Goal: Task Accomplishment & Management: Use online tool/utility

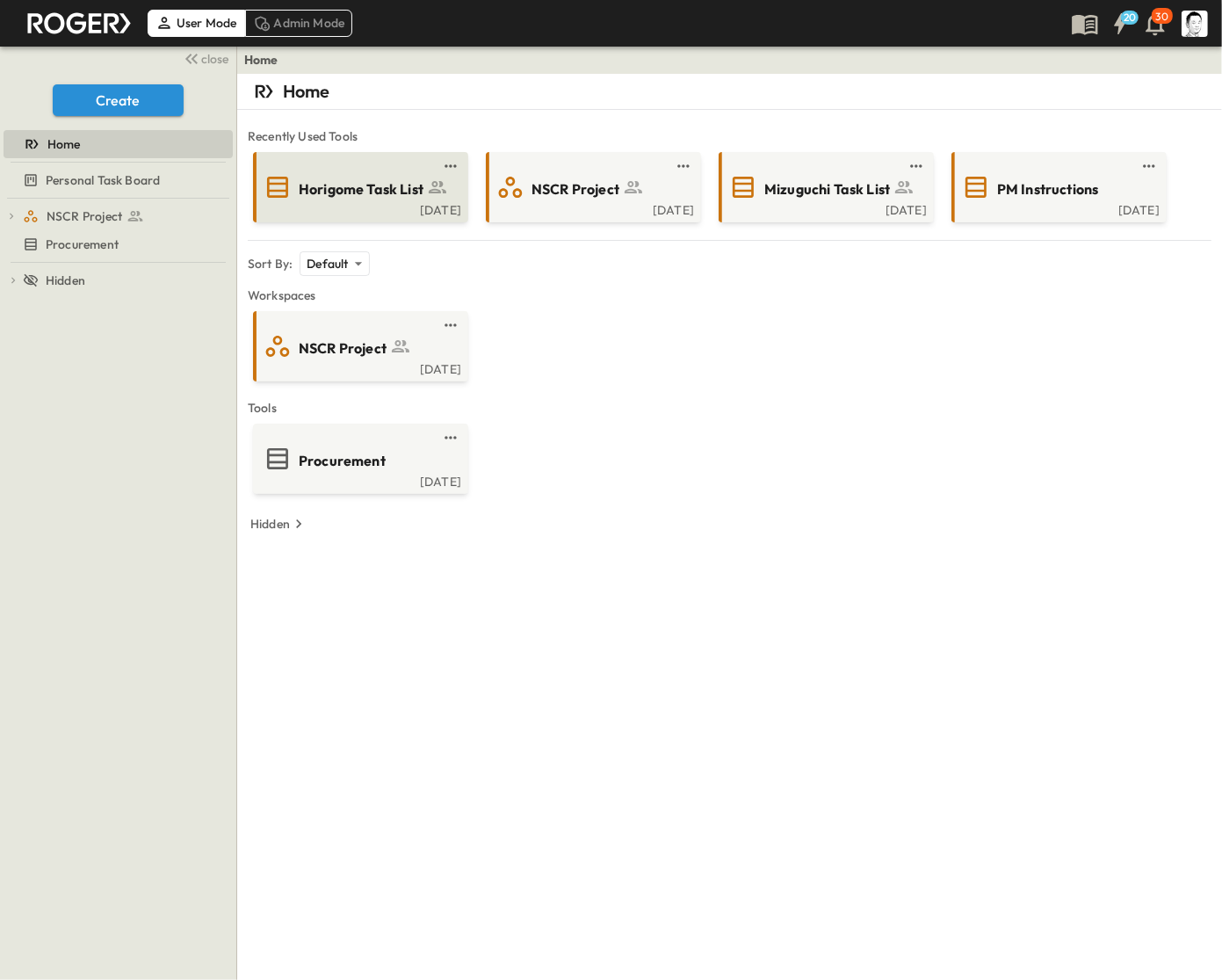
click at [389, 179] on span "Horigome Task List" at bounding box center [361, 189] width 124 height 20
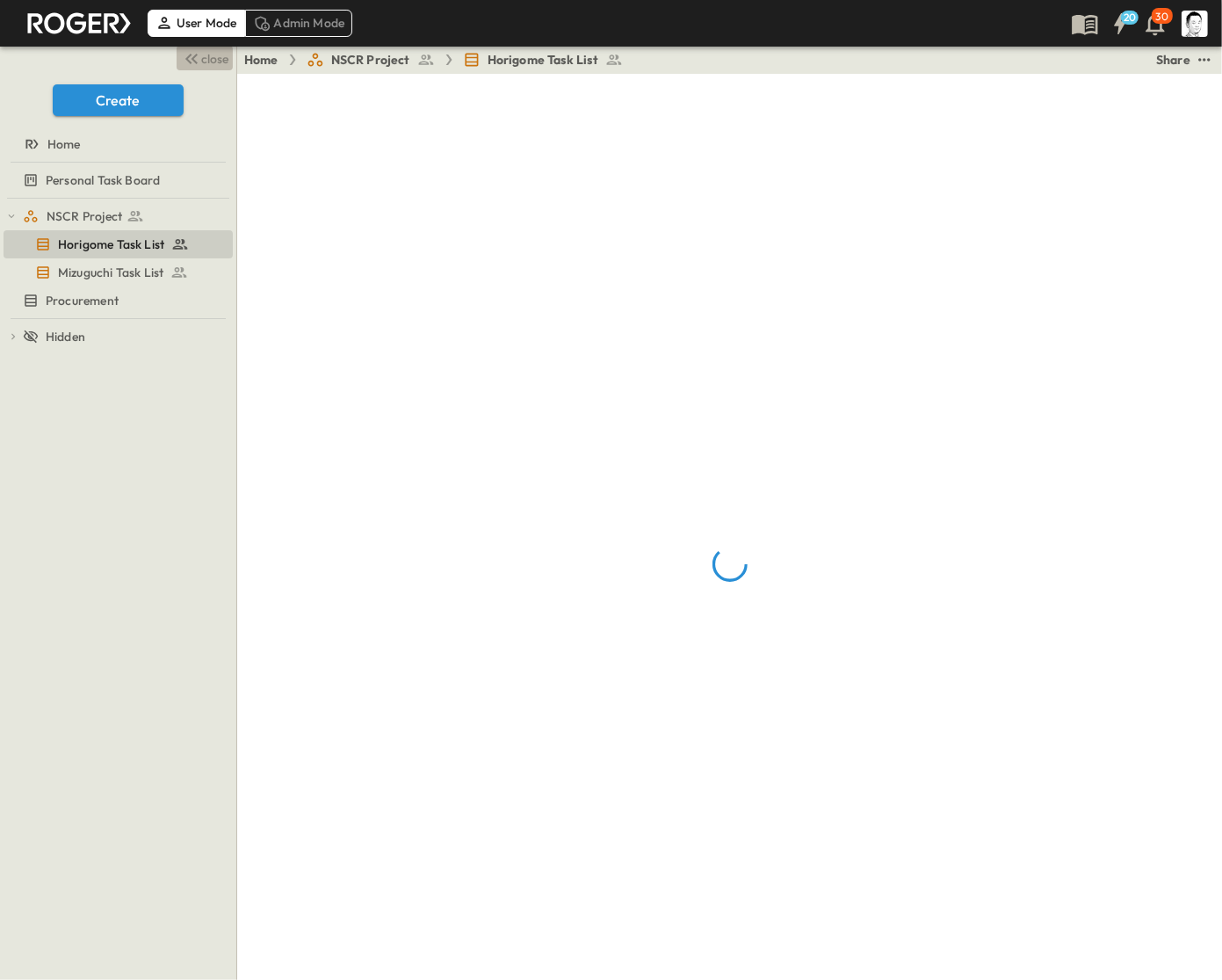
click at [178, 57] on button "close" at bounding box center [205, 57] width 56 height 24
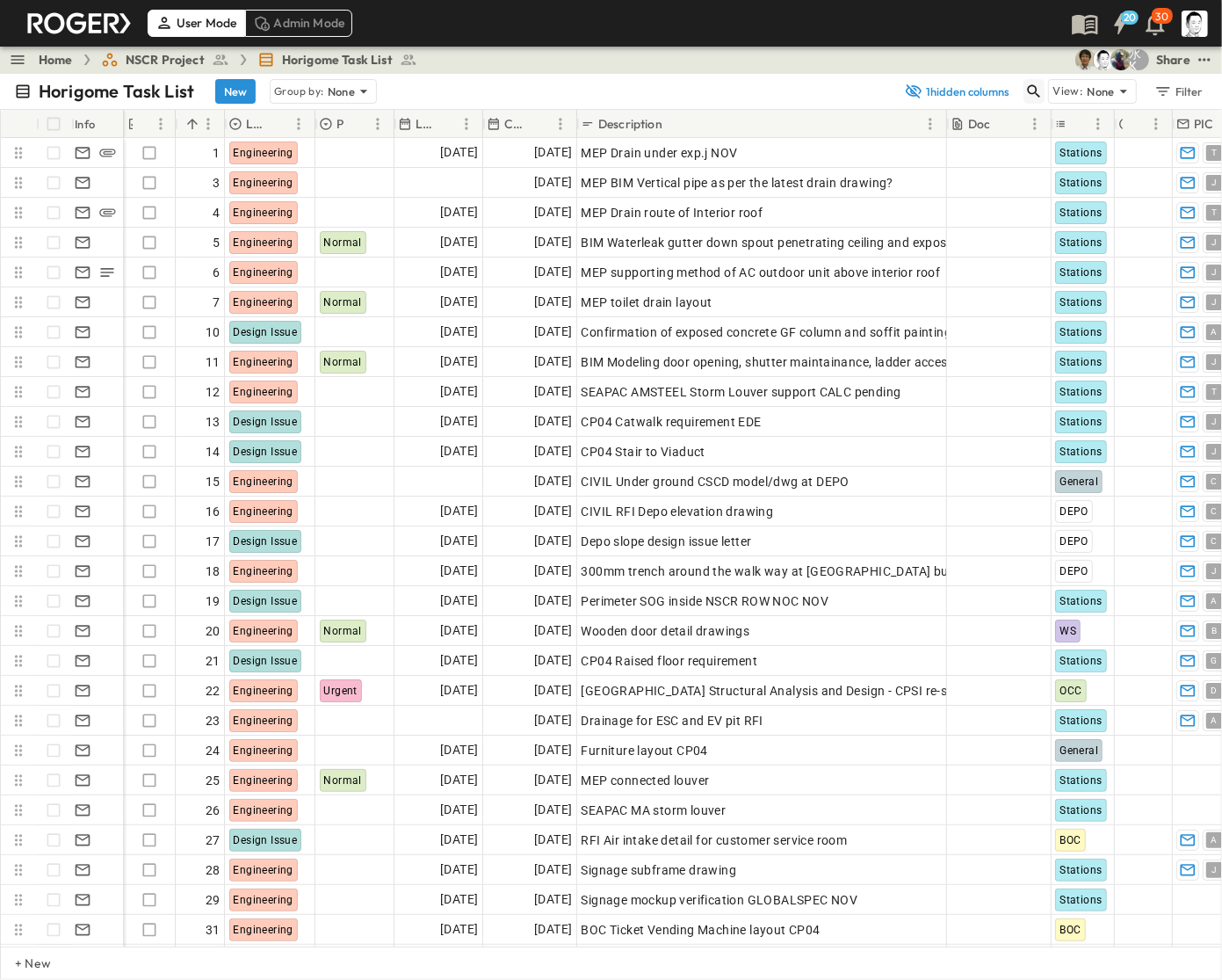
click at [1038, 89] on icon "button" at bounding box center [1034, 91] width 17 height 18
click at [160, 61] on span "NSCR Project" at bounding box center [164, 59] width 79 height 18
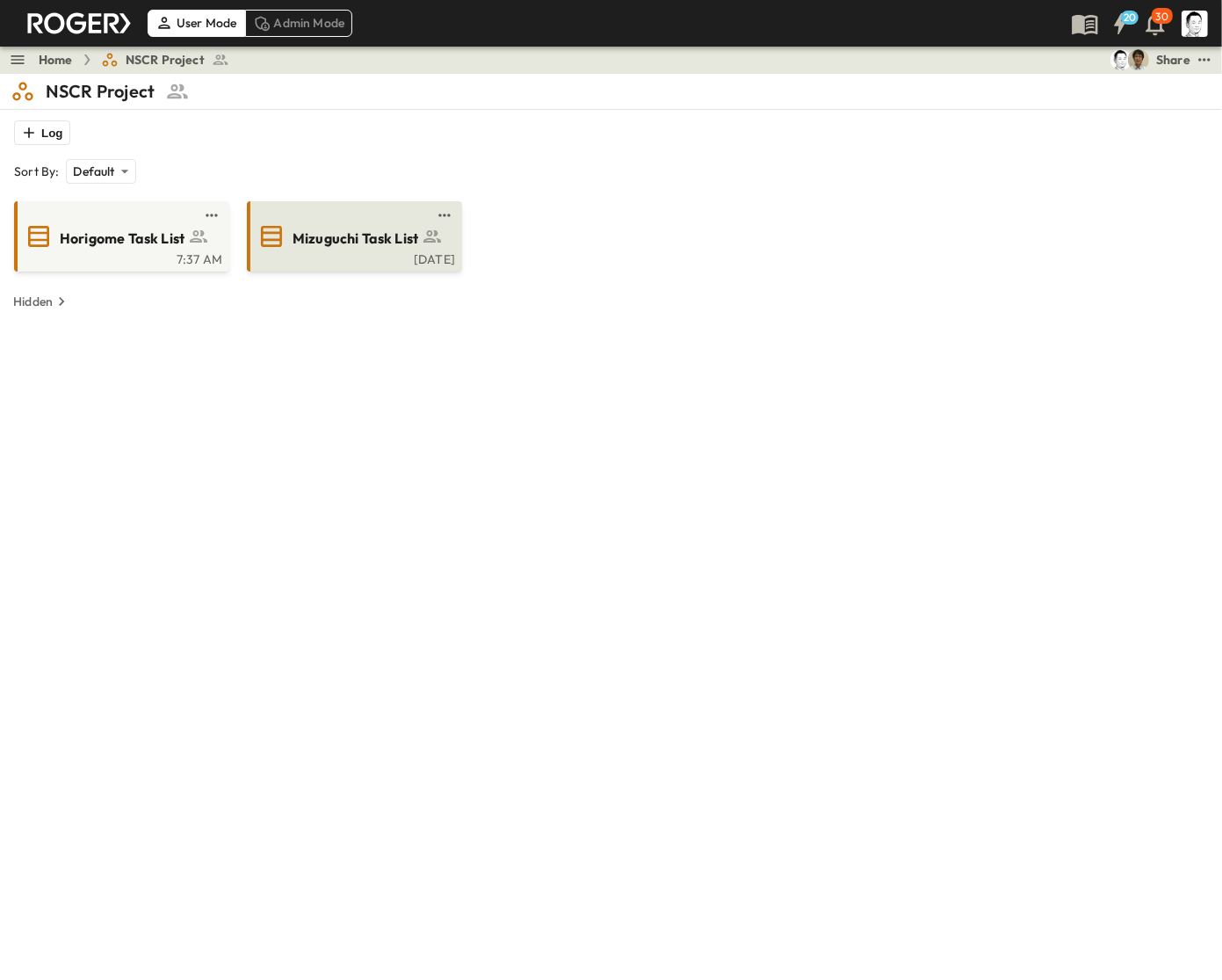
click at [349, 243] on span "Mizuguchi Task List" at bounding box center [355, 238] width 125 height 20
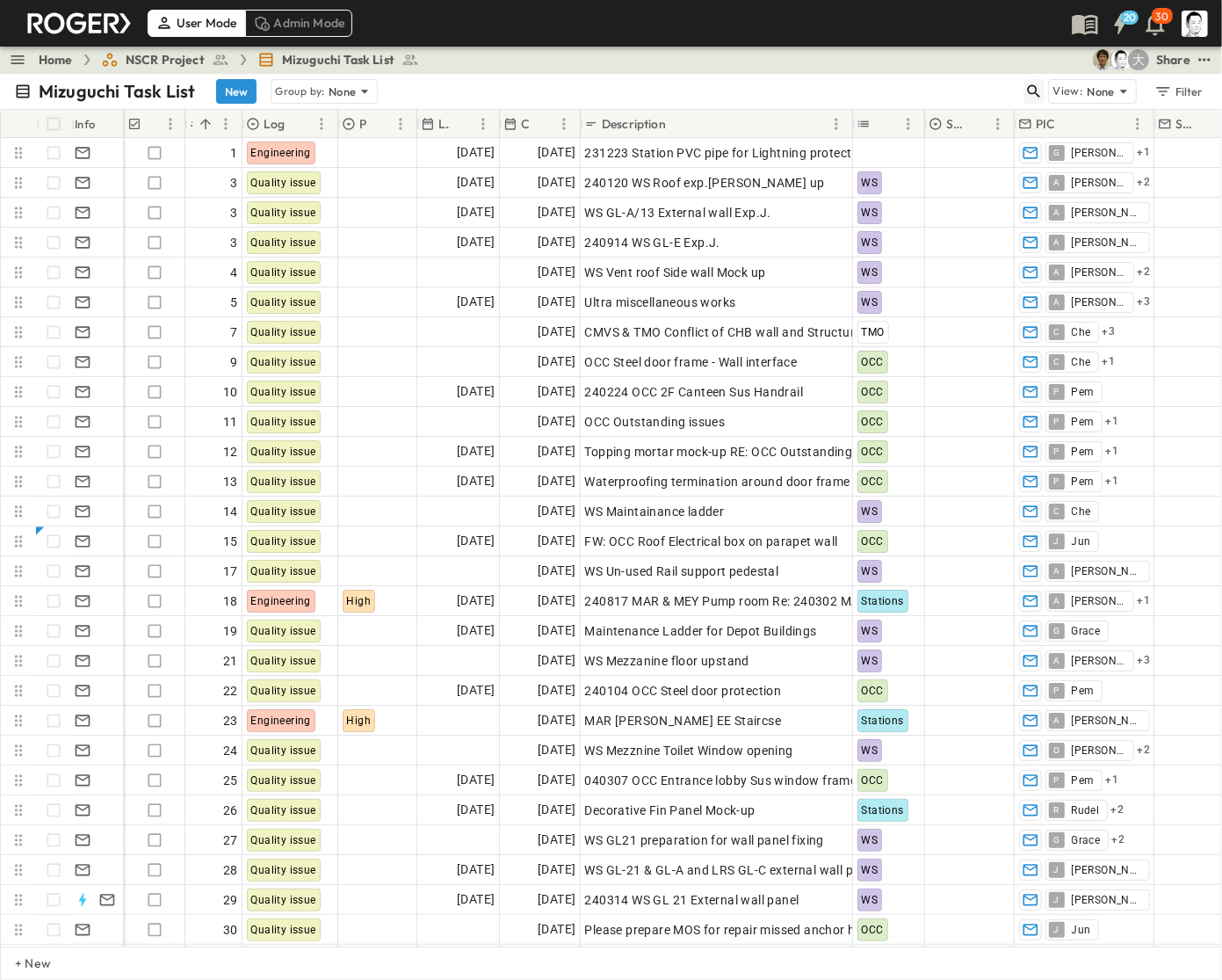
click at [1032, 87] on icon "button" at bounding box center [1034, 91] width 17 height 18
click at [984, 82] on input "text" at bounding box center [942, 90] width 123 height 25
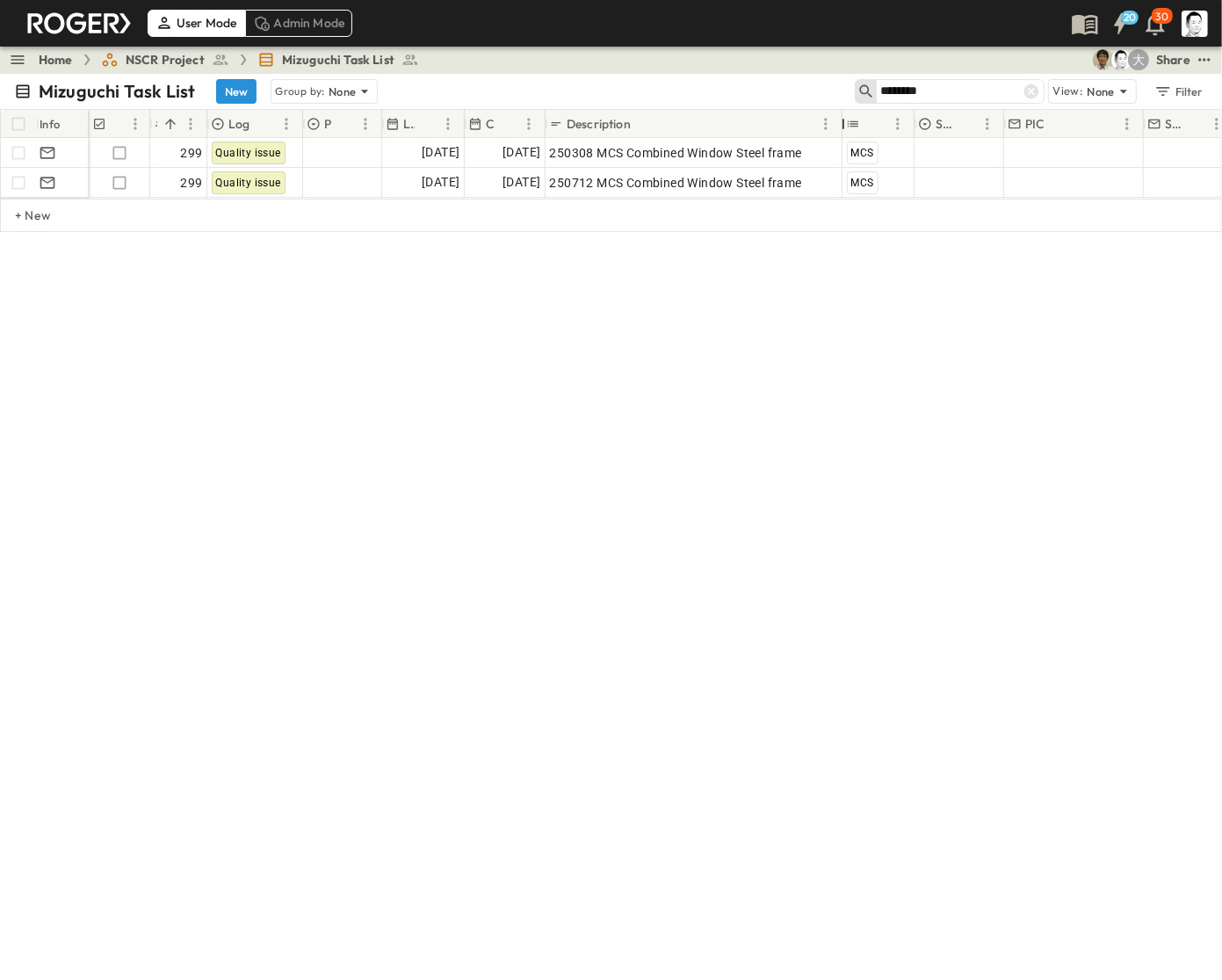
drag, startPoint x: 824, startPoint y: 111, endPoint x: 849, endPoint y: 127, distance: 29.7
click at [849, 127] on div at bounding box center [844, 123] width 17 height 50
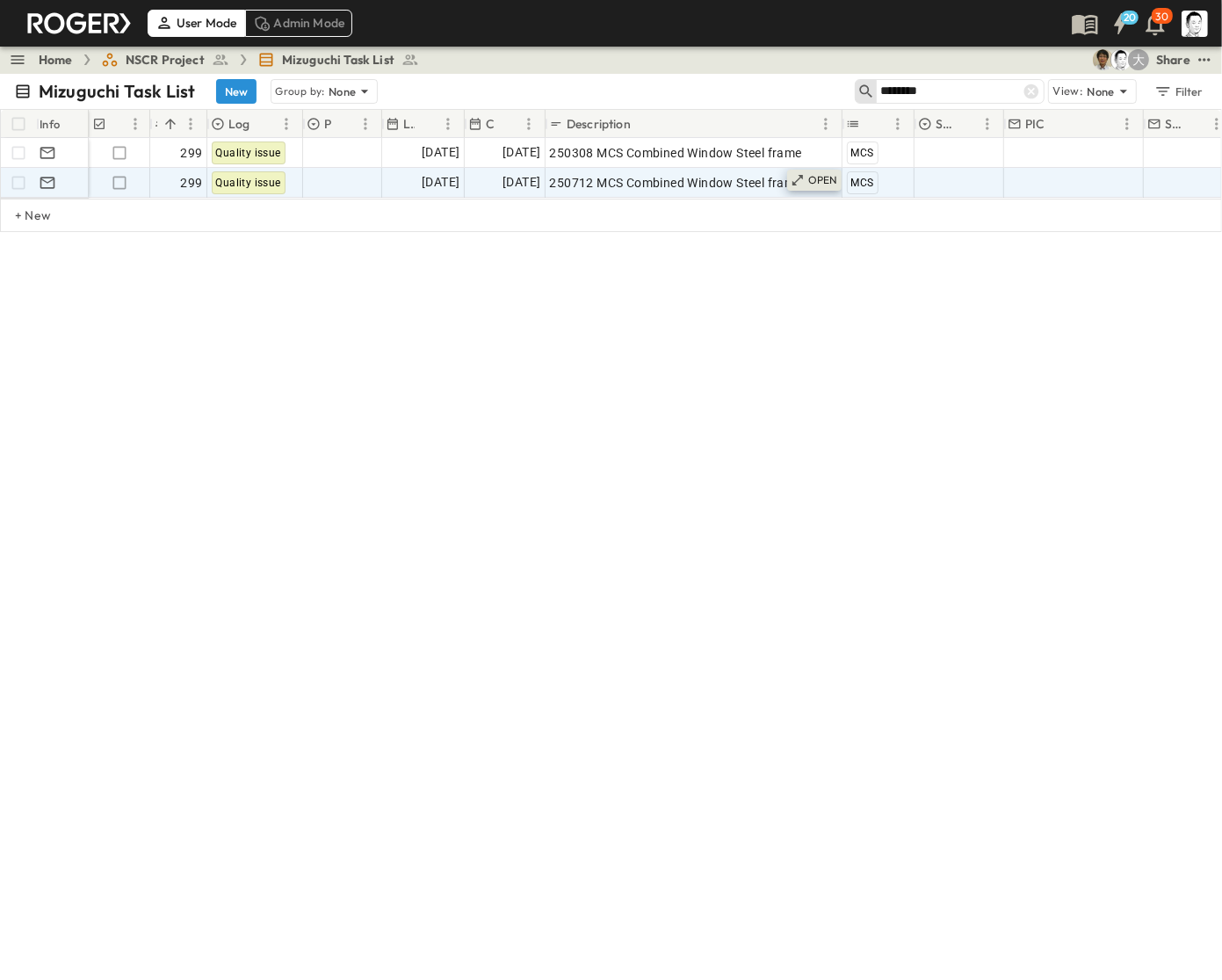
type input "********"
click at [824, 183] on p "OPEN" at bounding box center [823, 180] width 30 height 14
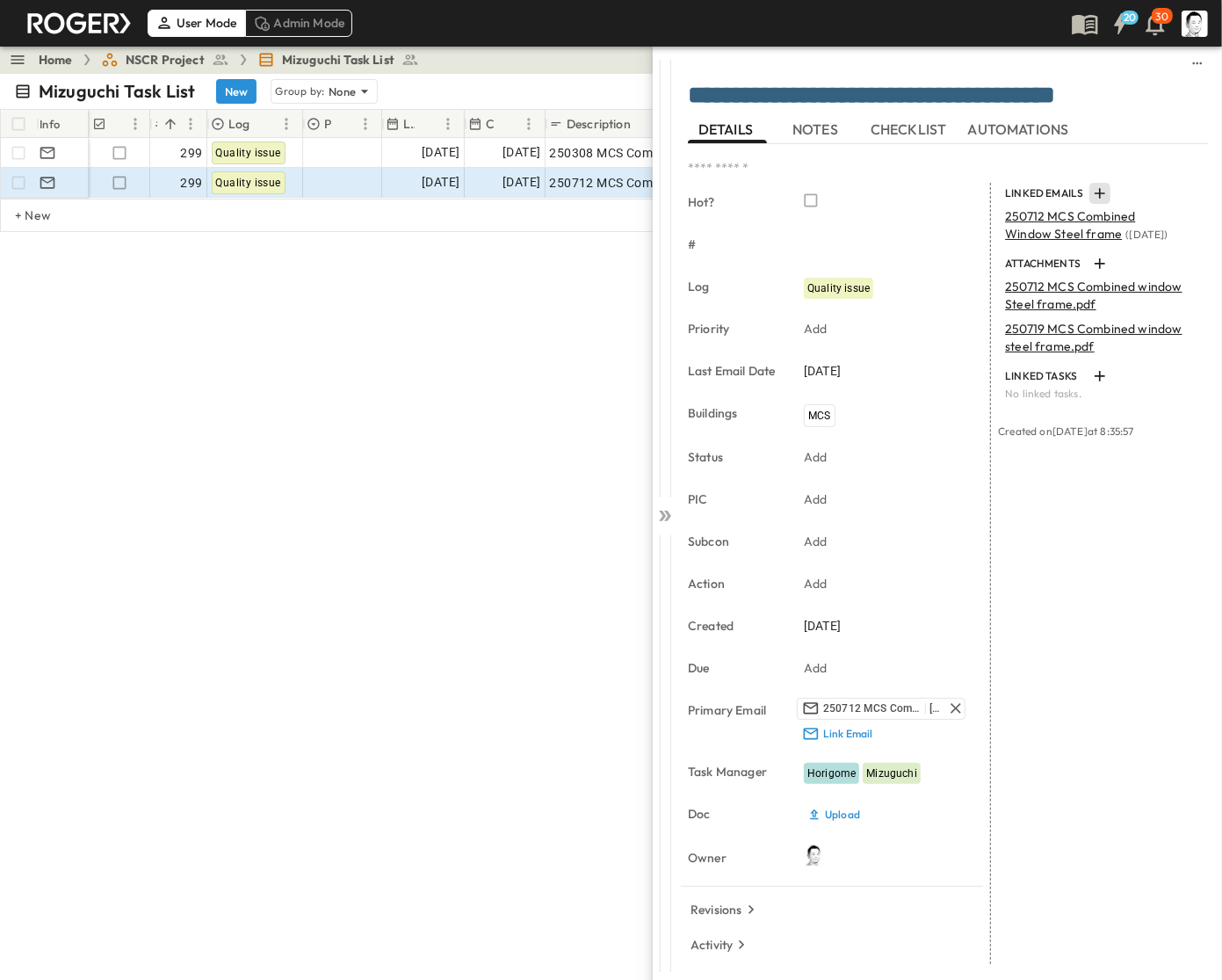
click at [1090, 194] on button "button" at bounding box center [1100, 193] width 21 height 21
click at [1094, 242] on p "Link Existing Email" at bounding box center [1126, 242] width 118 height 18
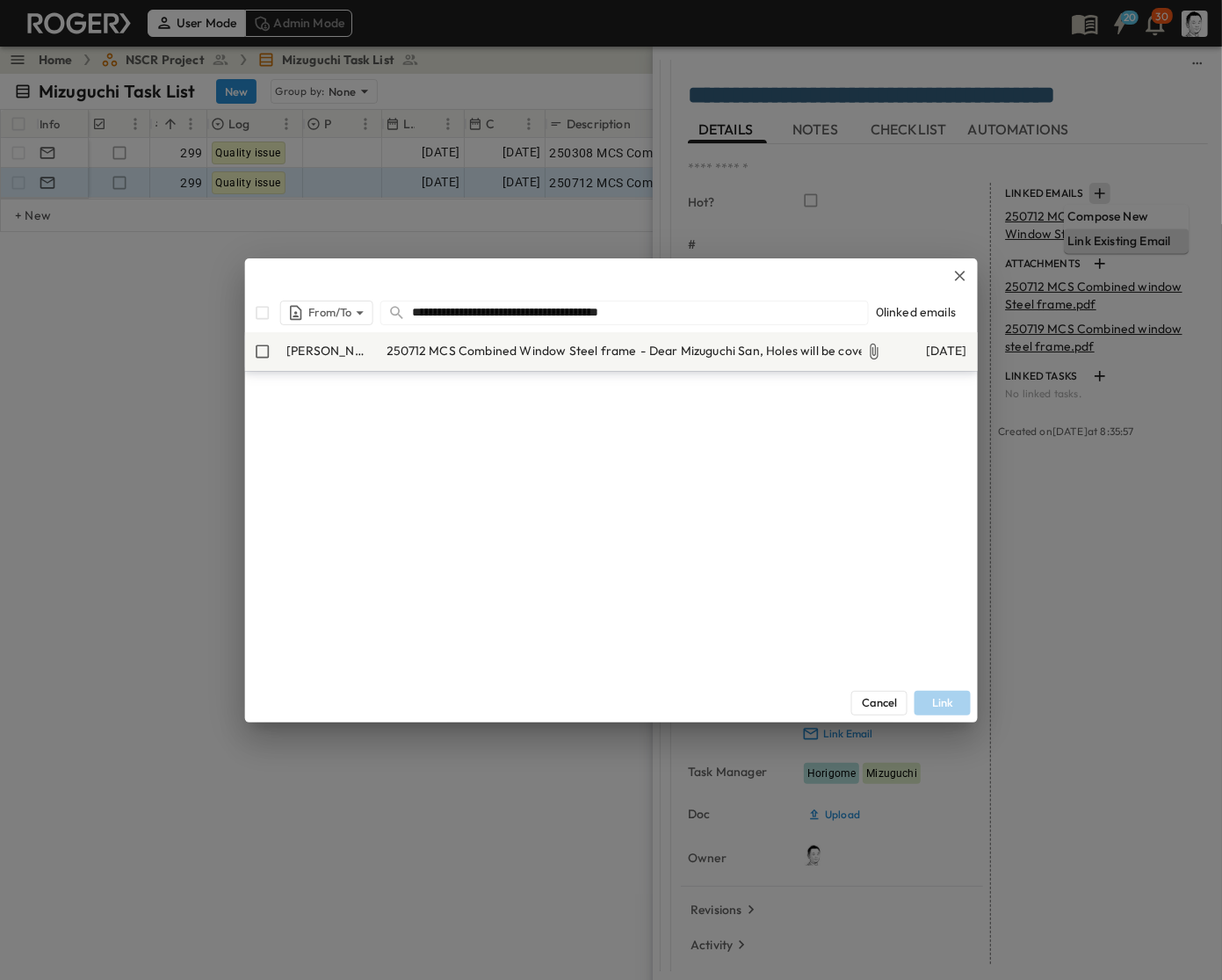
type input "**********"
click at [523, 344] on span "250712 MCS Combined Window Steel frame" at bounding box center [511, 351] width 250 height 18
click at [956, 696] on button "Link" at bounding box center [943, 702] width 56 height 24
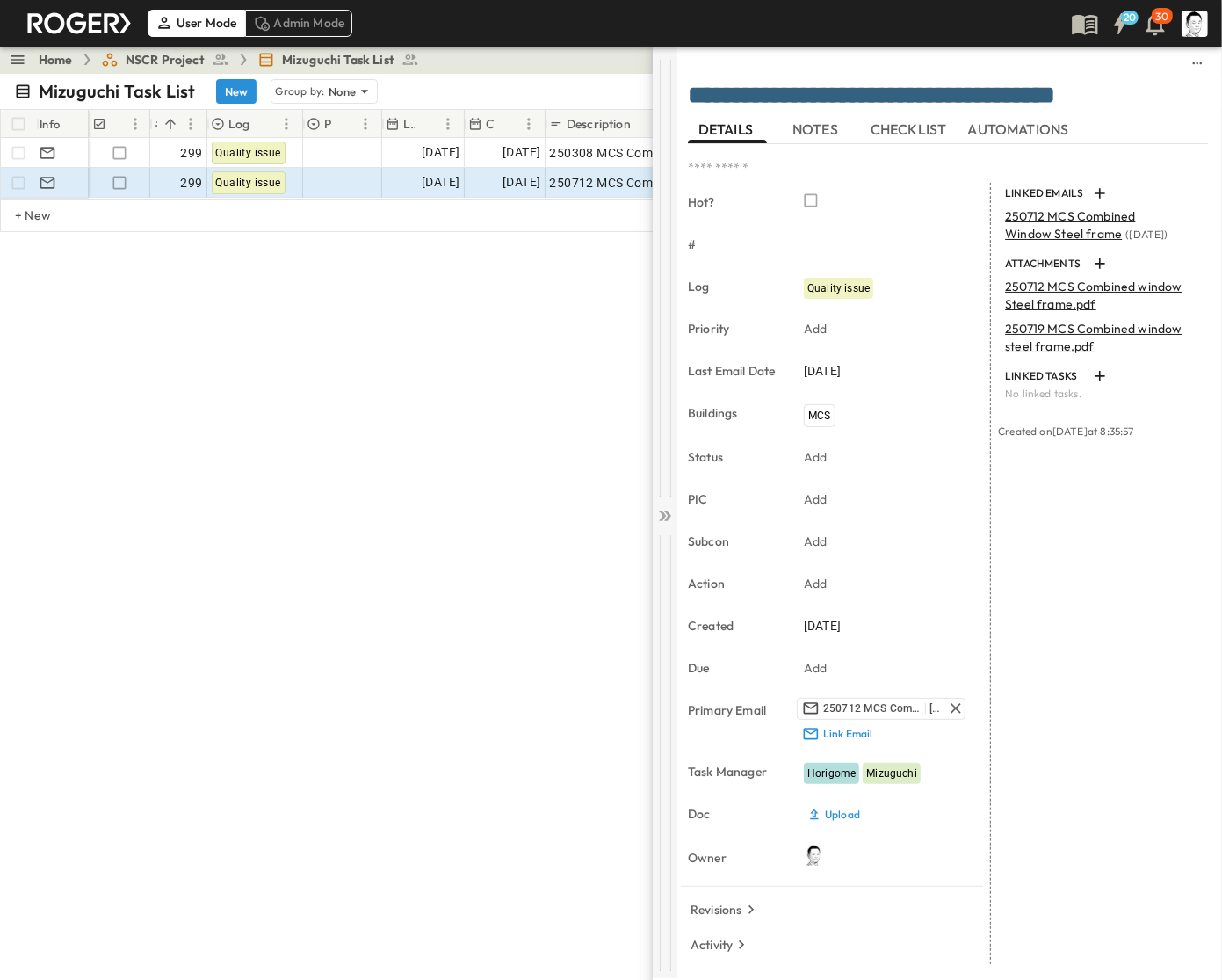
click at [665, 518] on icon at bounding box center [665, 516] width 17 height 18
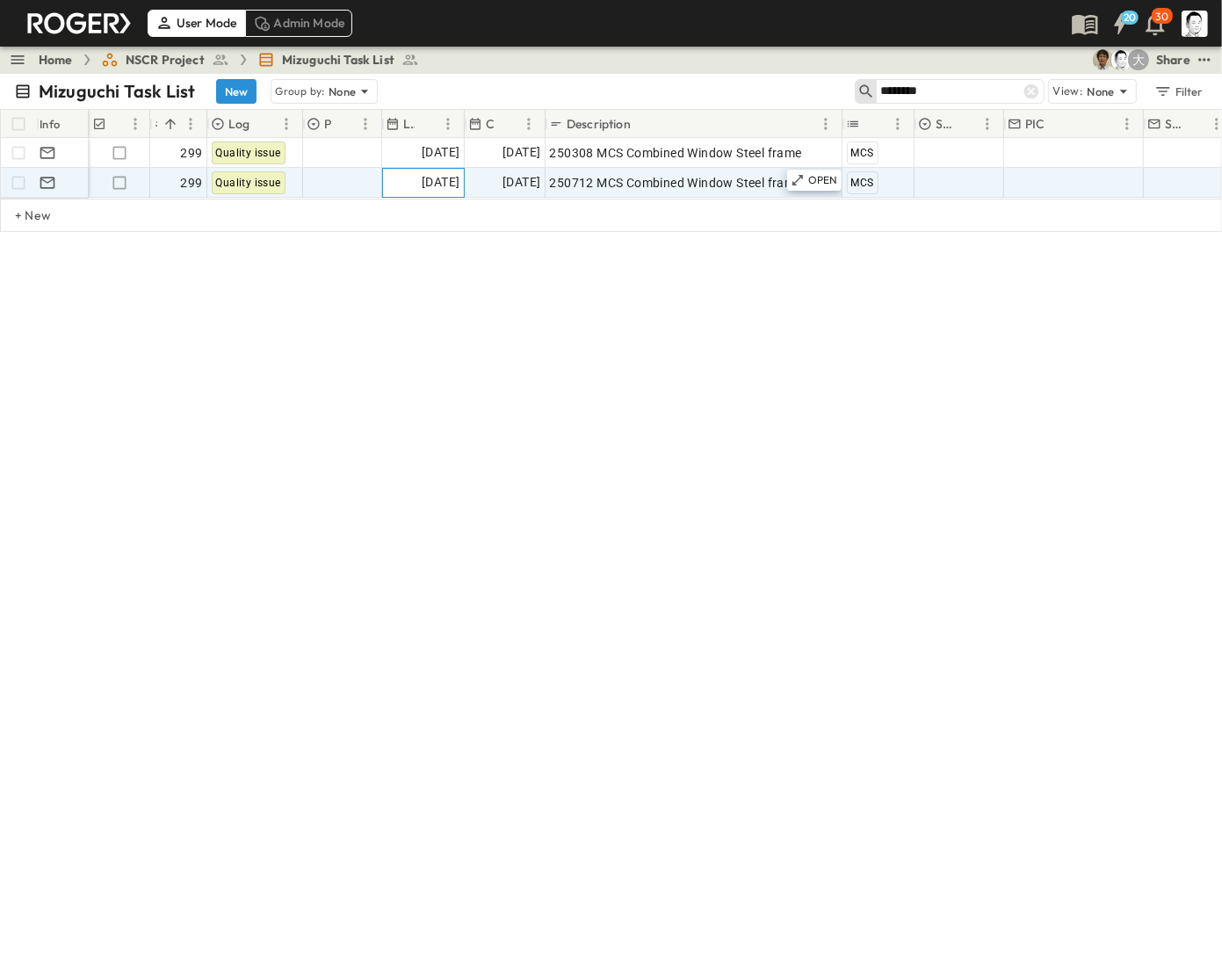
click at [429, 178] on span "[DATE]" at bounding box center [440, 182] width 38 height 20
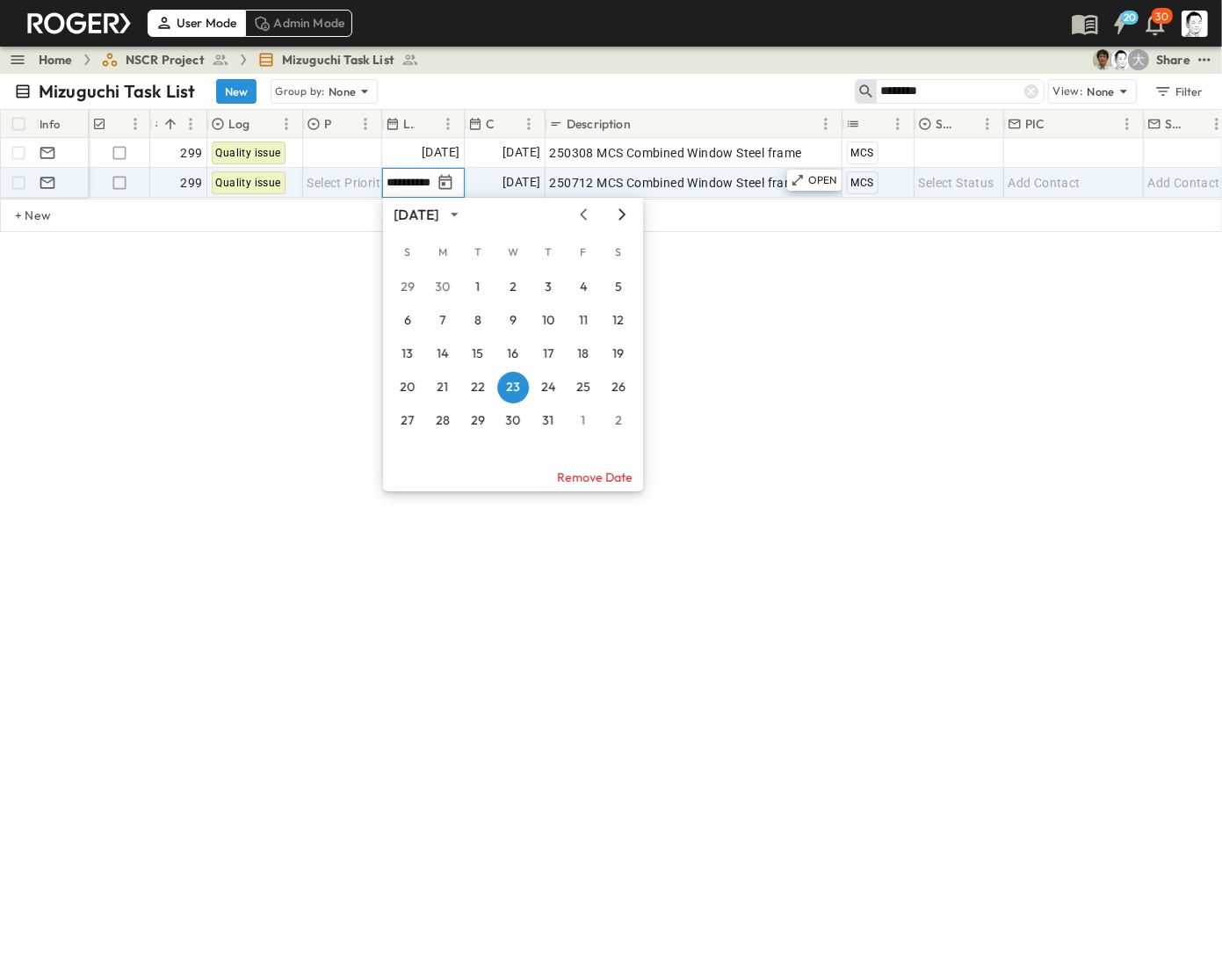
click at [615, 218] on icon "Next month" at bounding box center [622, 214] width 21 height 14
click at [444, 380] on button "18" at bounding box center [442, 387] width 32 height 32
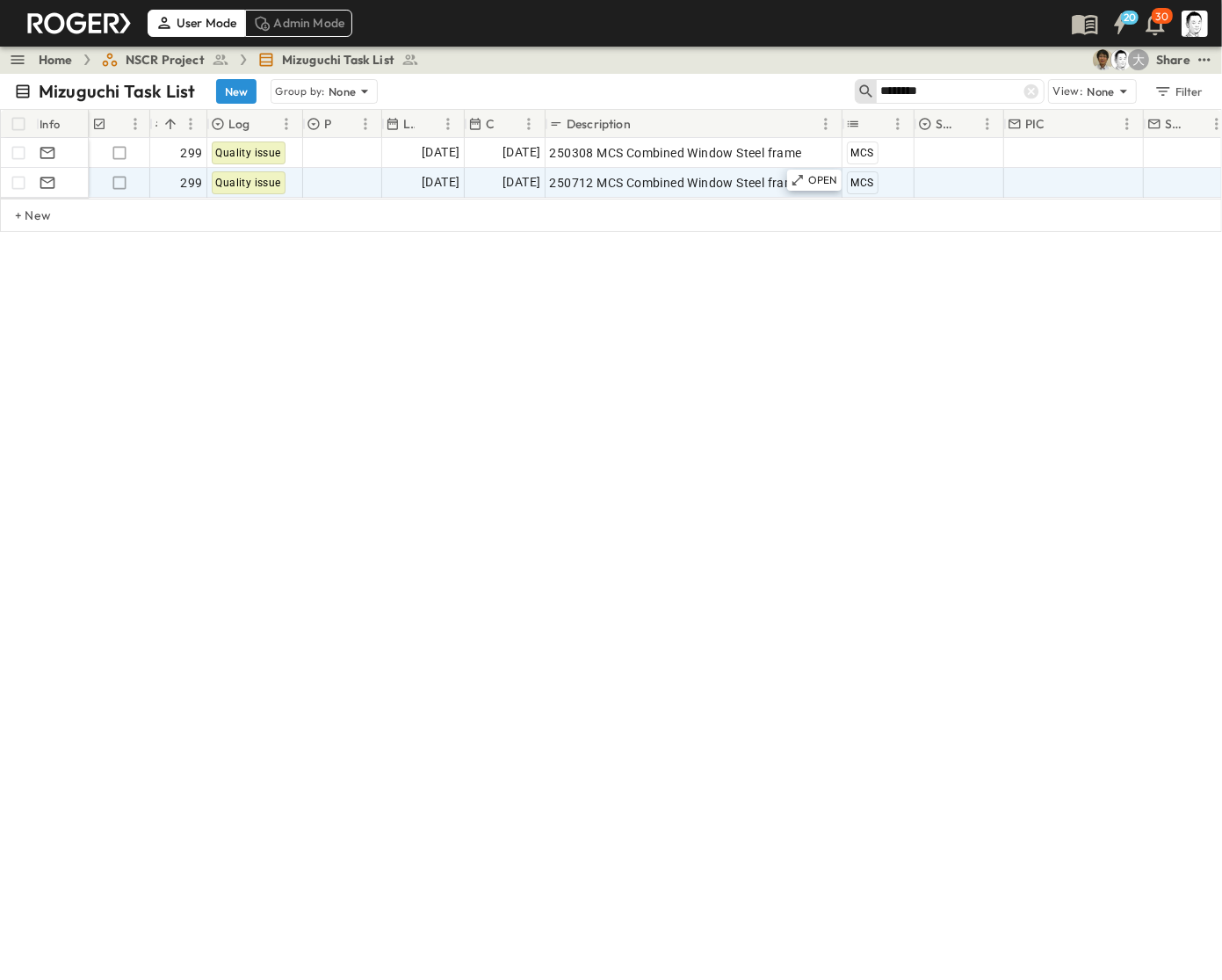
click at [677, 391] on div "Mizuguchi Task List New Group by: None ******** View: None Filter Info Hot? # L…" at bounding box center [611, 527] width 1222 height 906
click at [818, 176] on p "OPEN" at bounding box center [823, 180] width 30 height 14
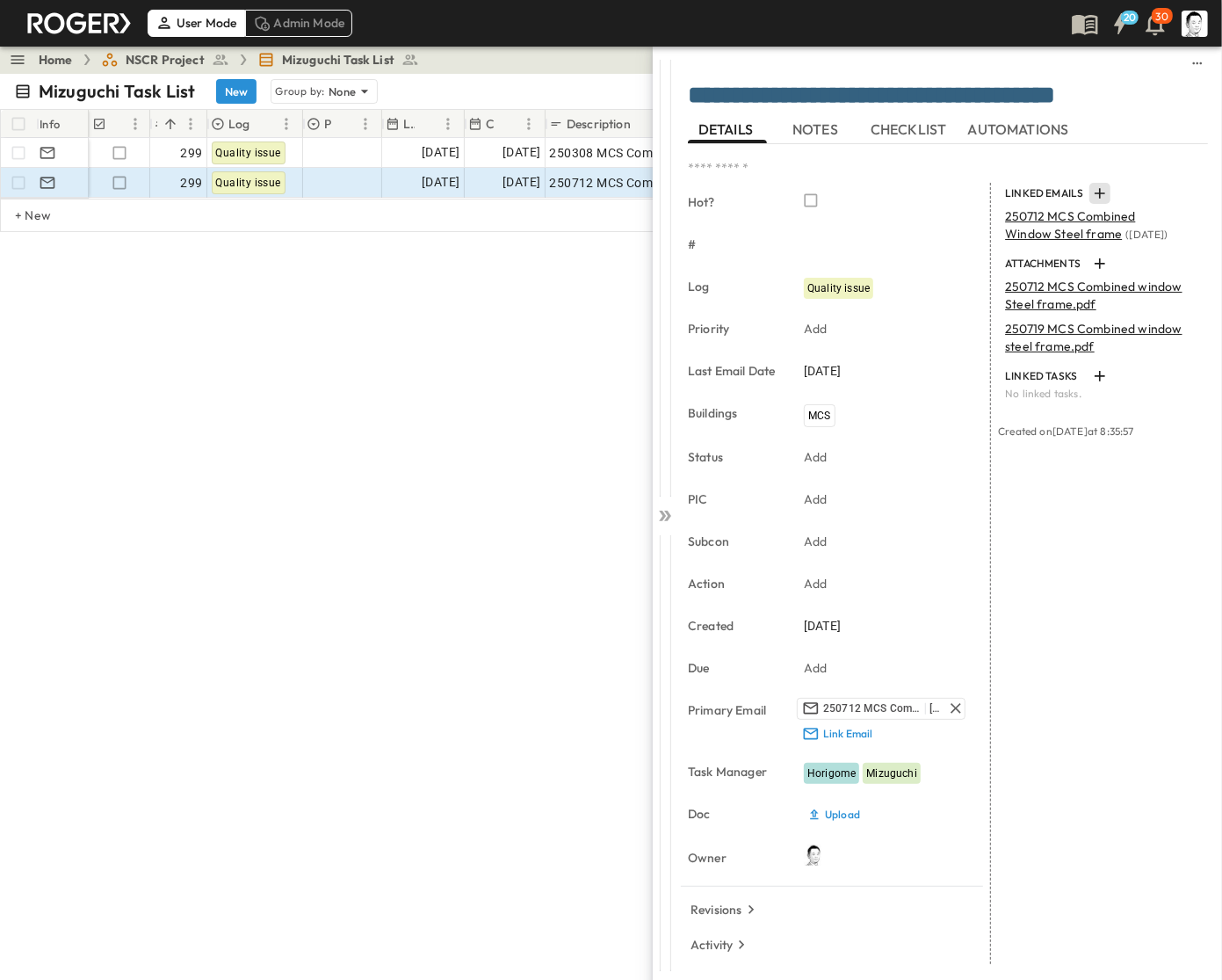
click at [1092, 187] on icon "button" at bounding box center [1100, 193] width 17 height 18
click at [1093, 229] on div "Link Existing Email" at bounding box center [1127, 241] width 124 height 24
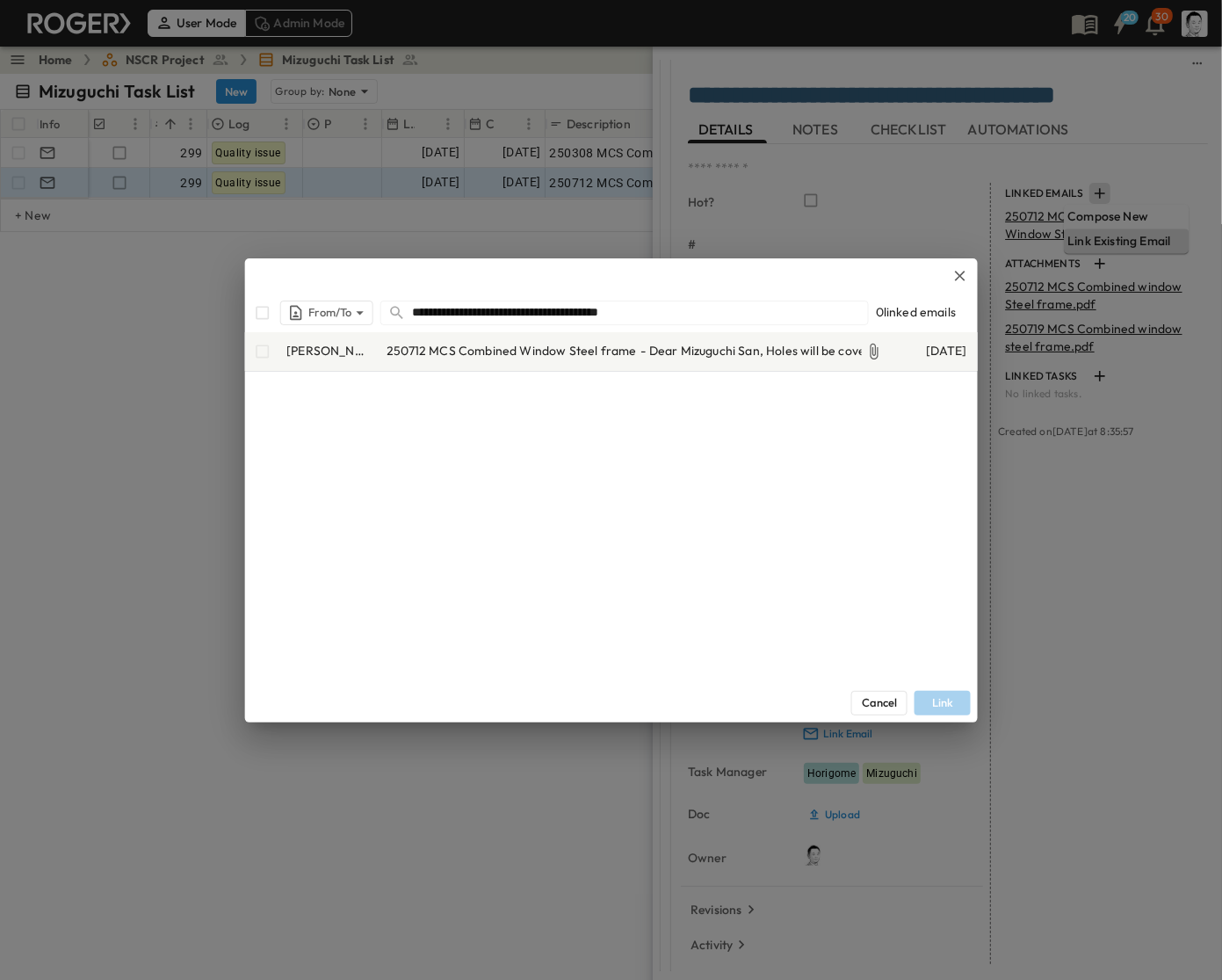
type input "**********"
click at [409, 323] on div "**********" at bounding box center [623, 312] width 489 height 24
click at [428, 309] on input "**********" at bounding box center [640, 312] width 455 height 25
click at [269, 352] on div "[PERSON_NAME]" at bounding box center [310, 351] width 132 height 32
click at [959, 696] on button "Link" at bounding box center [943, 702] width 56 height 24
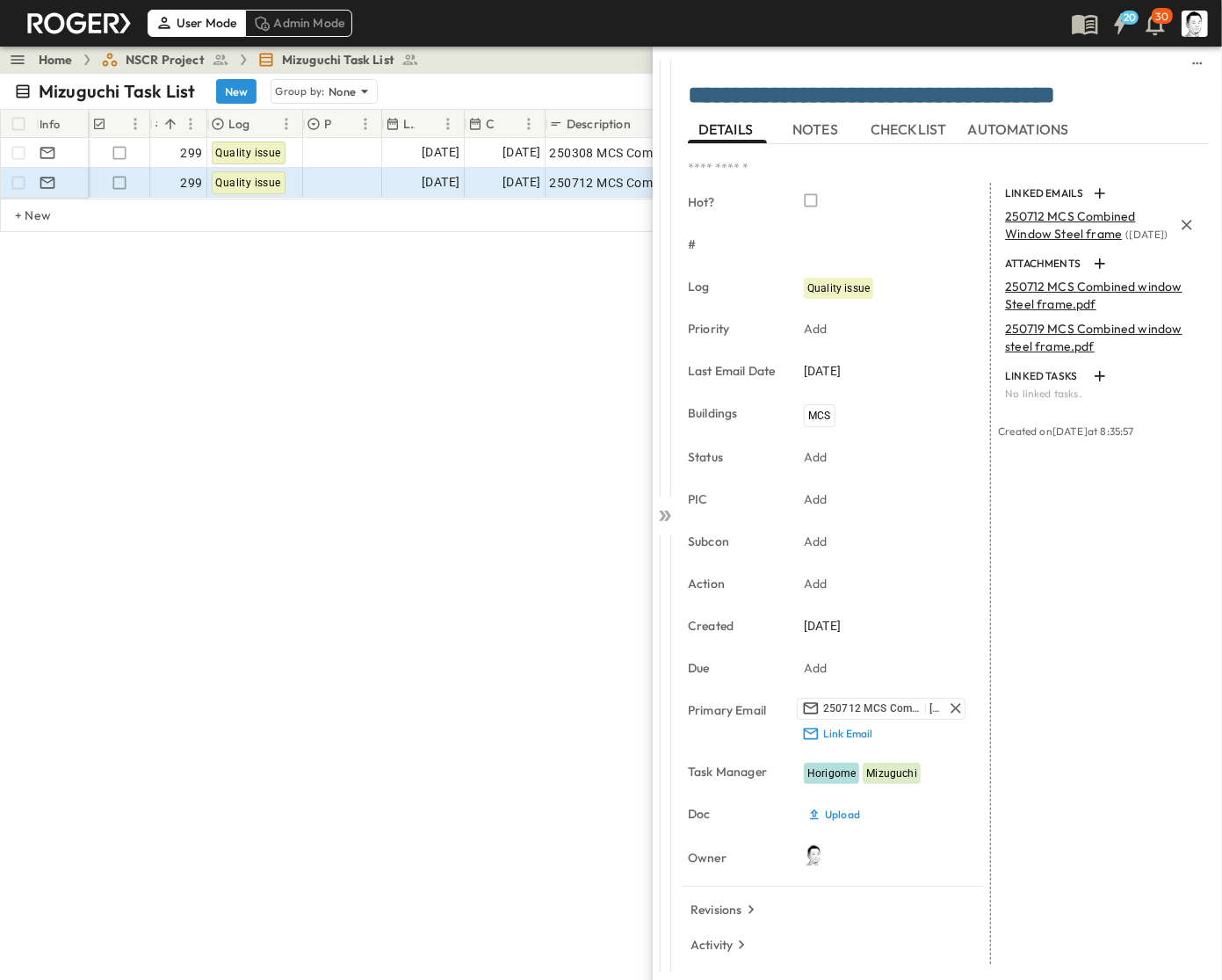
click at [1039, 225] on p "250712 MCS Combined Window Steel frame ( [DATE] )" at bounding box center [1089, 225] width 168 height 35
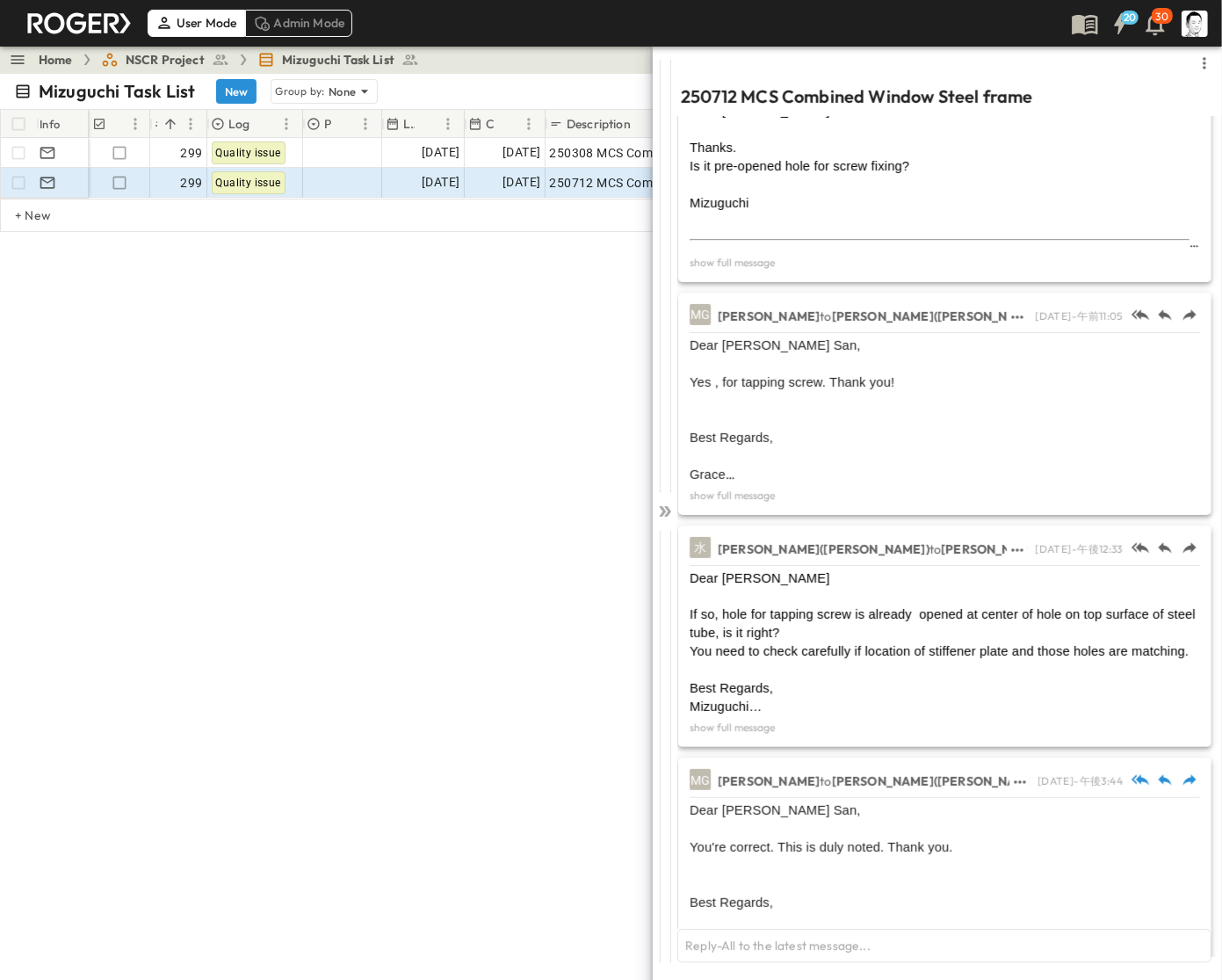
scroll to position [543, 0]
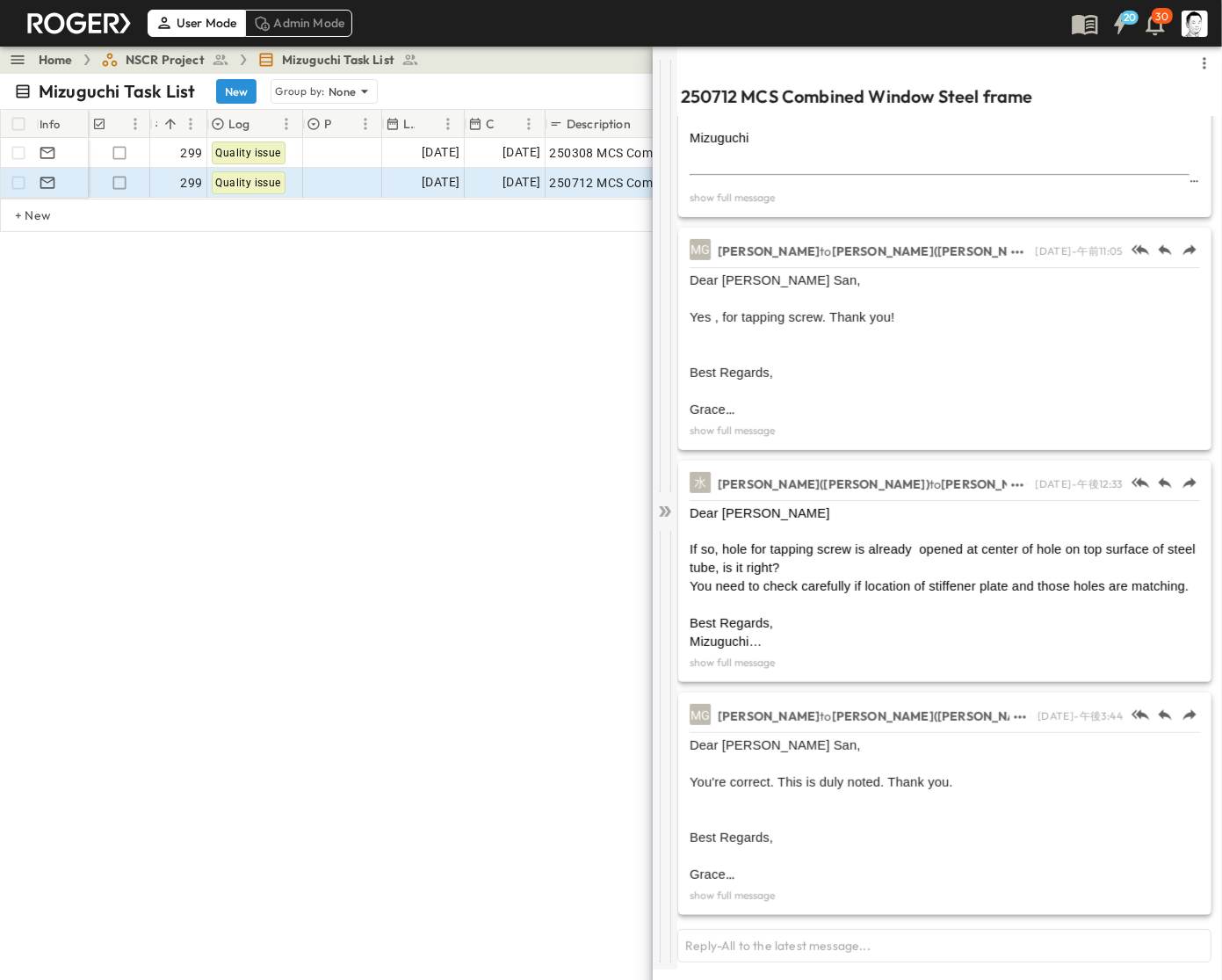
click at [656, 512] on icon at bounding box center [665, 511] width 17 height 18
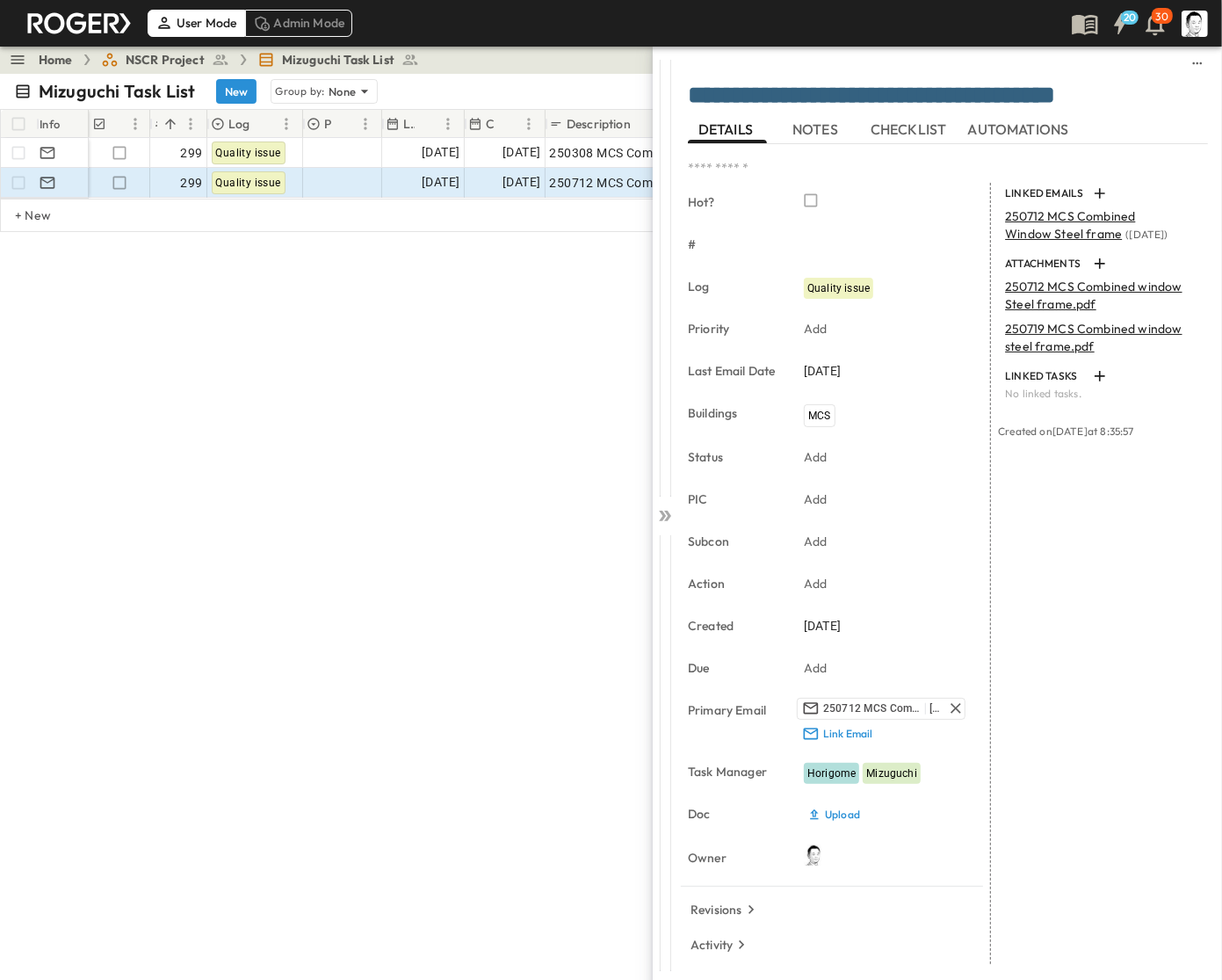
click at [656, 512] on icon at bounding box center [665, 516] width 17 height 18
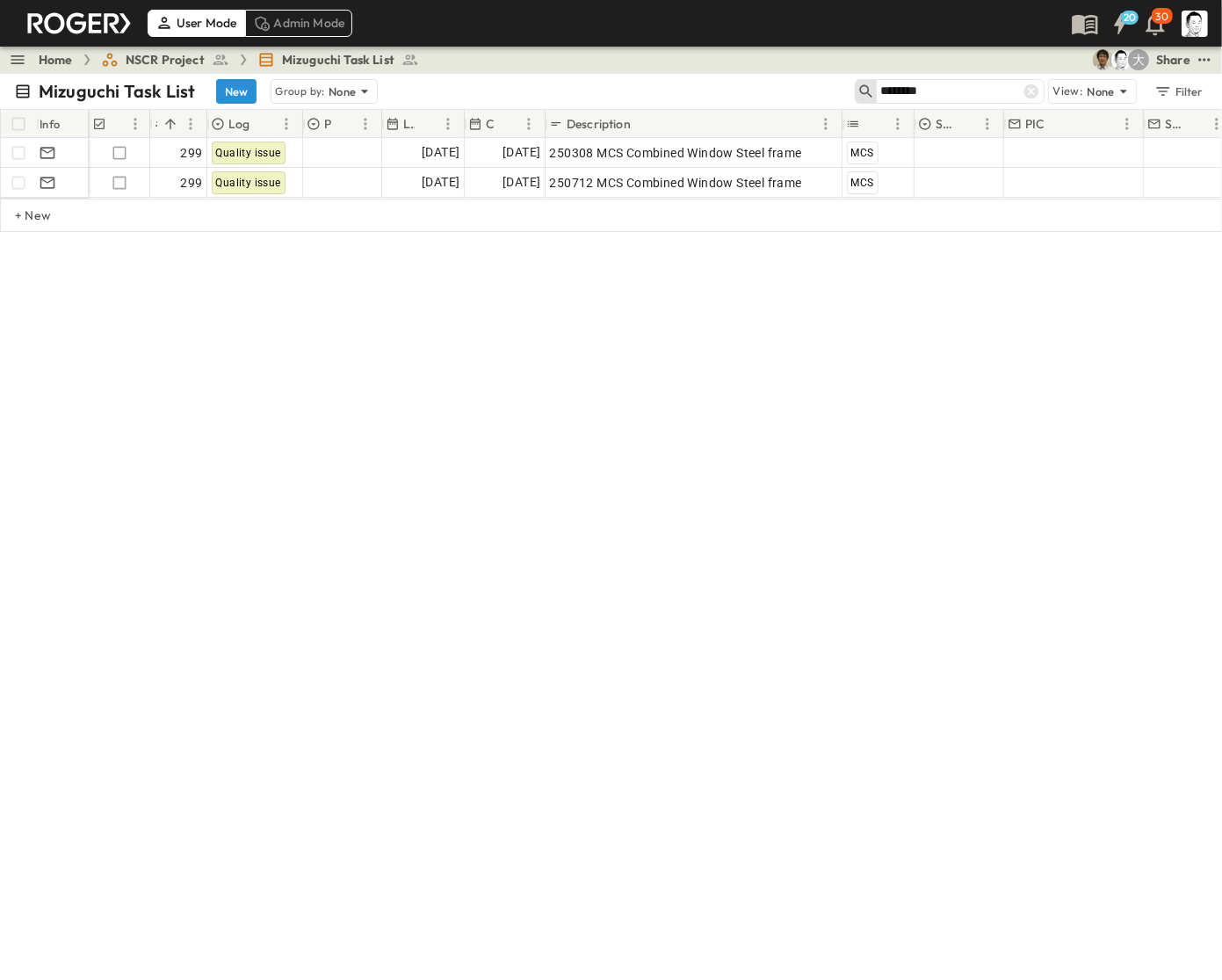
click at [968, 89] on input "********" at bounding box center [942, 90] width 123 height 25
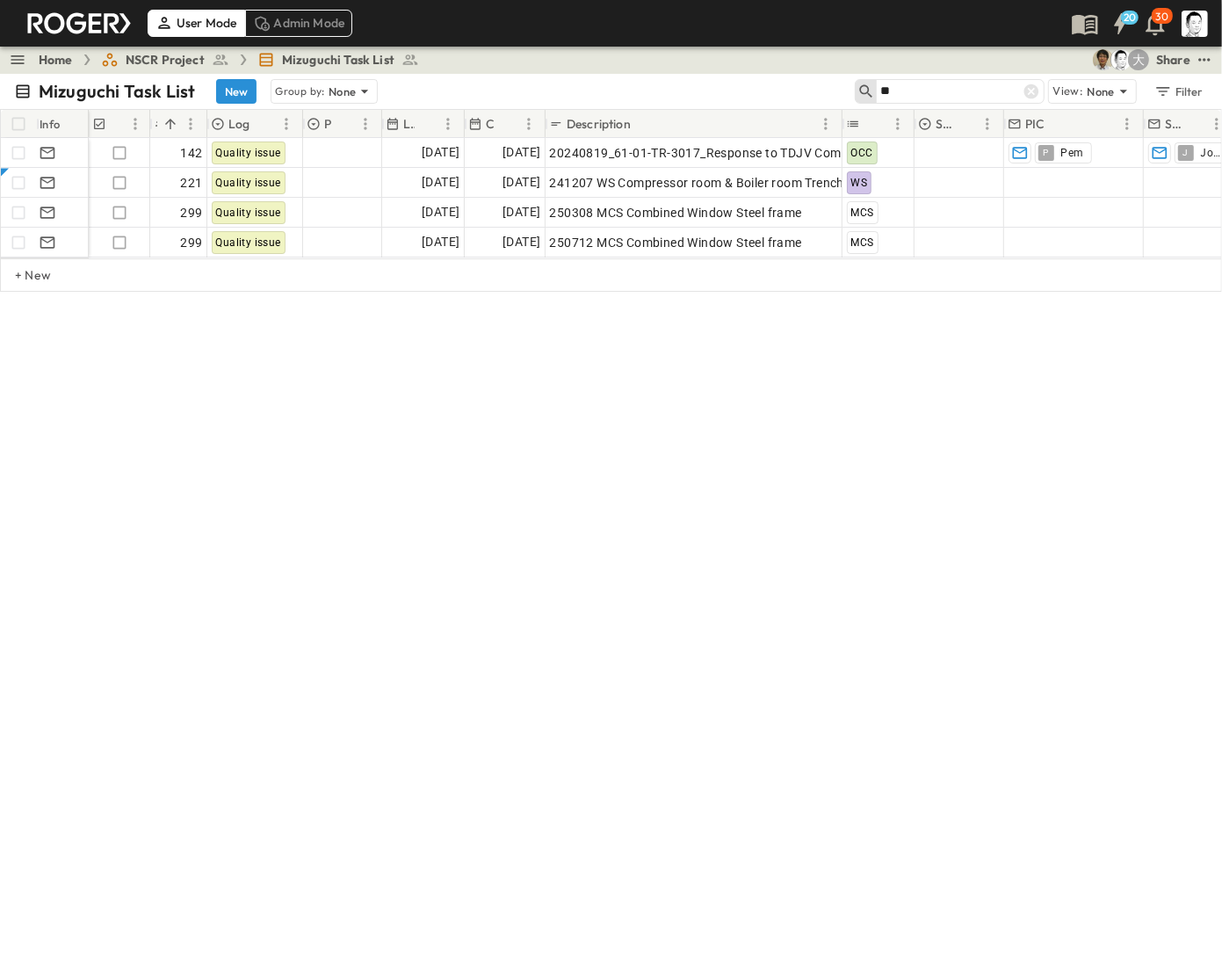
type input "*"
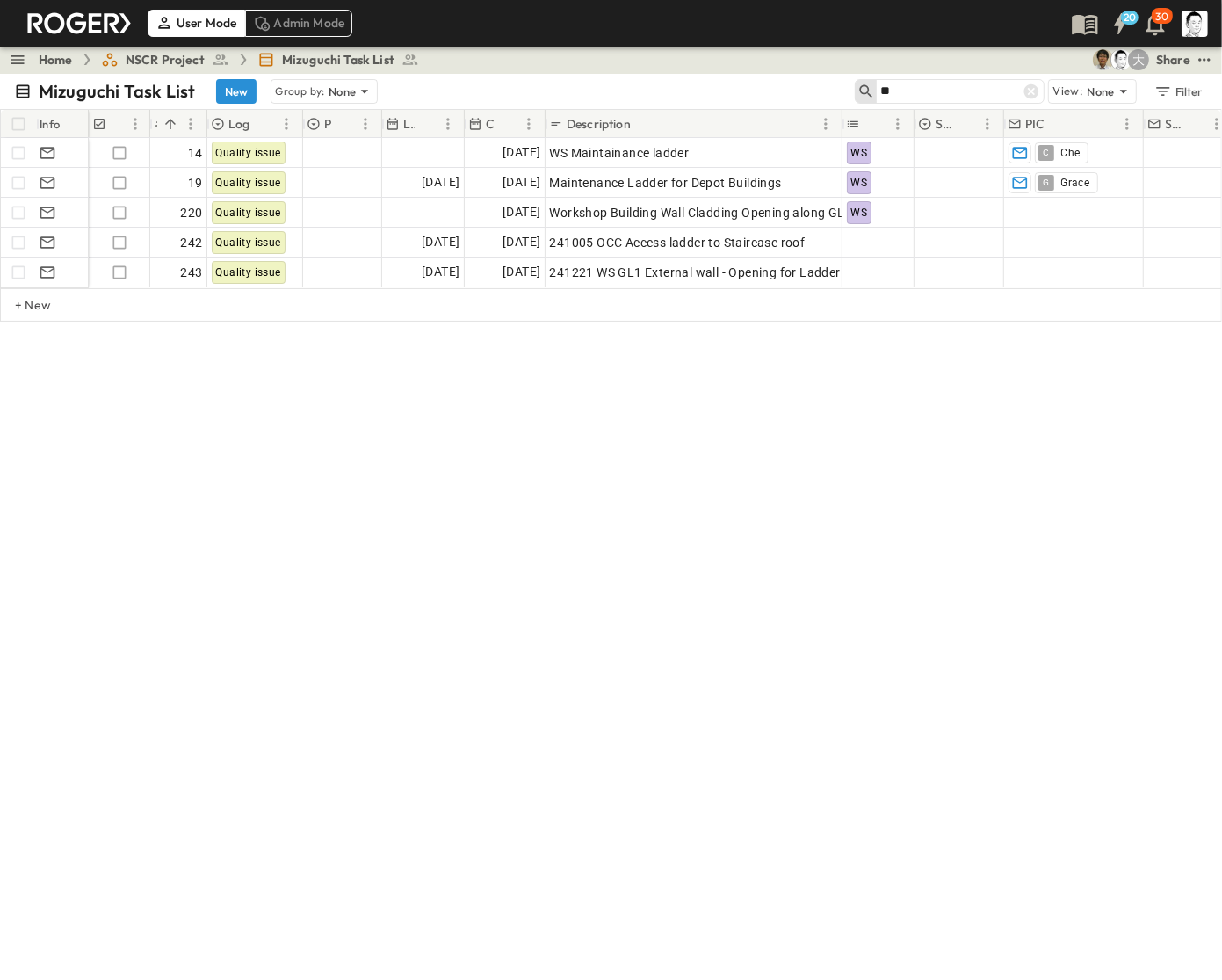
type input "*"
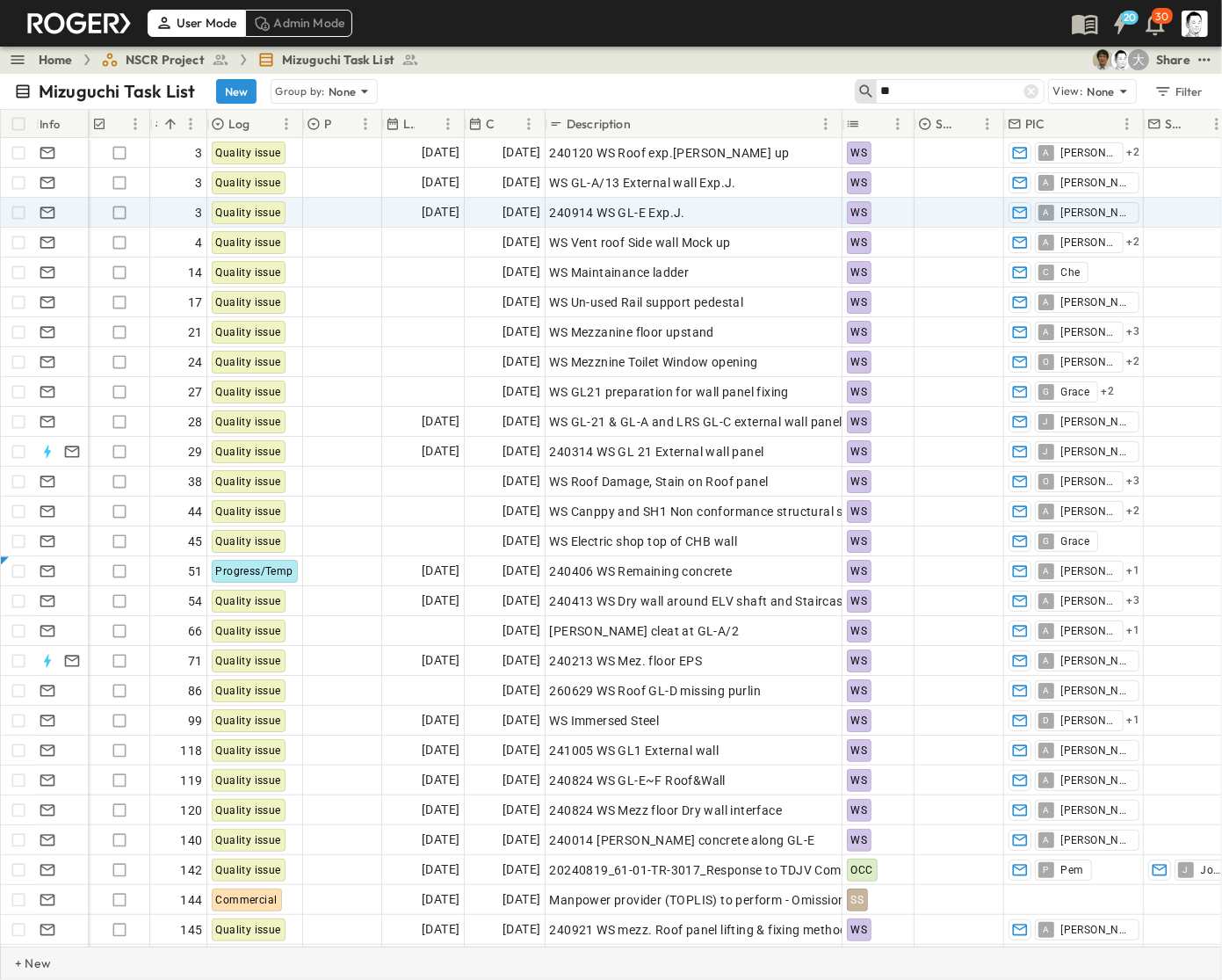
type input "*"
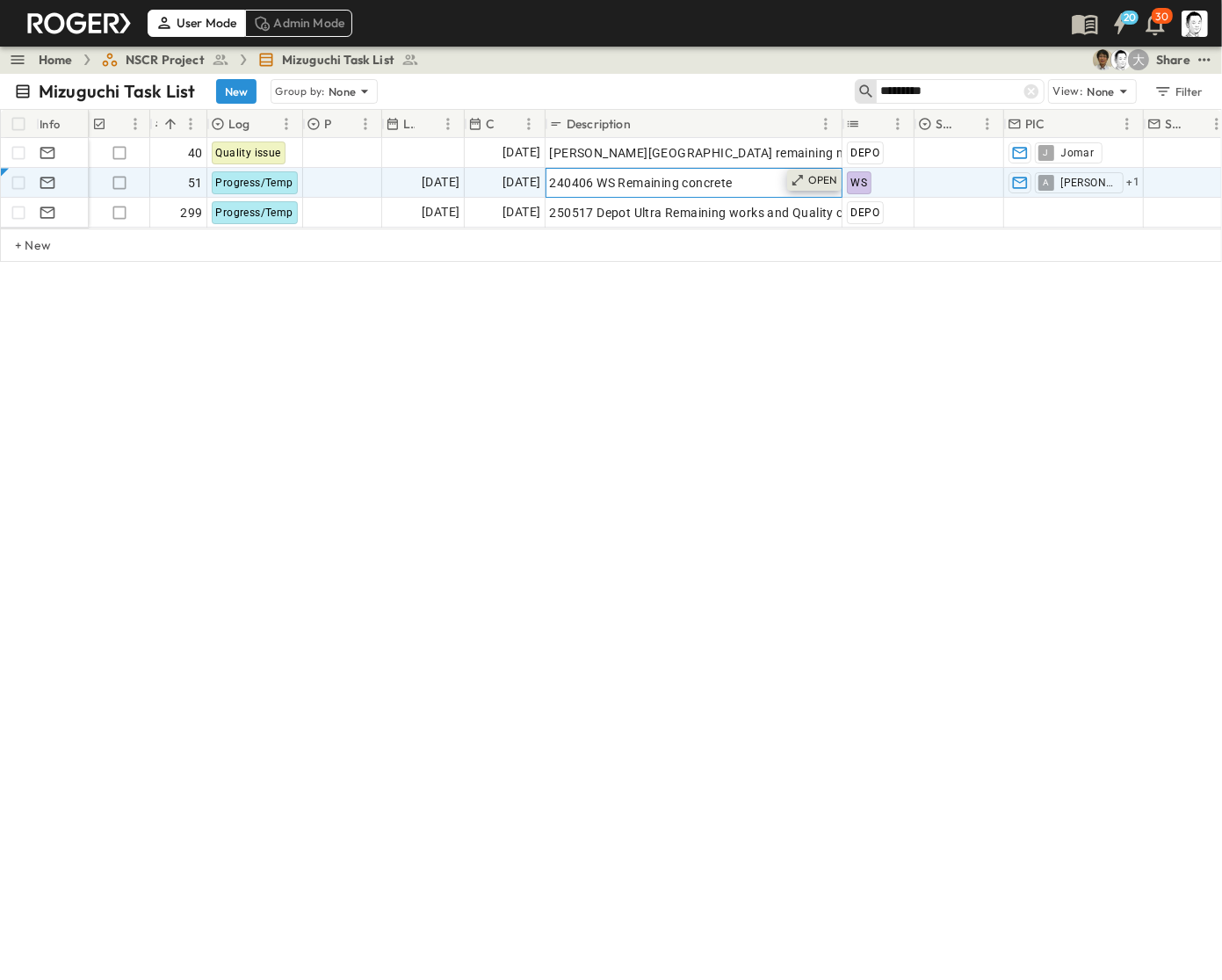
click at [823, 188] on div "OPEN" at bounding box center [815, 180] width 54 height 21
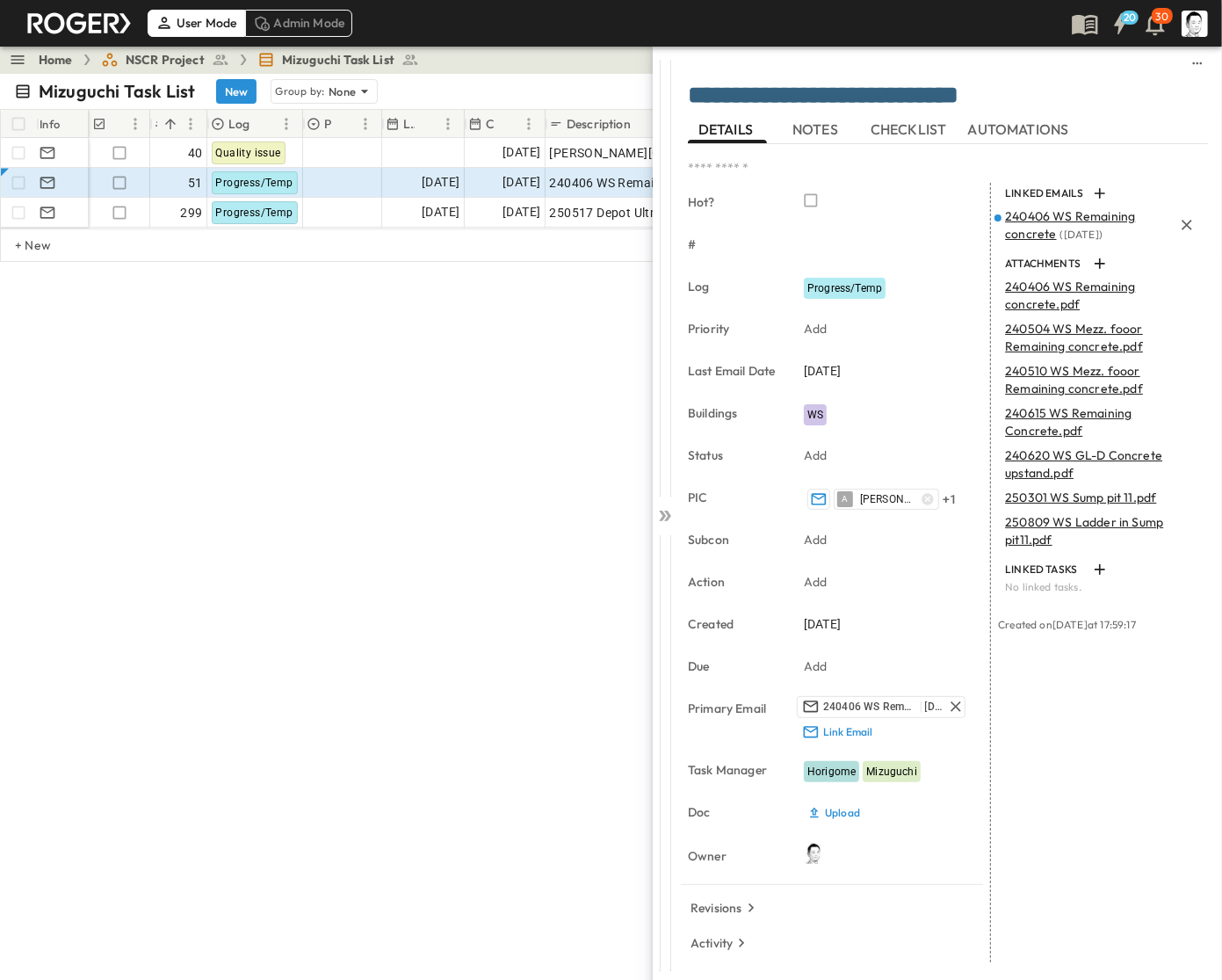
click at [1037, 226] on span "240406 WS Remaining concrete" at bounding box center [1070, 225] width 130 height 33
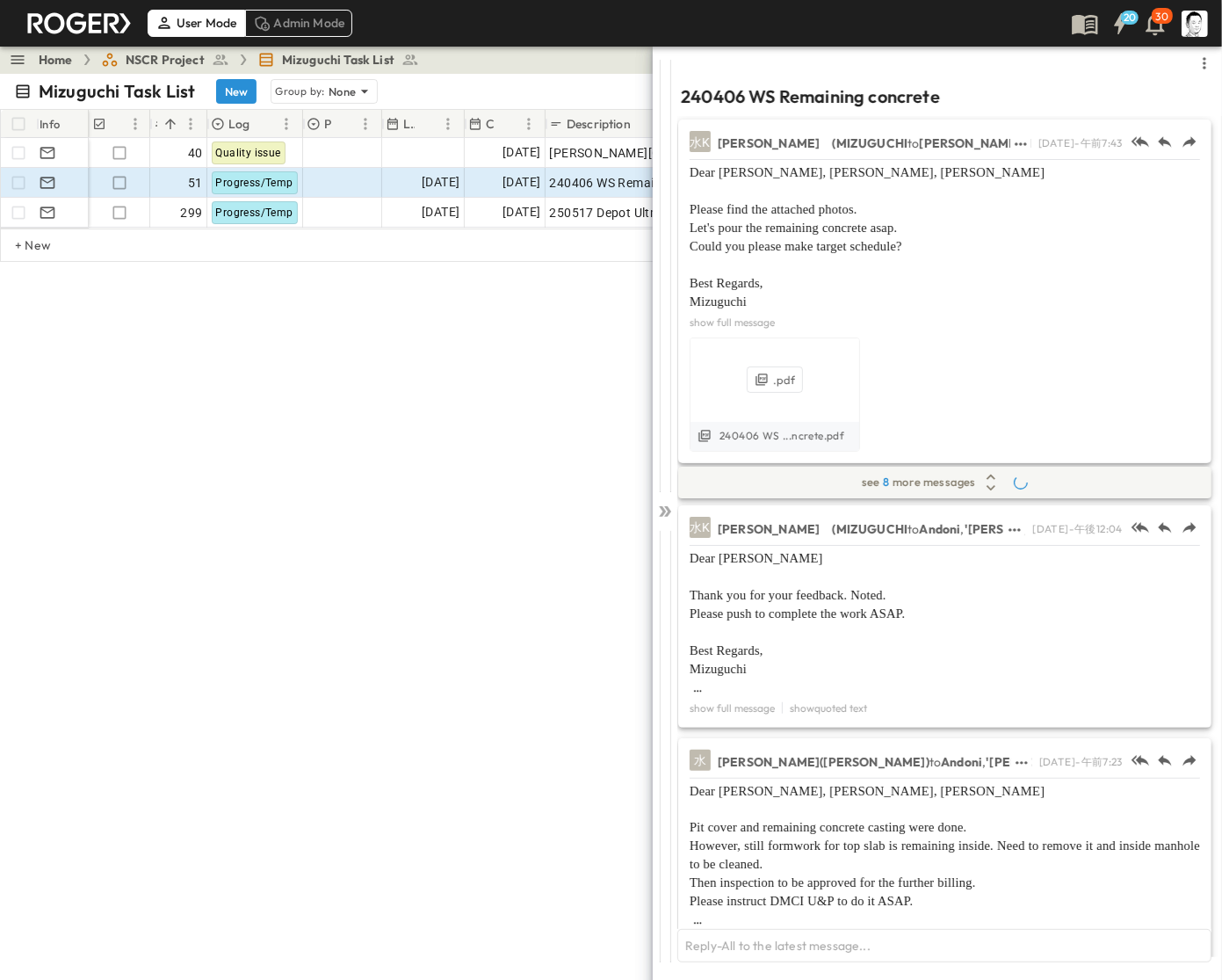
scroll to position [769, 0]
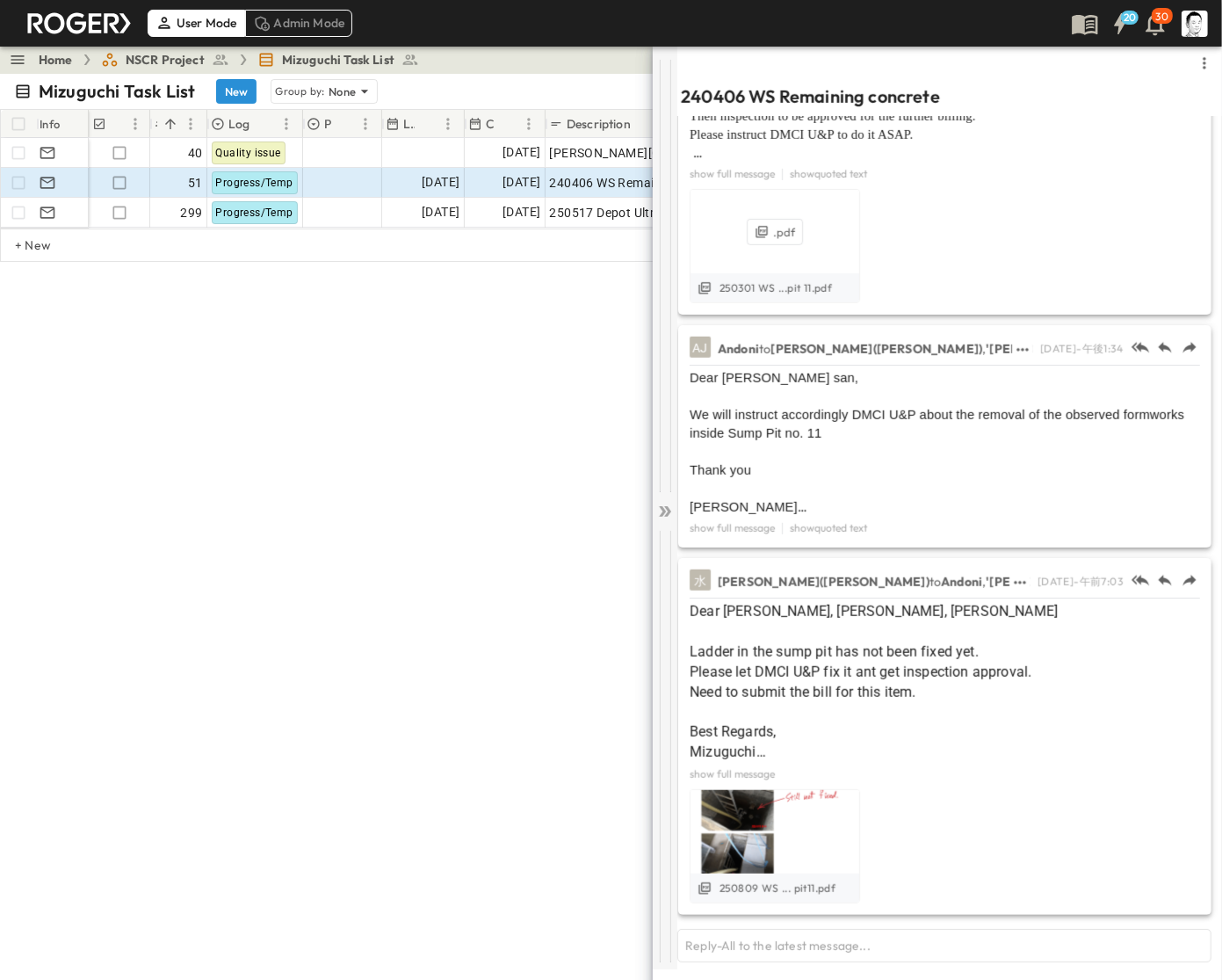
click at [666, 501] on div at bounding box center [665, 508] width 24 height 924
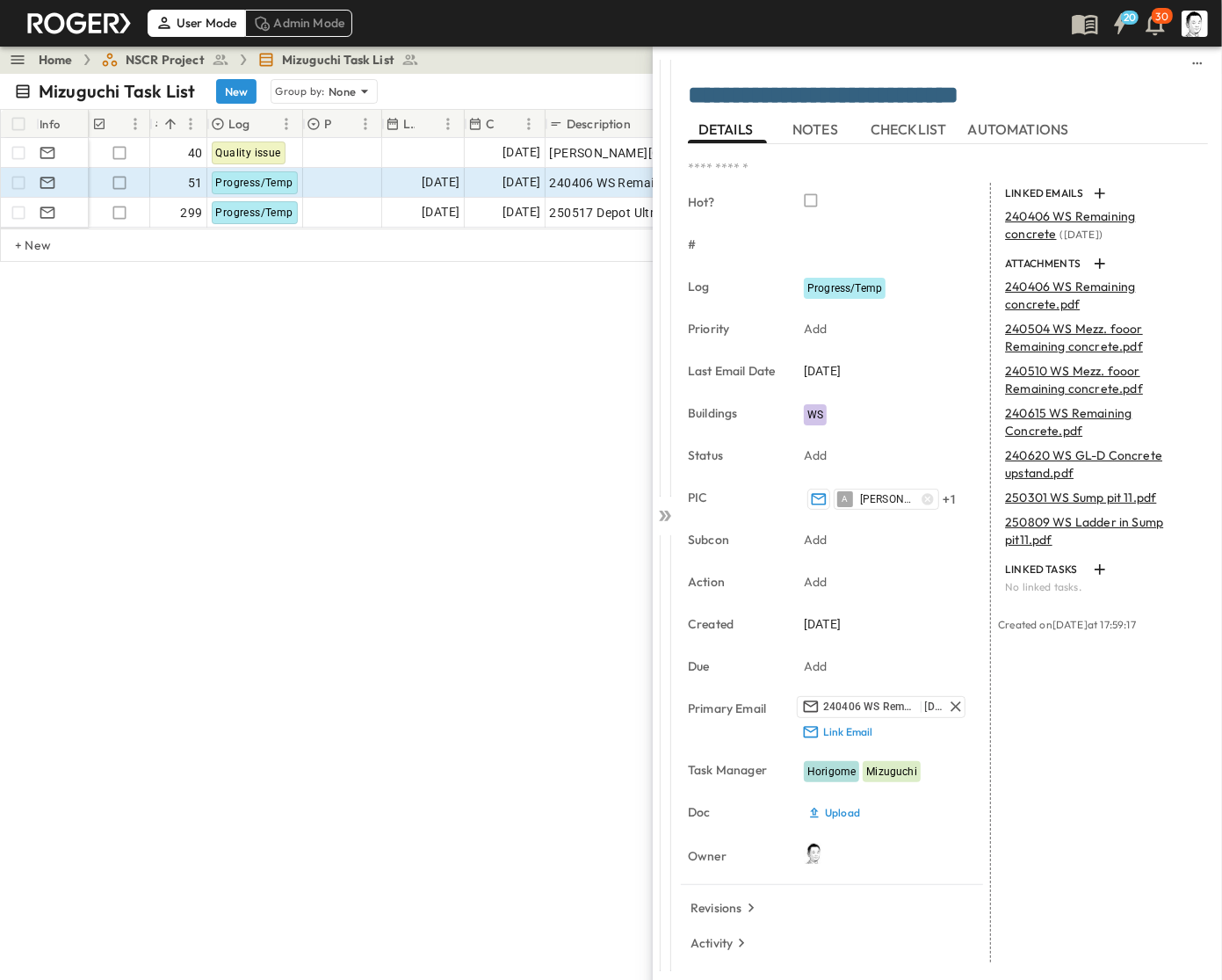
click at [666, 501] on div at bounding box center [665, 511] width 24 height 932
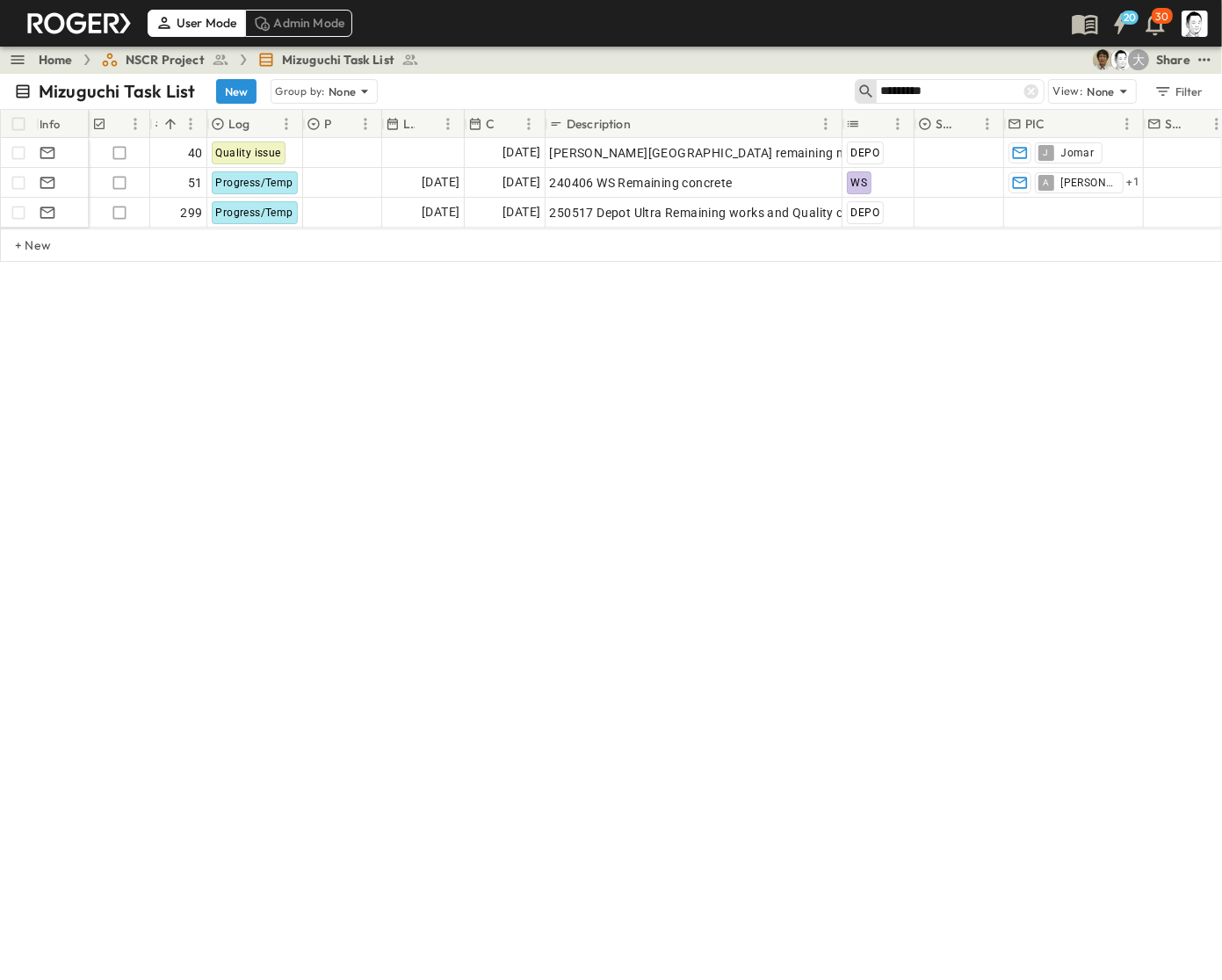
drag, startPoint x: 986, startPoint y: 97, endPoint x: 975, endPoint y: 97, distance: 11.0
click at [975, 97] on input "*********" at bounding box center [942, 90] width 123 height 25
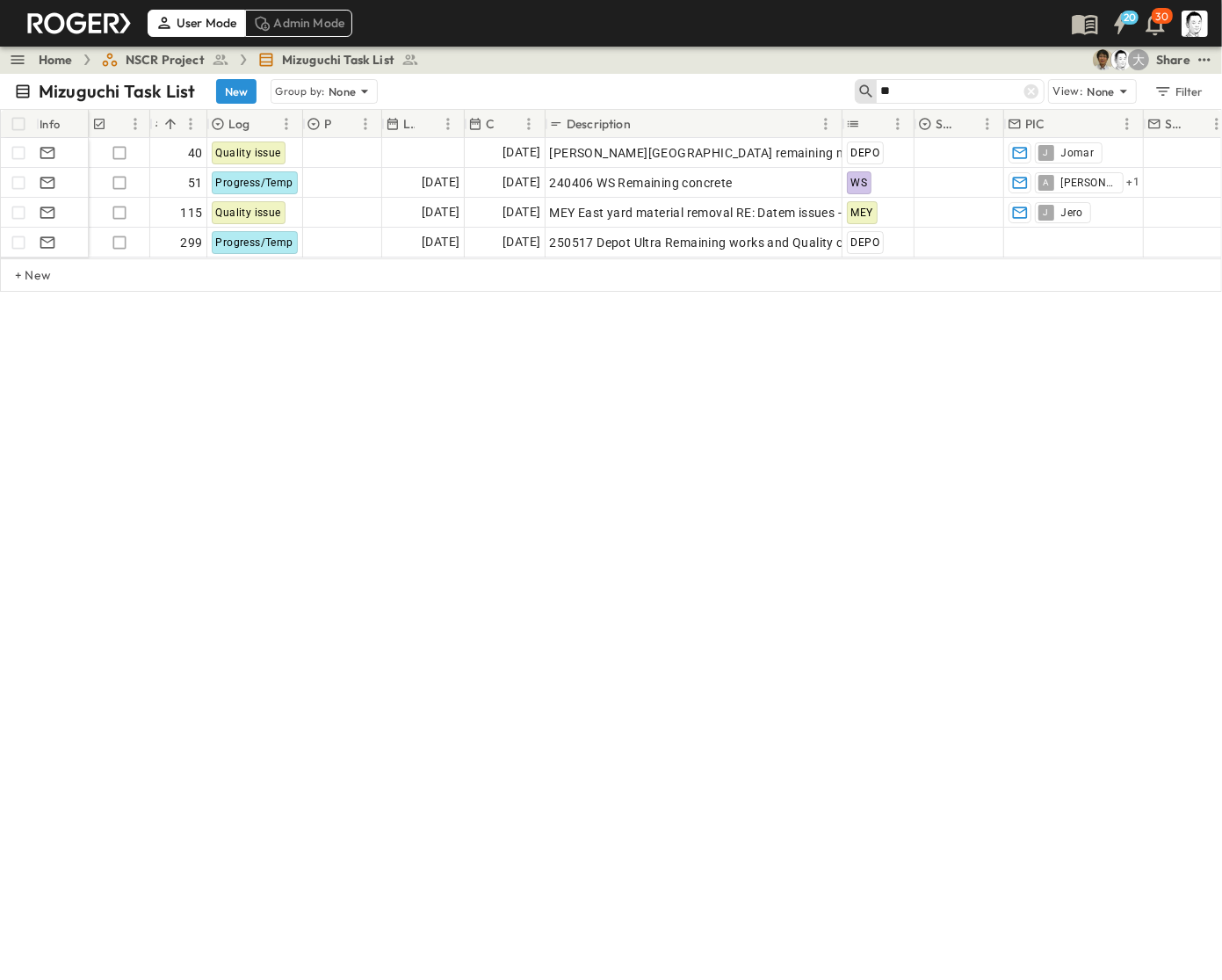
type input "*"
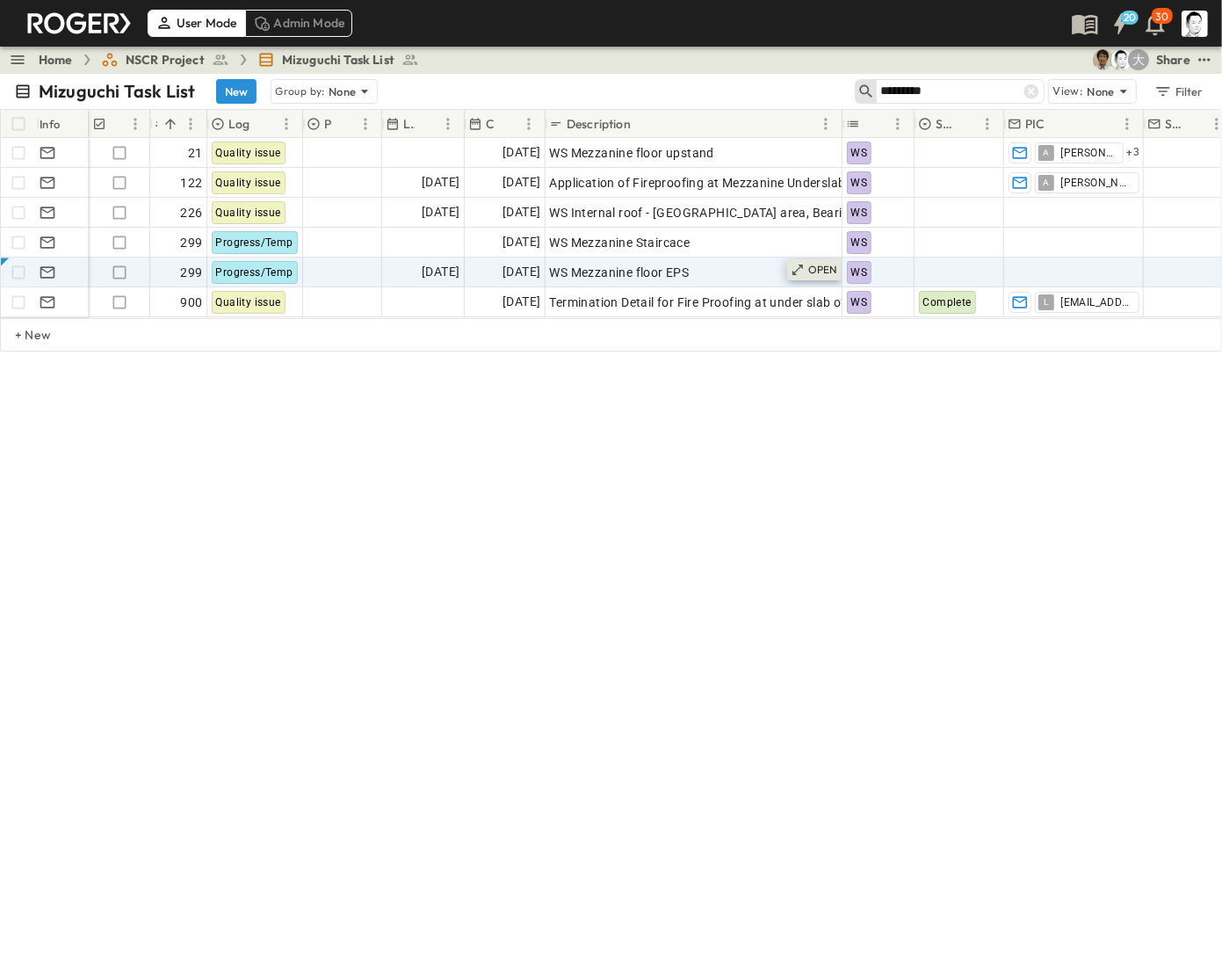
click at [800, 275] on icon at bounding box center [798, 269] width 14 height 14
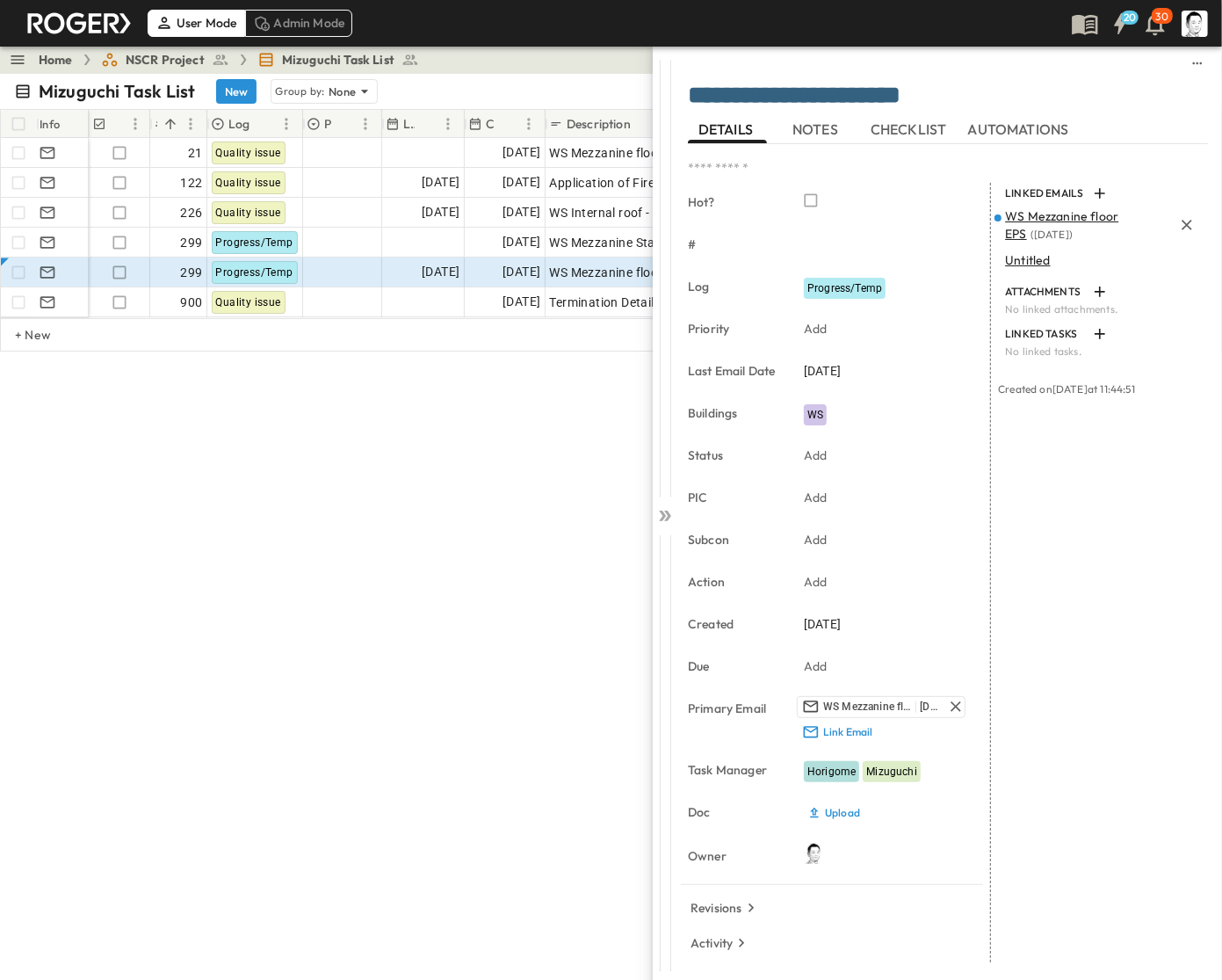
click at [1022, 208] on span "WS Mezzanine floor EPS" at bounding box center [1062, 225] width 114 height 33
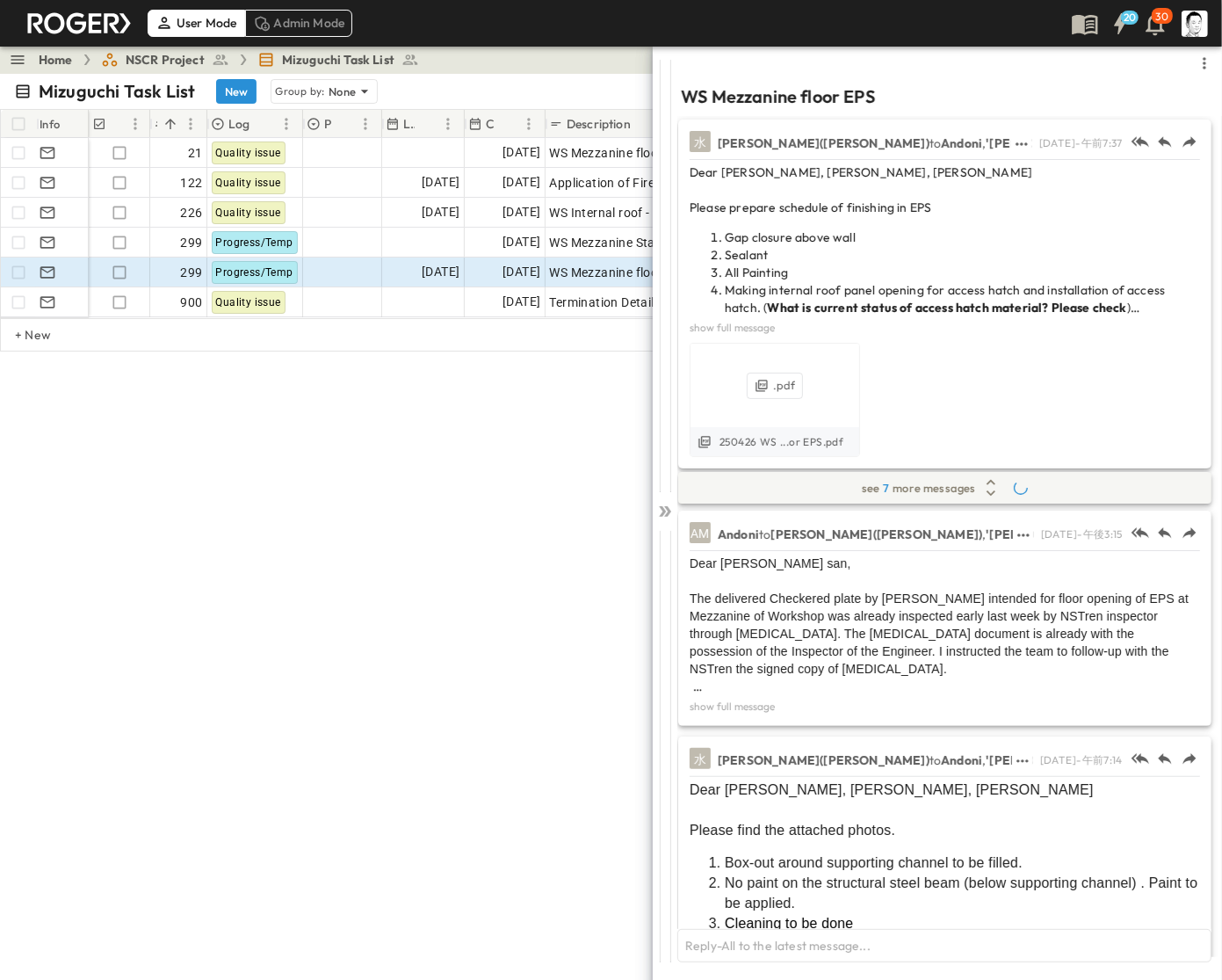
scroll to position [811, 0]
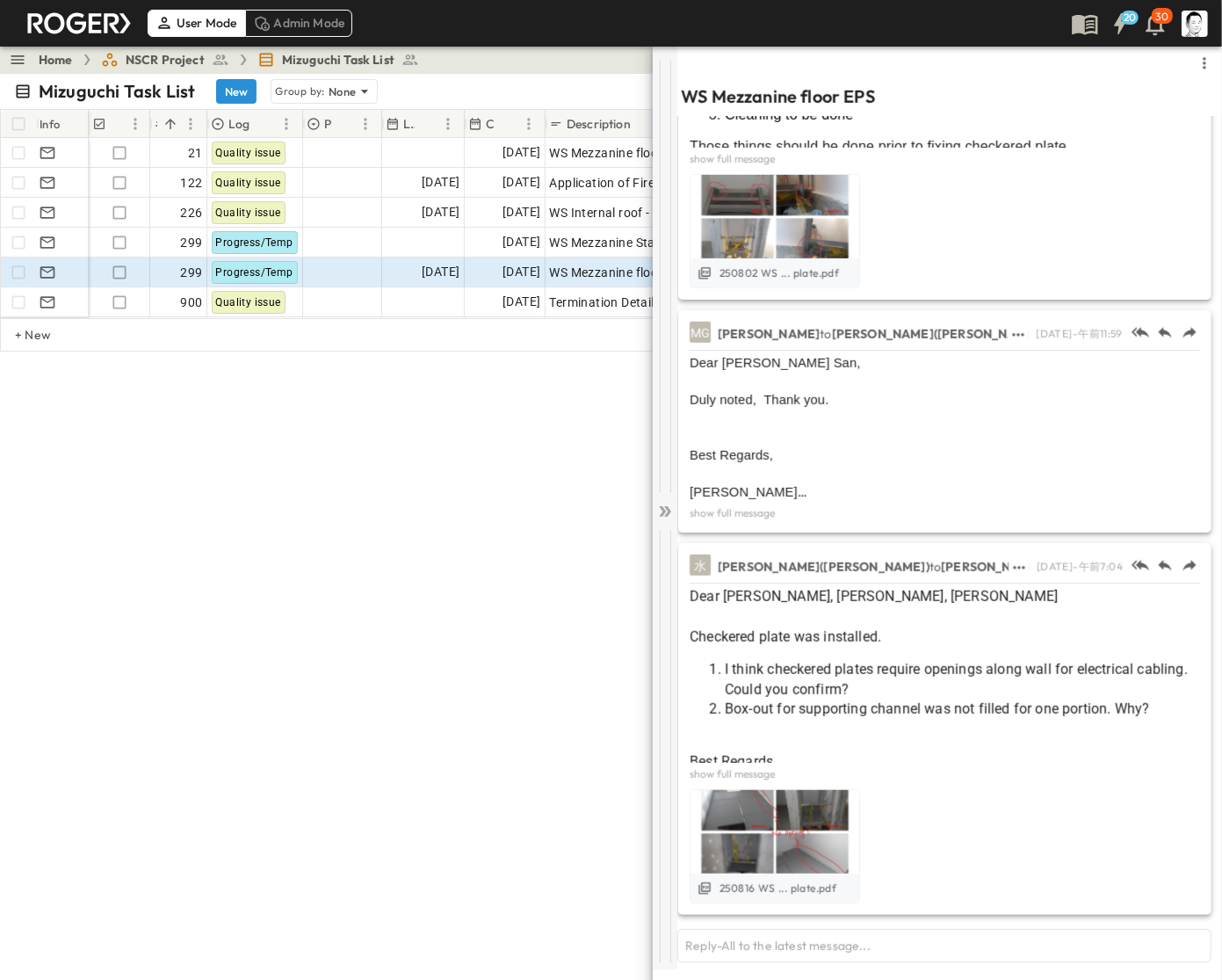
click at [666, 511] on icon at bounding box center [665, 511] width 17 height 18
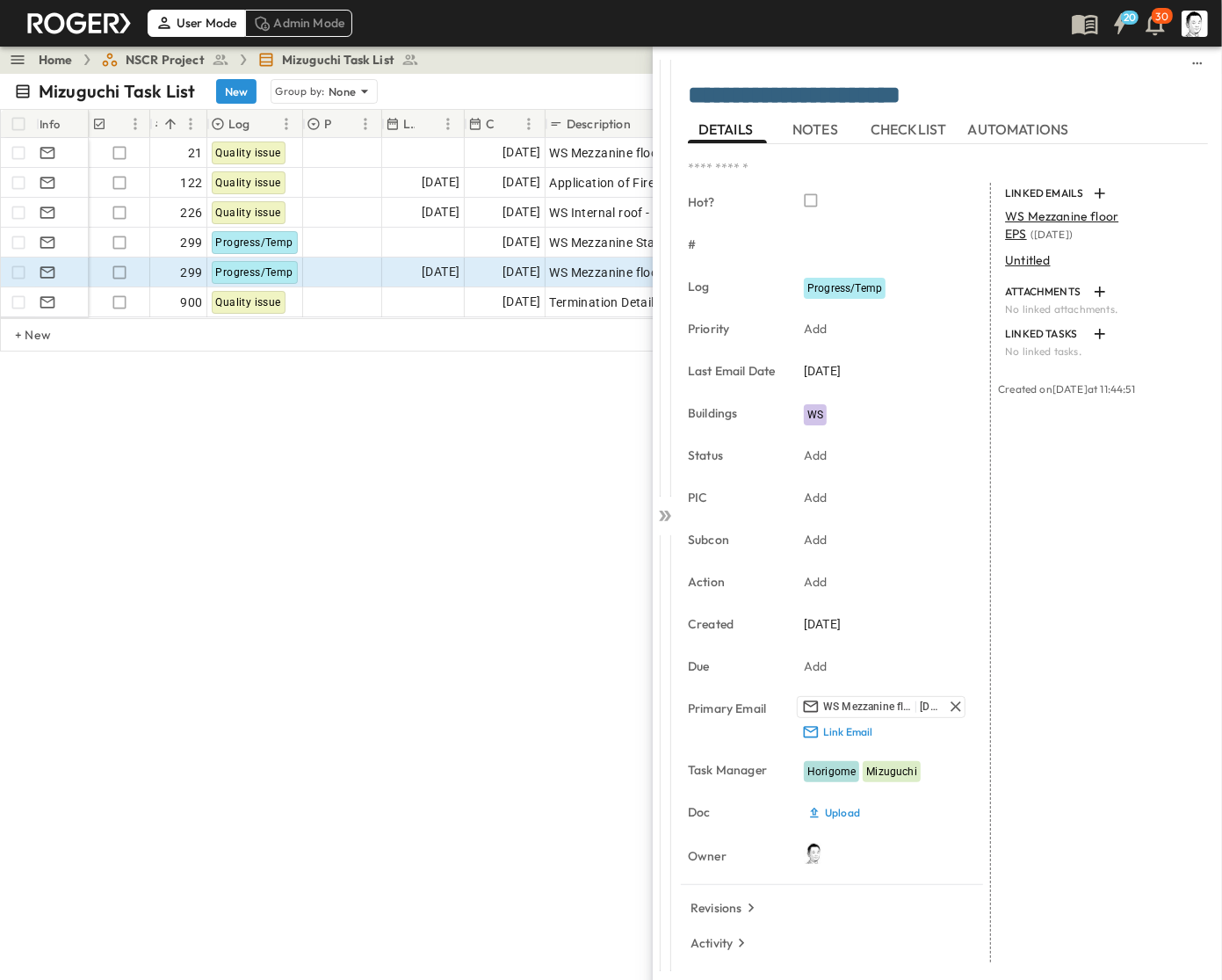
click at [666, 511] on icon at bounding box center [667, 515] width 7 height 11
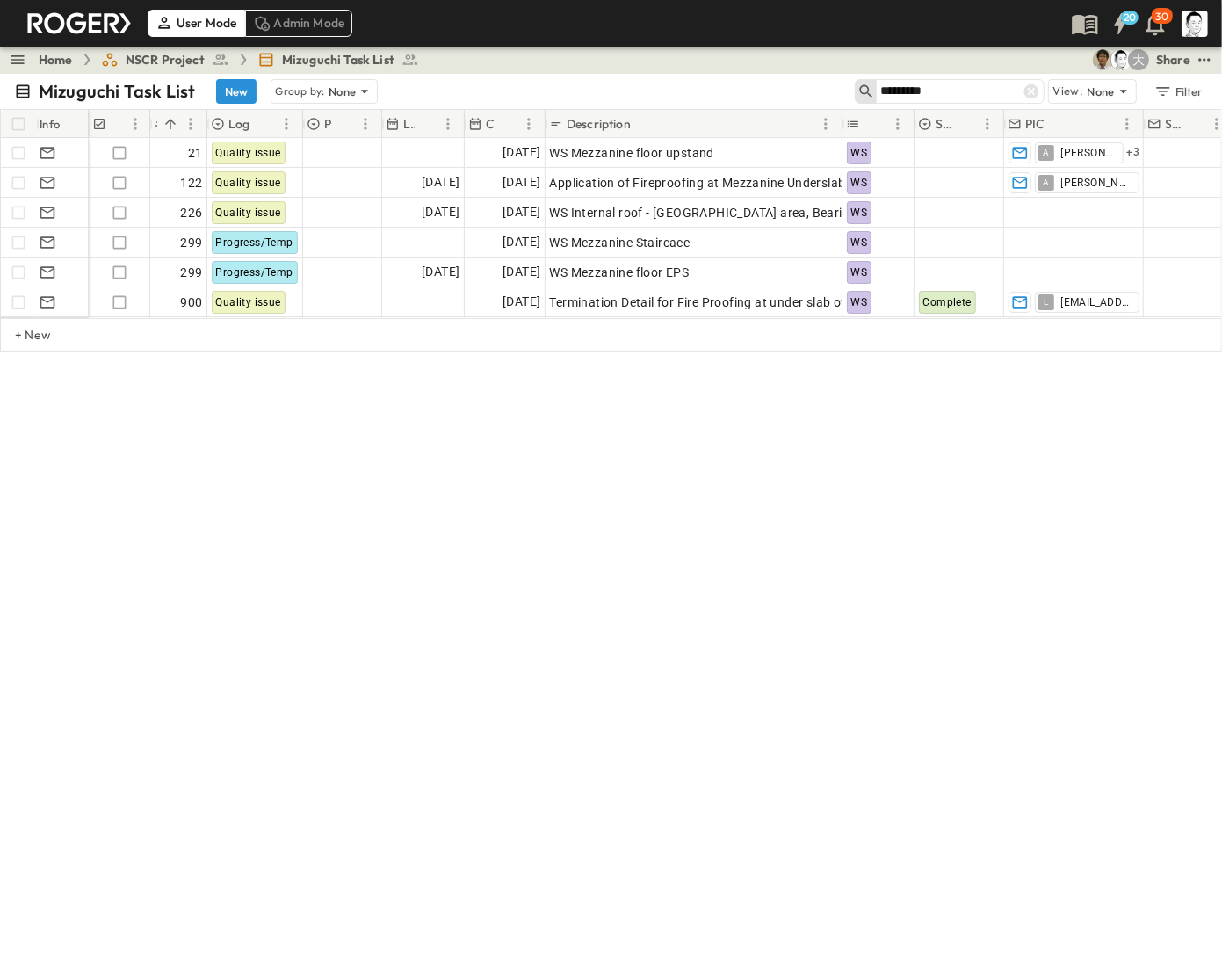
click at [965, 95] on input "*********" at bounding box center [942, 90] width 123 height 25
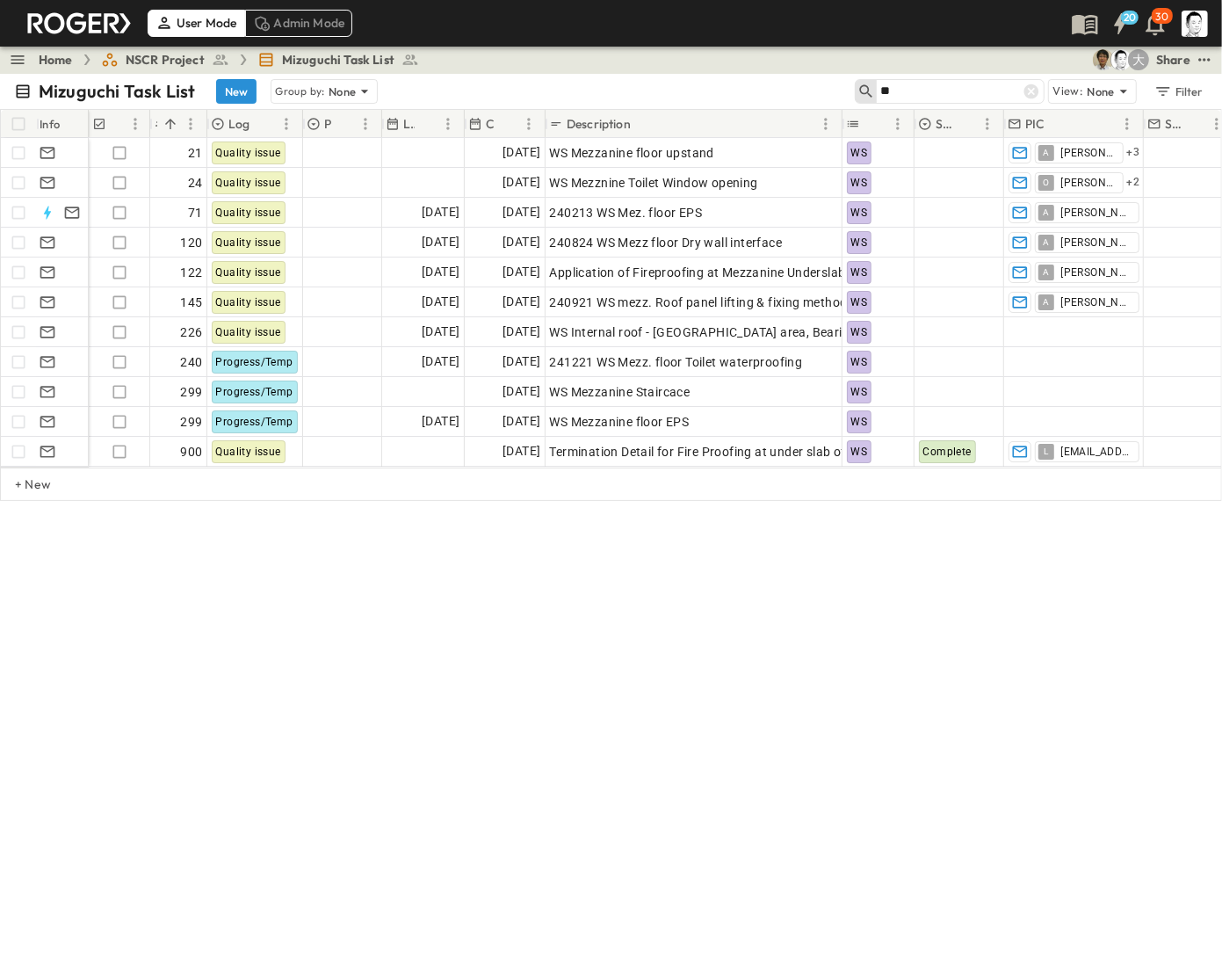
type input "*"
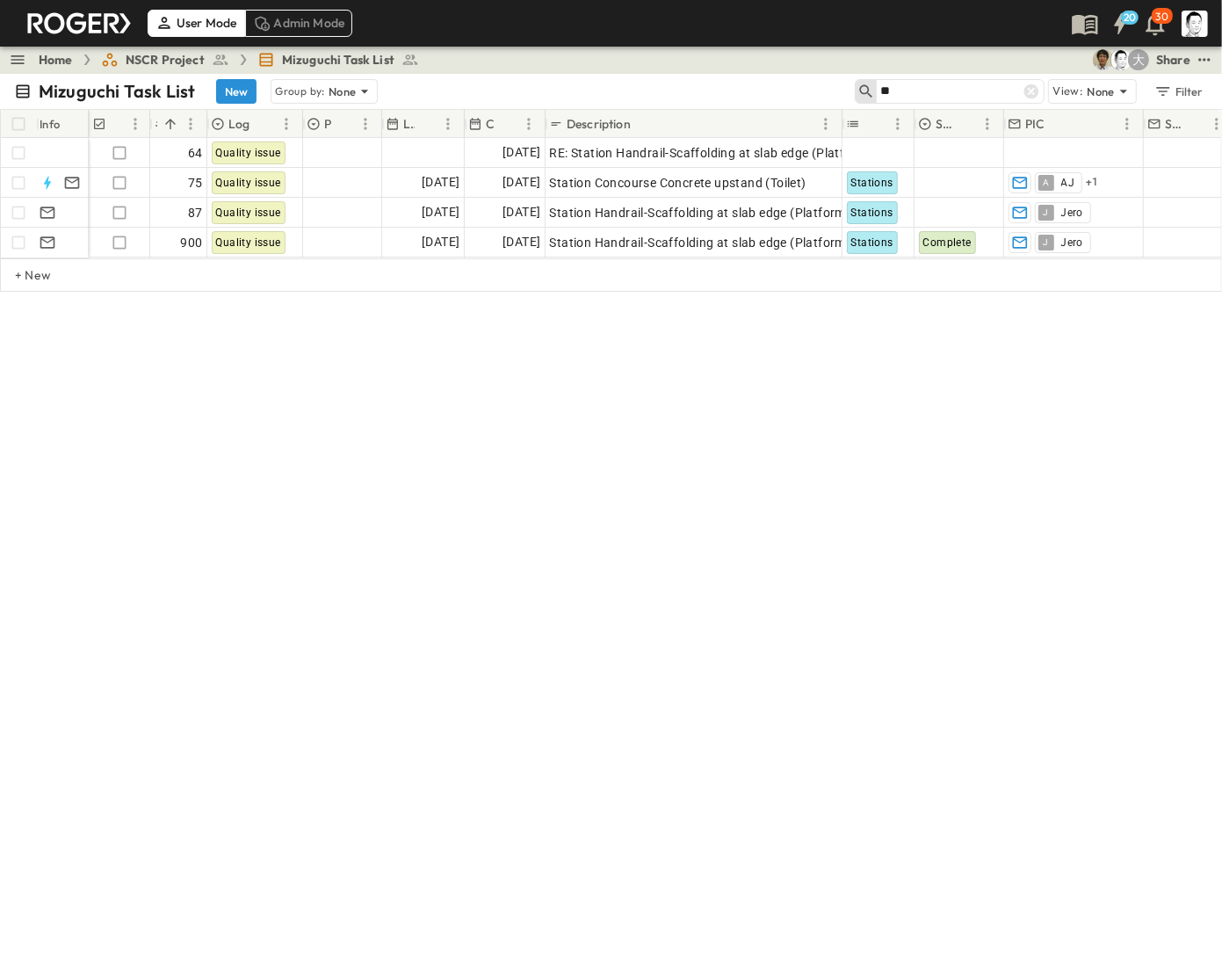
type input "*"
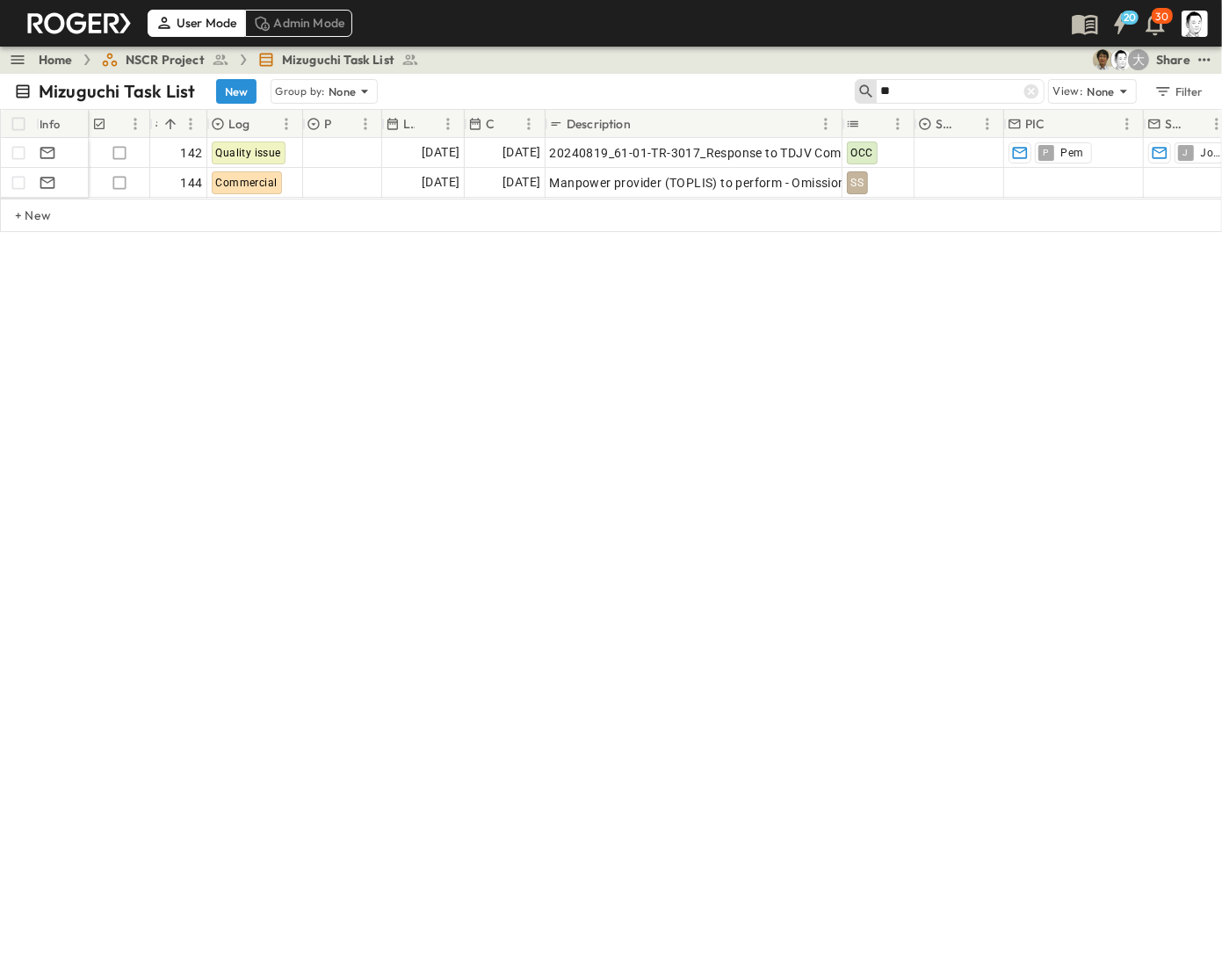
type input "*"
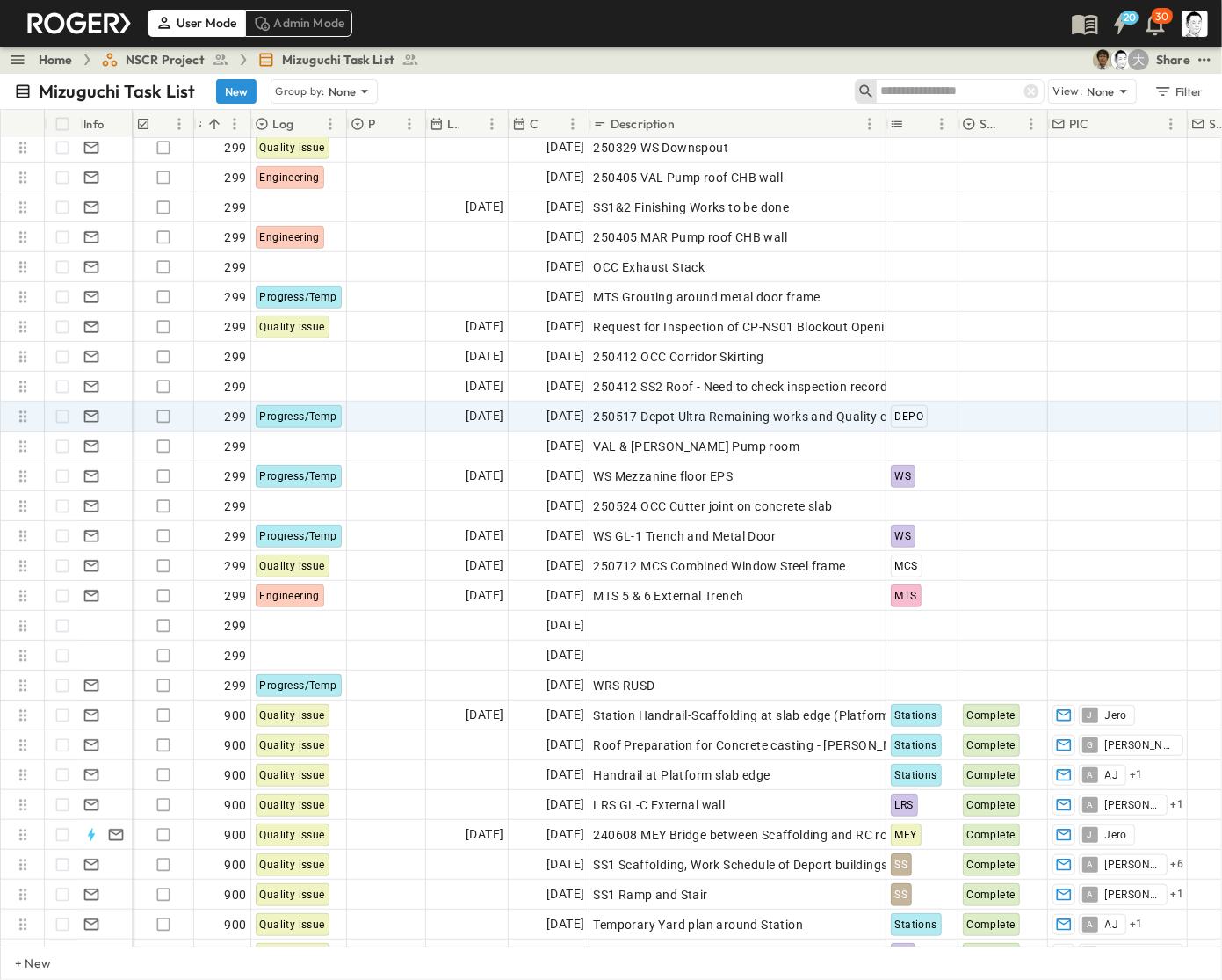
scroll to position [5786, 0]
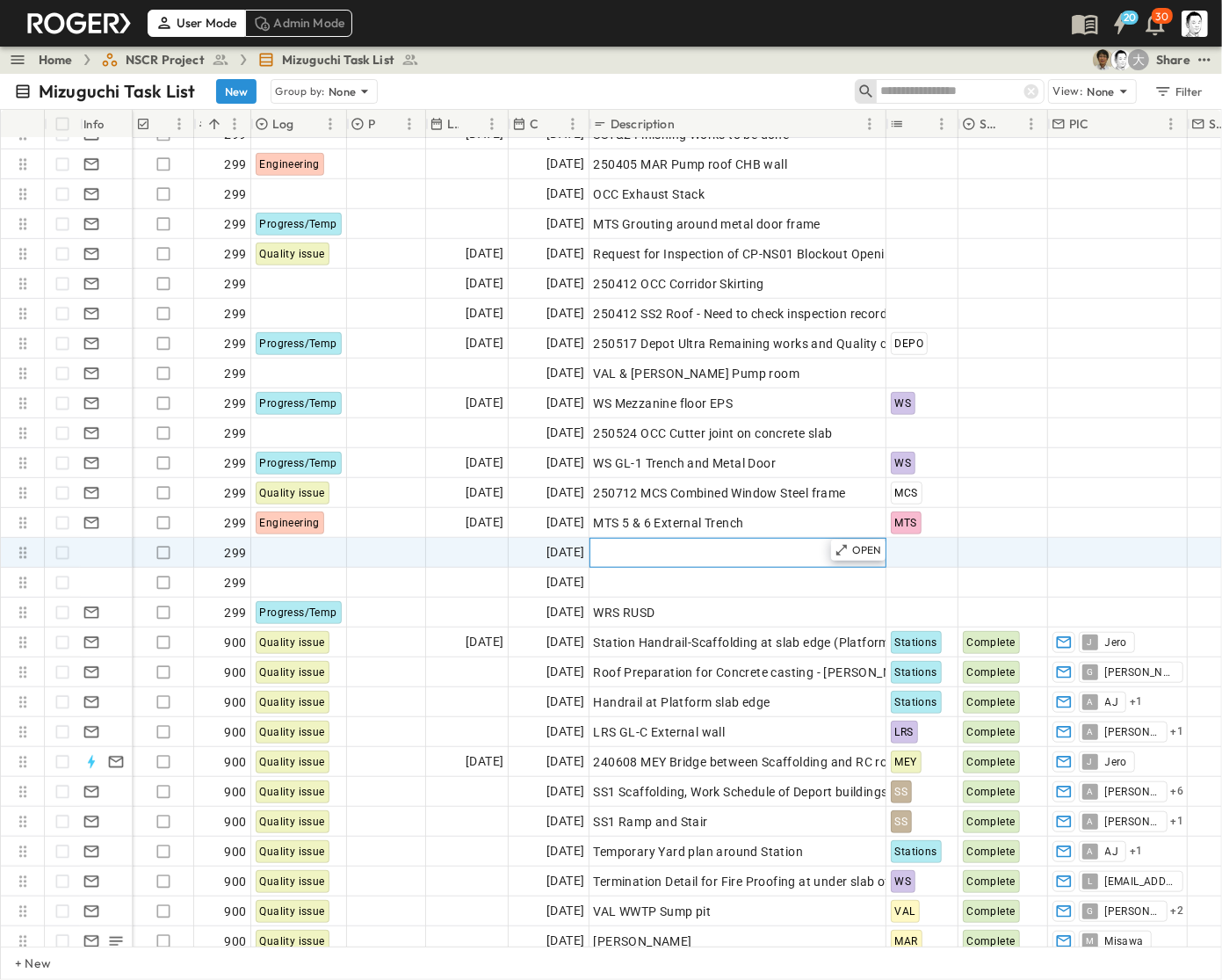
click at [629, 544] on span "Add Description" at bounding box center [640, 553] width 91 height 18
click at [861, 550] on p "OPEN" at bounding box center [867, 550] width 30 height 14
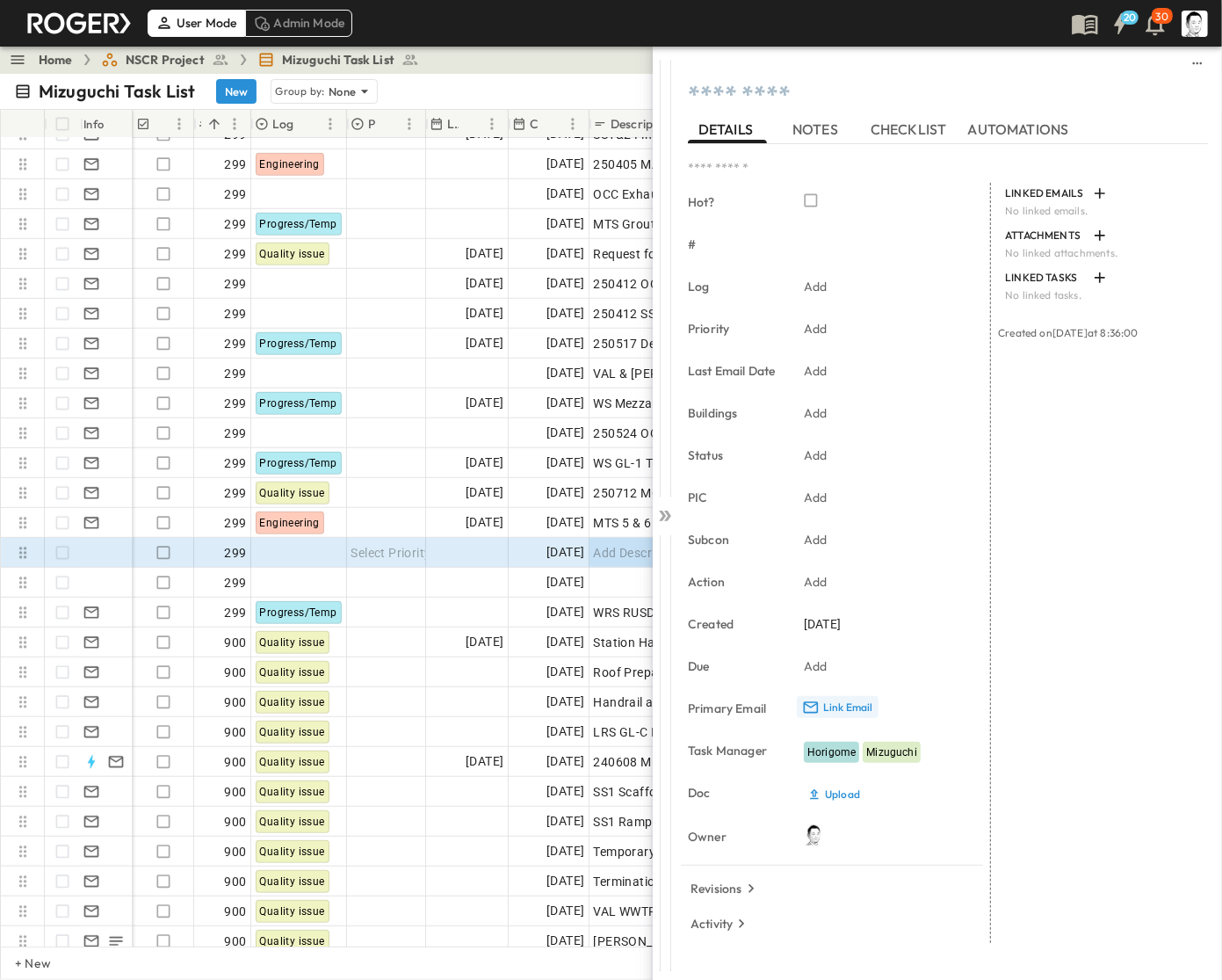
click at [815, 709] on icon "button" at bounding box center [811, 708] width 17 height 18
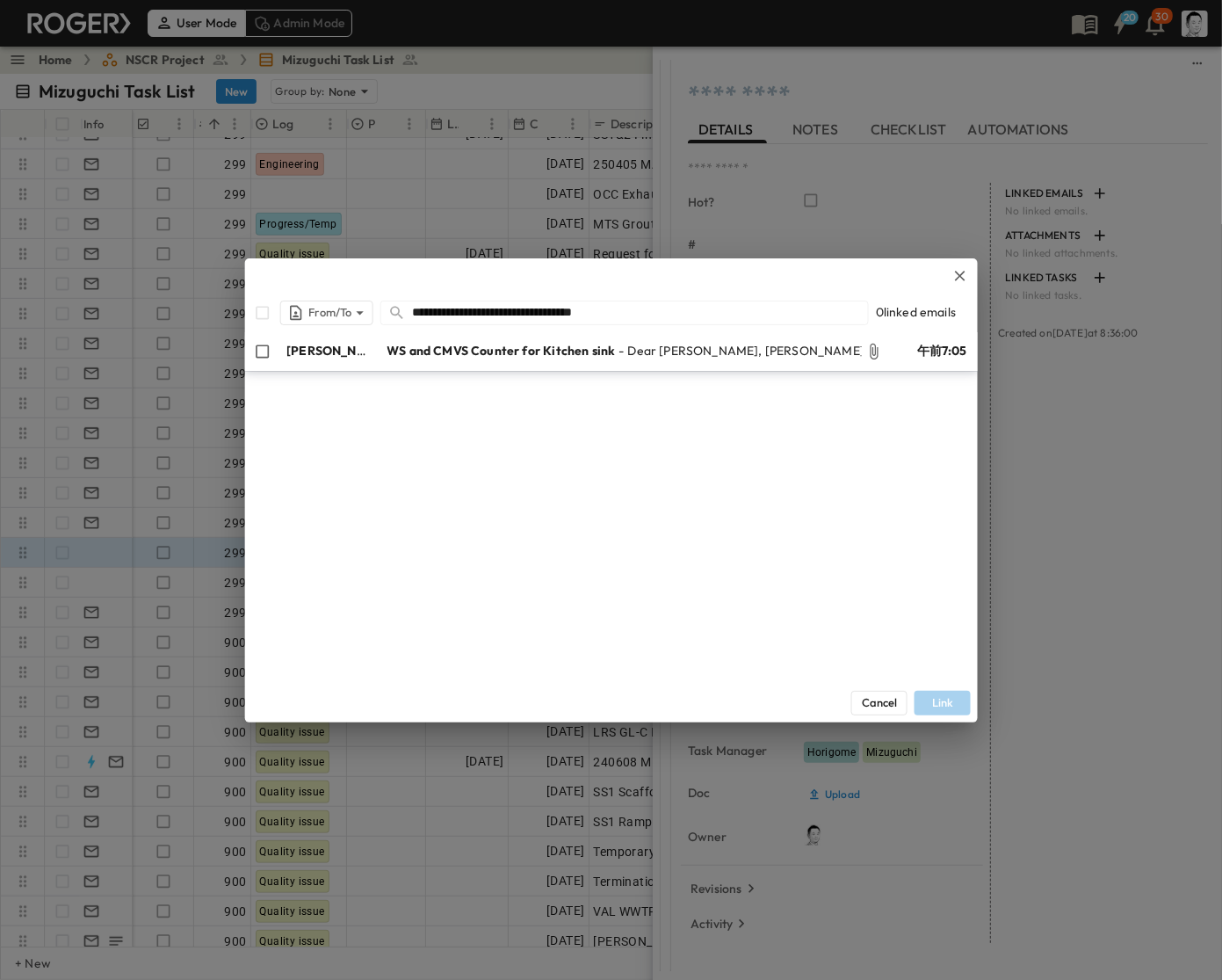
type input "**********"
click at [431, 350] on span "WS and CMVS Counter for Kitchen sink" at bounding box center [501, 351] width 228 height 18
click at [940, 695] on button "Link" at bounding box center [943, 702] width 56 height 24
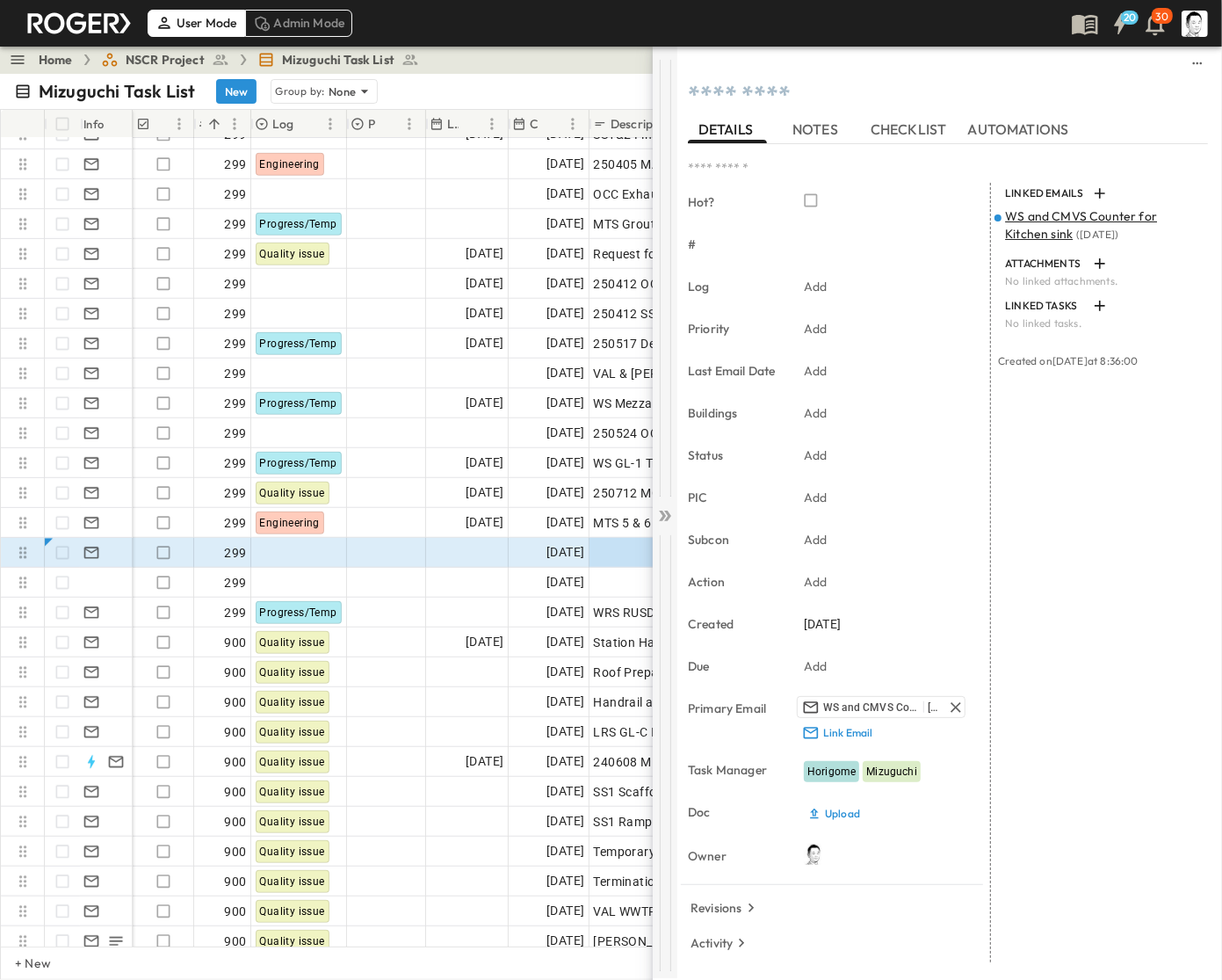
type textarea "**********"
click at [665, 508] on icon at bounding box center [665, 516] width 17 height 18
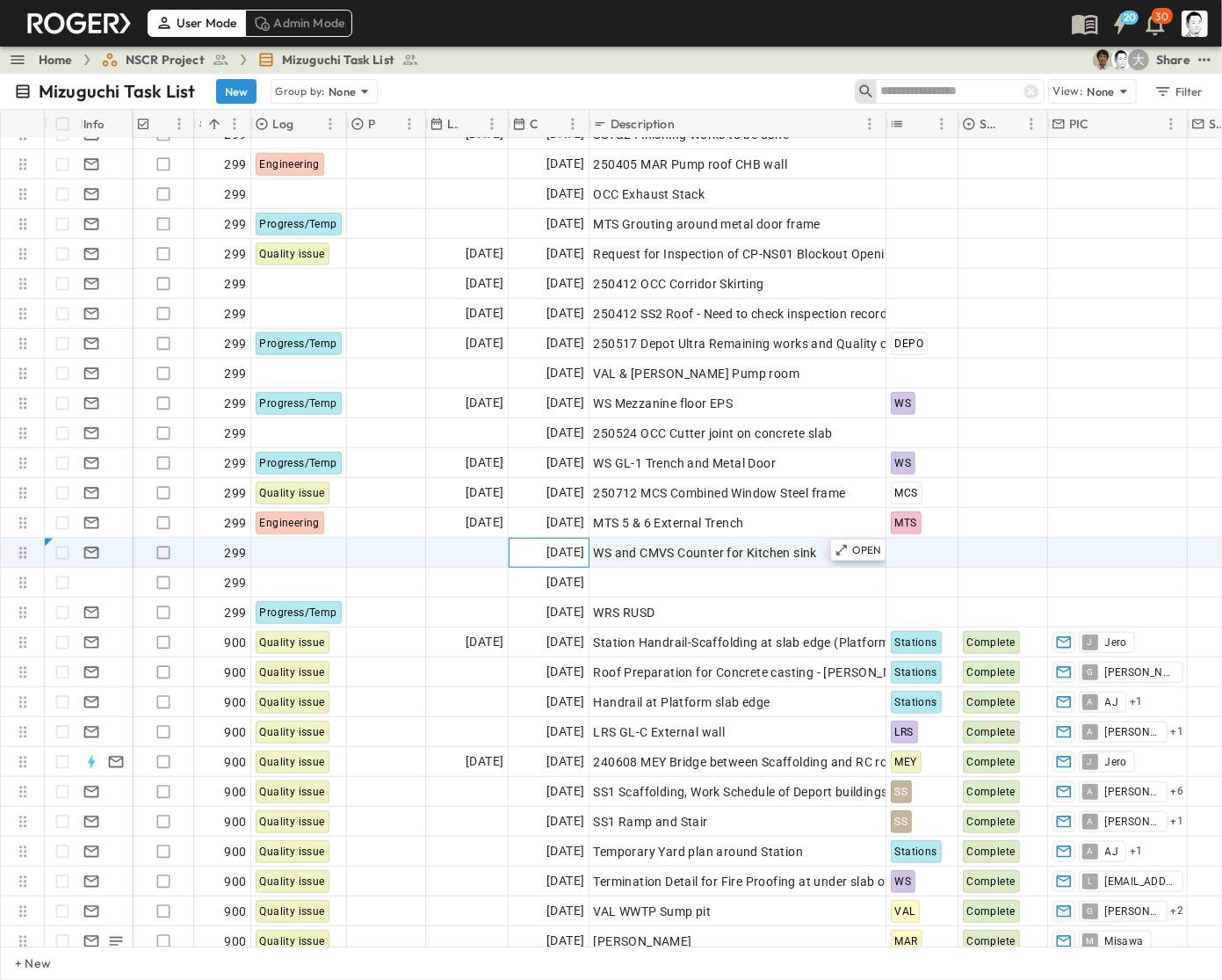
click at [546, 545] on span "[DATE]" at bounding box center [565, 552] width 38 height 20
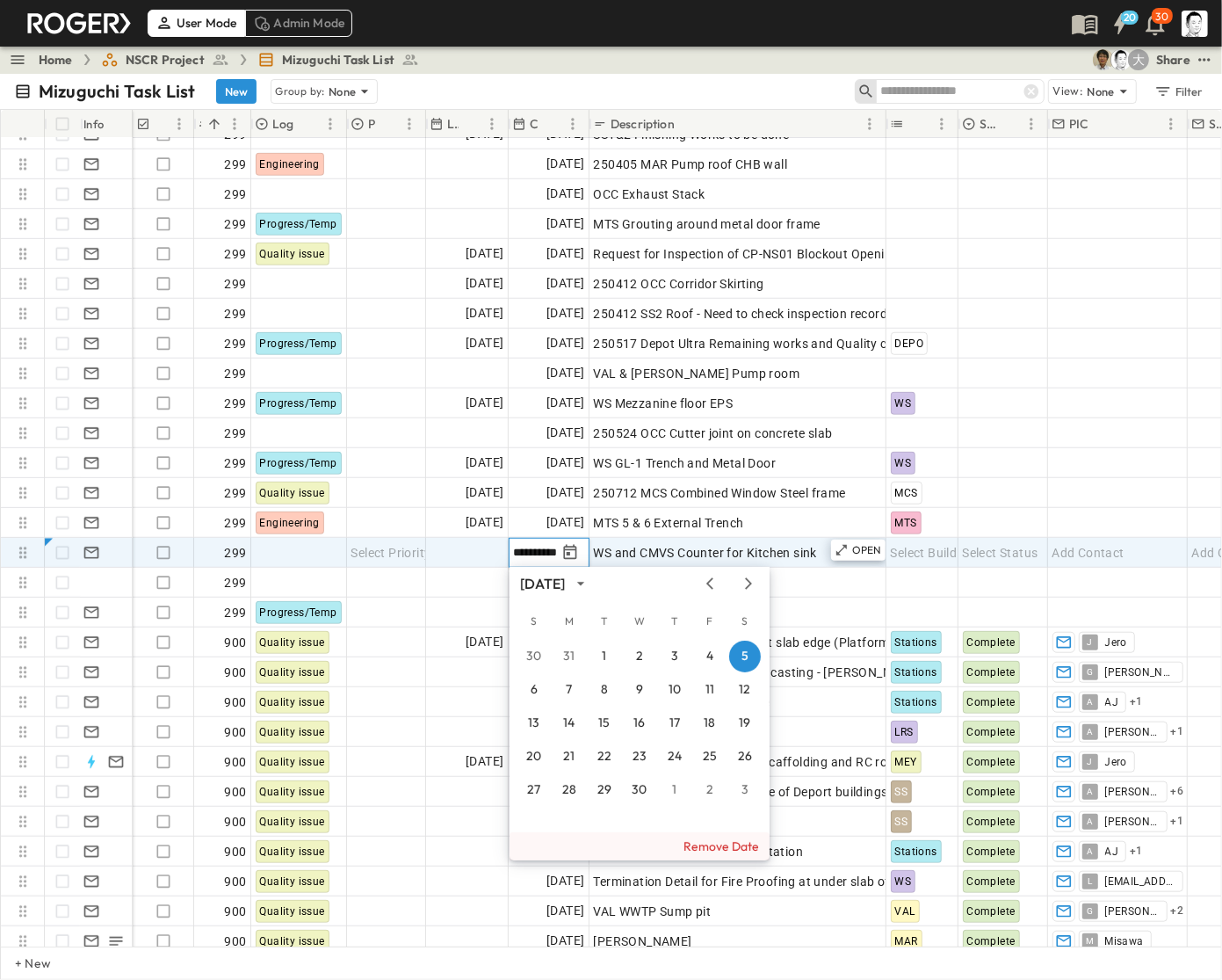
click at [718, 832] on button "Remove Date" at bounding box center [640, 846] width 261 height 28
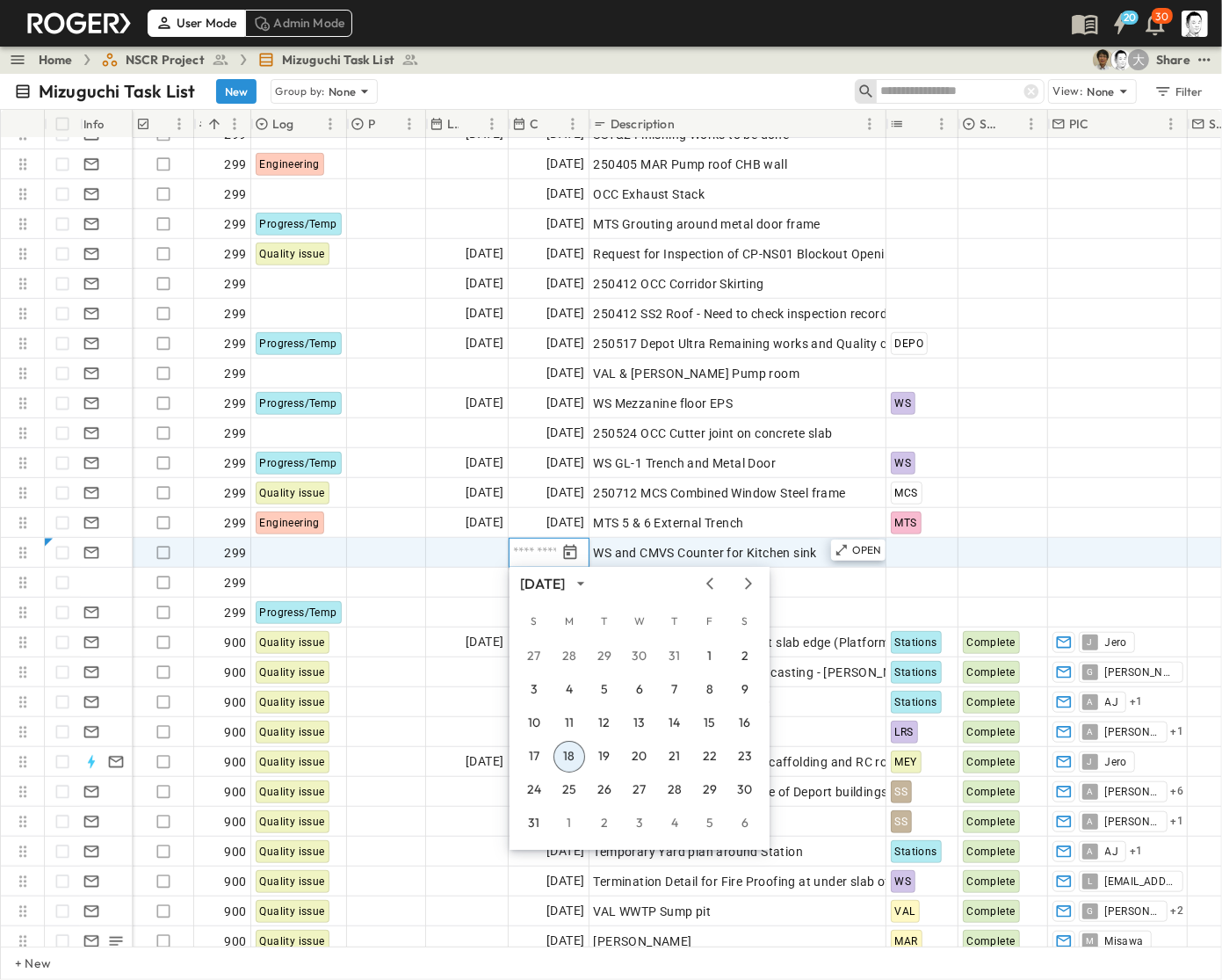
click at [572, 743] on button "18" at bounding box center [569, 756] width 32 height 32
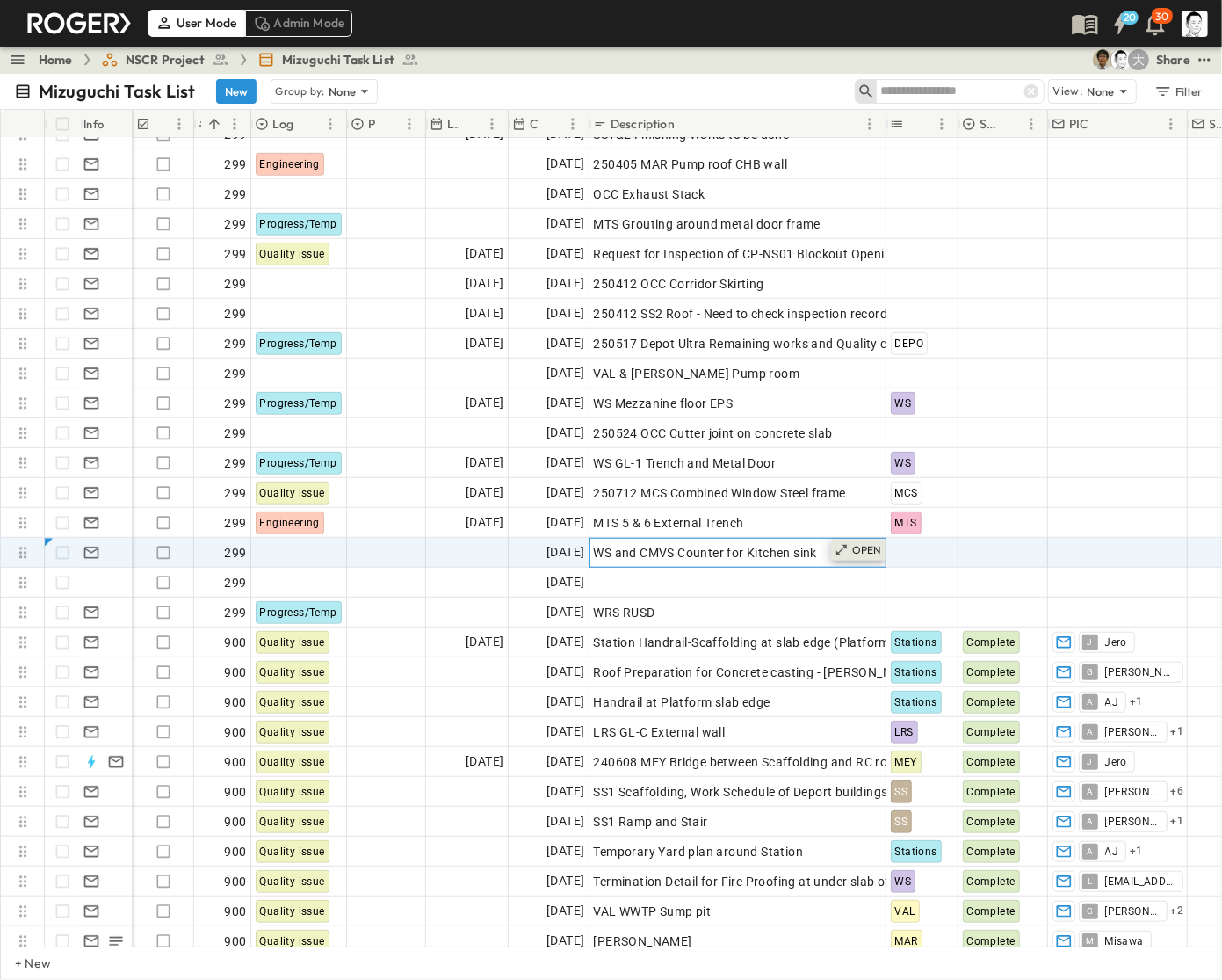
click at [871, 550] on p "OPEN" at bounding box center [867, 550] width 30 height 14
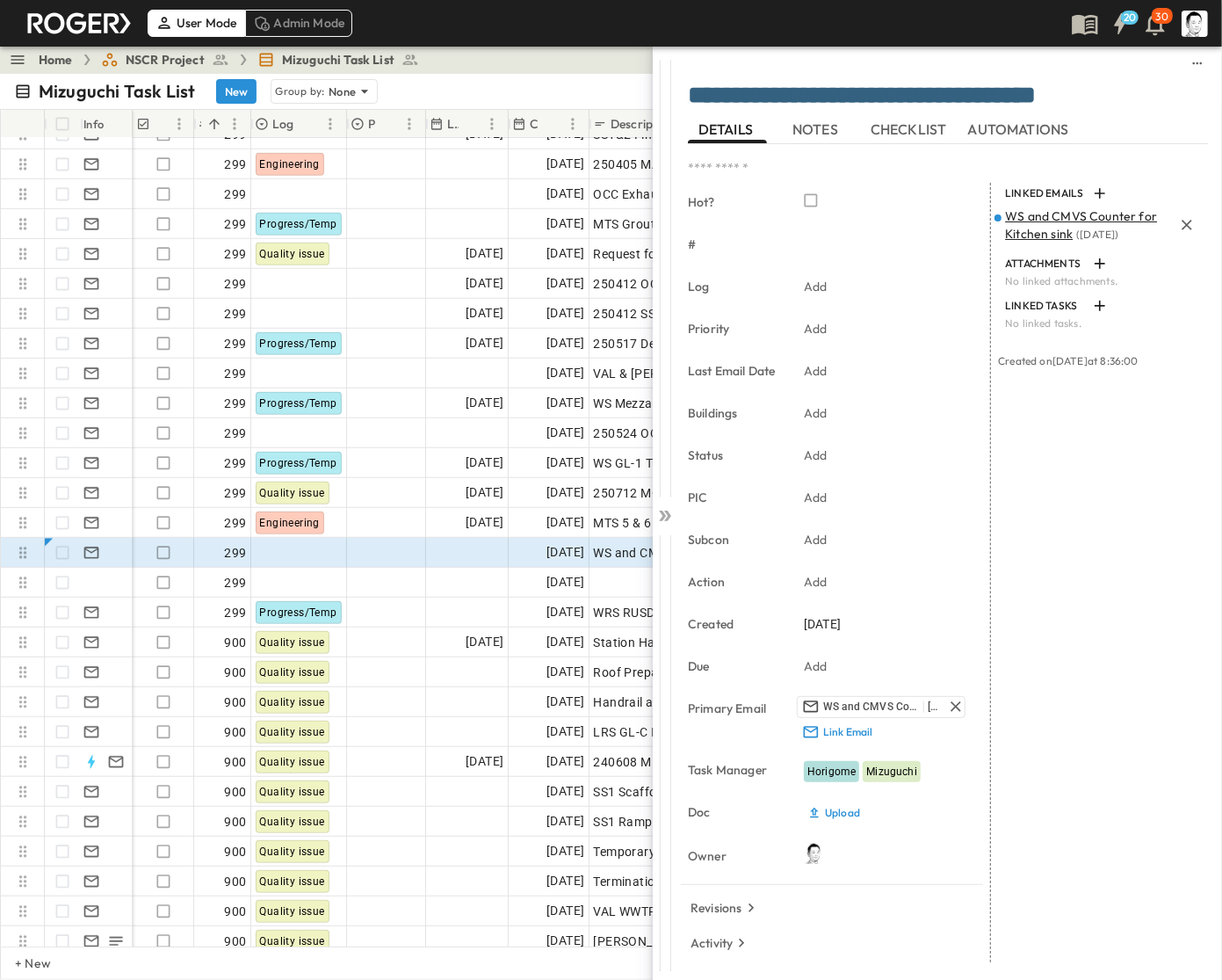
click at [1064, 227] on p "WS and CMVS Counter for Kitchen sink ( [DATE] )" at bounding box center [1089, 225] width 168 height 35
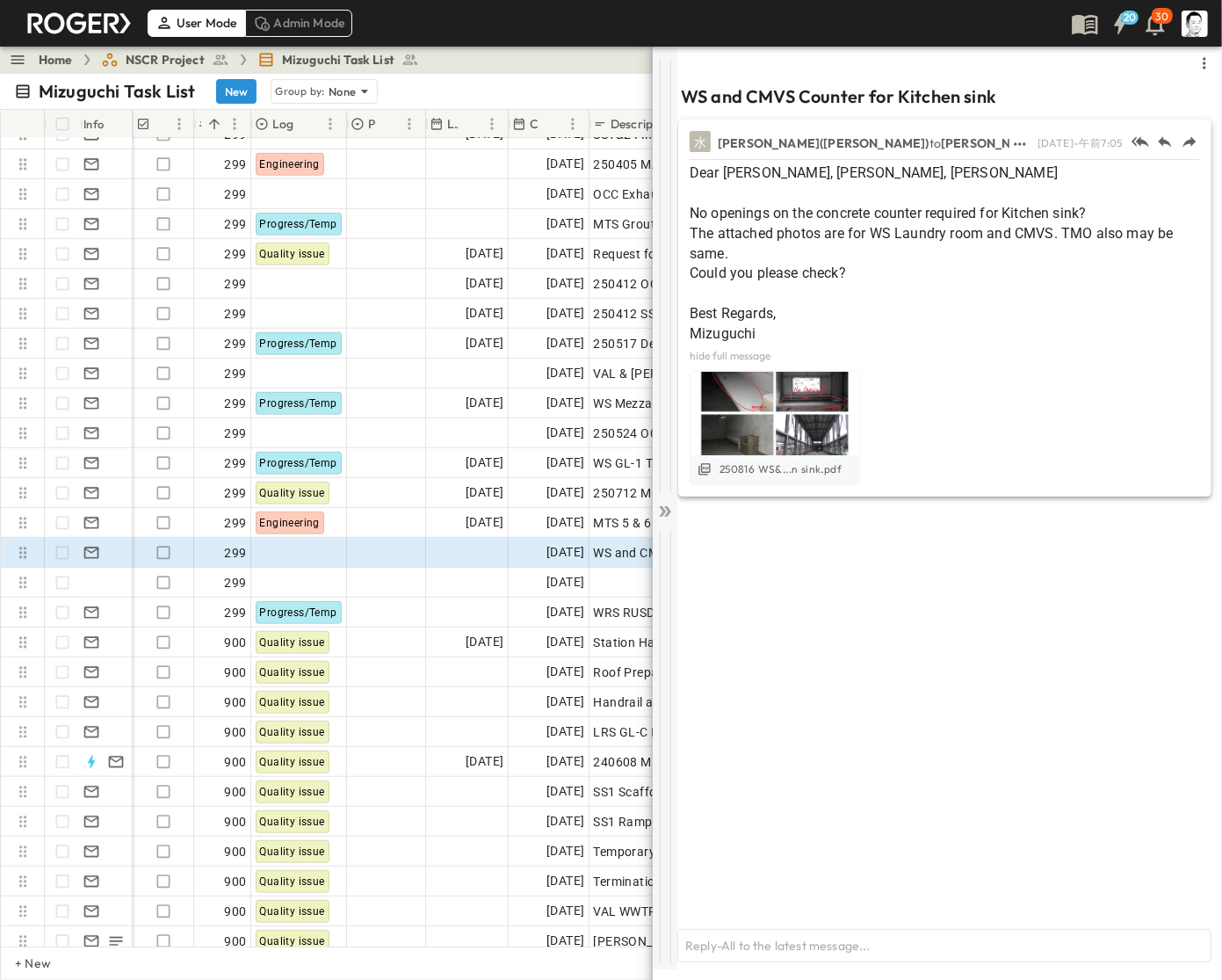
click at [668, 516] on icon at bounding box center [665, 511] width 17 height 18
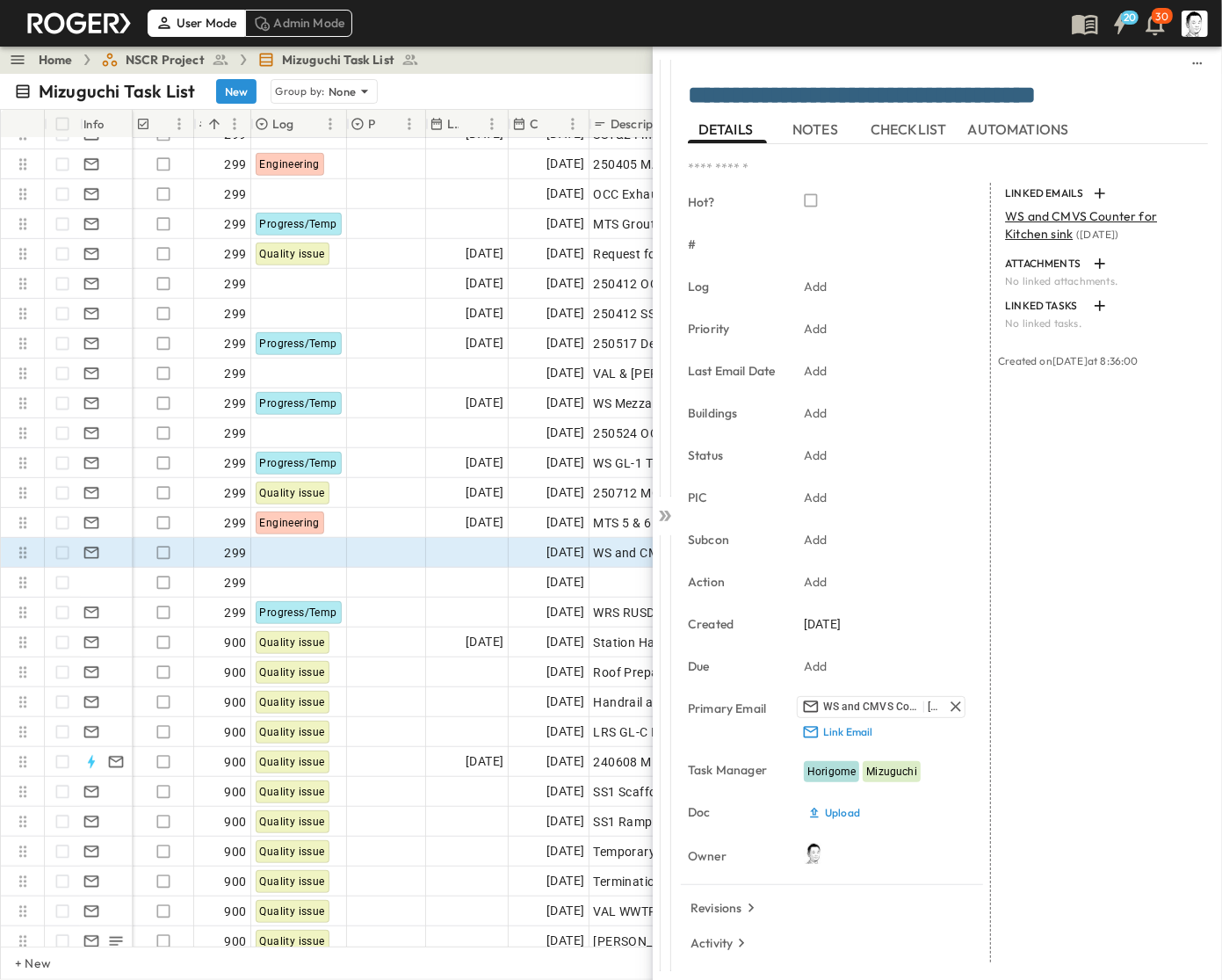
click at [668, 516] on icon at bounding box center [667, 515] width 7 height 11
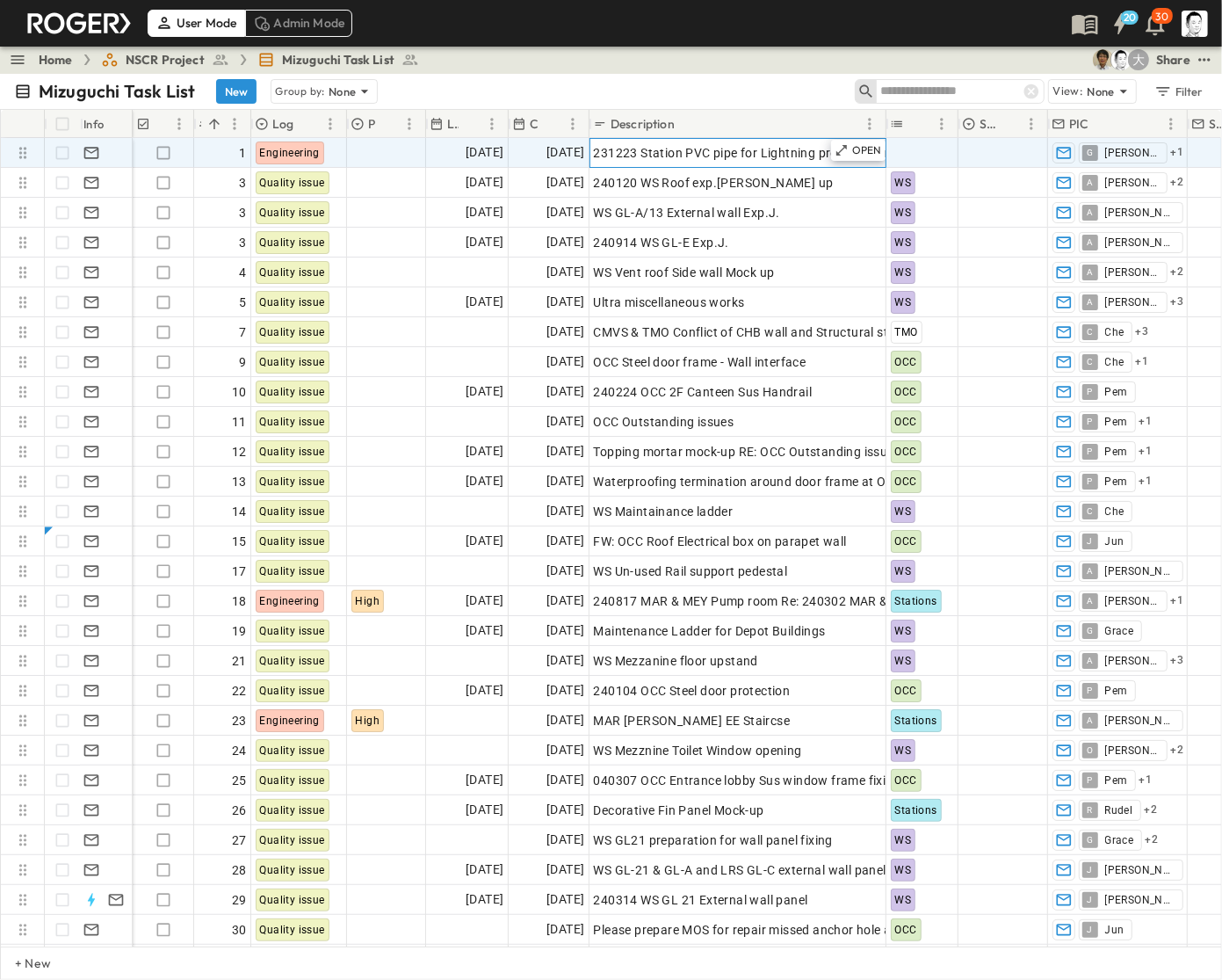
click at [646, 156] on span "231223 Station PVC pipe for Lightning protection in Column" at bounding box center [766, 153] width 345 height 18
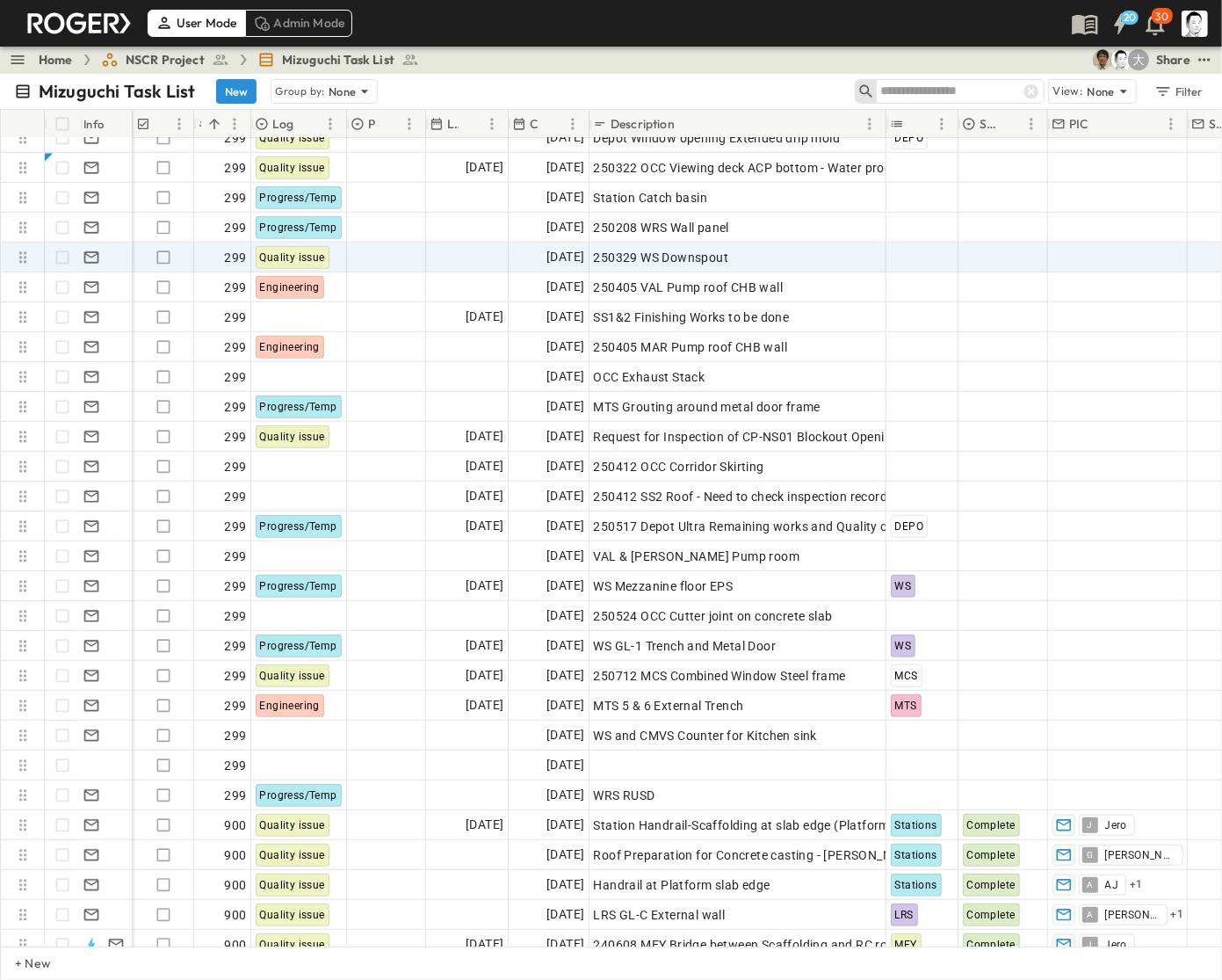
scroll to position [5639, 0]
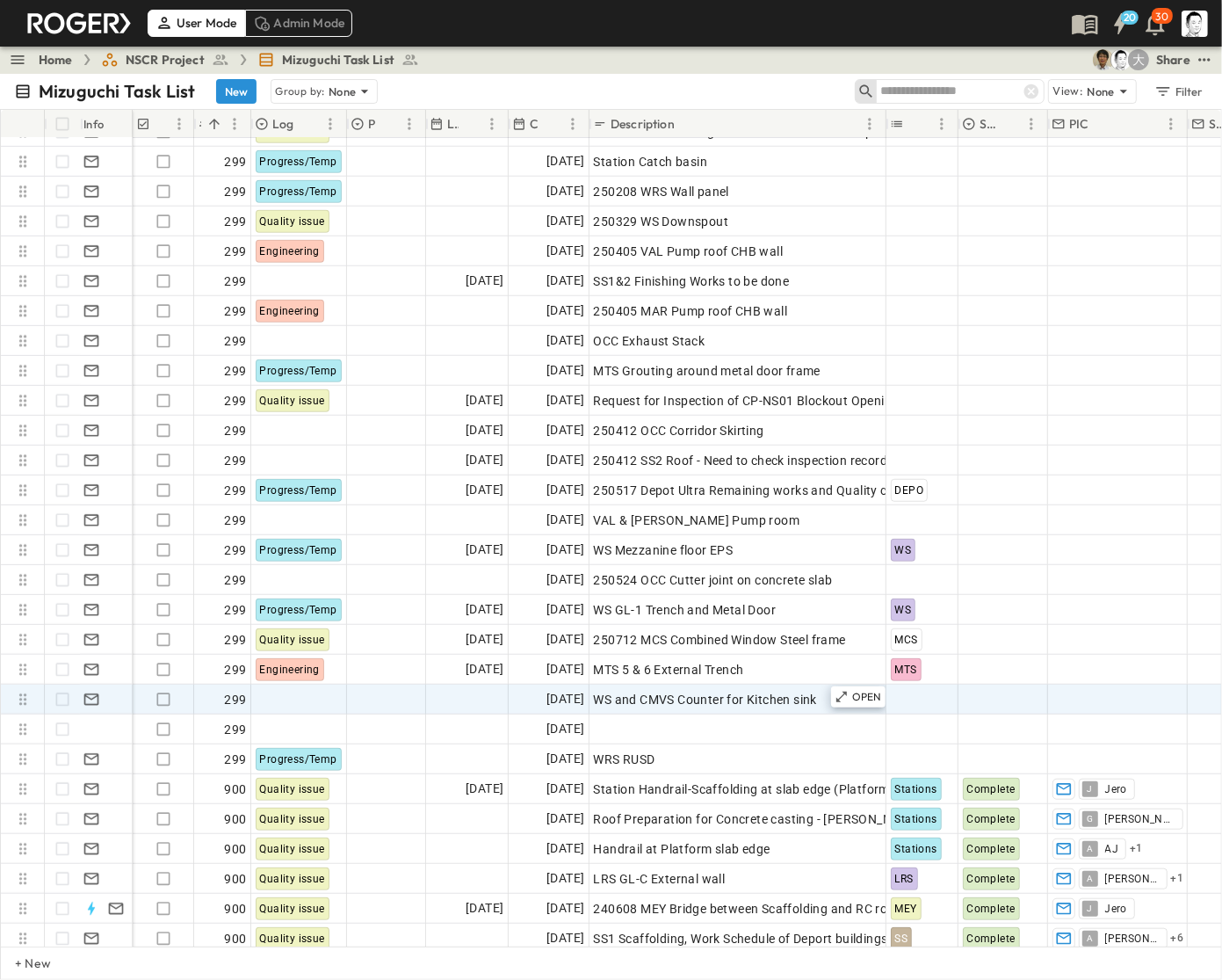
click at [700, 697] on span "WS and CMVS Counter for Kitchen sink" at bounding box center [706, 699] width 224 height 18
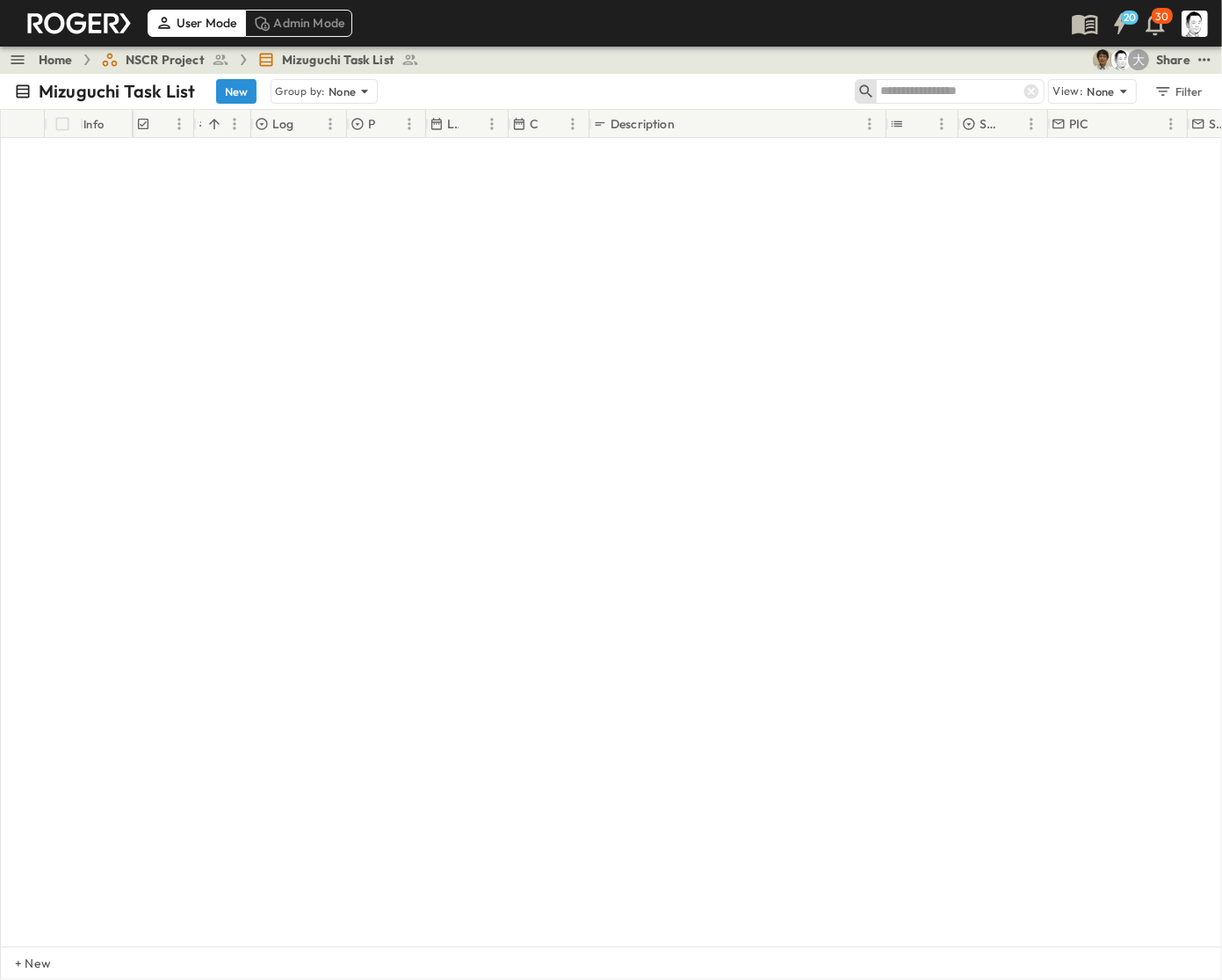
scroll to position [0, 0]
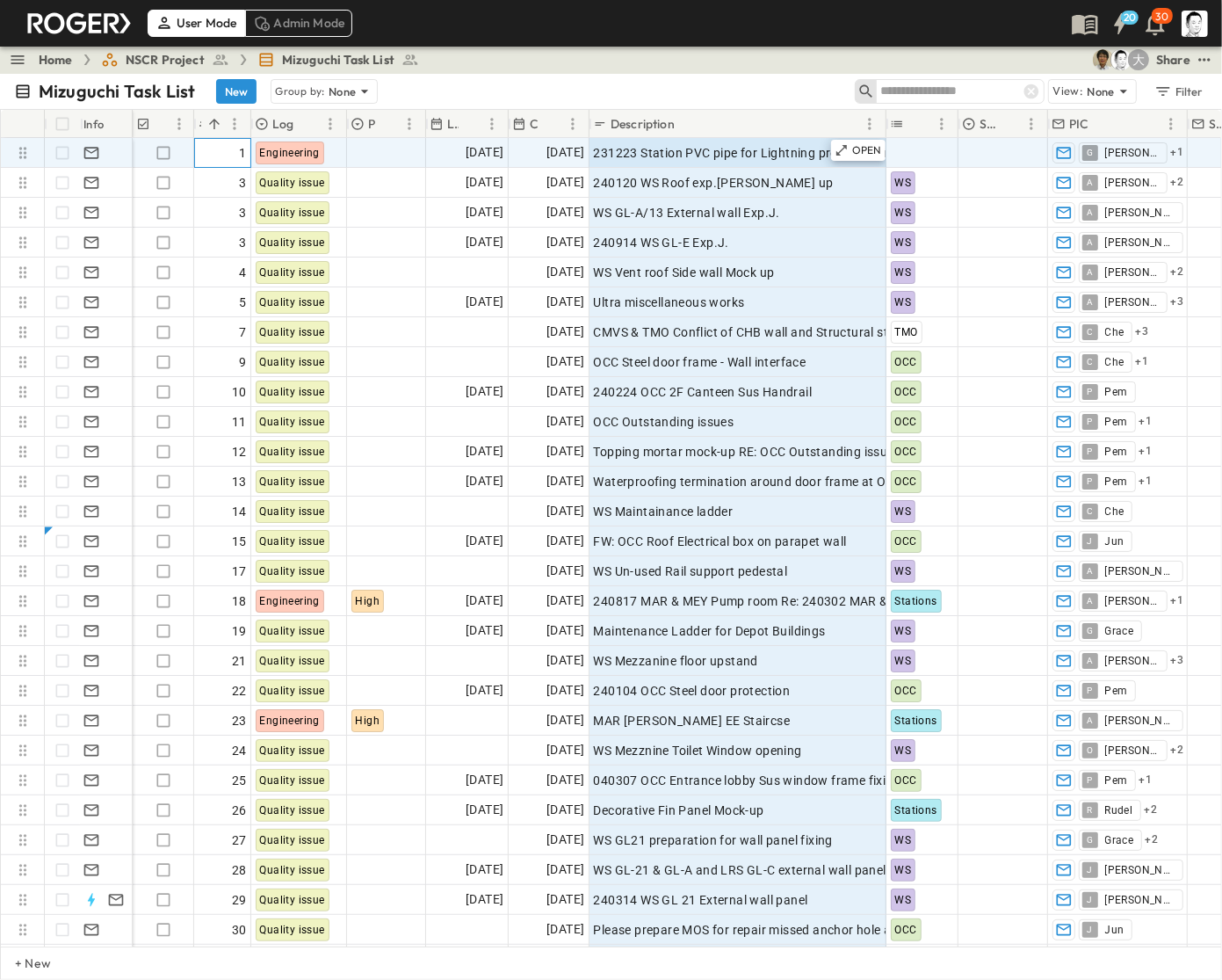
click at [228, 152] on div "1" at bounding box center [223, 153] width 49 height 24
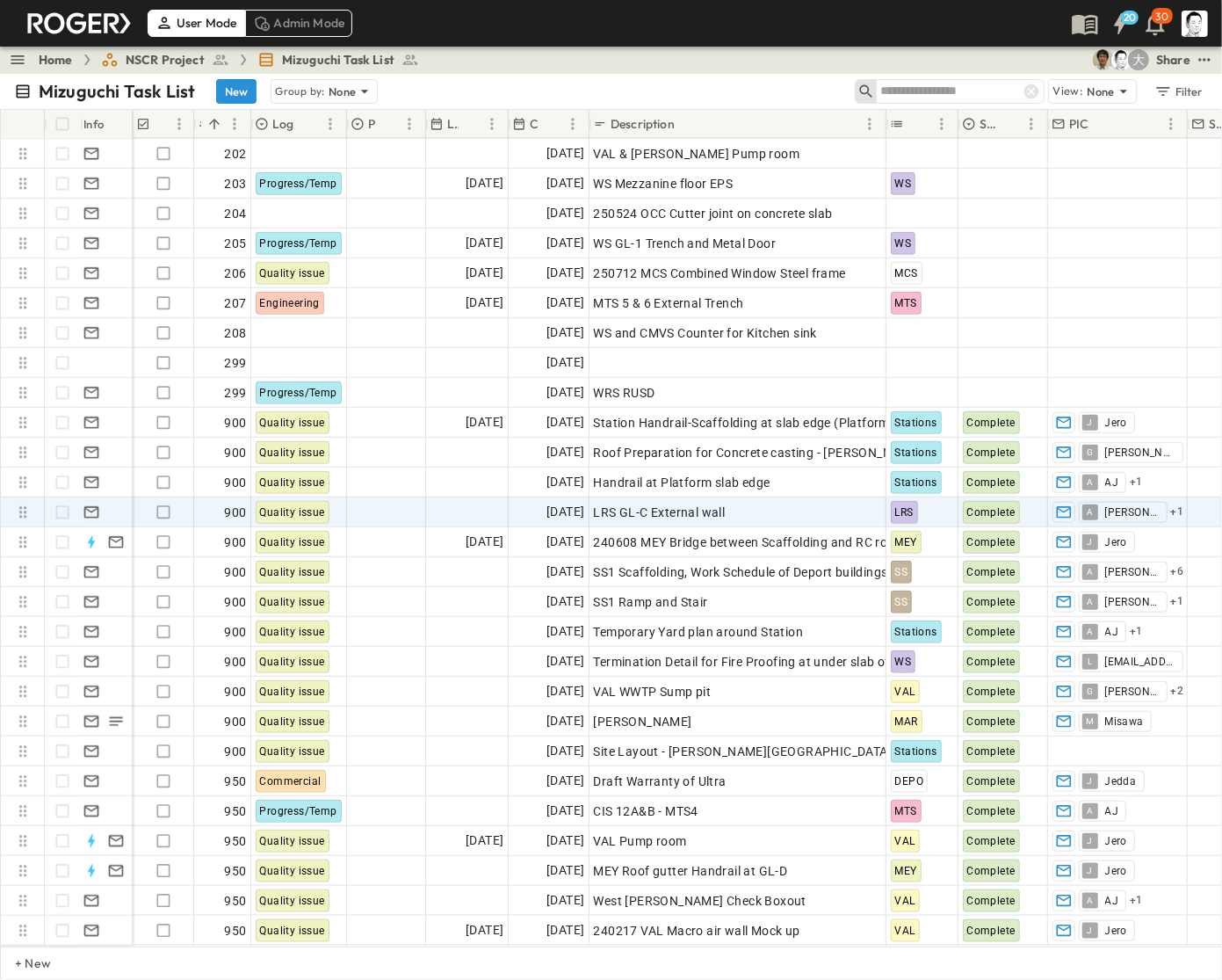
scroll to position [5859, 0]
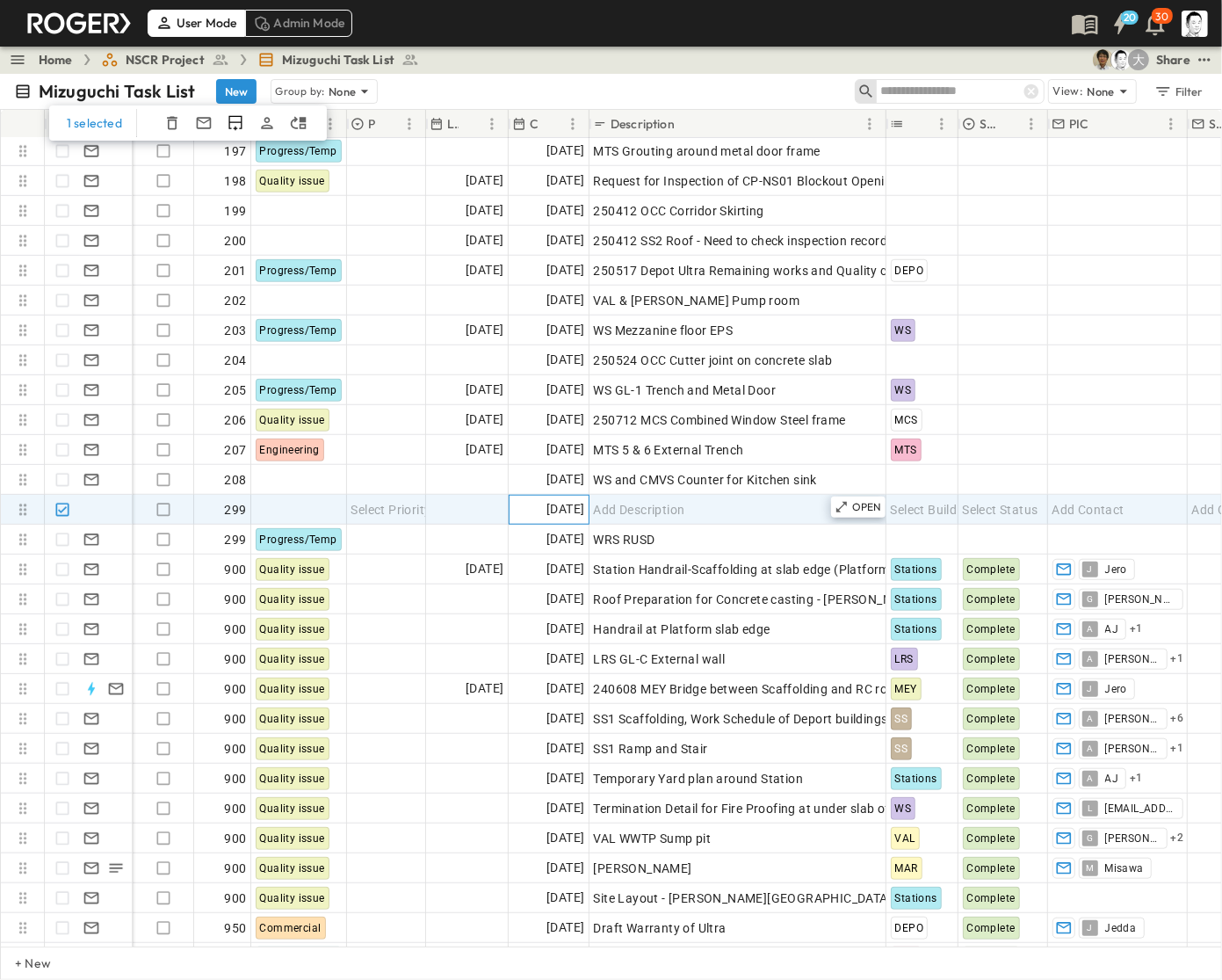
click at [546, 512] on span "[DATE]" at bounding box center [565, 508] width 38 height 20
click at [229, 117] on icon "Duplicate Row(s)" at bounding box center [235, 123] width 17 height 18
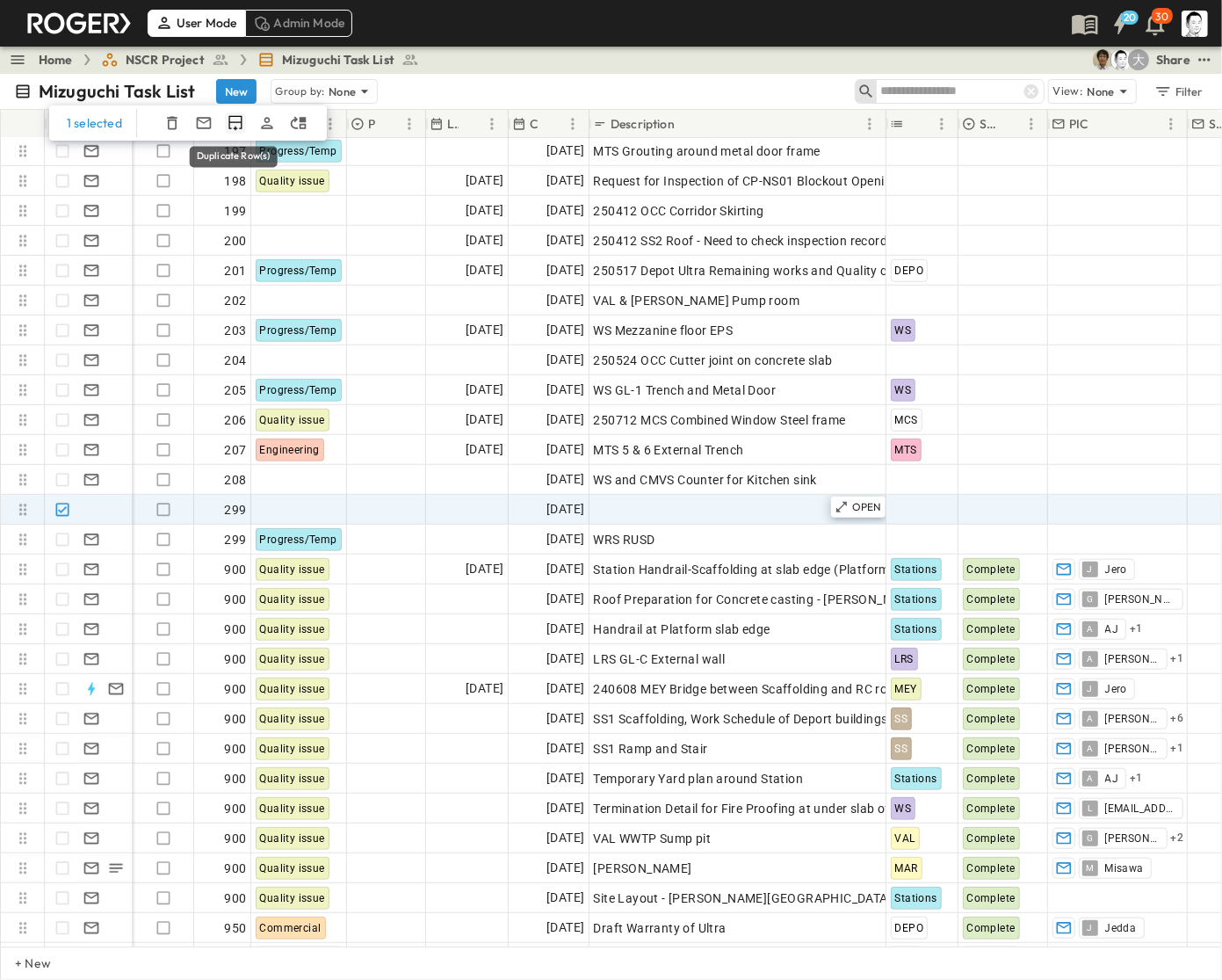
click at [229, 117] on icon "Duplicate Row(s)" at bounding box center [235, 123] width 17 height 18
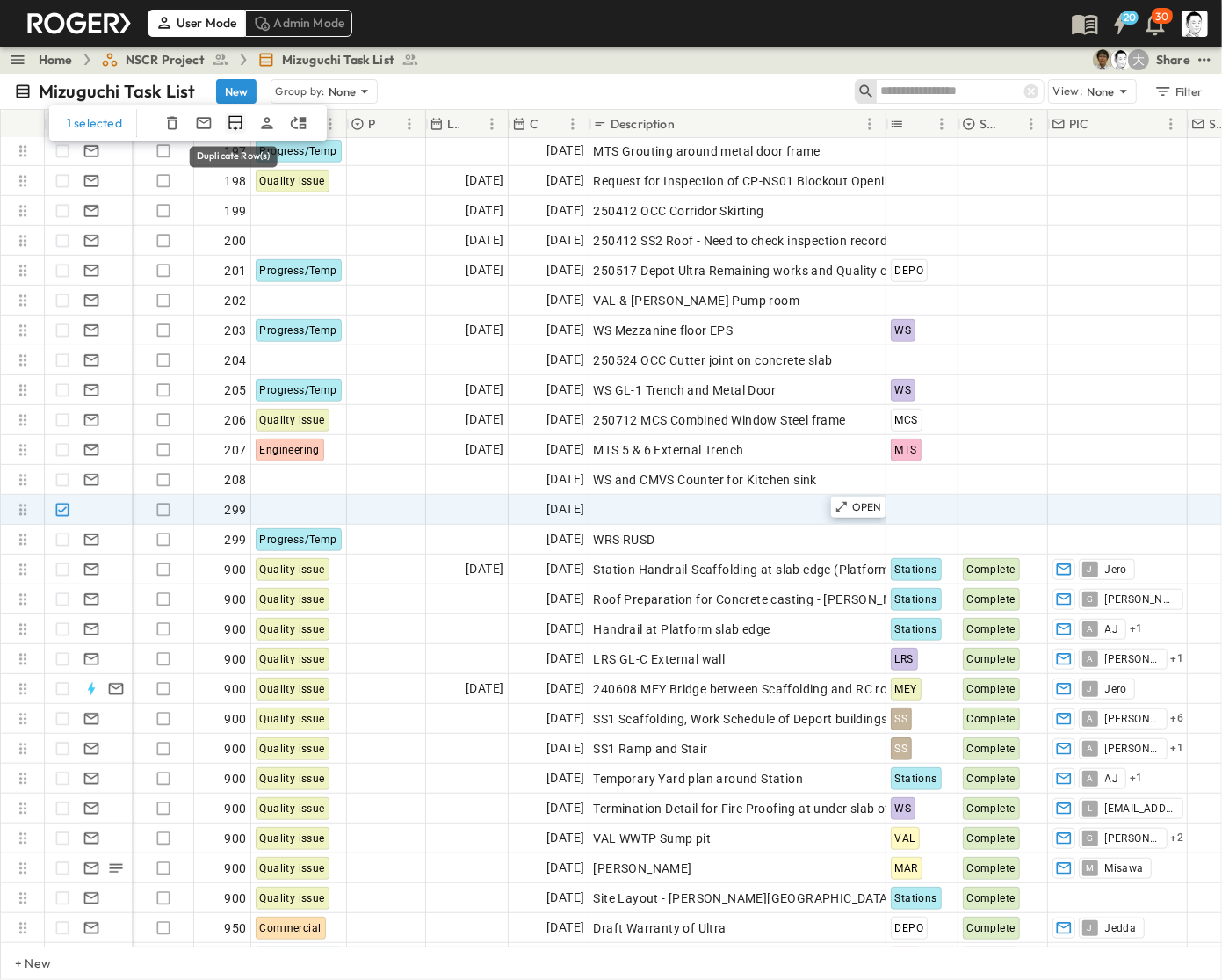
click at [229, 117] on icon "Duplicate Row(s)" at bounding box center [235, 123] width 17 height 18
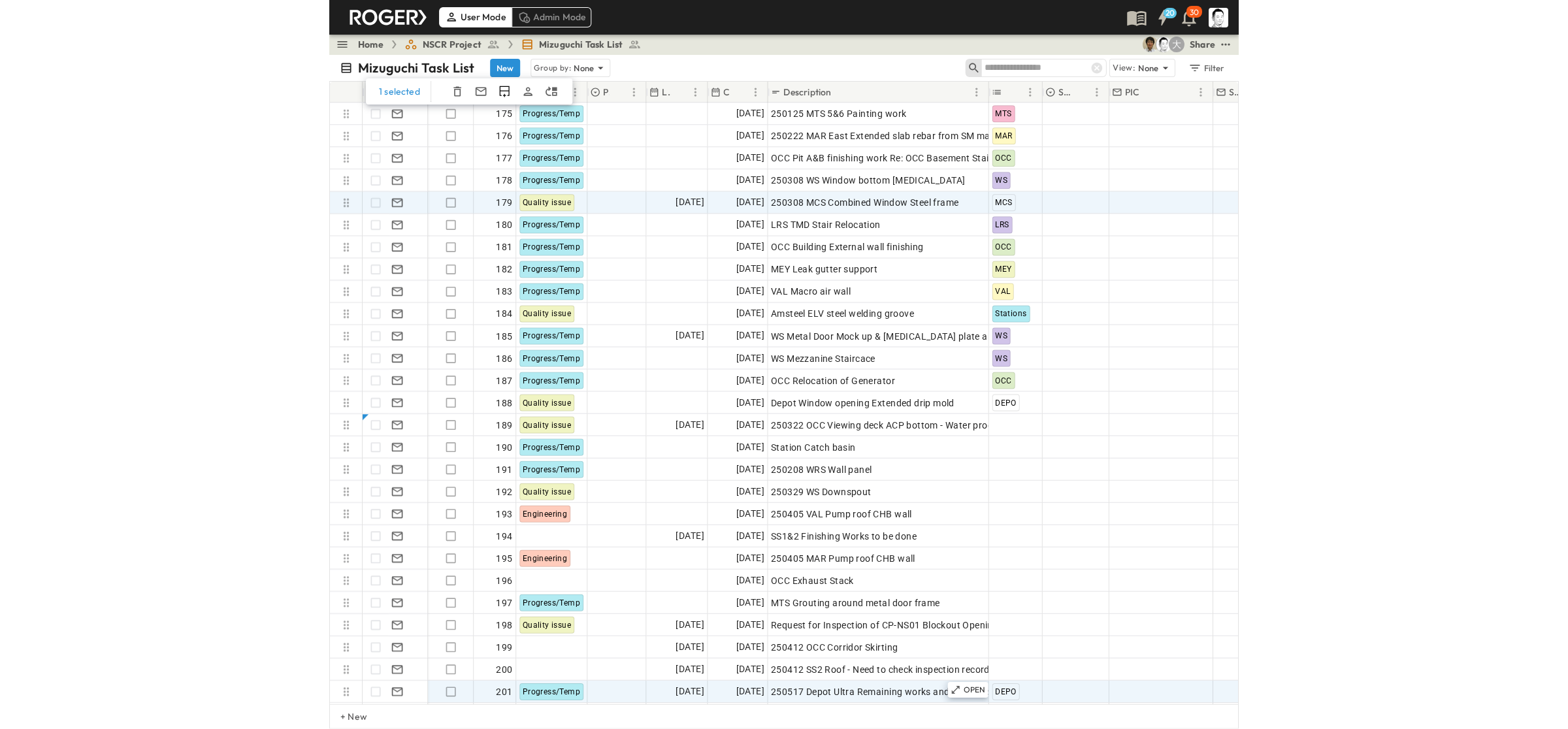
scroll to position [3919, 0]
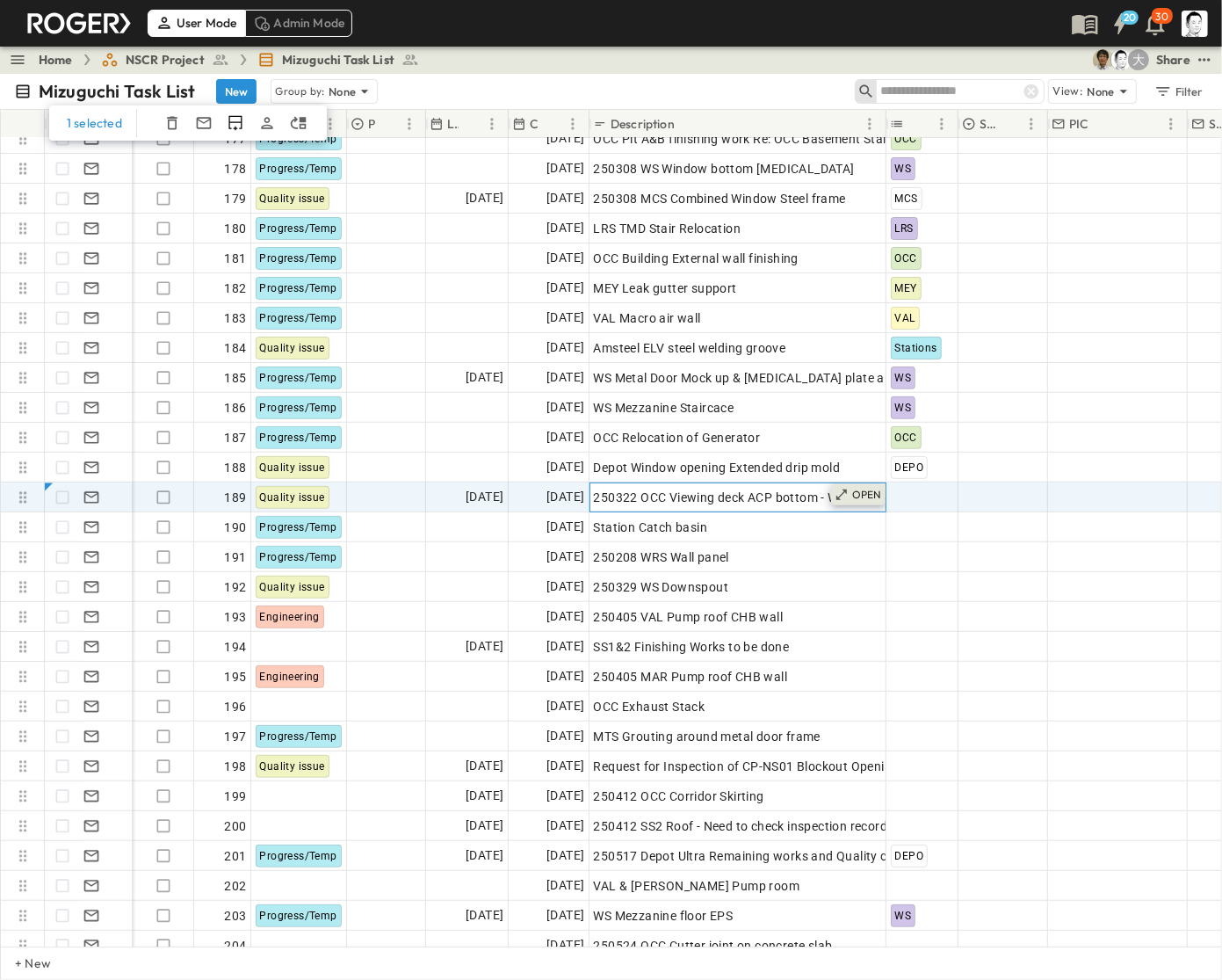
click at [855, 499] on p "OPEN" at bounding box center [867, 495] width 30 height 14
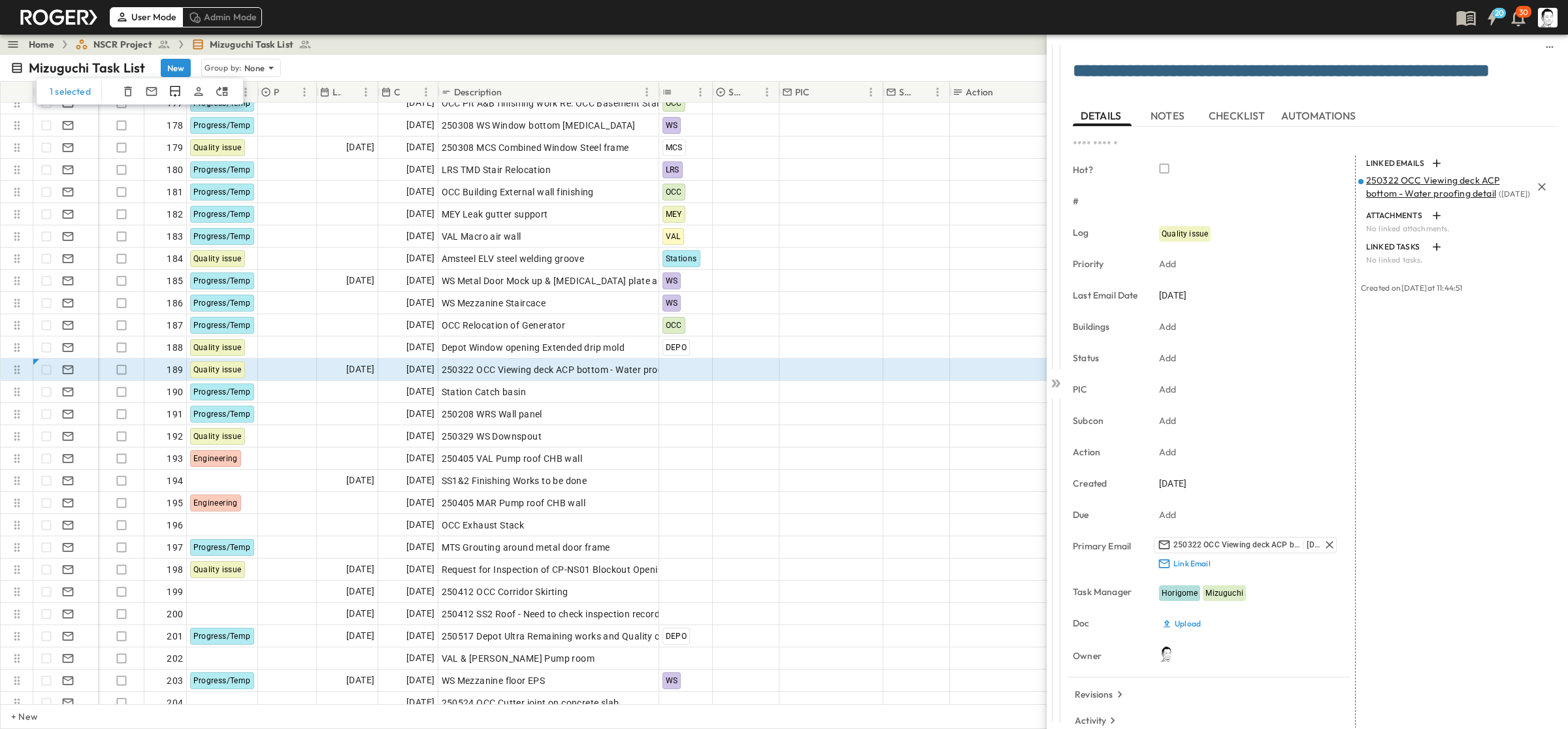
click at [908, 199] on span "( [DATE] )" at bounding box center [1515, 194] width 31 height 10
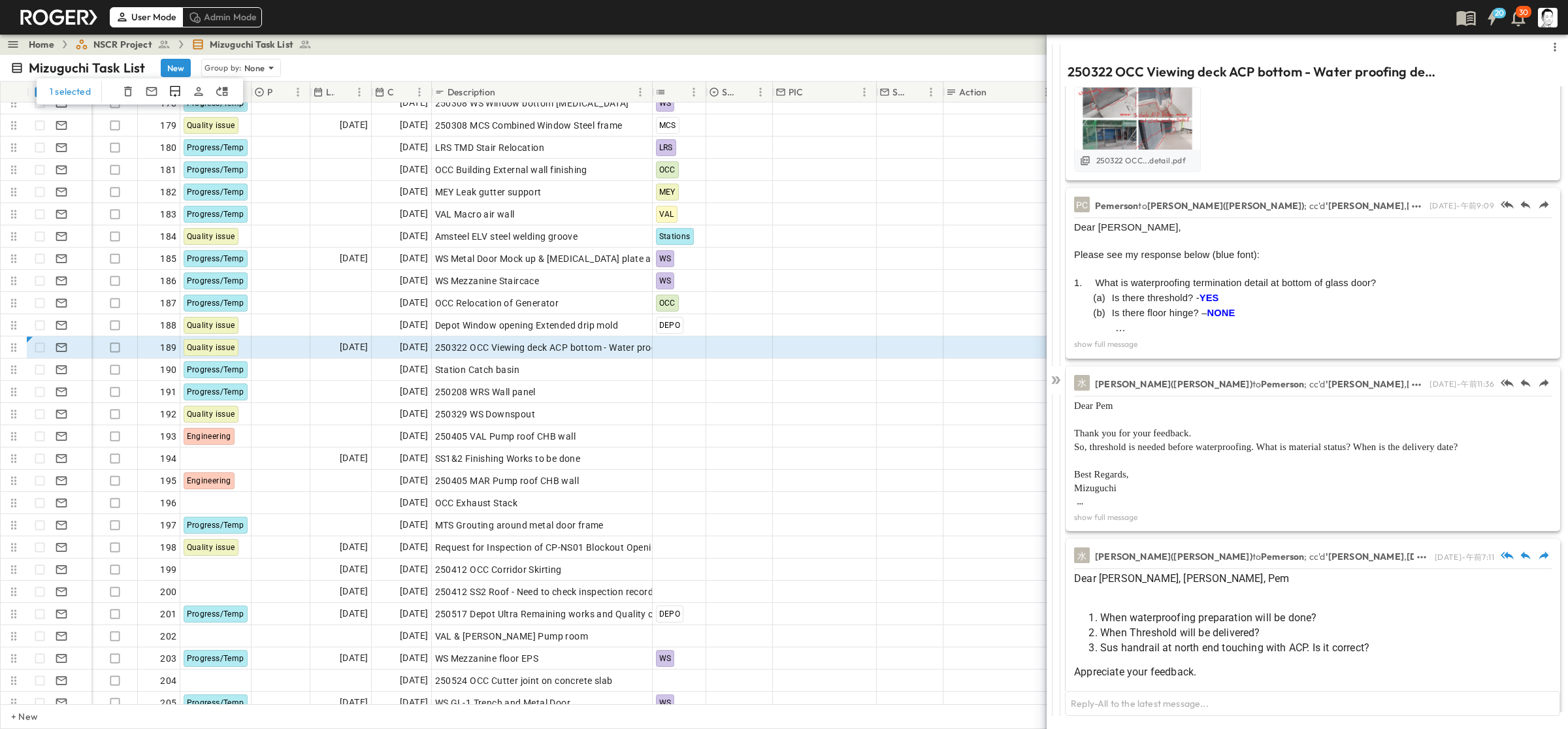
scroll to position [306, 0]
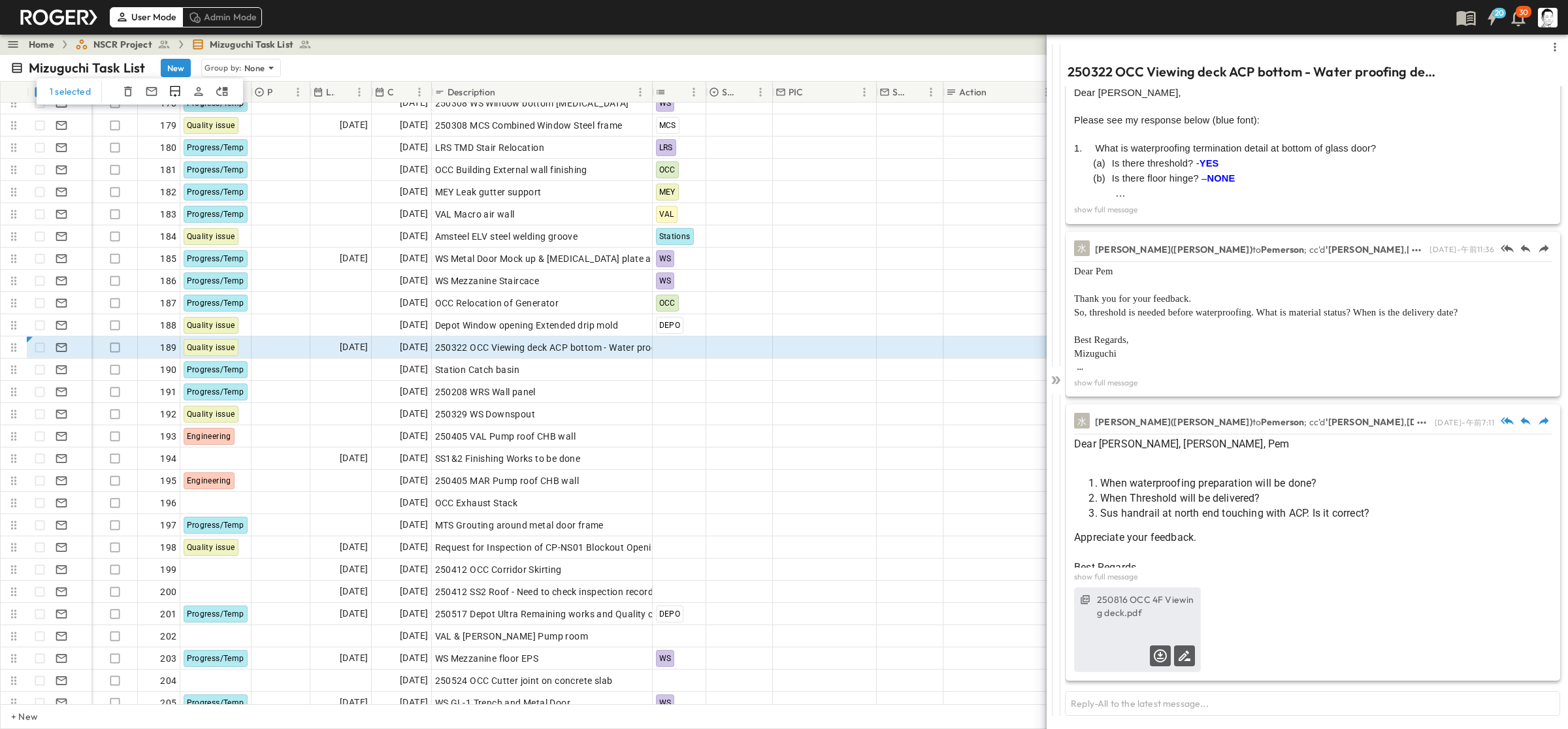
click at [908, 618] on label "250816 OCC 4F Viewing deck.pdf" at bounding box center [1147, 606] width 98 height 26
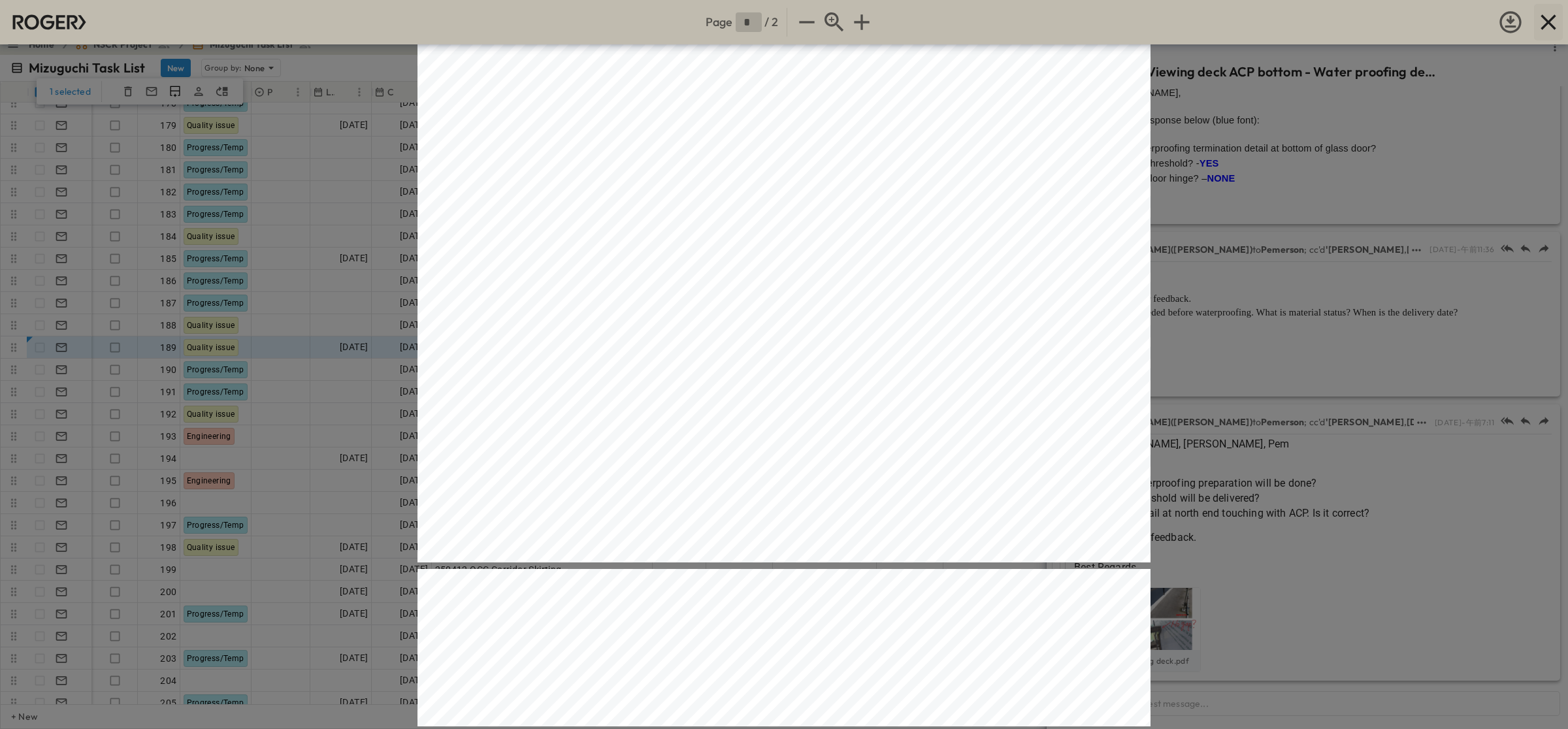
click at [908, 20] on icon "button" at bounding box center [1548, 22] width 26 height 26
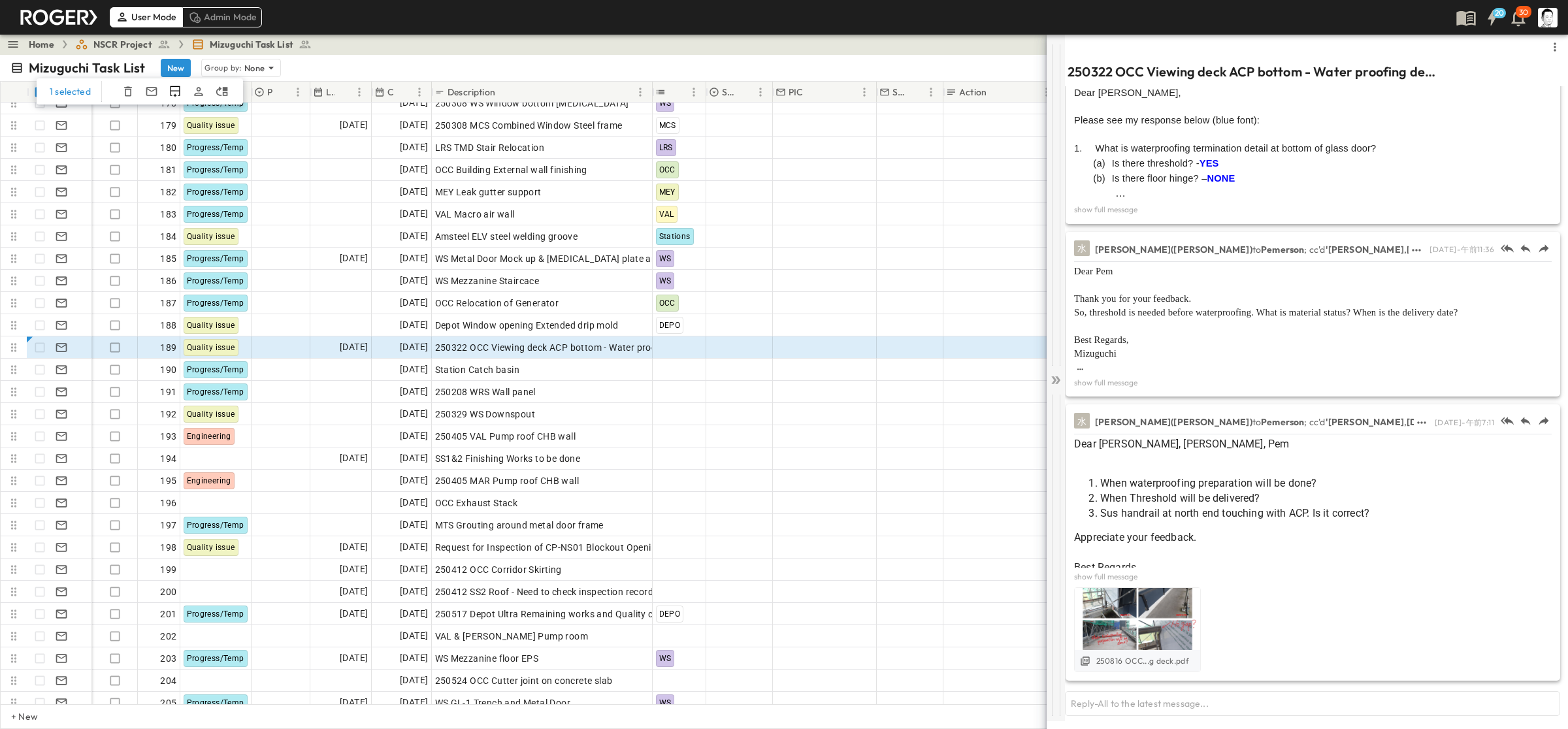
click at [908, 381] on icon at bounding box center [1056, 380] width 13 height 13
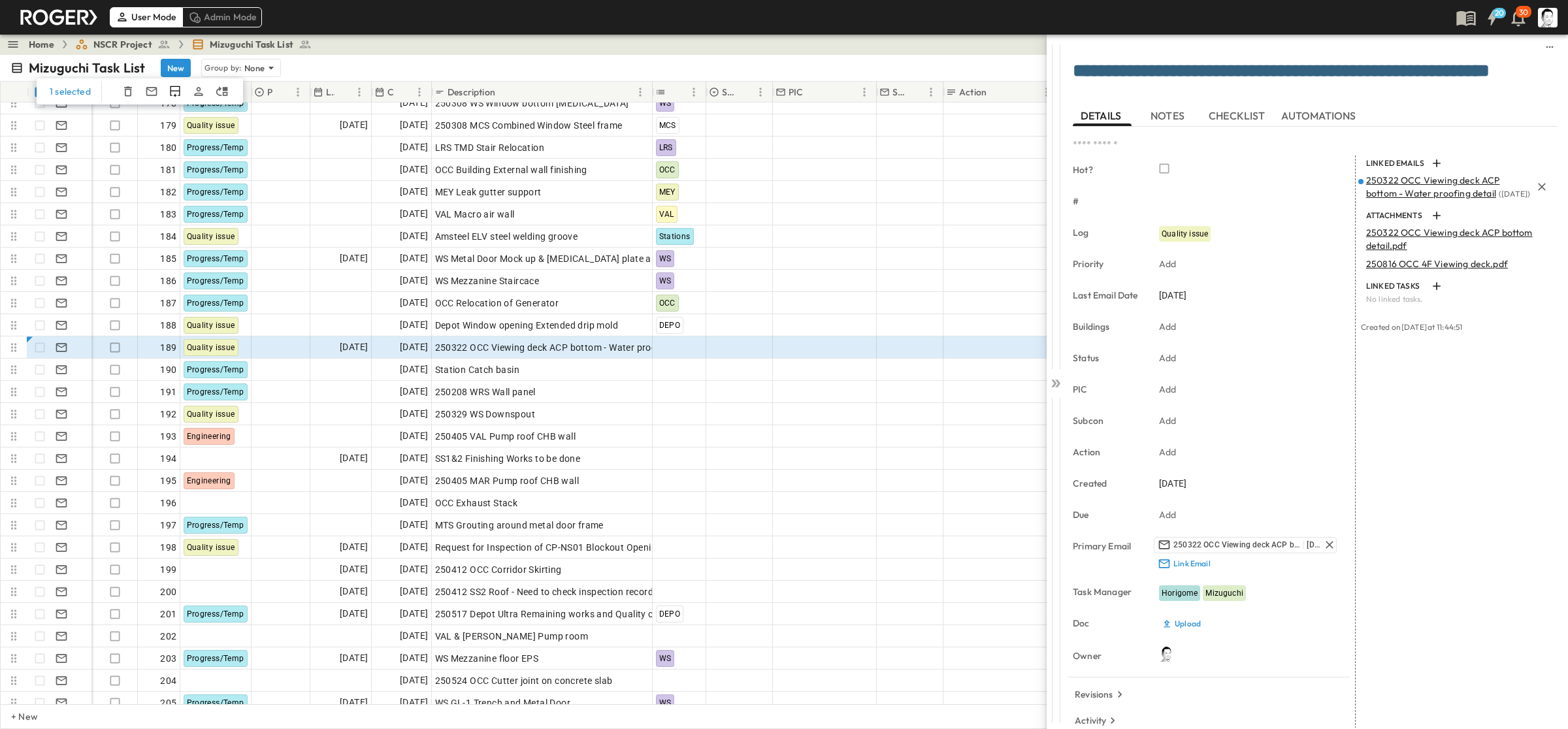
click at [908, 194] on span "250322 OCC Viewing deck ACP bottom - Water proofing detail" at bounding box center [1433, 186] width 134 height 25
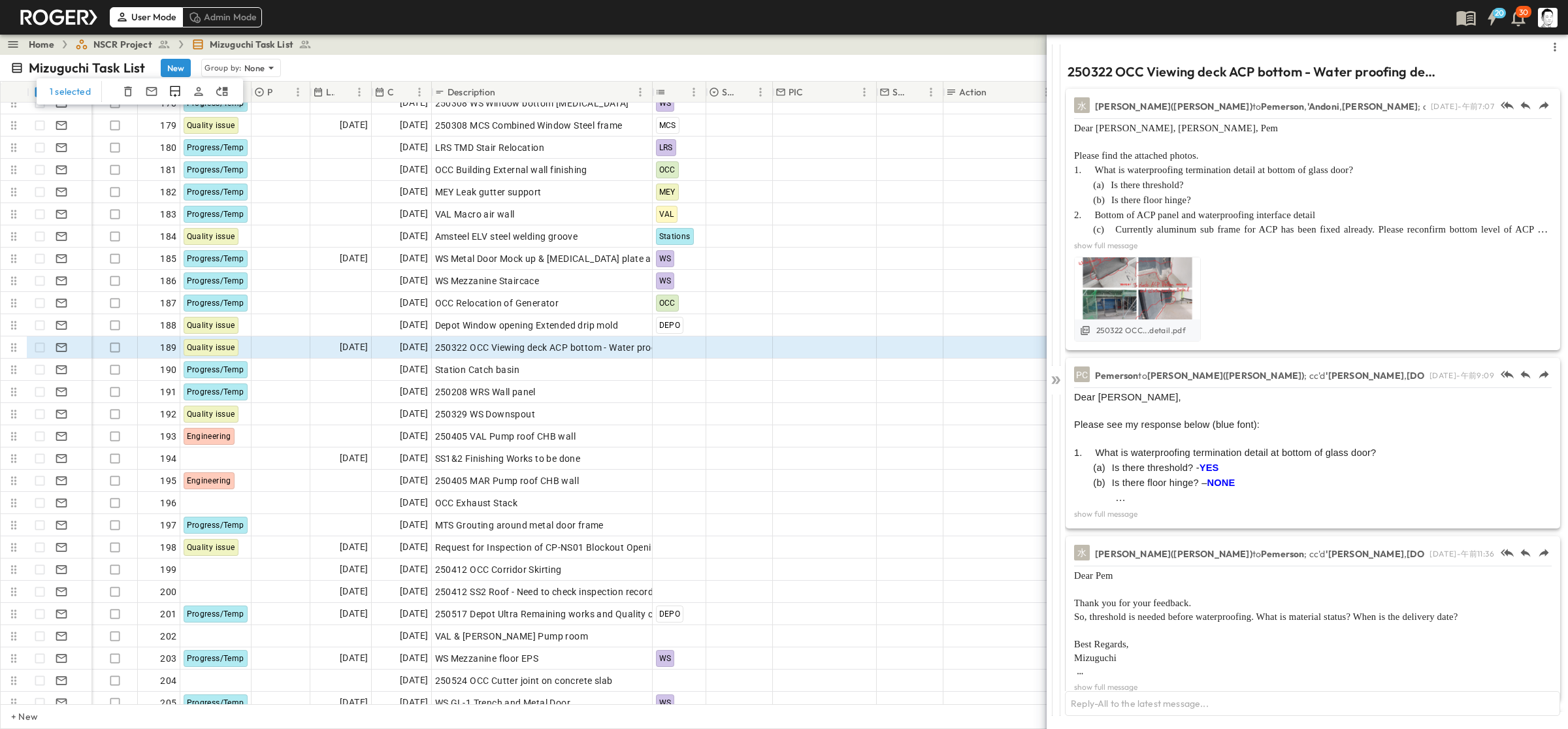
scroll to position [306, 0]
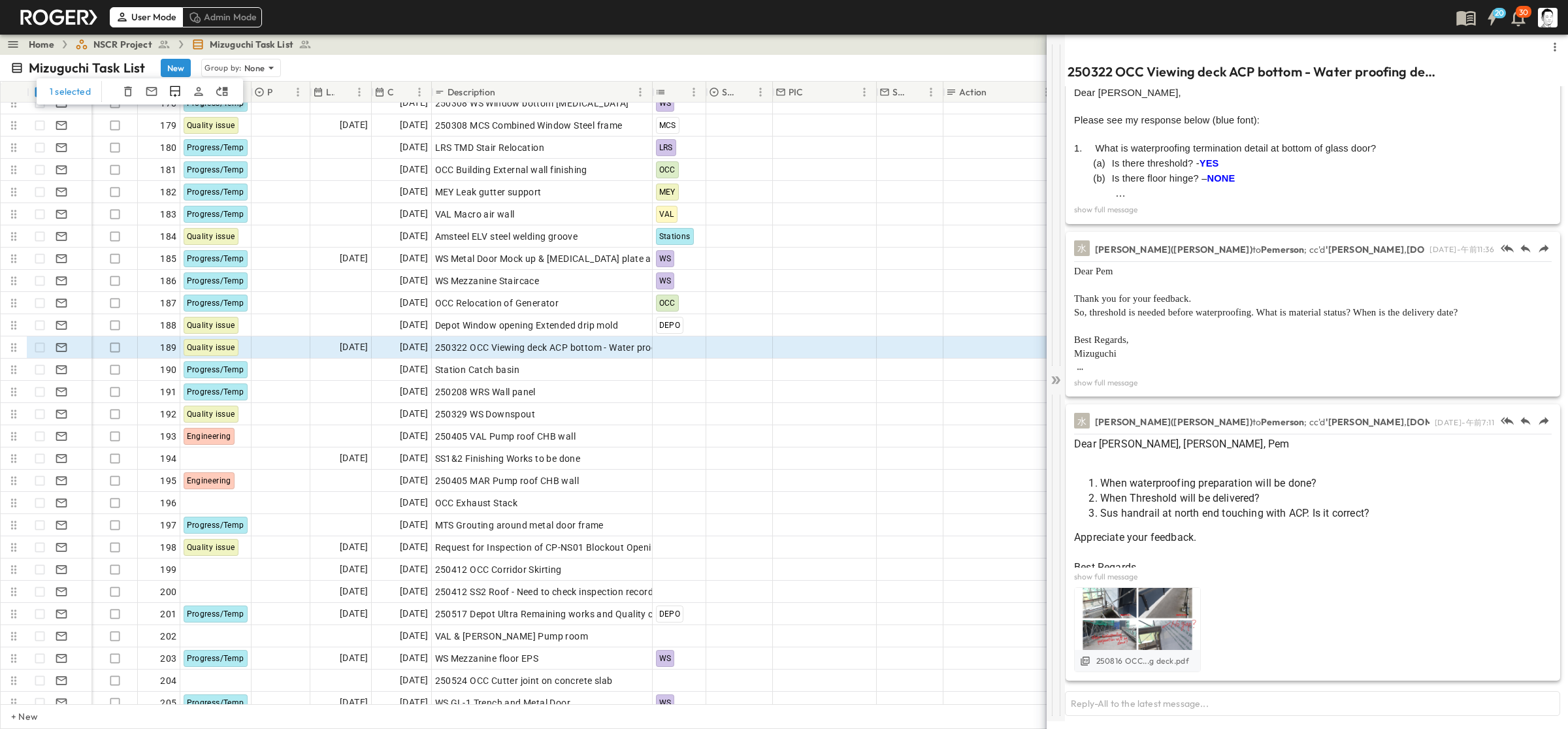
click at [908, 383] on icon at bounding box center [1058, 380] width 5 height 8
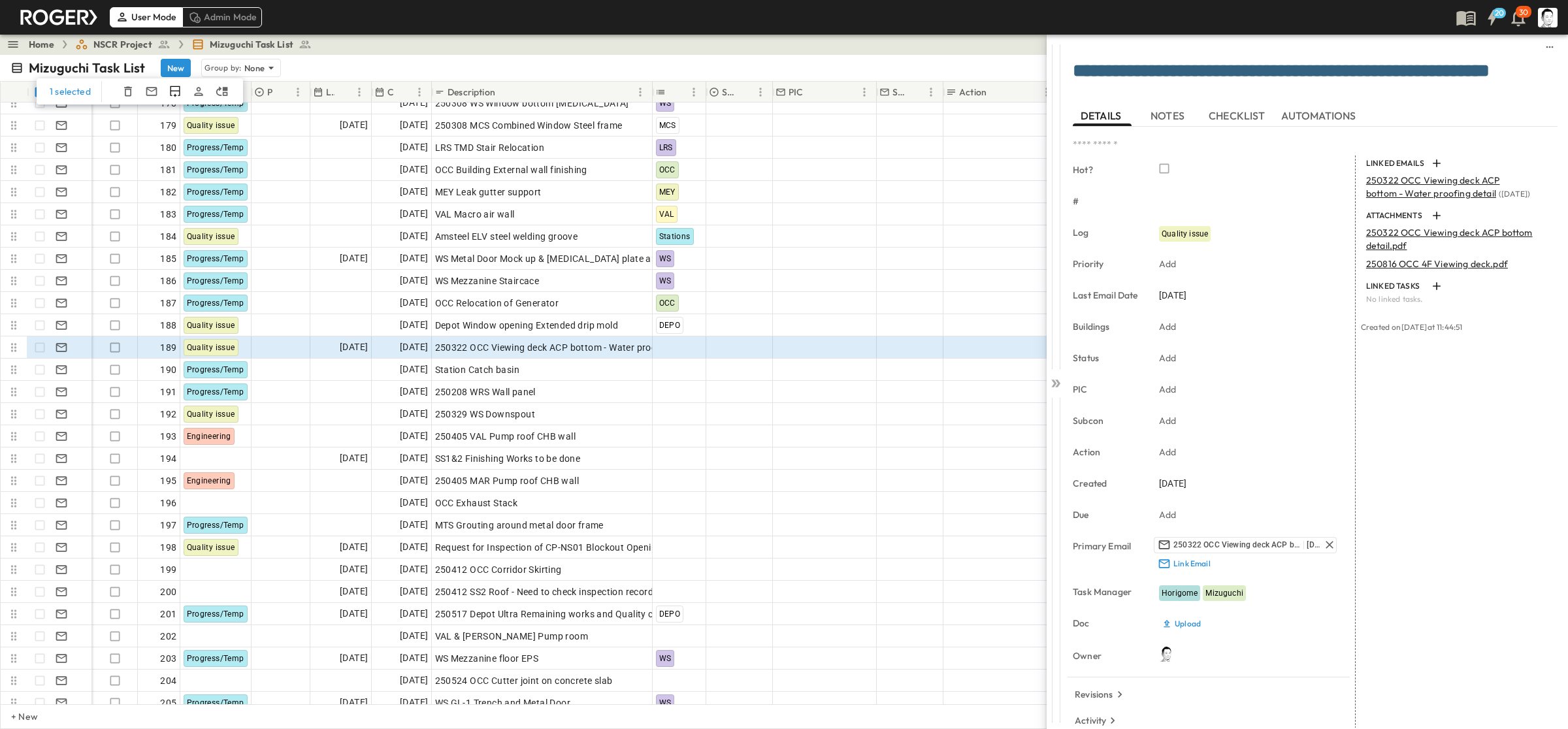
click at [908, 383] on icon at bounding box center [1056, 384] width 13 height 13
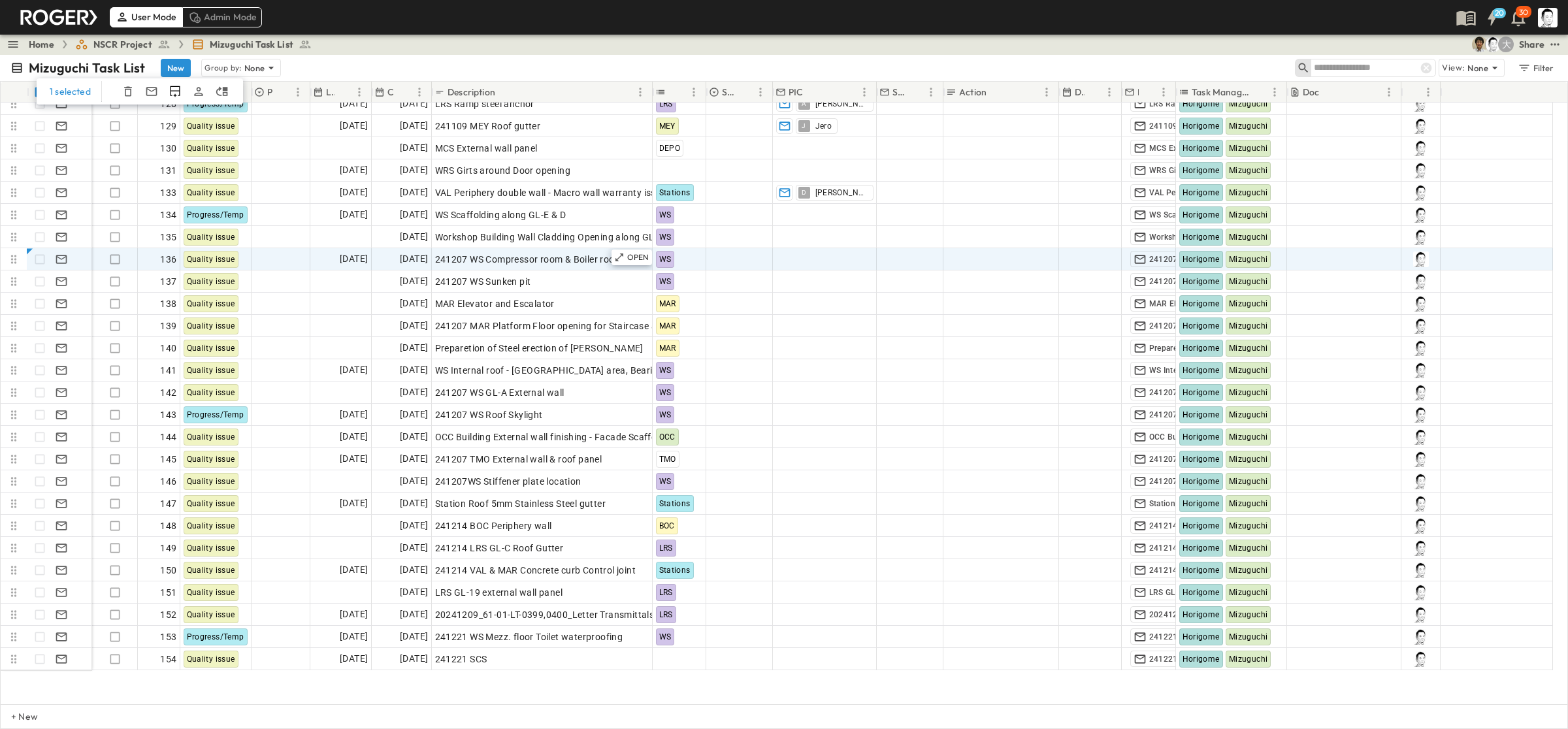
scroll to position [2721, 0]
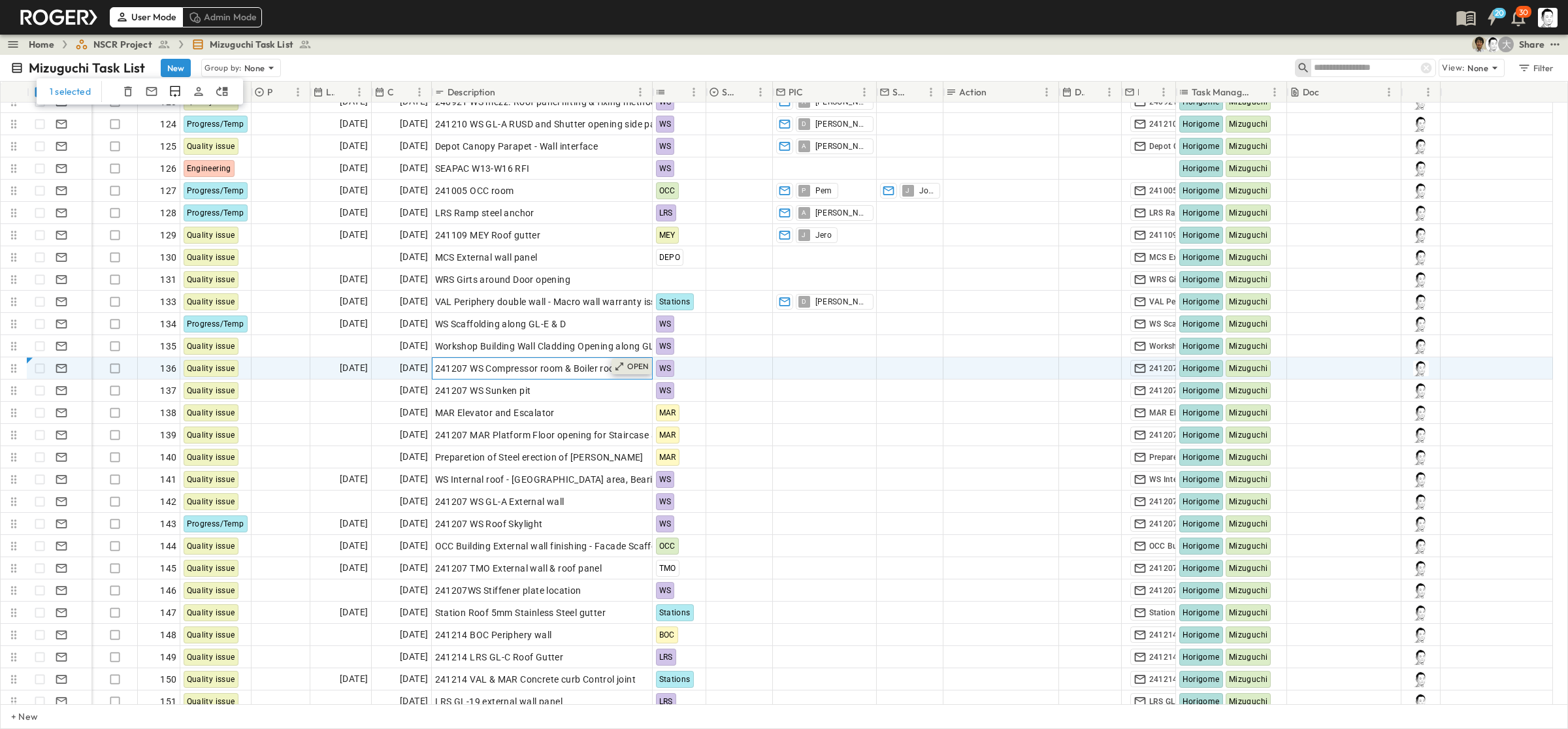
click at [650, 366] on div "OPEN" at bounding box center [632, 366] width 40 height 16
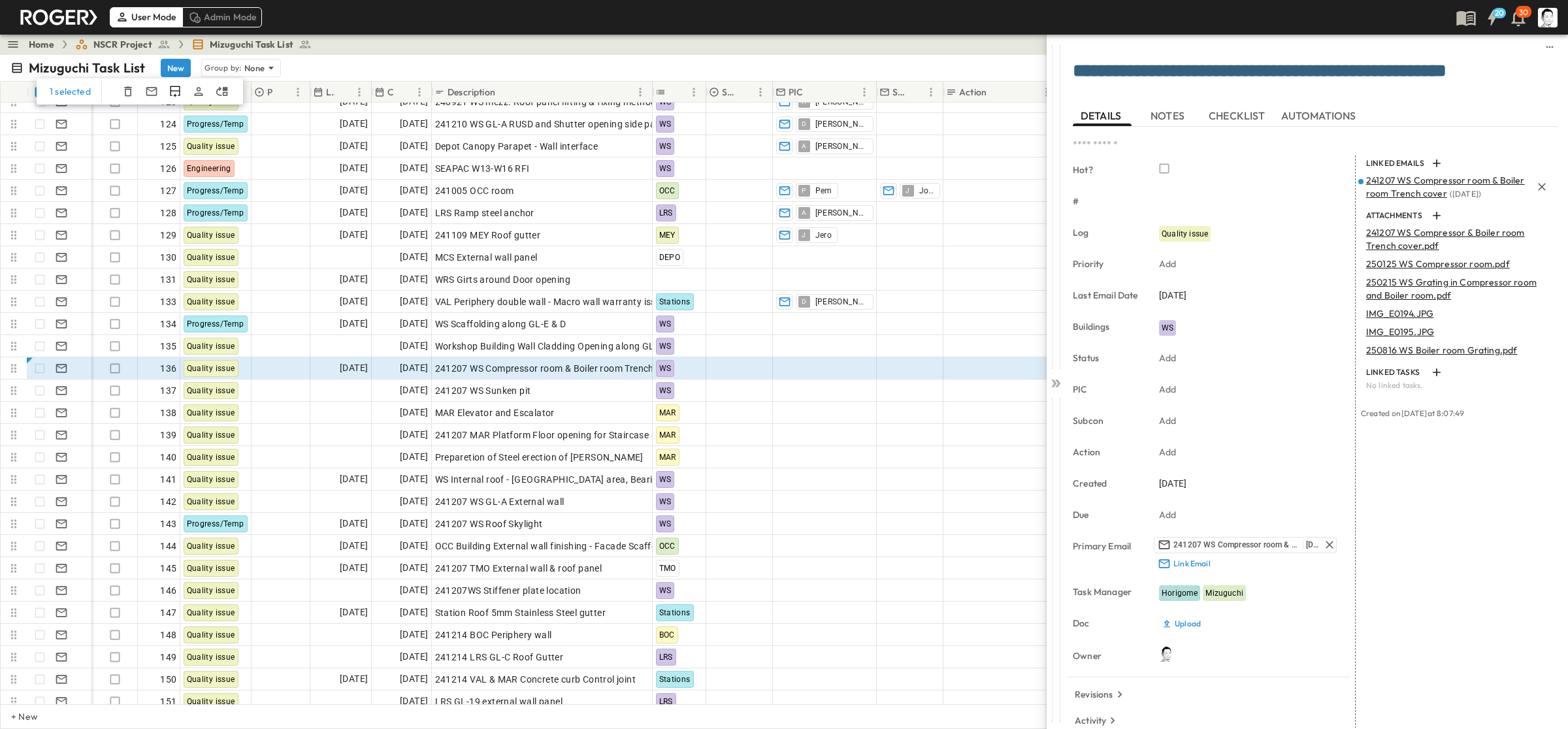
click at [908, 185] on span "241207 WS Compressor room & Boiler room Trench cover" at bounding box center [1446, 186] width 159 height 25
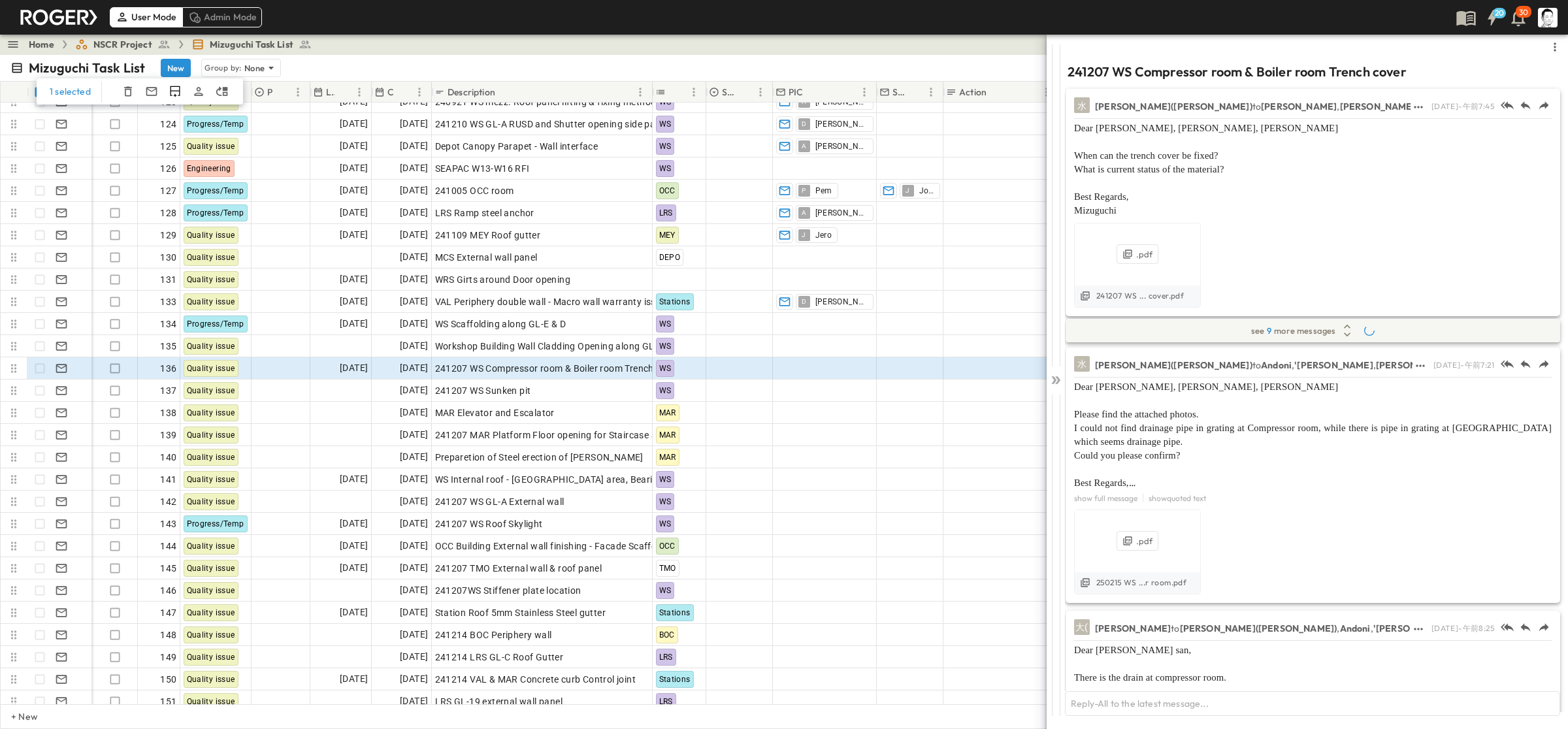
scroll to position [632, 0]
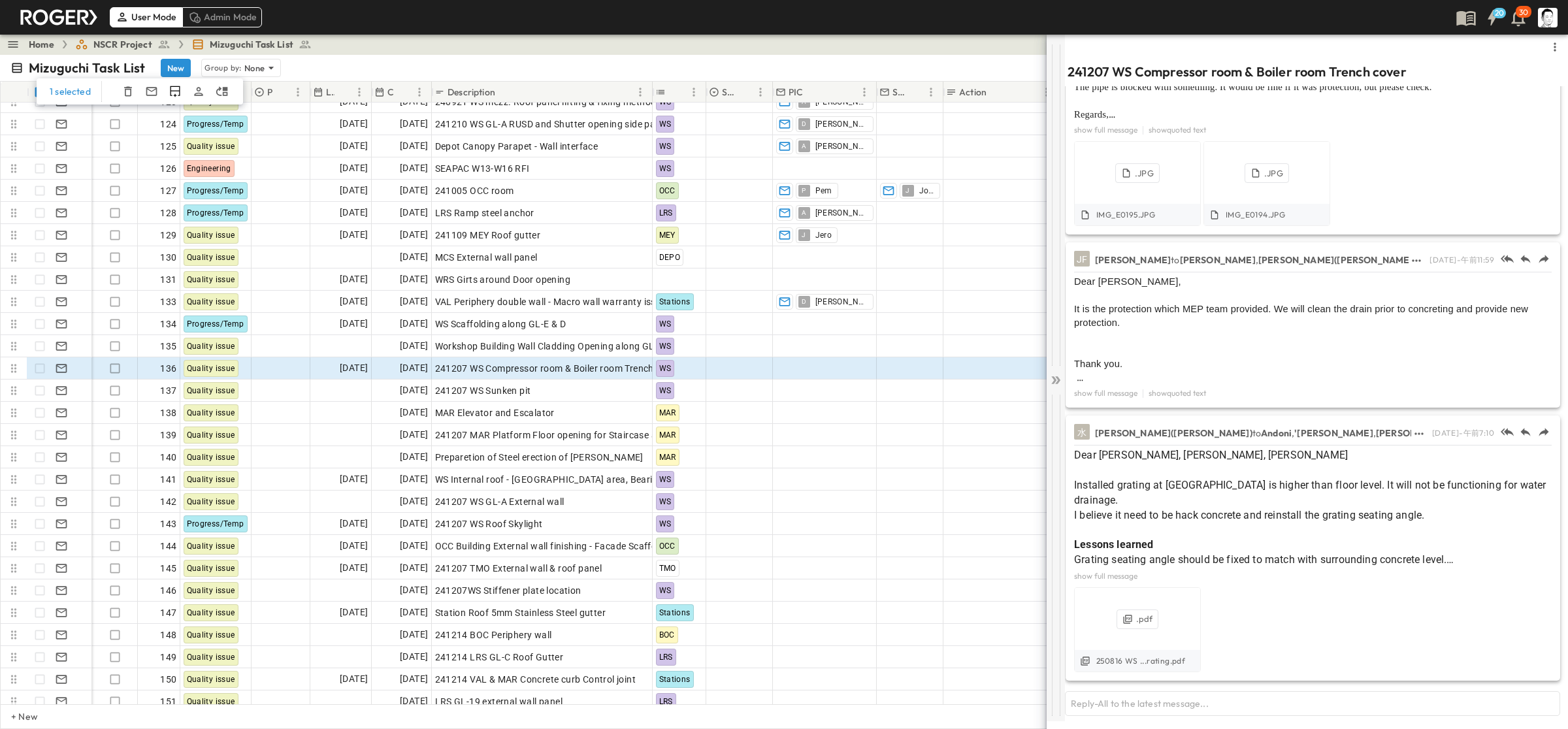
click at [908, 359] on div at bounding box center [1055, 204] width 18 height 322
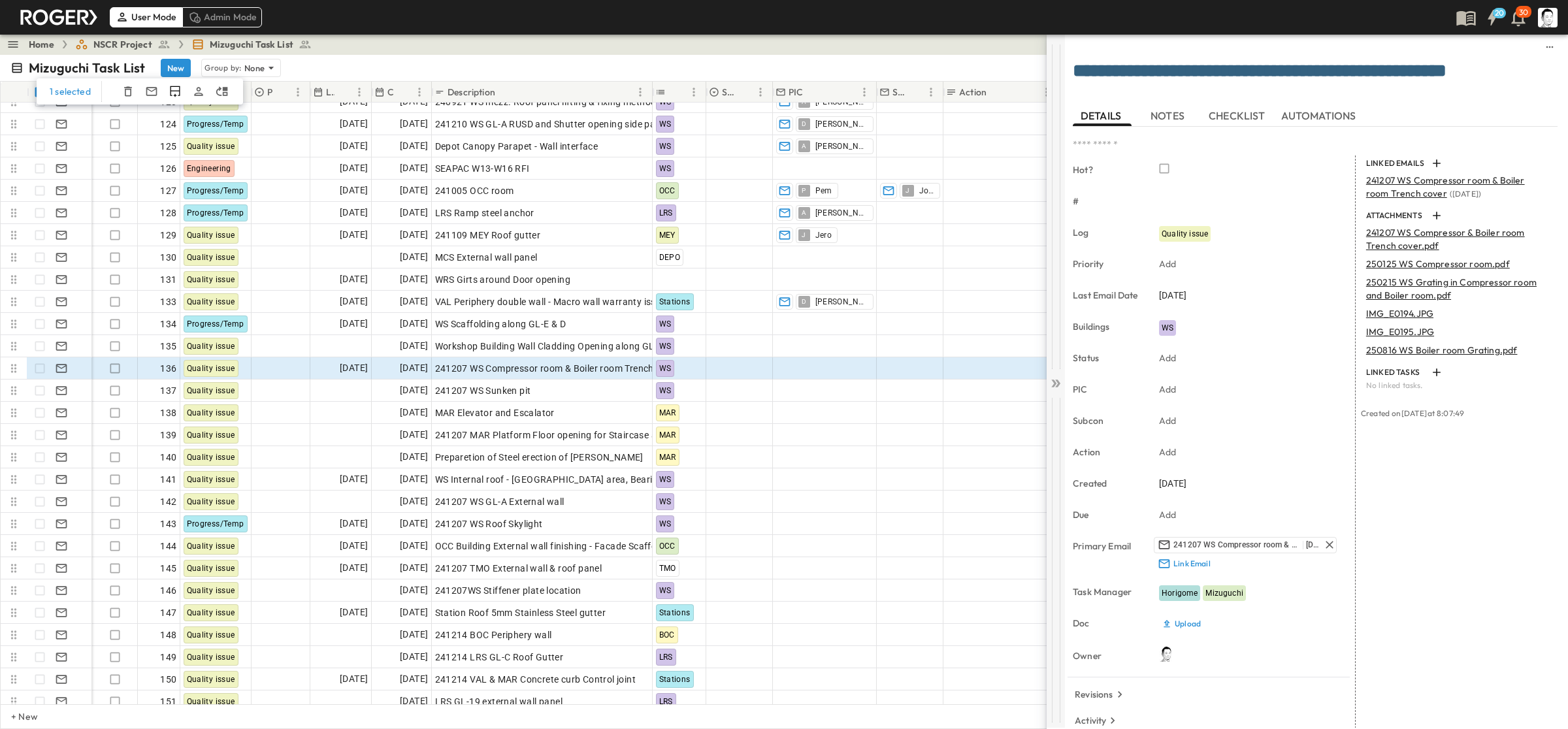
click at [908, 366] on div at bounding box center [1055, 206] width 18 height 324
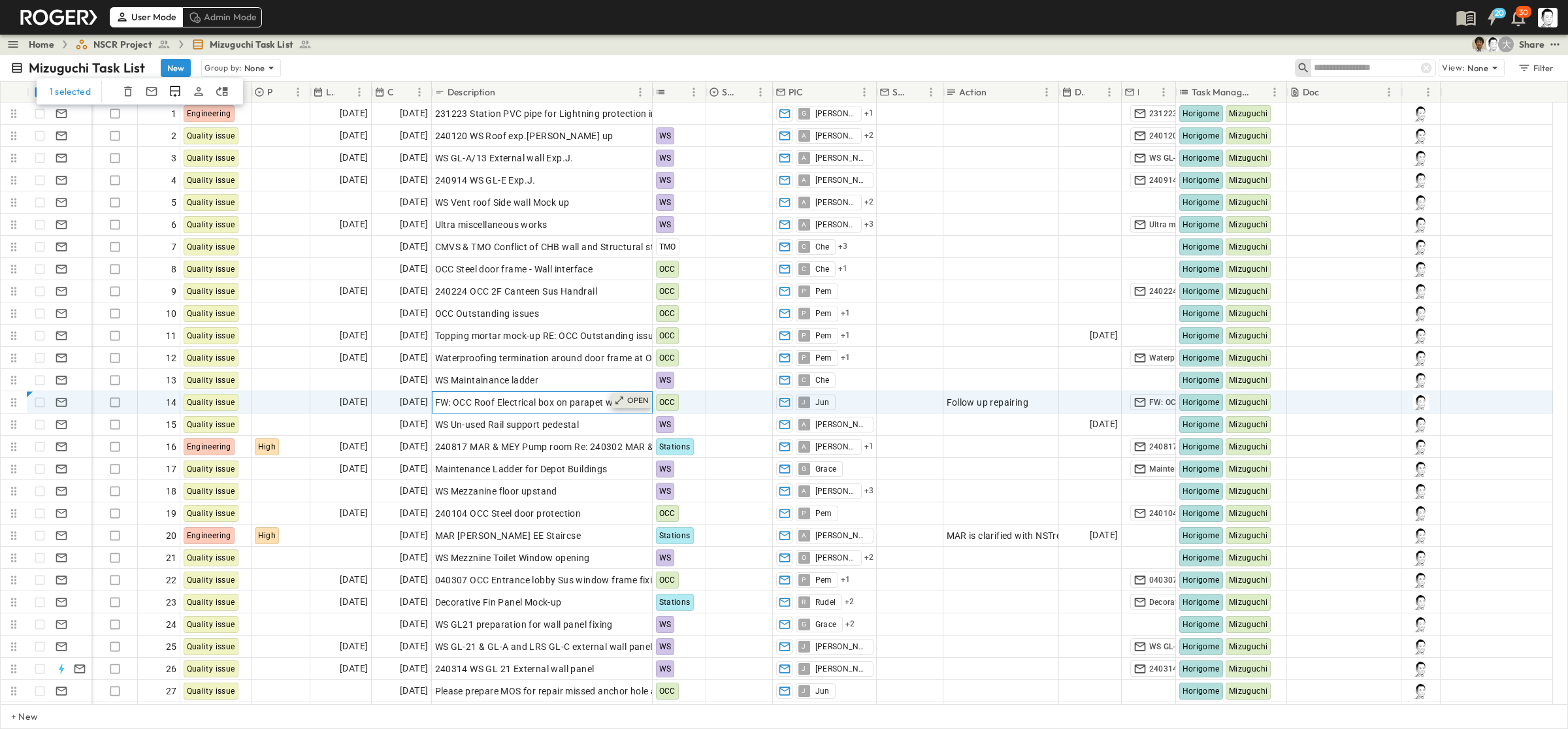
click at [650, 403] on div "OPEN" at bounding box center [632, 400] width 40 height 16
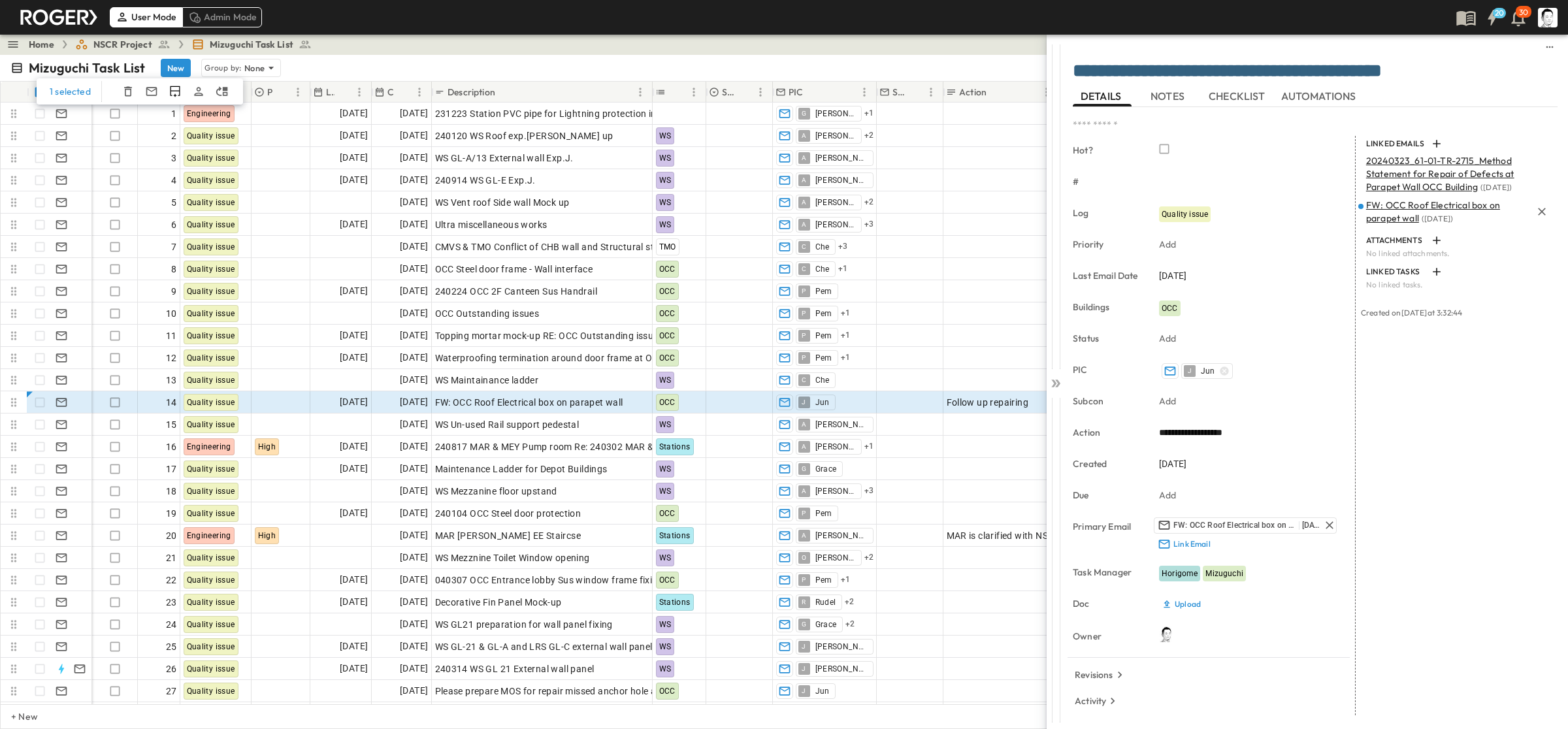
click at [908, 210] on span "FW: OCC Roof Electrical box on parapet wall" at bounding box center [1433, 212] width 134 height 25
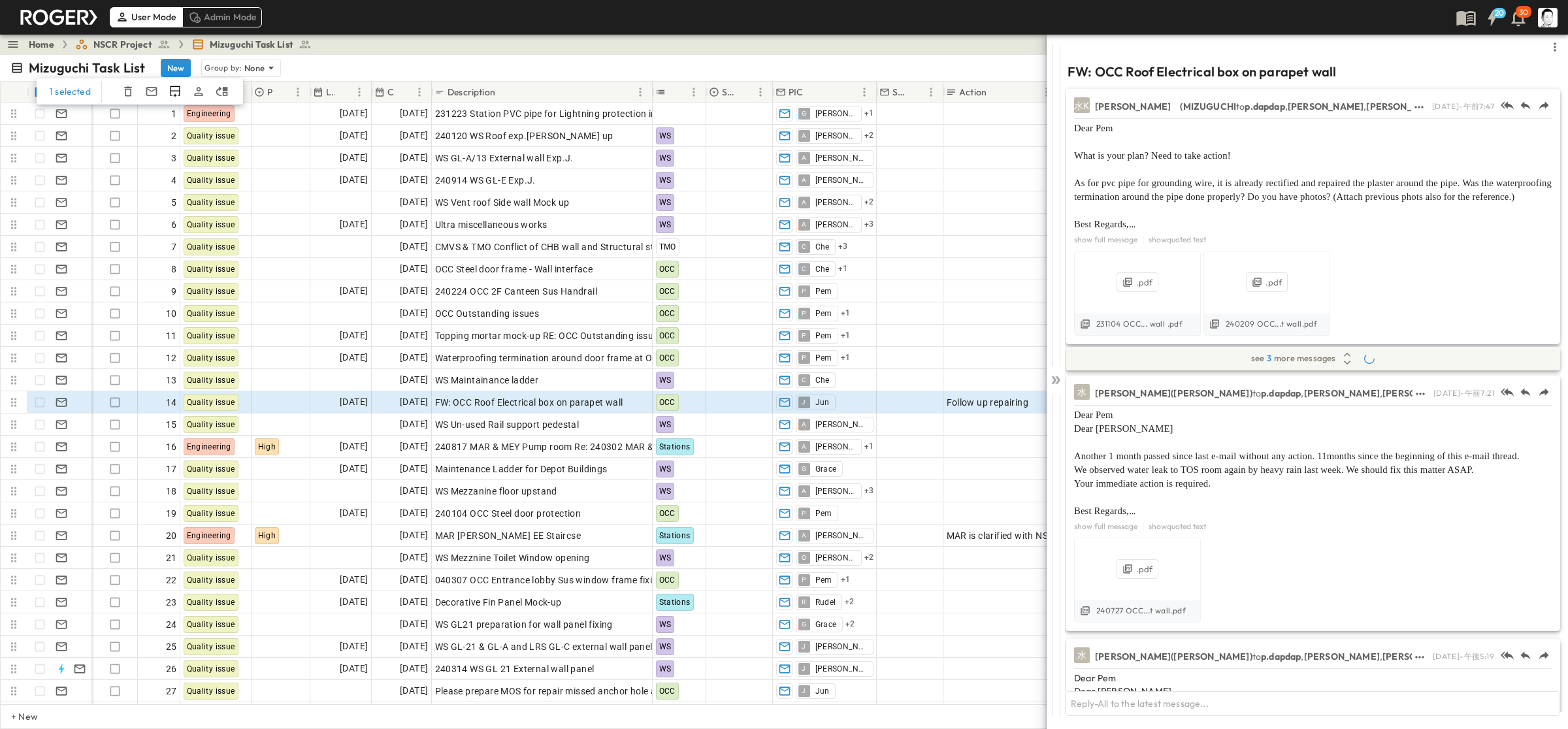
scroll to position [746, 0]
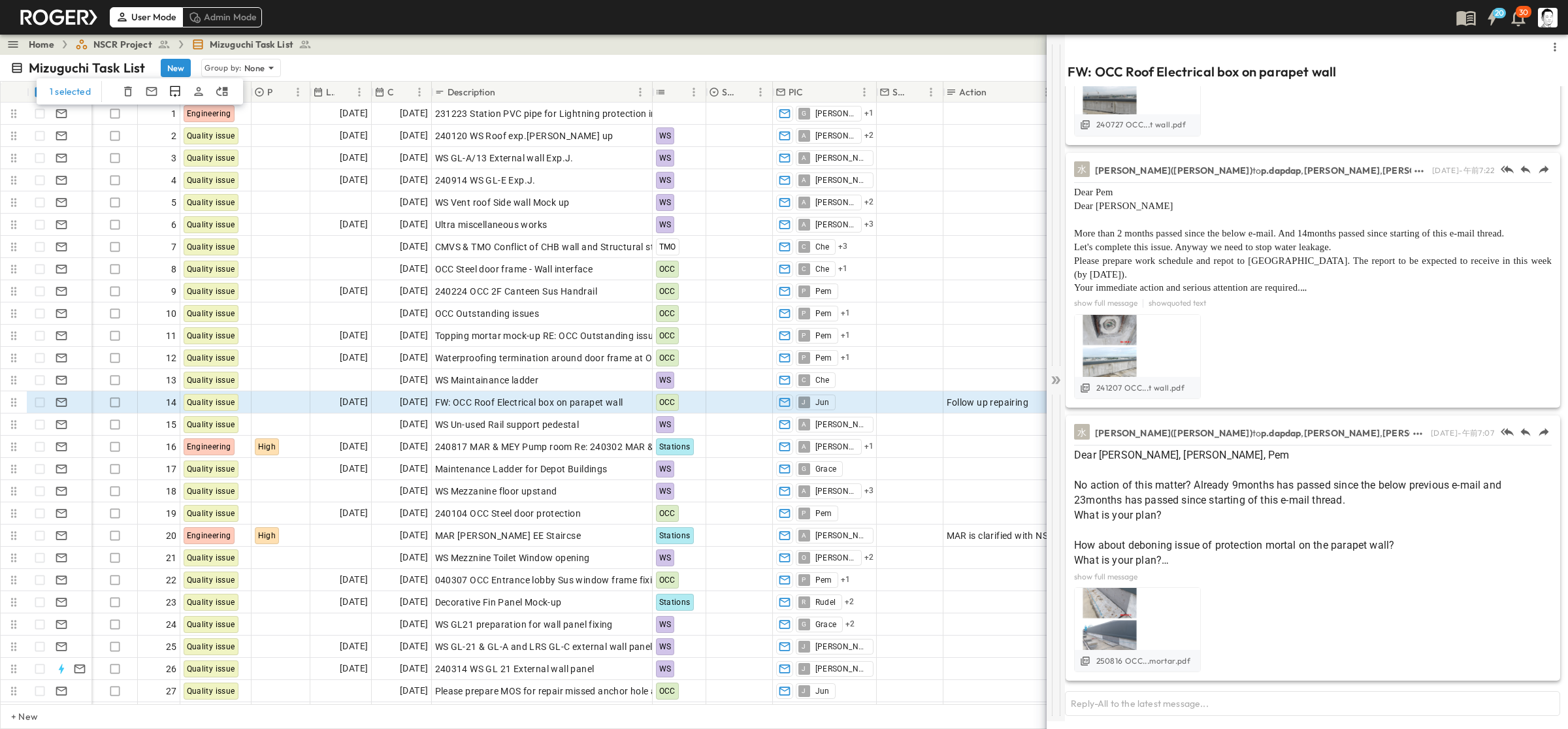
click at [908, 374] on icon at bounding box center [1056, 380] width 13 height 13
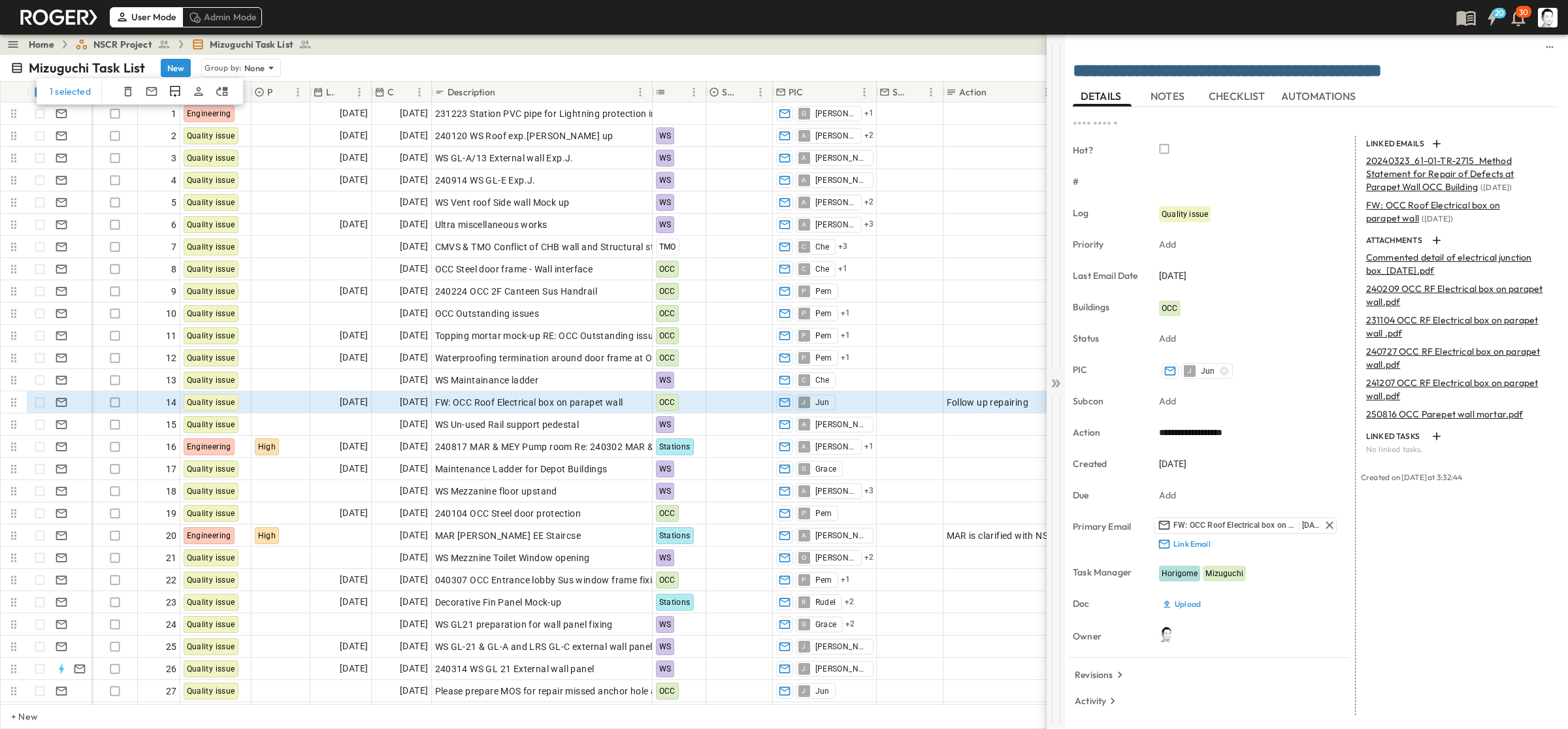
click at [908, 377] on icon at bounding box center [1056, 384] width 13 height 13
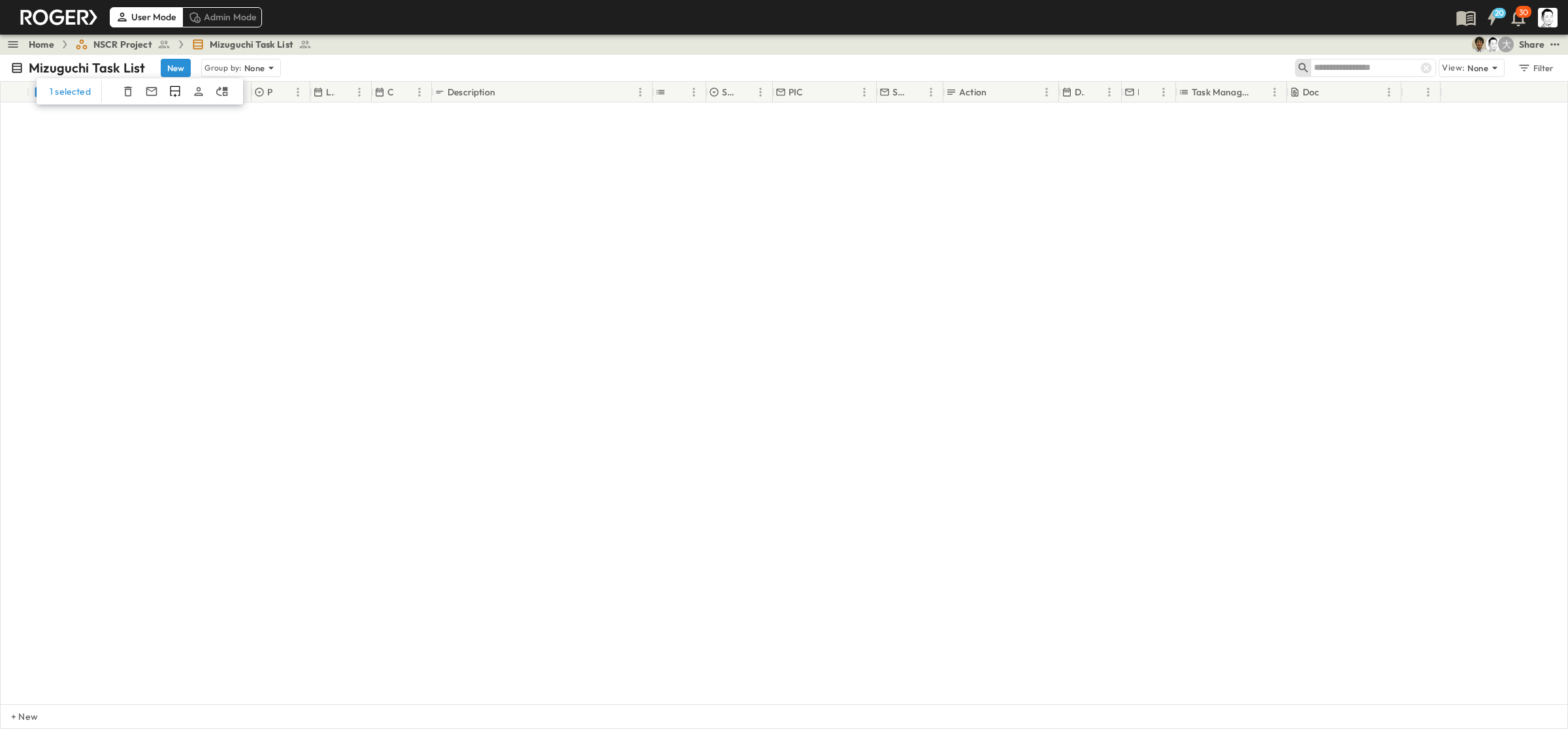
scroll to position [4245, 0]
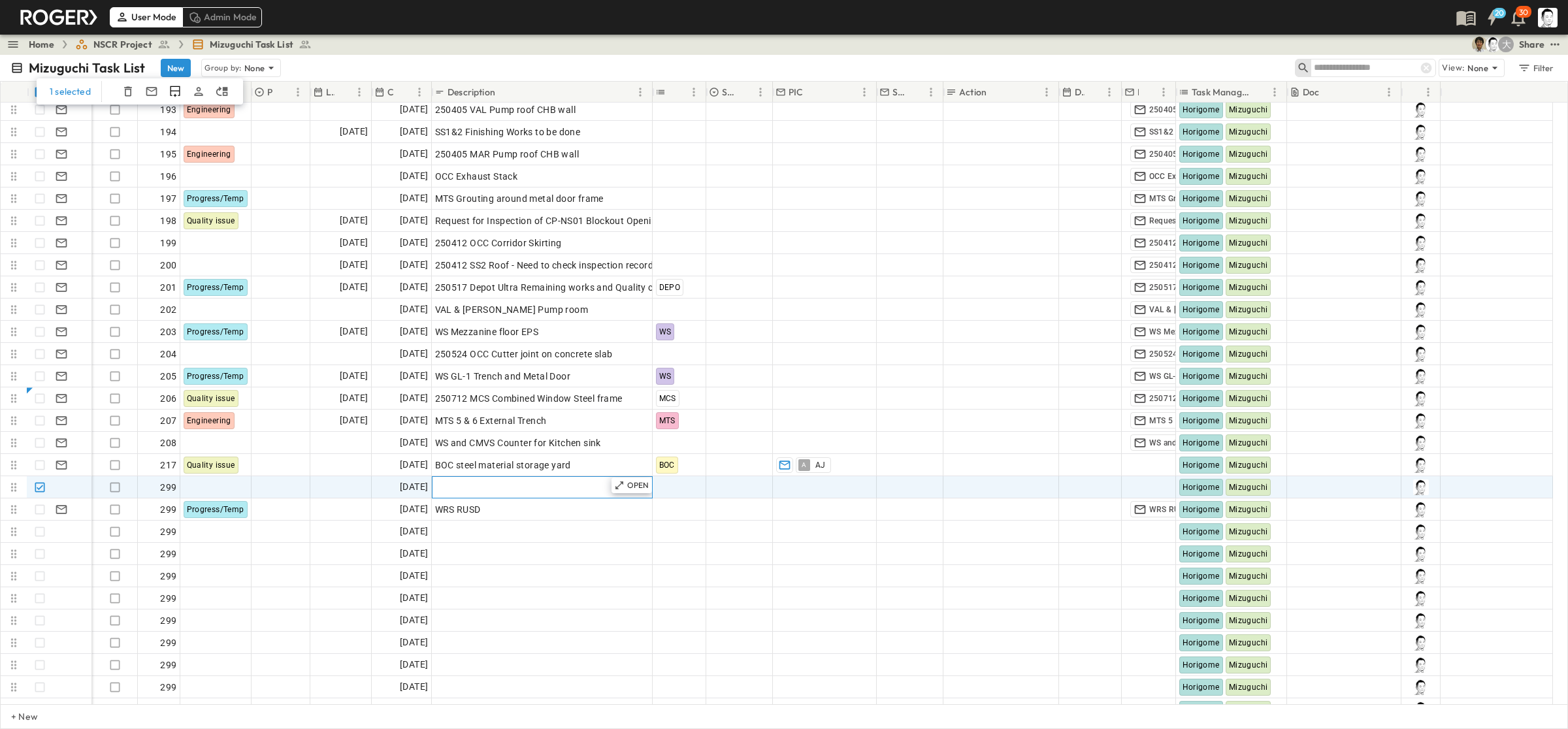
click at [484, 487] on span "Add Description" at bounding box center [469, 487] width 68 height 13
click at [616, 486] on icon at bounding box center [619, 485] width 8 height 8
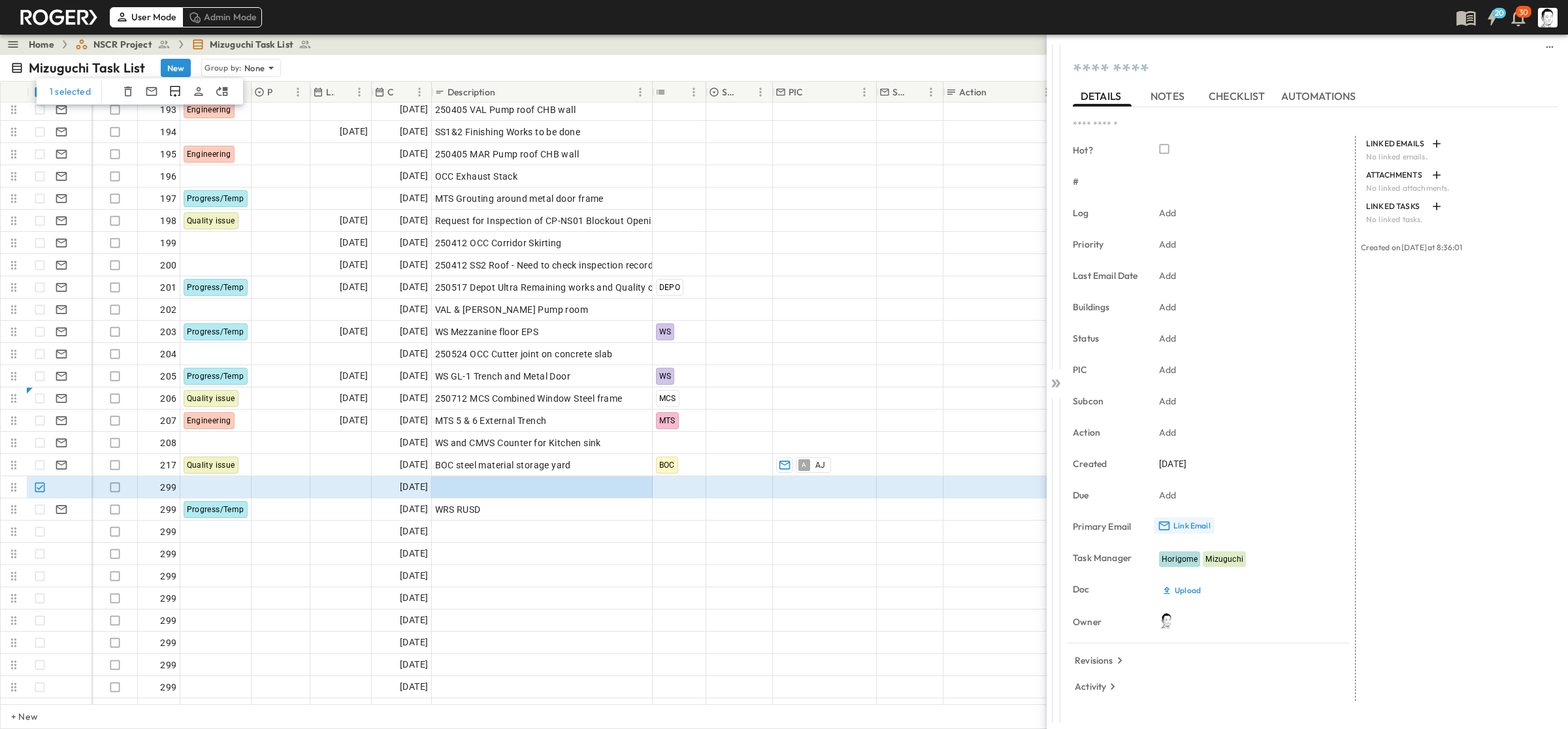
click at [908, 519] on button "Link Email" at bounding box center [1184, 525] width 61 height 17
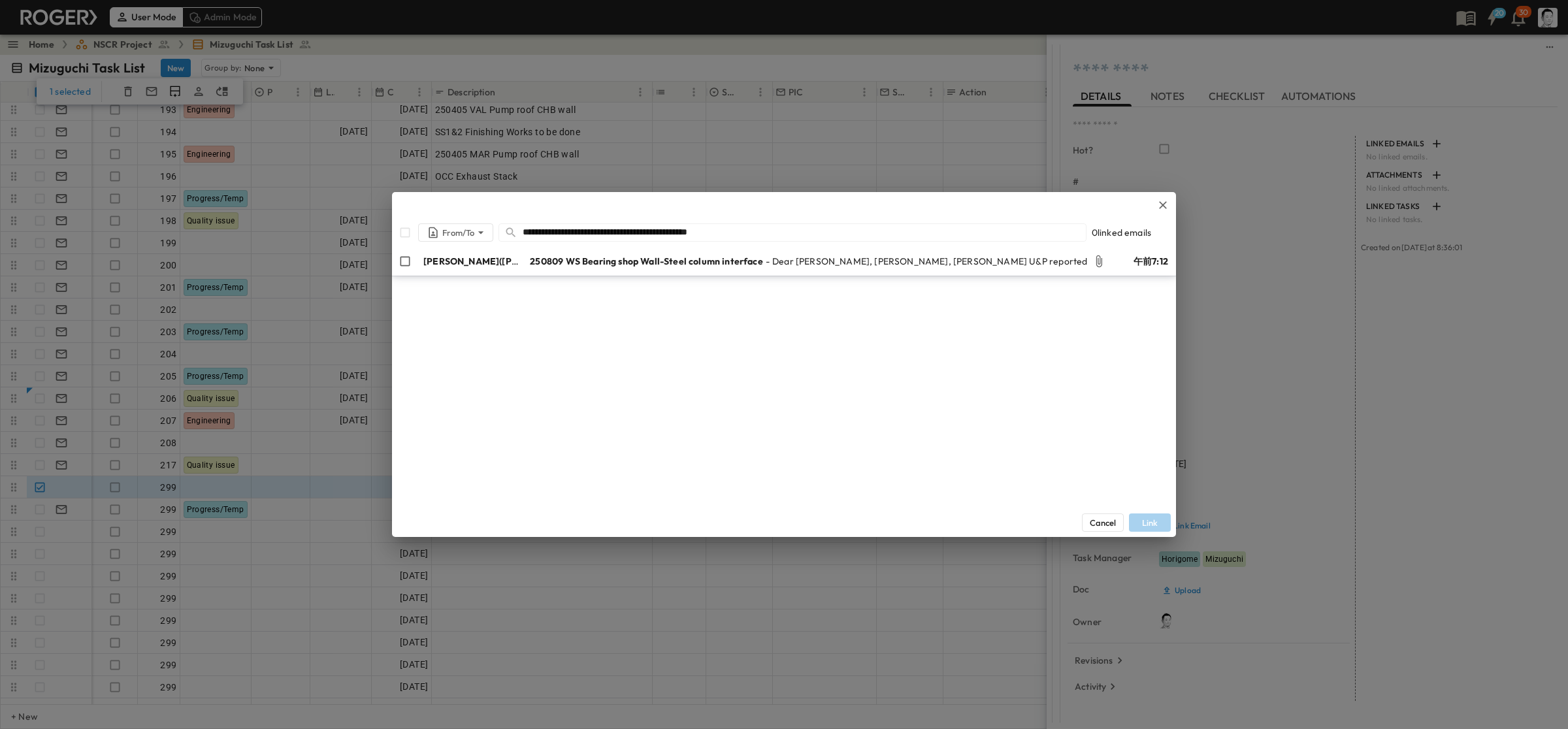
type input "**********"
click at [580, 264] on span "250809 WS Bearing shop Wall-Steel column interface" at bounding box center [646, 262] width 234 height 13
click at [908, 524] on button "Link" at bounding box center [1150, 522] width 42 height 18
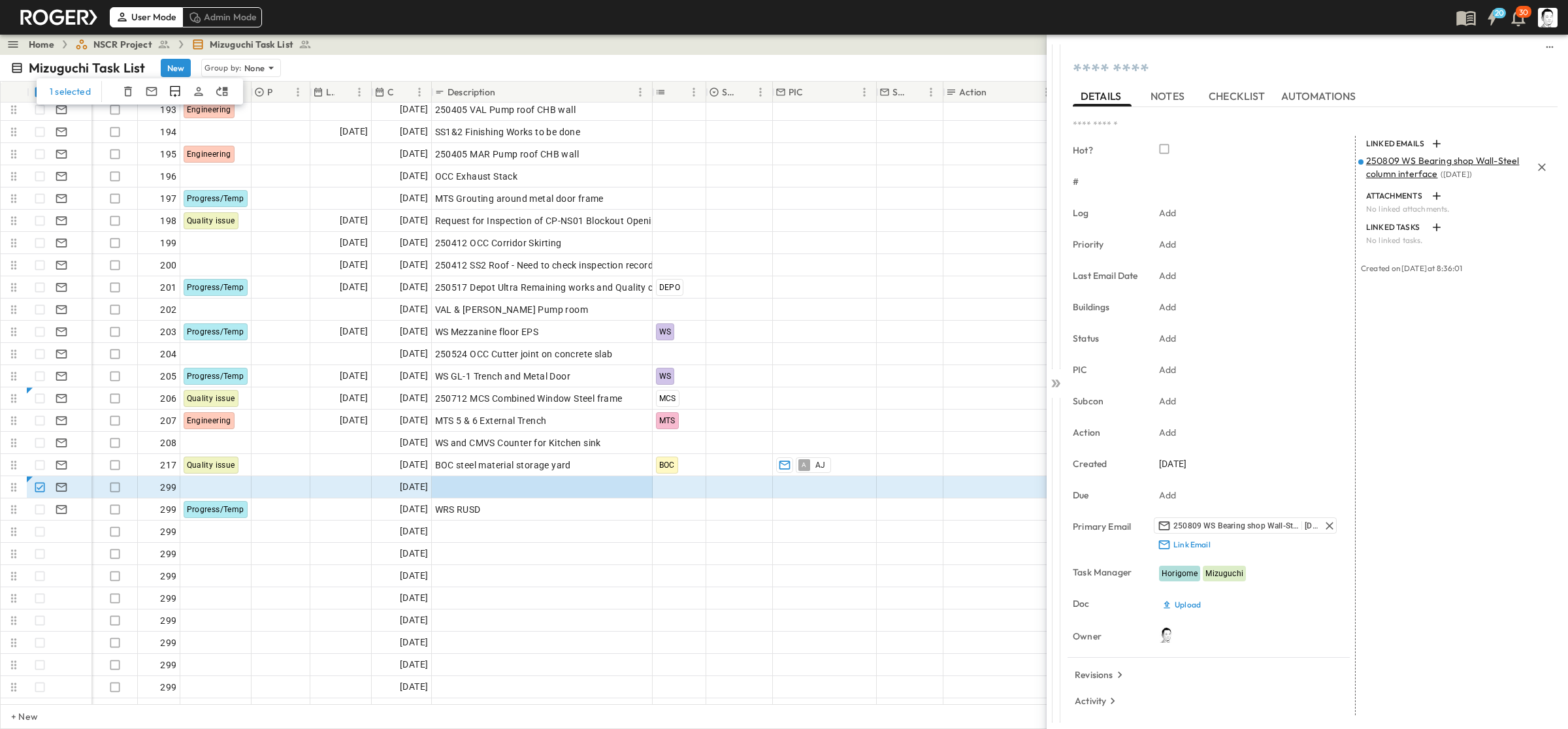
click at [908, 167] on p "250809 WS Bearing shop Wall-Steel column interface ( [DATE] )" at bounding box center [1449, 167] width 166 height 26
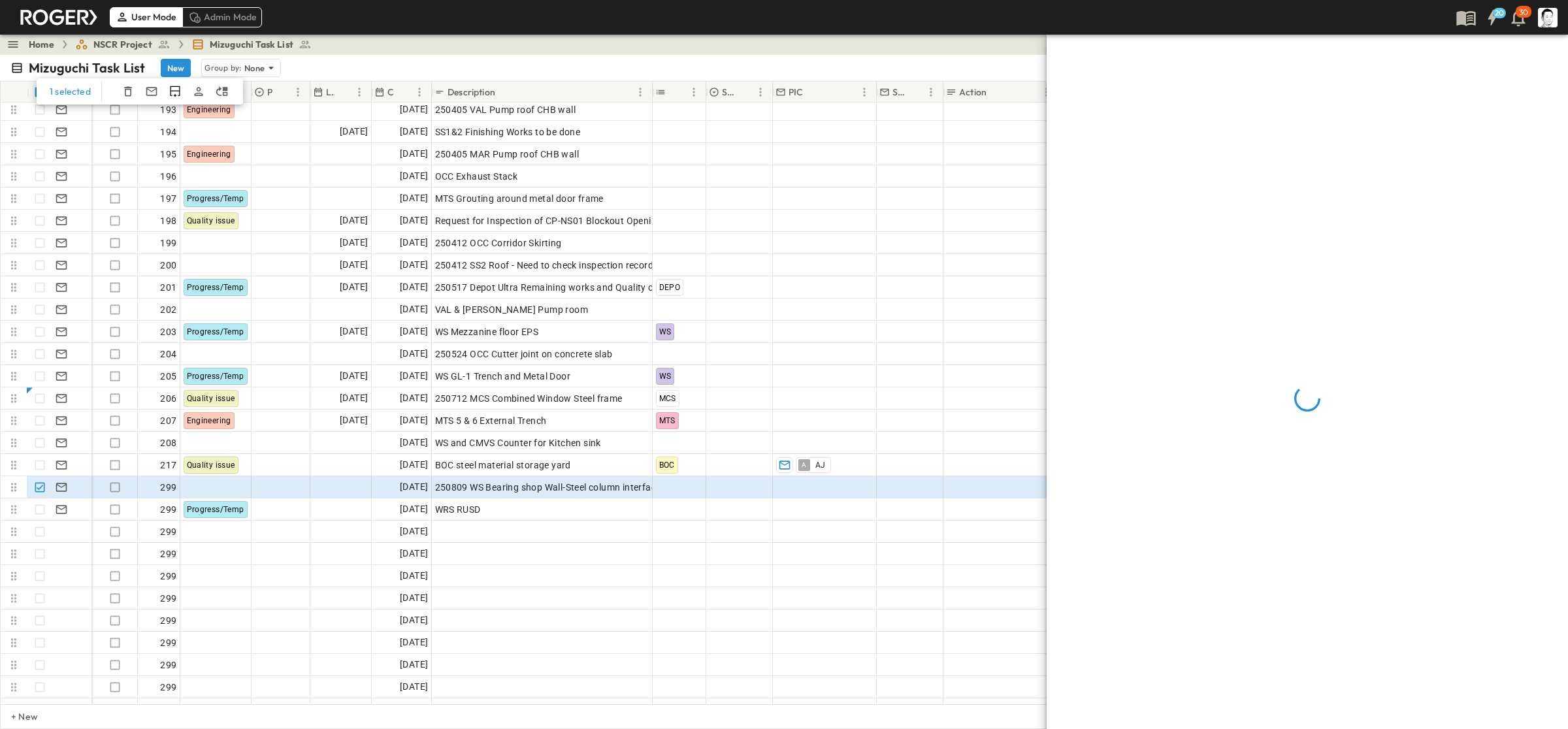
type textarea "**********"
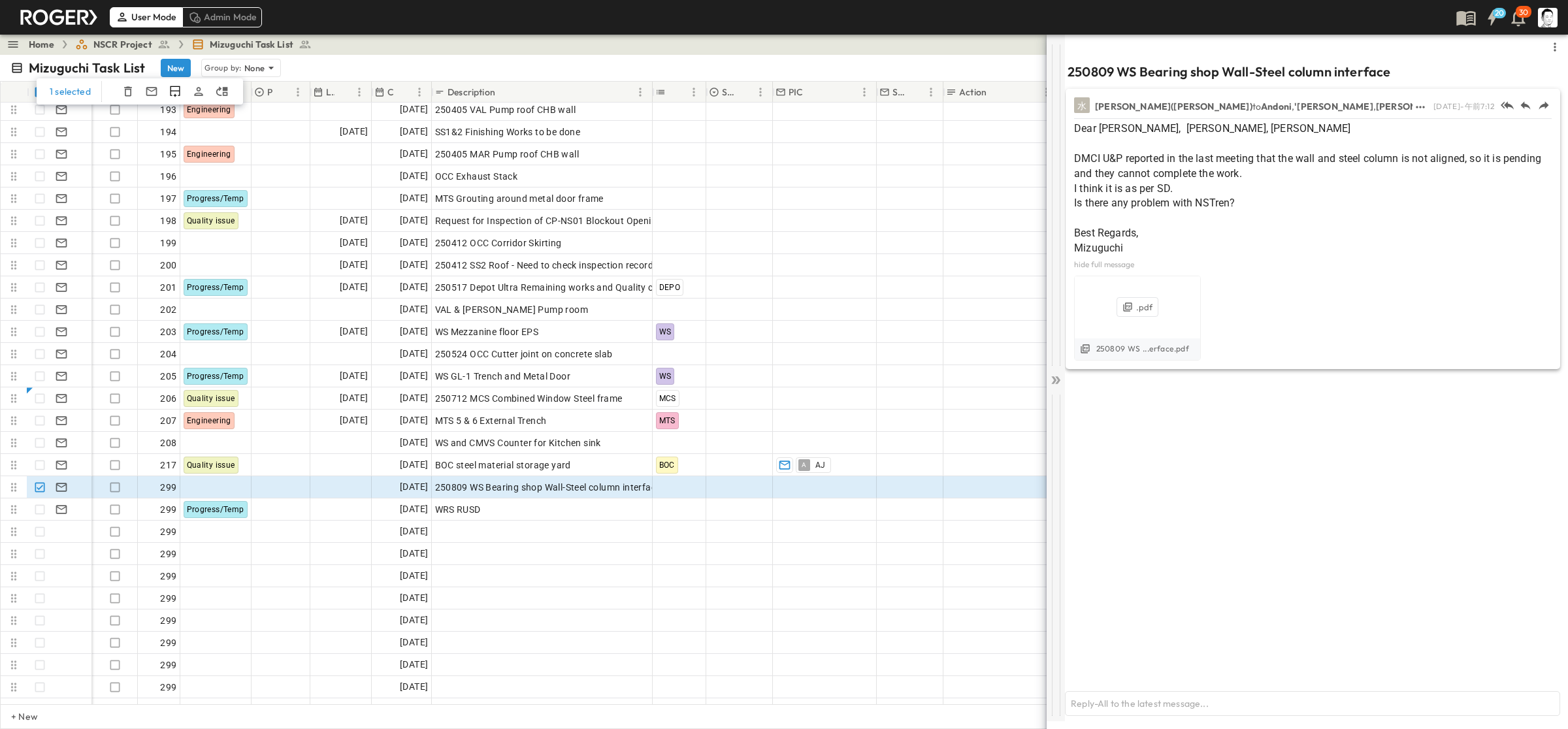
click at [908, 379] on icon at bounding box center [1056, 380] width 13 height 13
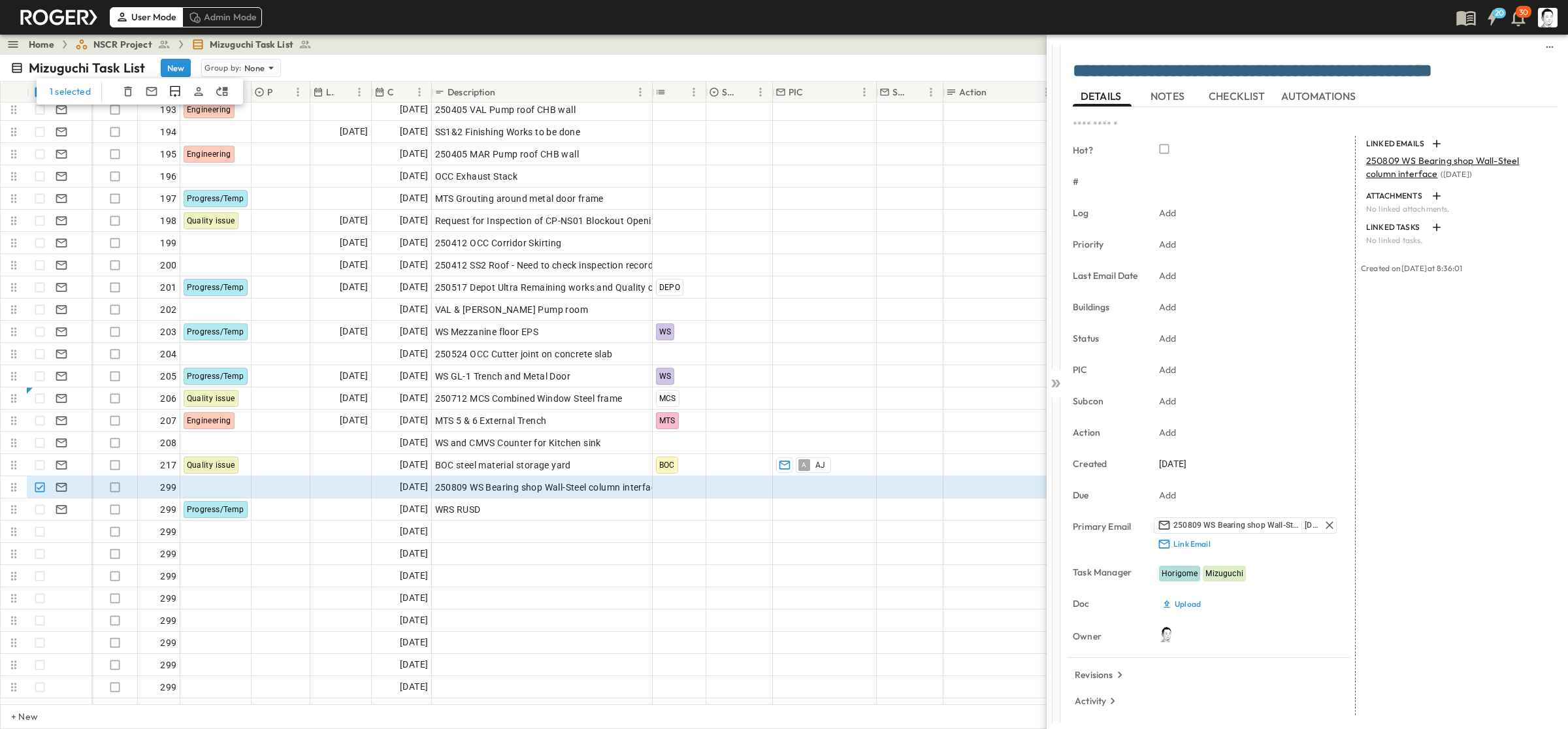
click at [908, 379] on icon at bounding box center [1056, 384] width 13 height 13
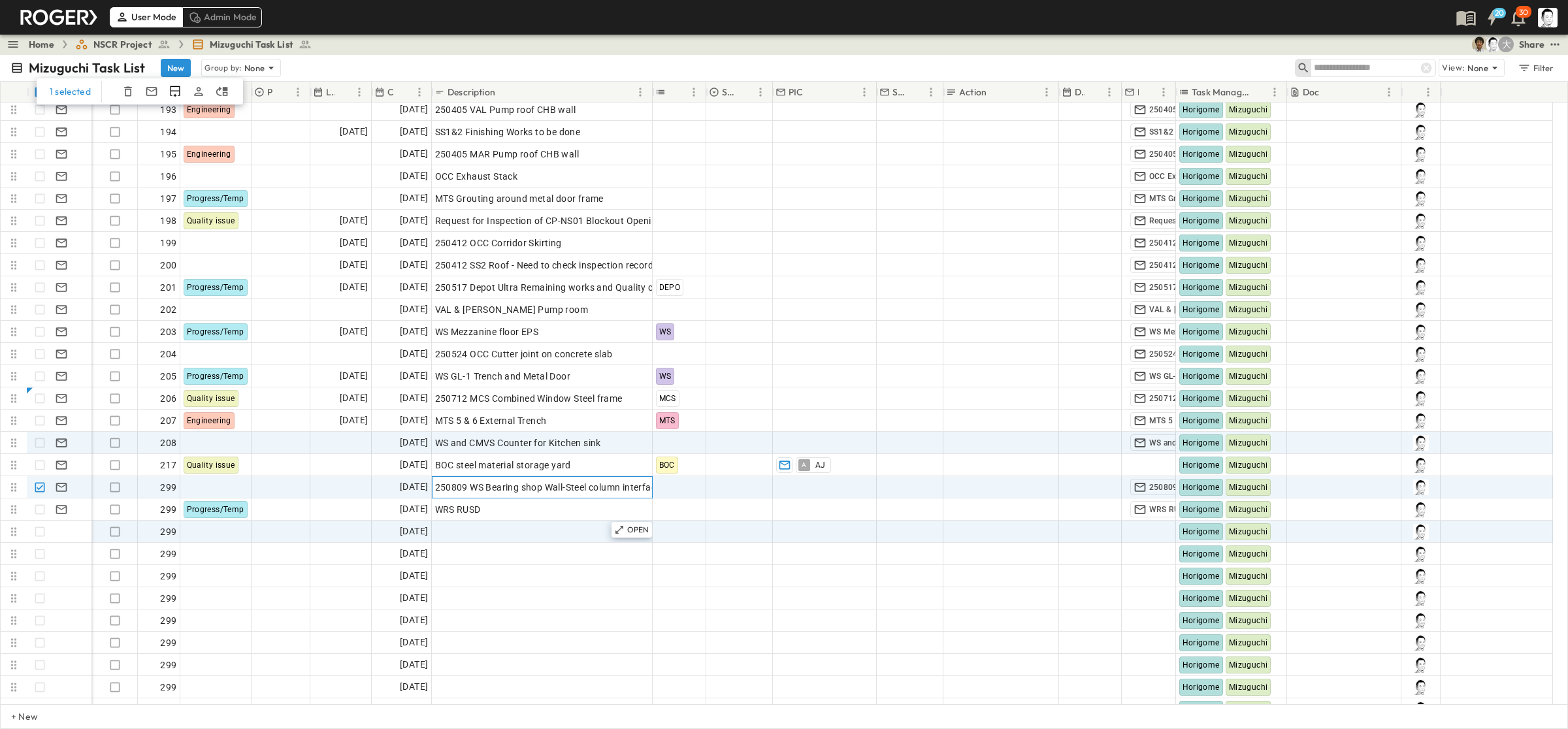
scroll to position [4272, 0]
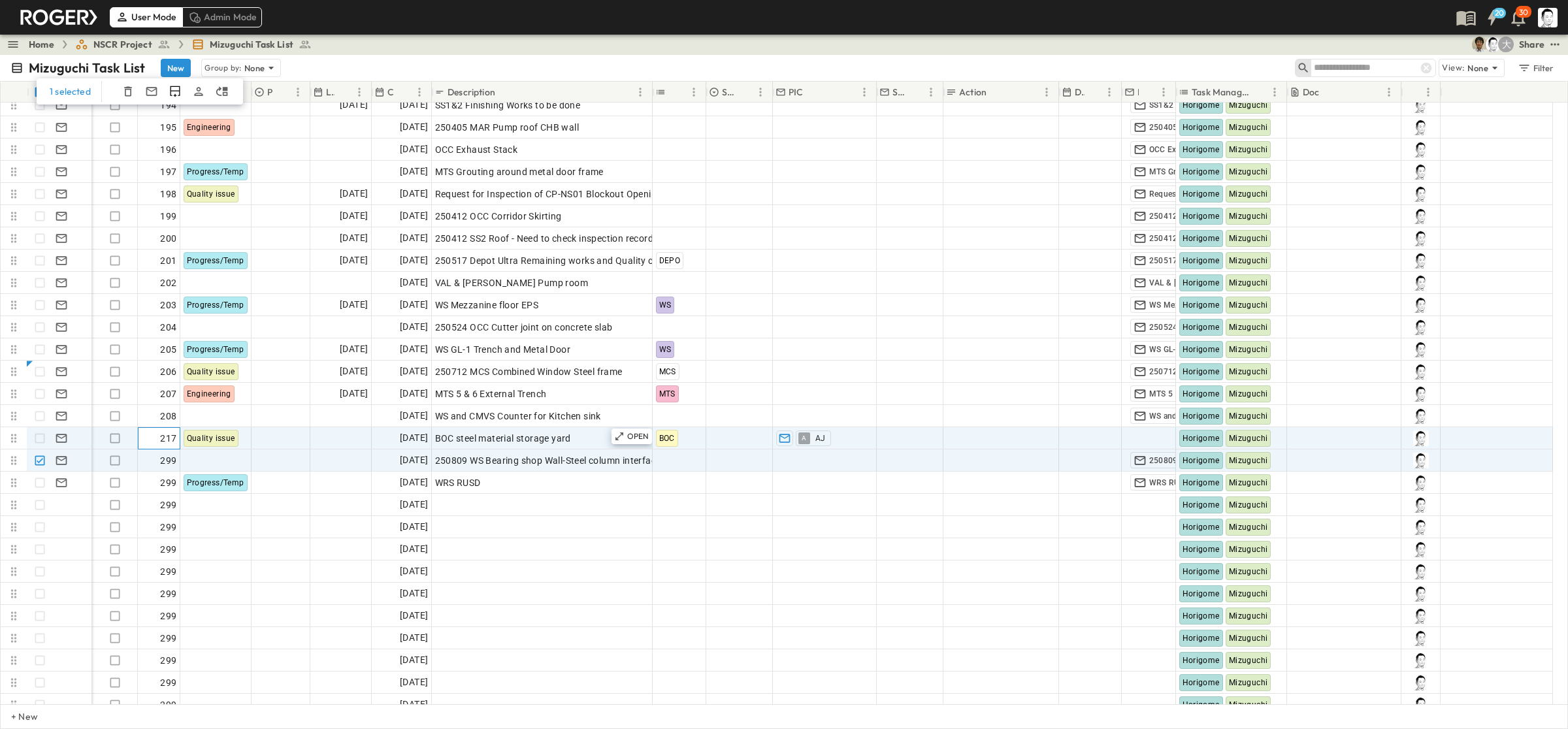
click at [152, 439] on div "217" at bounding box center [159, 438] width 36 height 18
type input "***"
click at [142, 455] on div "299" at bounding box center [159, 460] width 36 height 18
type input "***"
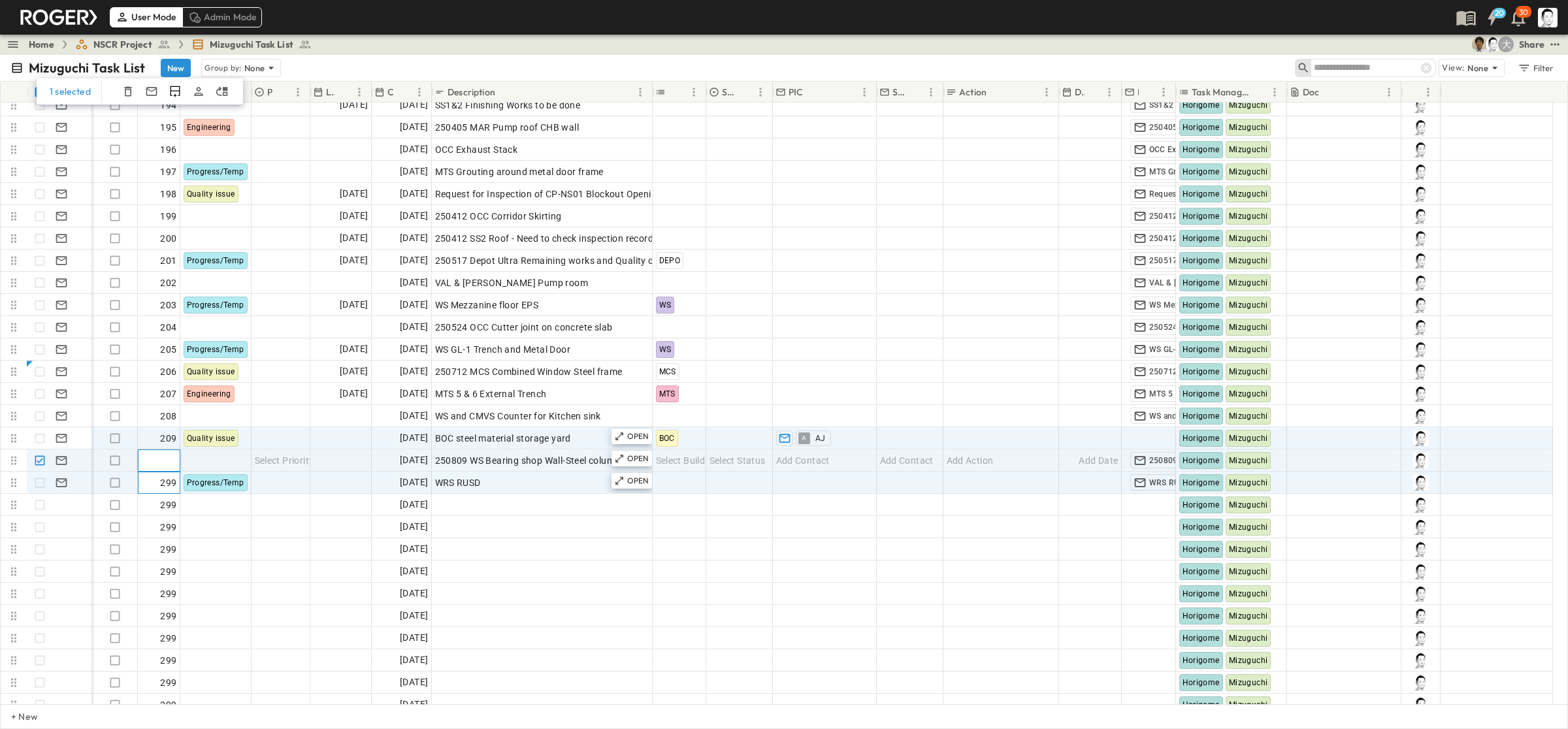
click at [151, 480] on div "299" at bounding box center [159, 482] width 36 height 18
type input "***"
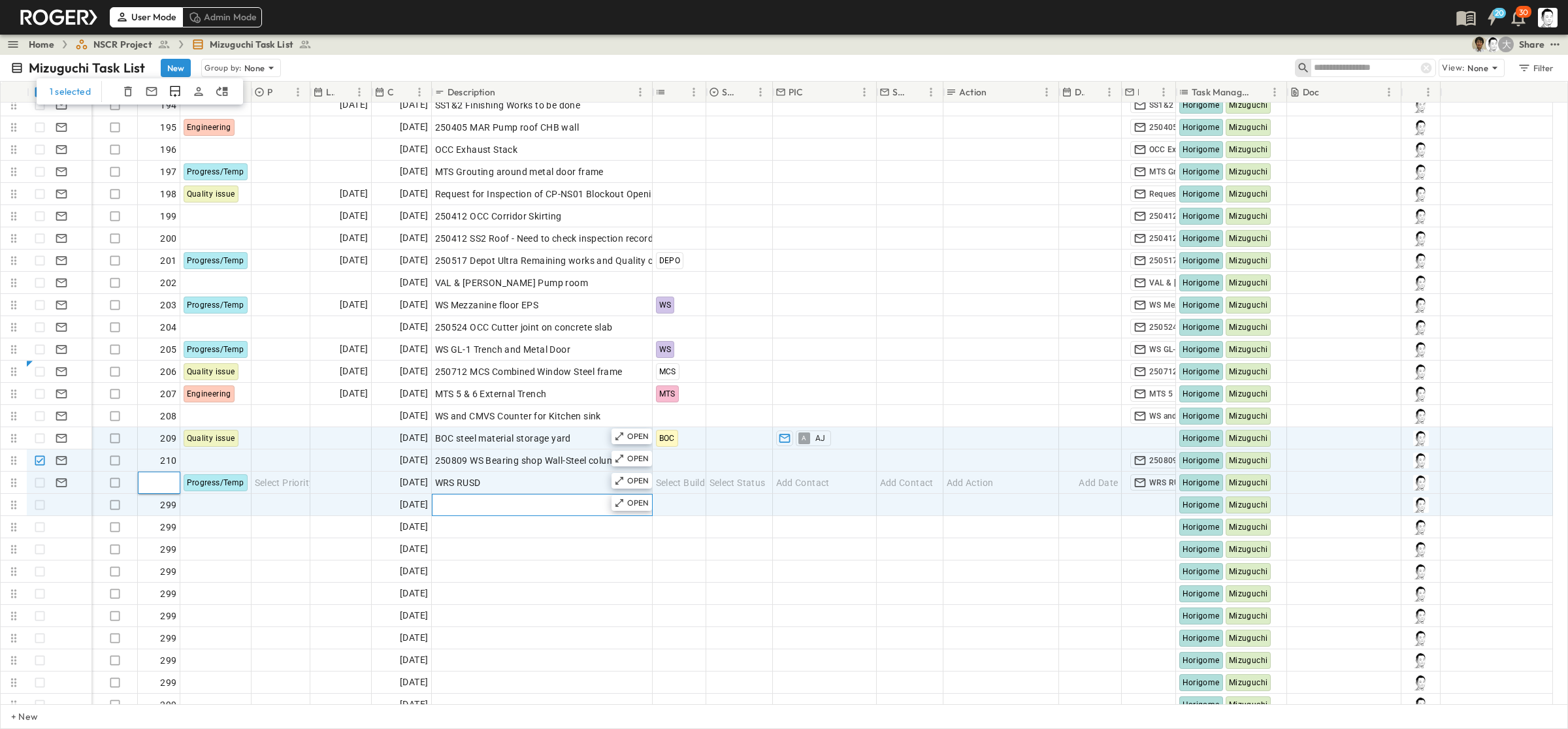
click at [477, 494] on div "OPEN Add Description" at bounding box center [542, 504] width 220 height 21
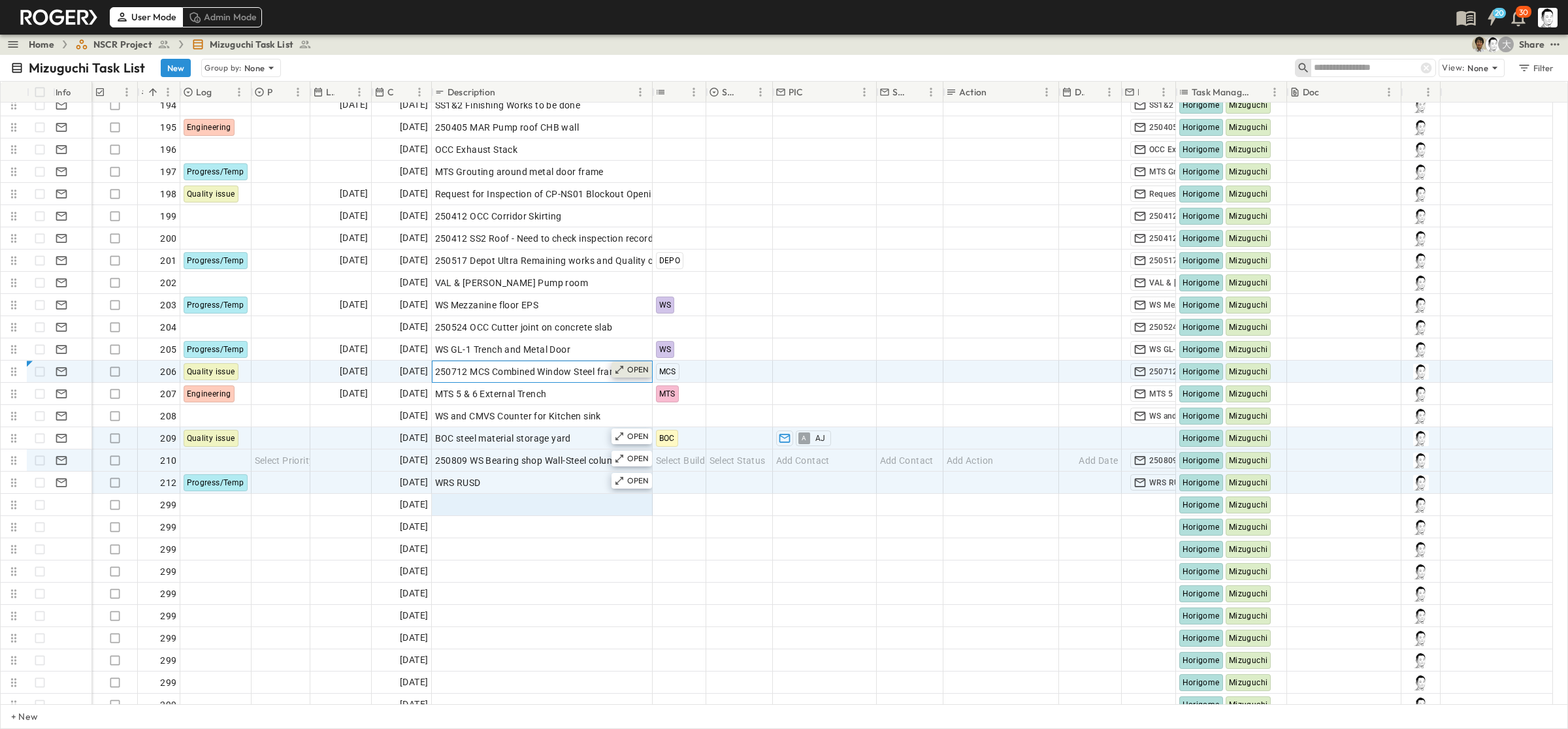
click at [615, 373] on icon at bounding box center [620, 369] width 10 height 10
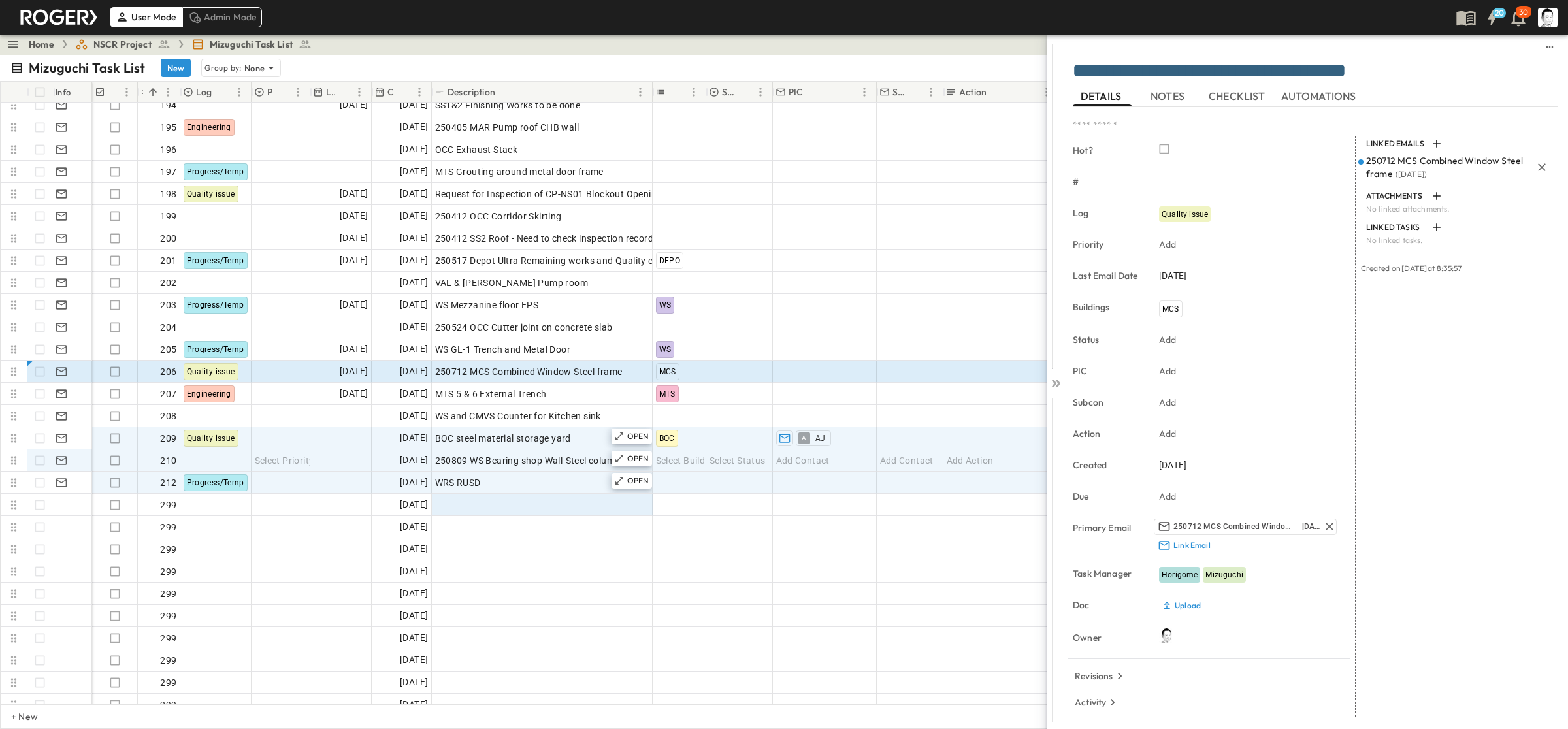
click at [908, 158] on span "250712 MCS Combined Window Steel frame" at bounding box center [1444, 167] width 157 height 25
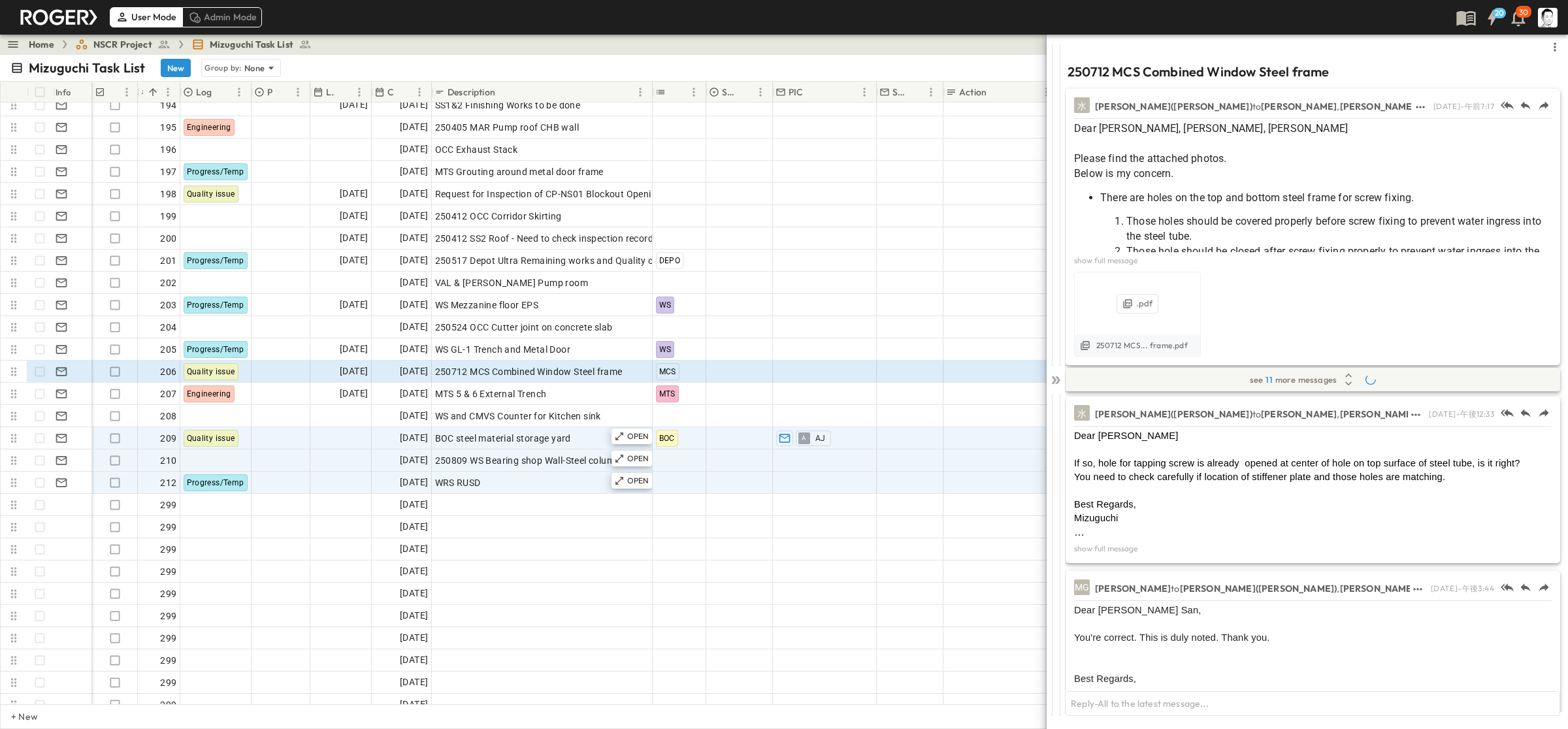
scroll to position [520, 0]
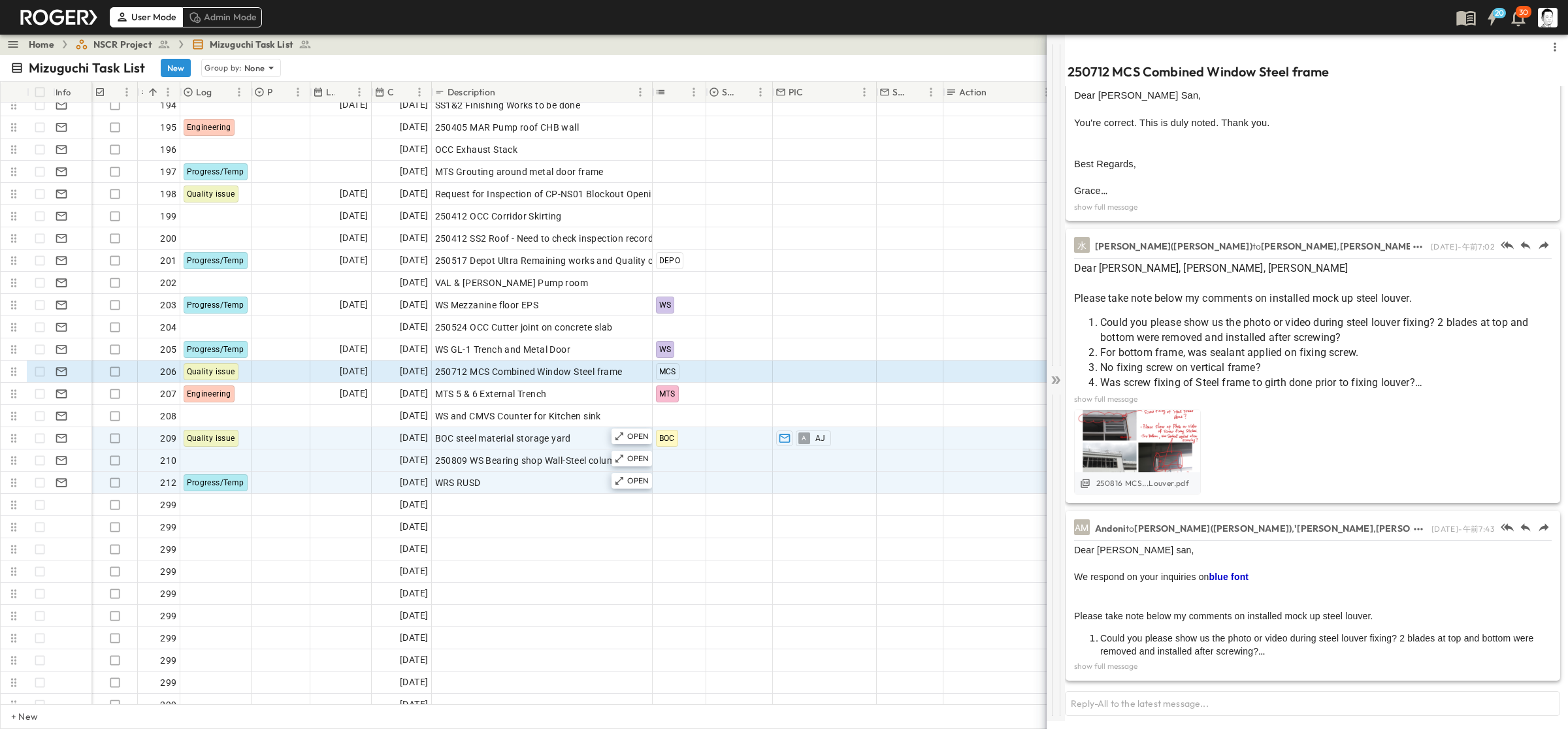
click at [908, 377] on icon at bounding box center [1058, 380] width 5 height 8
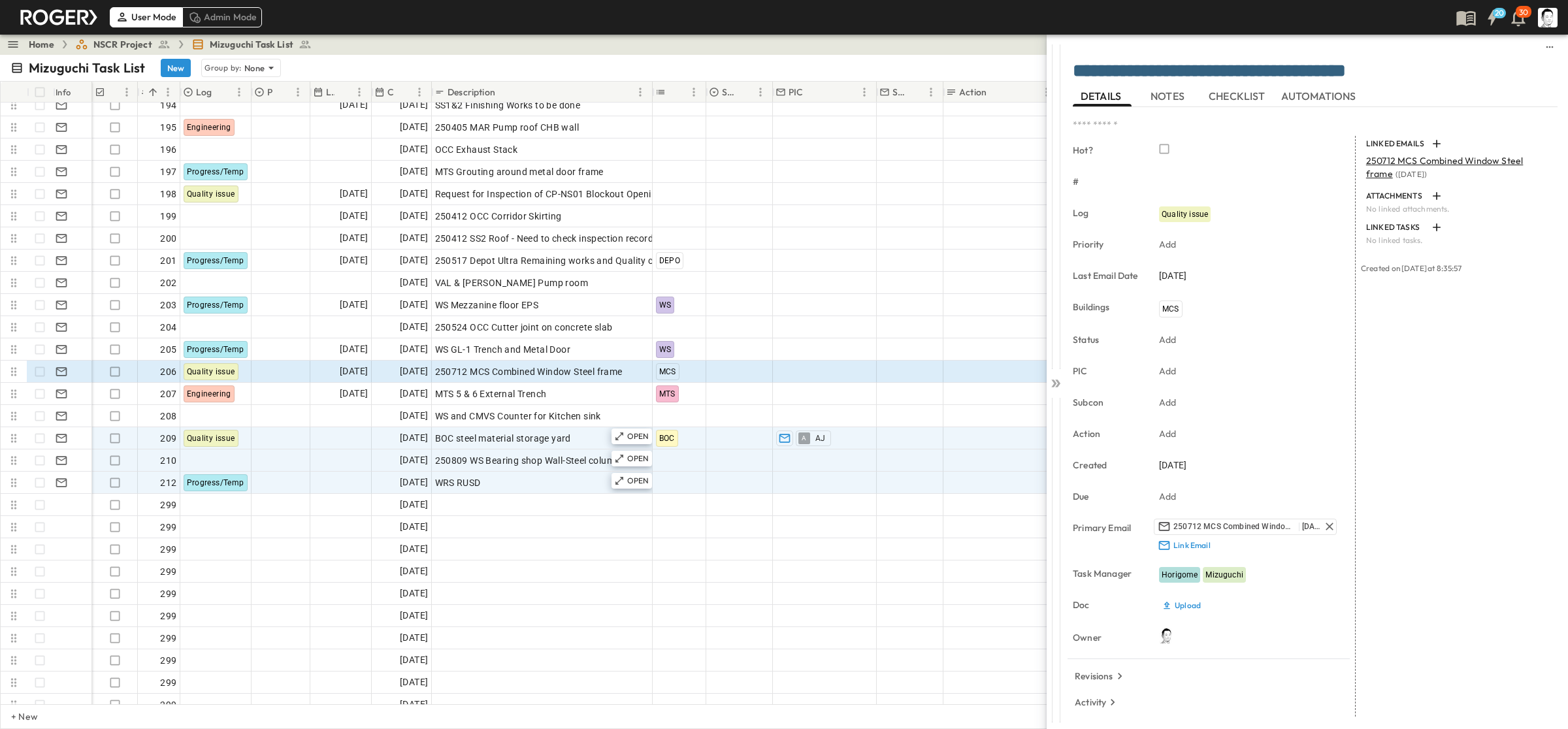
click at [908, 377] on icon at bounding box center [1056, 384] width 13 height 13
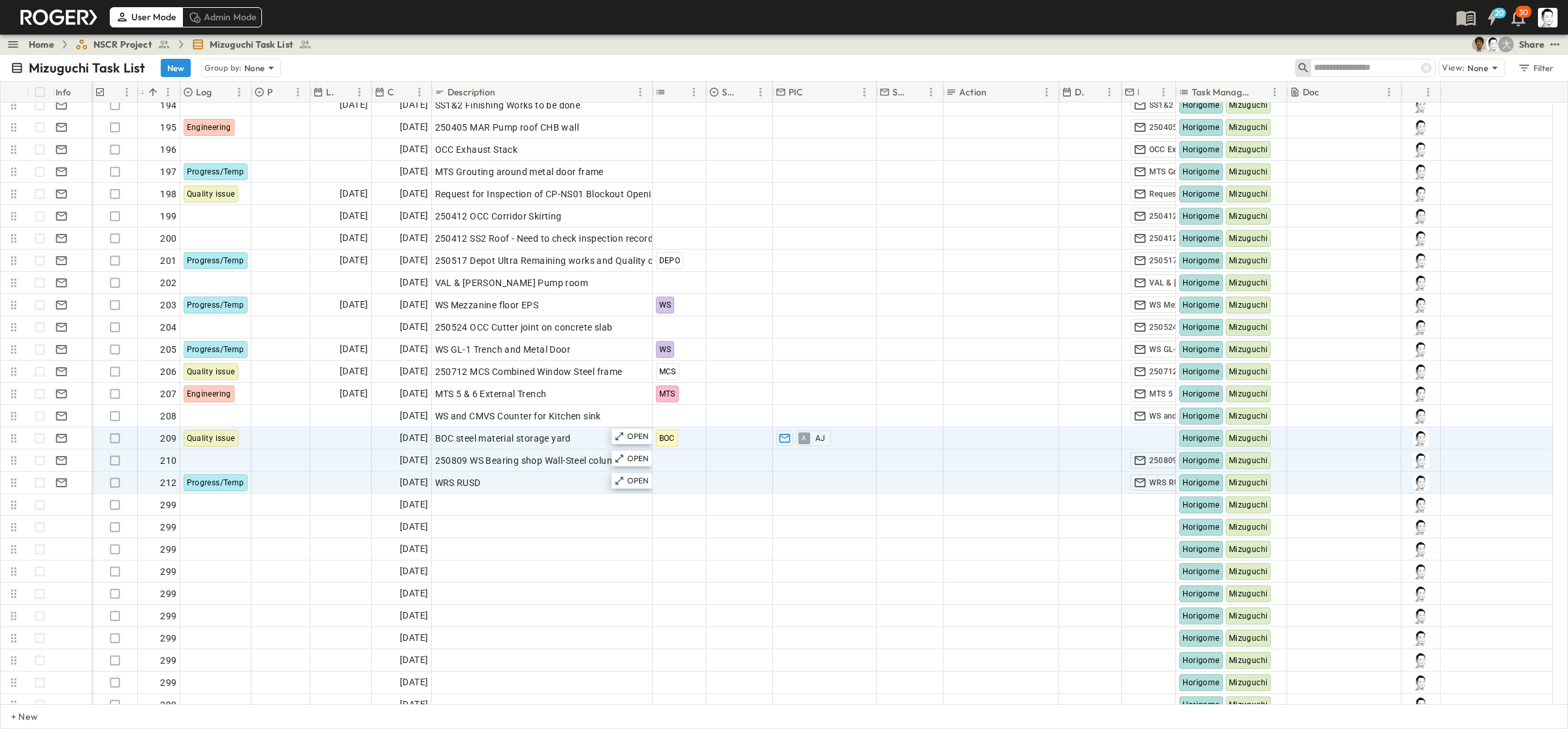
click at [131, 44] on span "NSCR Project" at bounding box center [122, 44] width 59 height 13
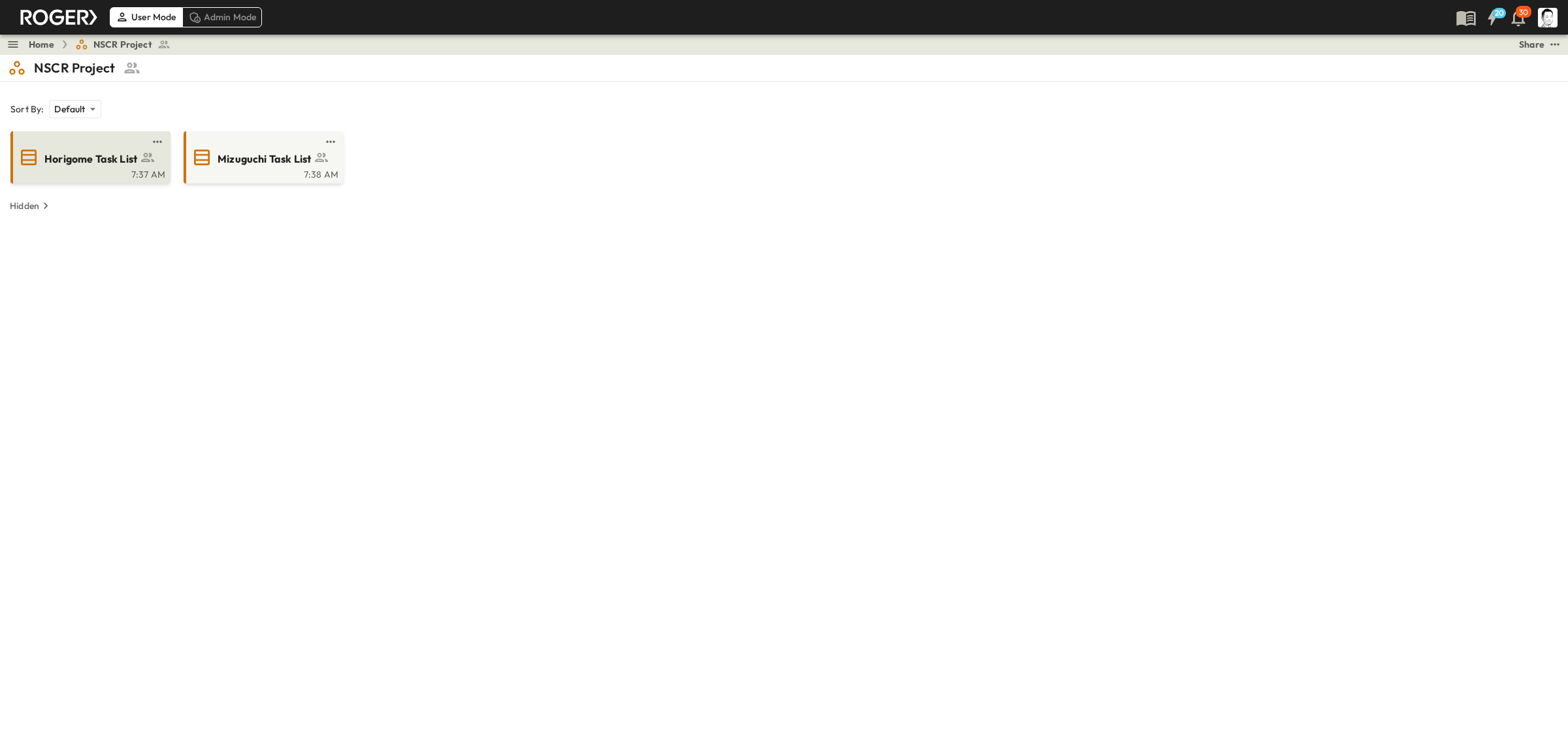
click at [218, 167] on span "Mizuguchi Task List" at bounding box center [264, 159] width 93 height 15
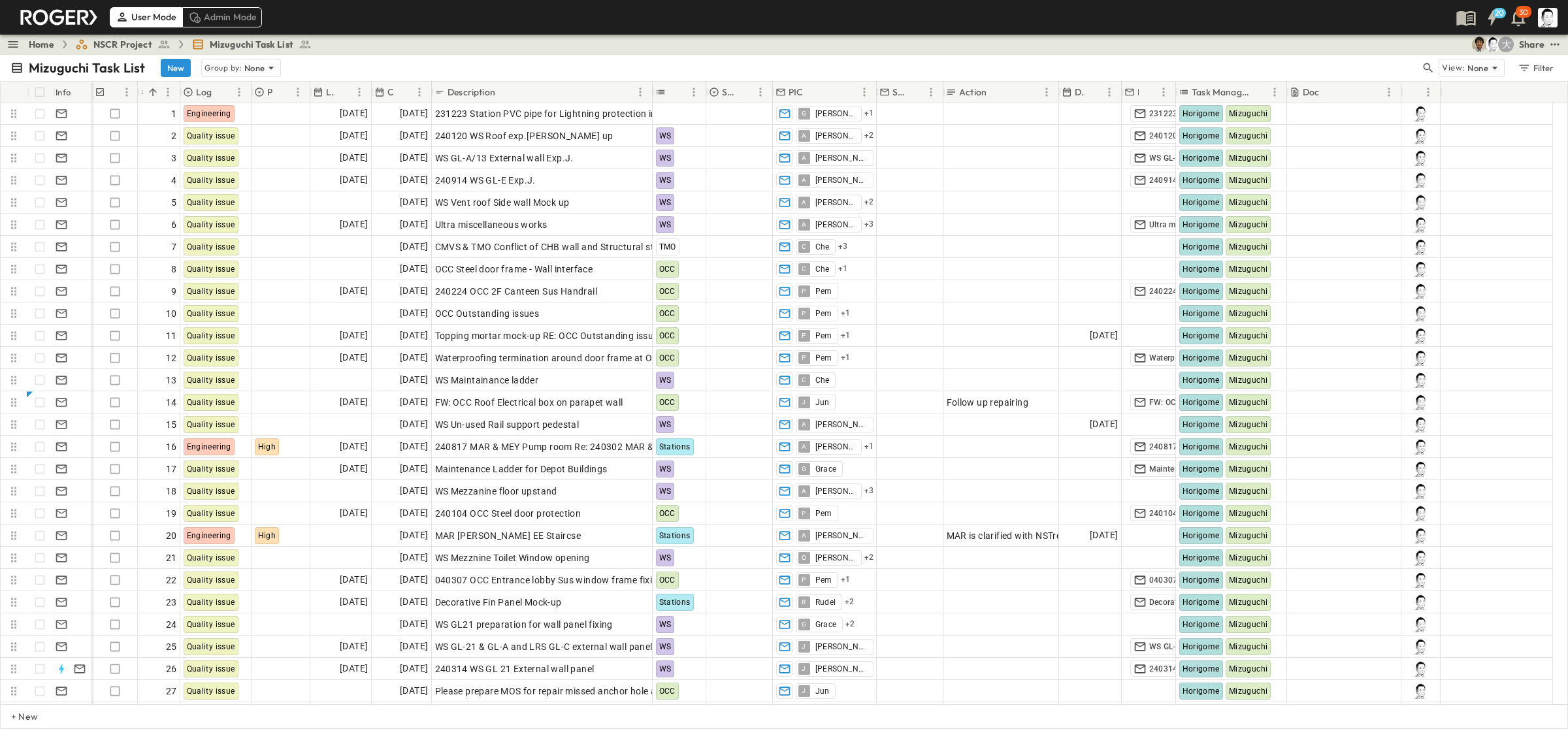
click at [136, 39] on span "NSCR Project" at bounding box center [122, 44] width 59 height 13
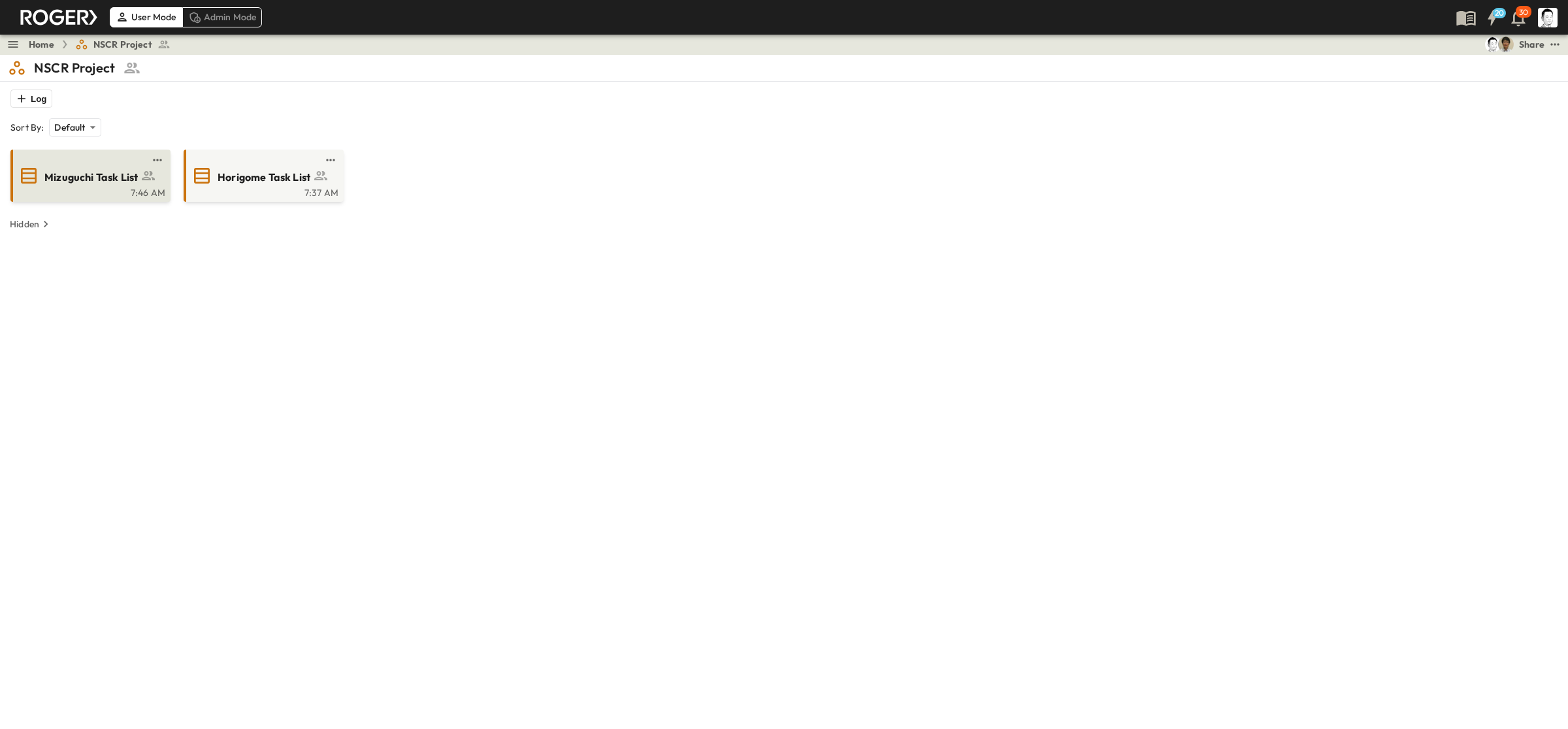
click at [106, 168] on div "Mizuguchi Task List" at bounding box center [103, 176] width 119 height 17
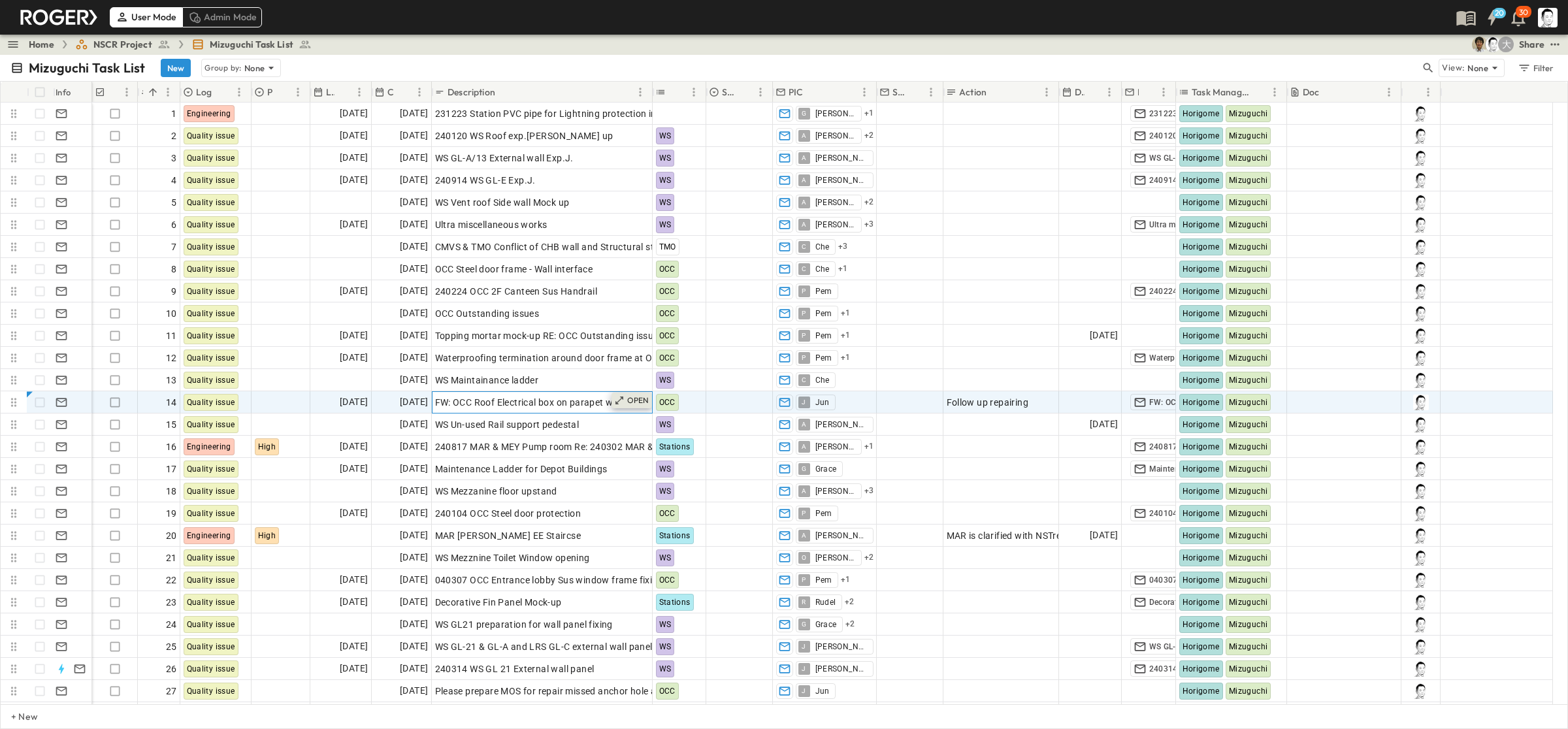
click at [631, 397] on p "OPEN" at bounding box center [638, 400] width 22 height 10
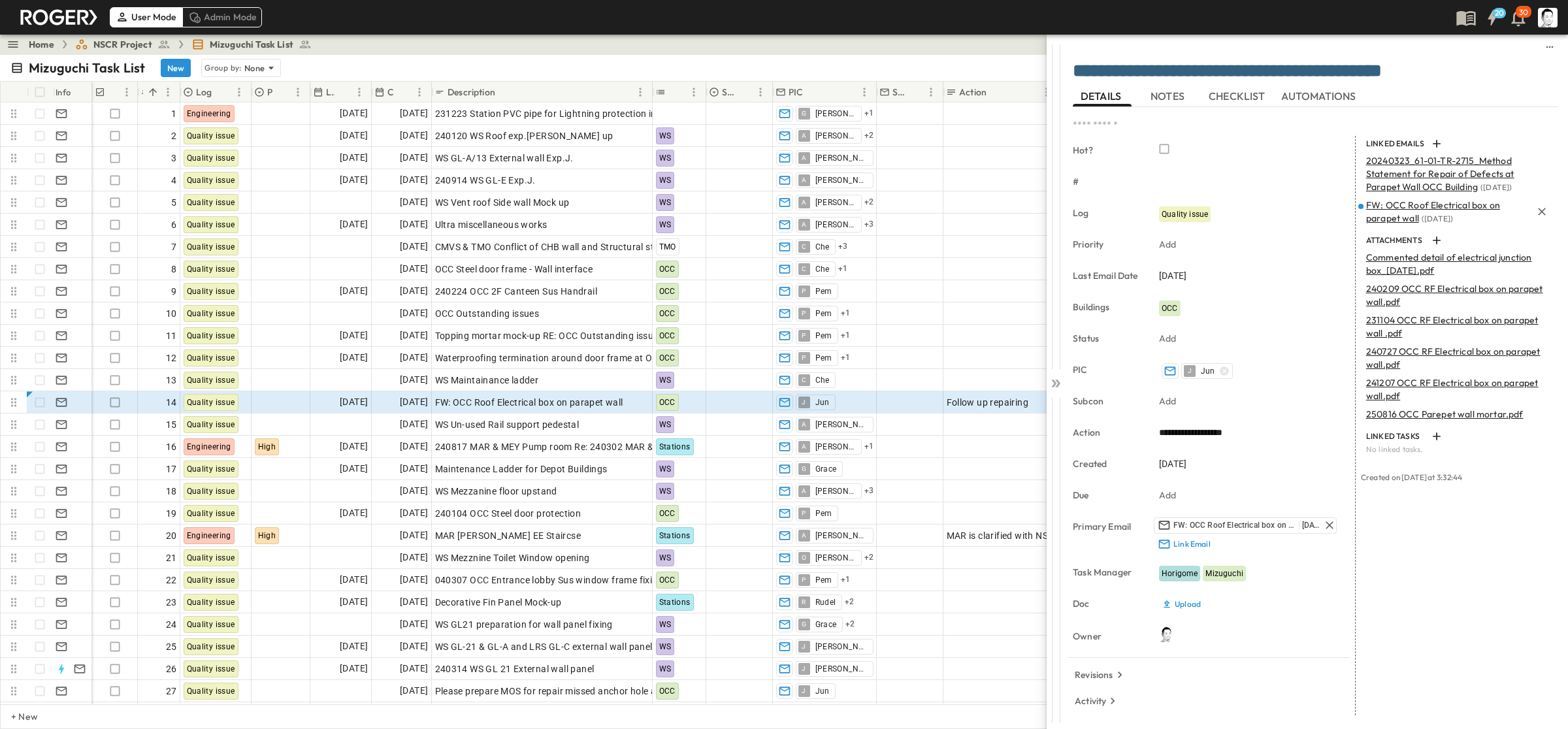
click at [908, 213] on span "FW: OCC Roof Electrical box on parapet wall" at bounding box center [1433, 212] width 134 height 25
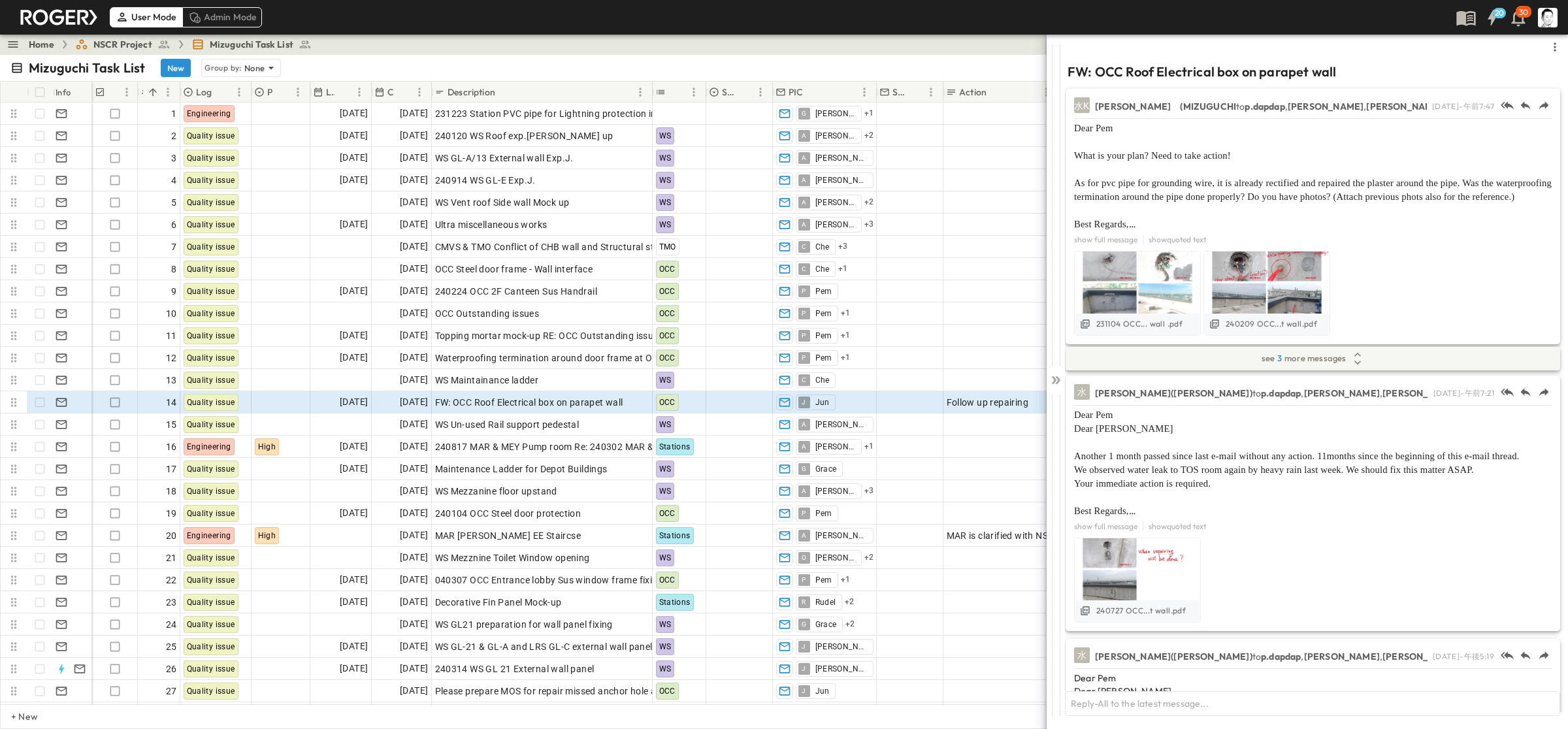
scroll to position [746, 0]
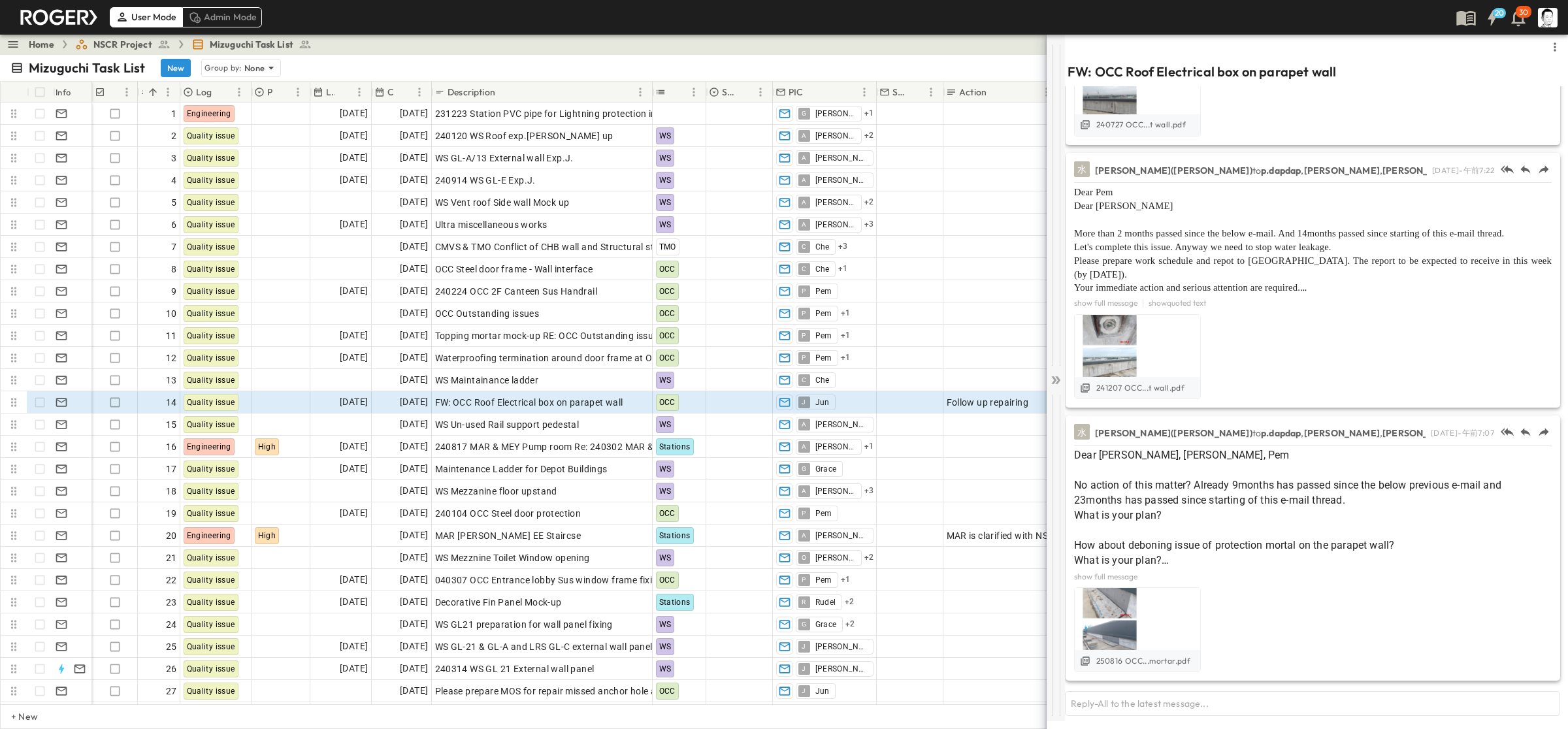
click at [908, 384] on icon at bounding box center [1056, 380] width 13 height 13
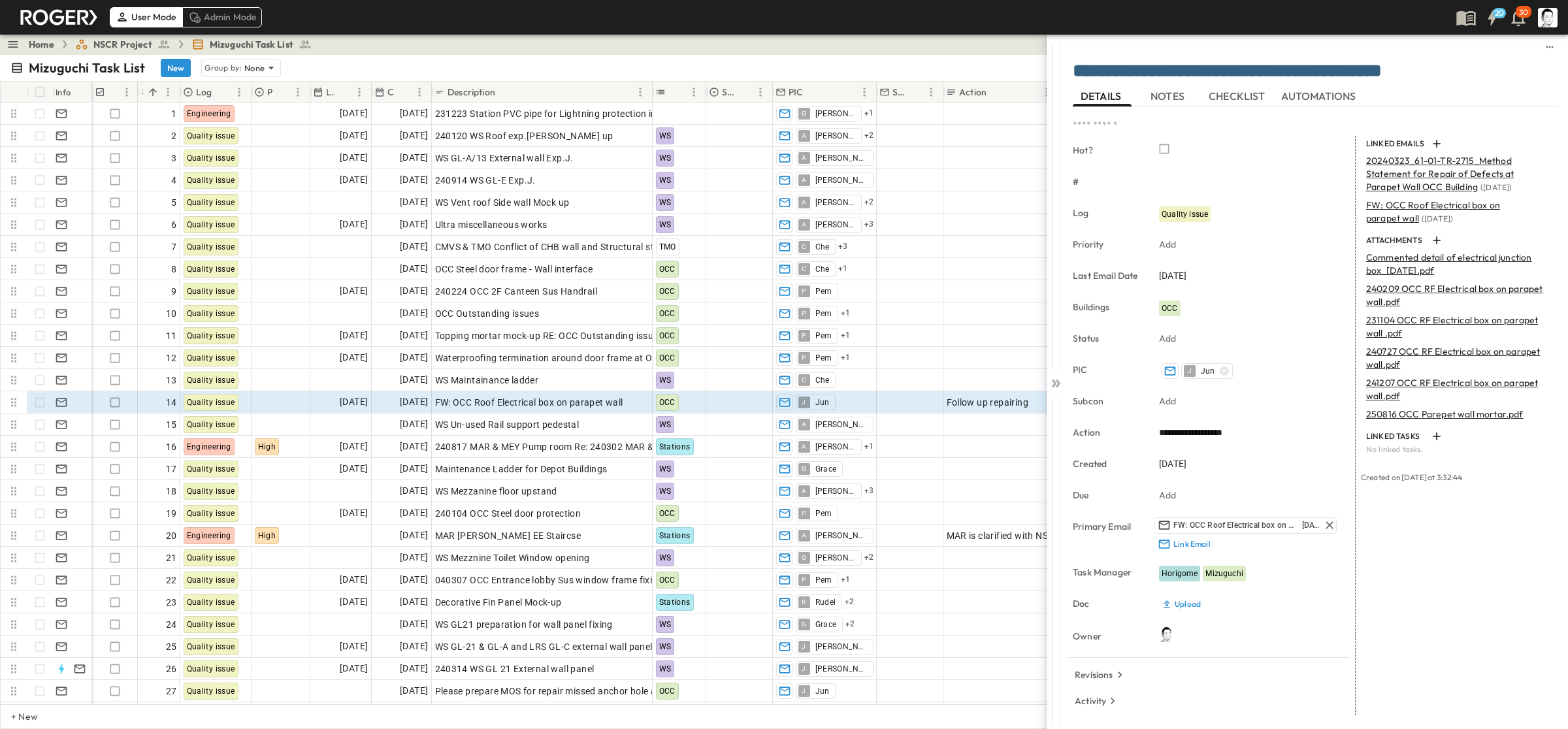
click at [908, 384] on icon at bounding box center [1058, 383] width 5 height 8
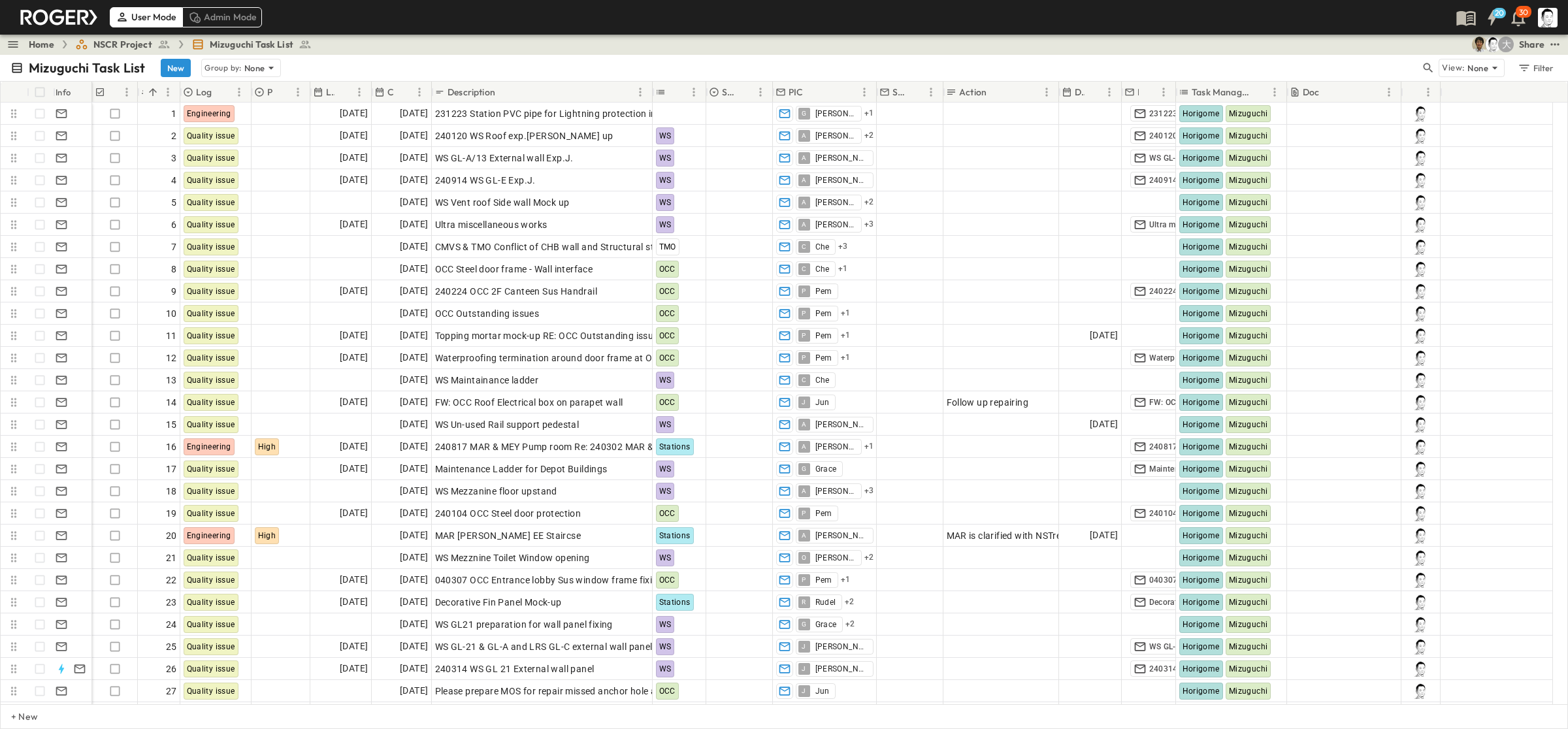
click at [119, 40] on span "NSCR Project" at bounding box center [122, 44] width 59 height 13
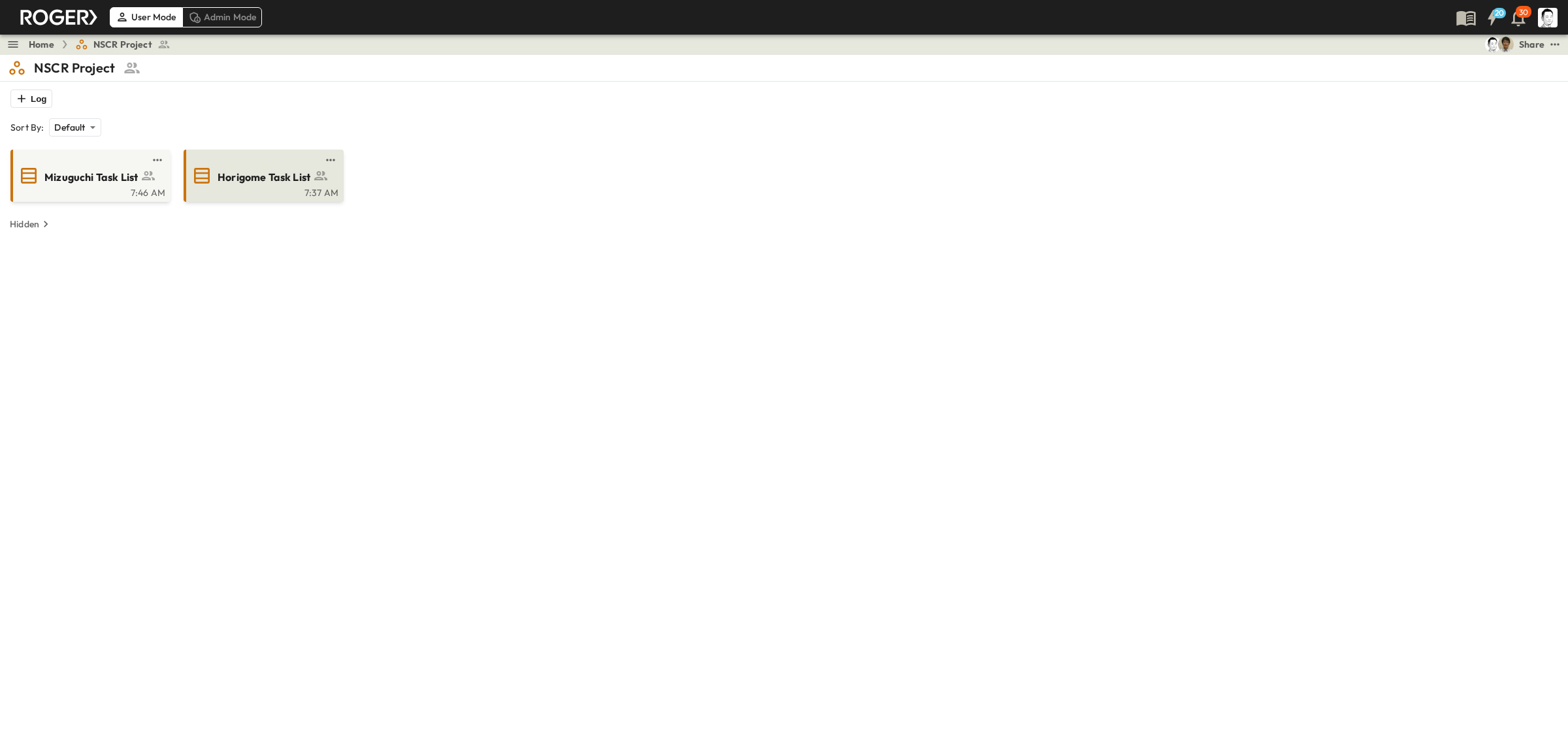
click at [237, 167] on div "Horigome Task List" at bounding box center [277, 176] width 119 height 17
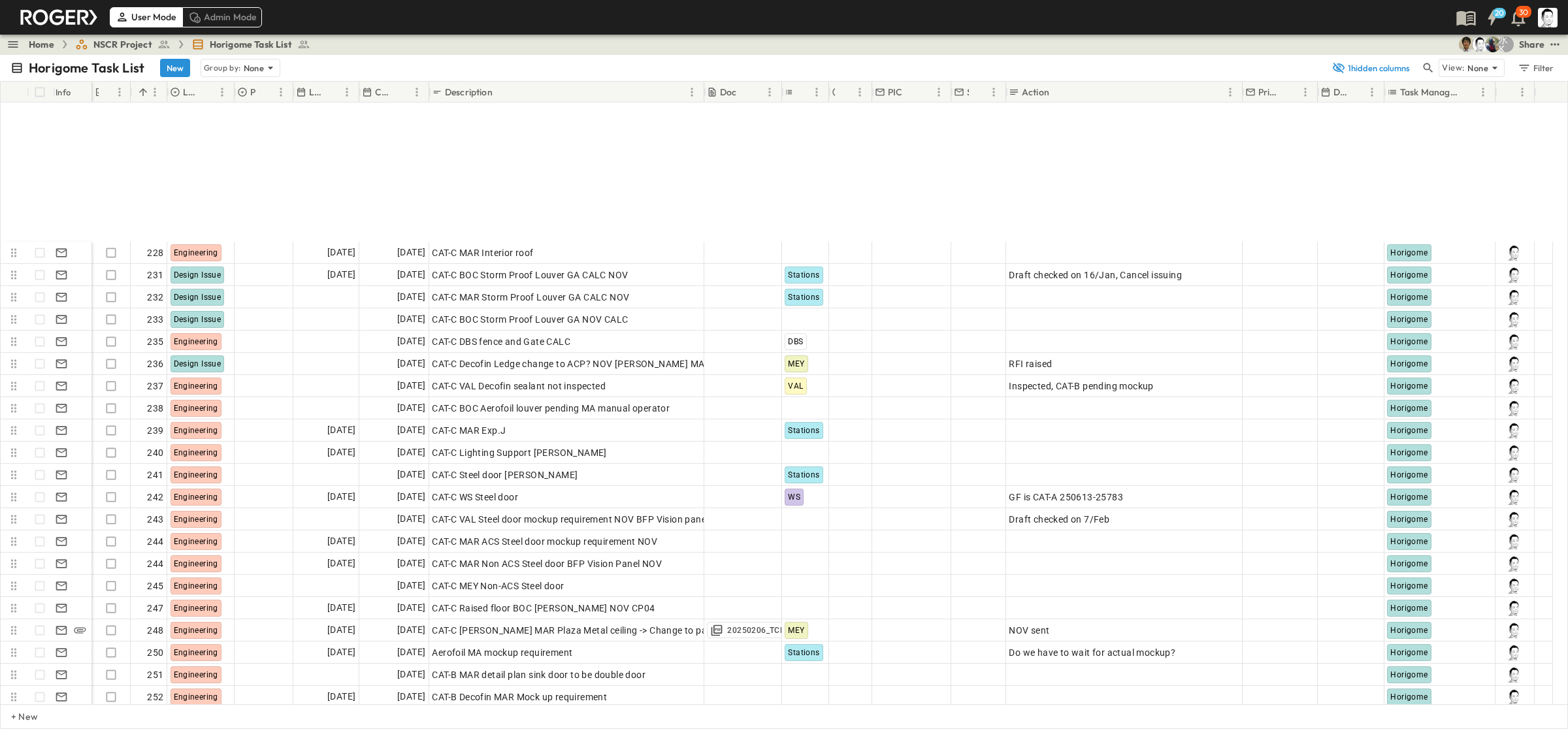
scroll to position [4625, 0]
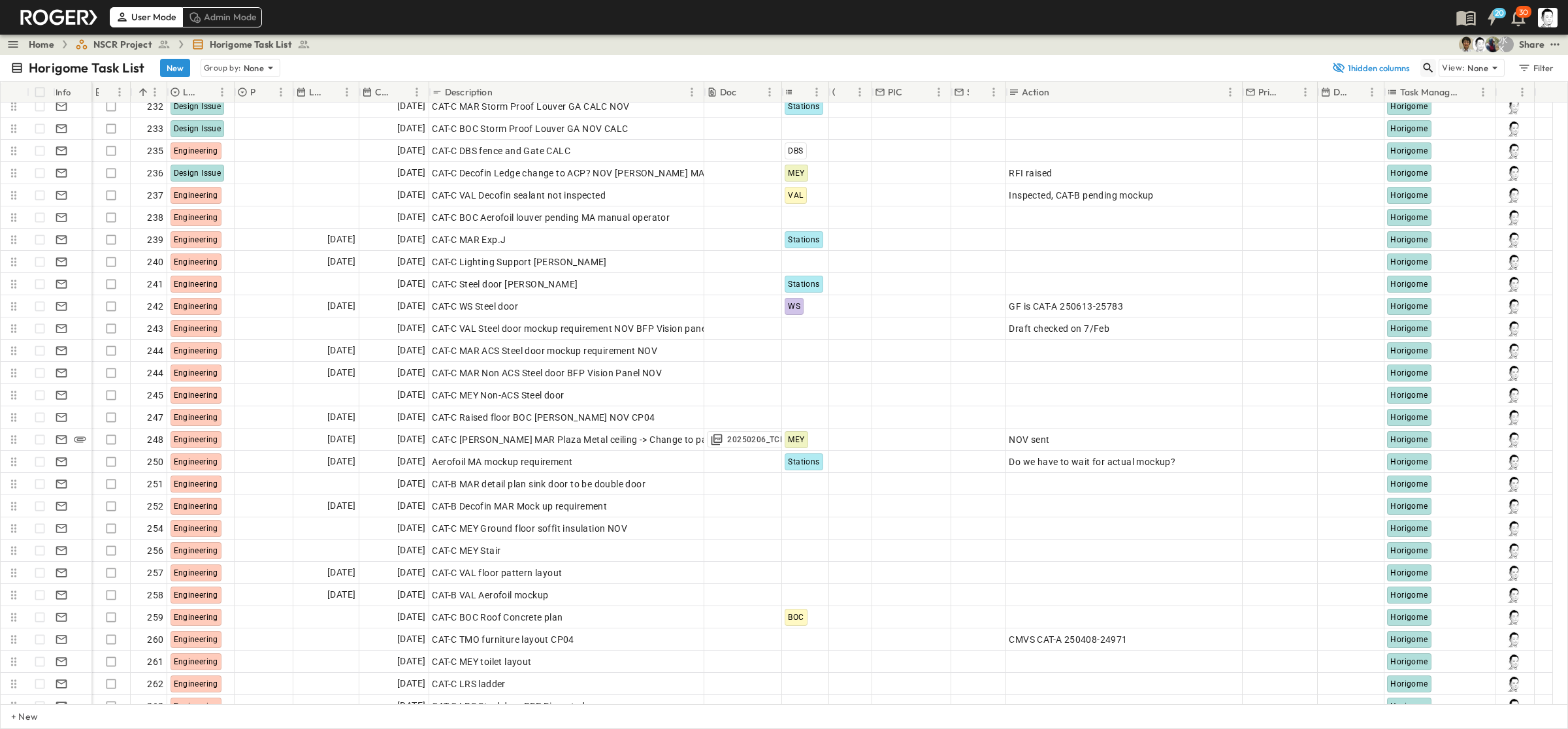
click at [908, 69] on icon "button" at bounding box center [1429, 69] width 10 height 10
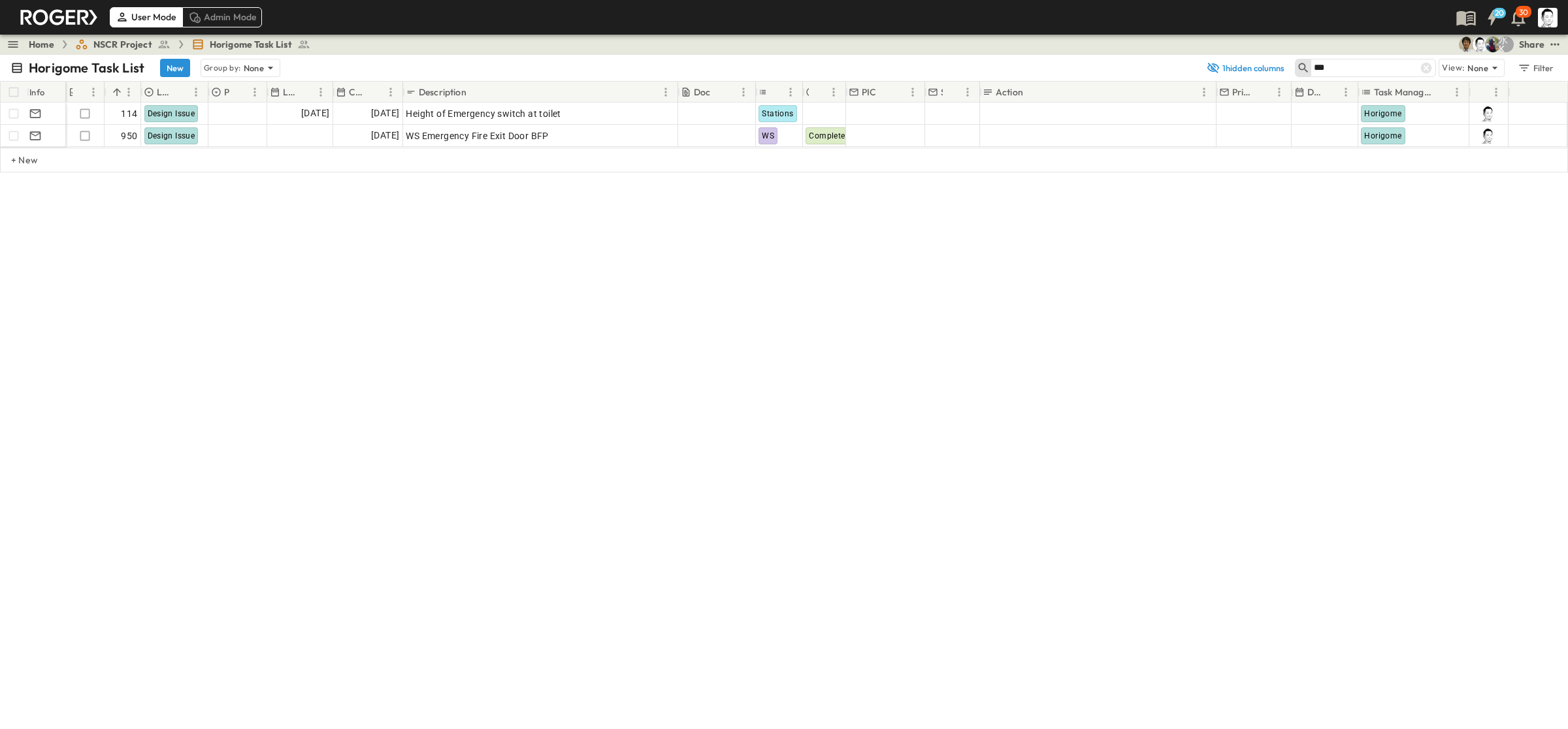
scroll to position [0, 0]
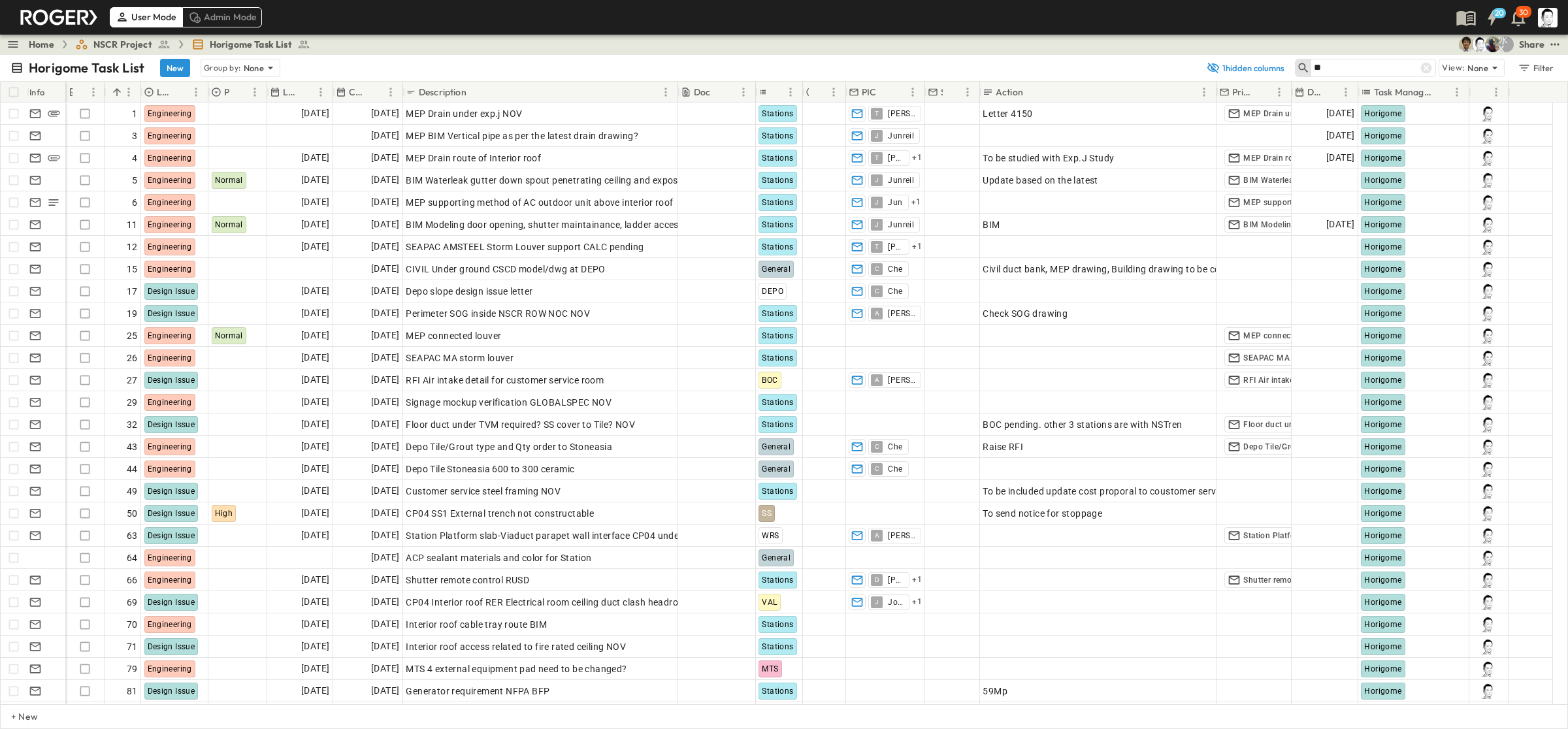
type input "*"
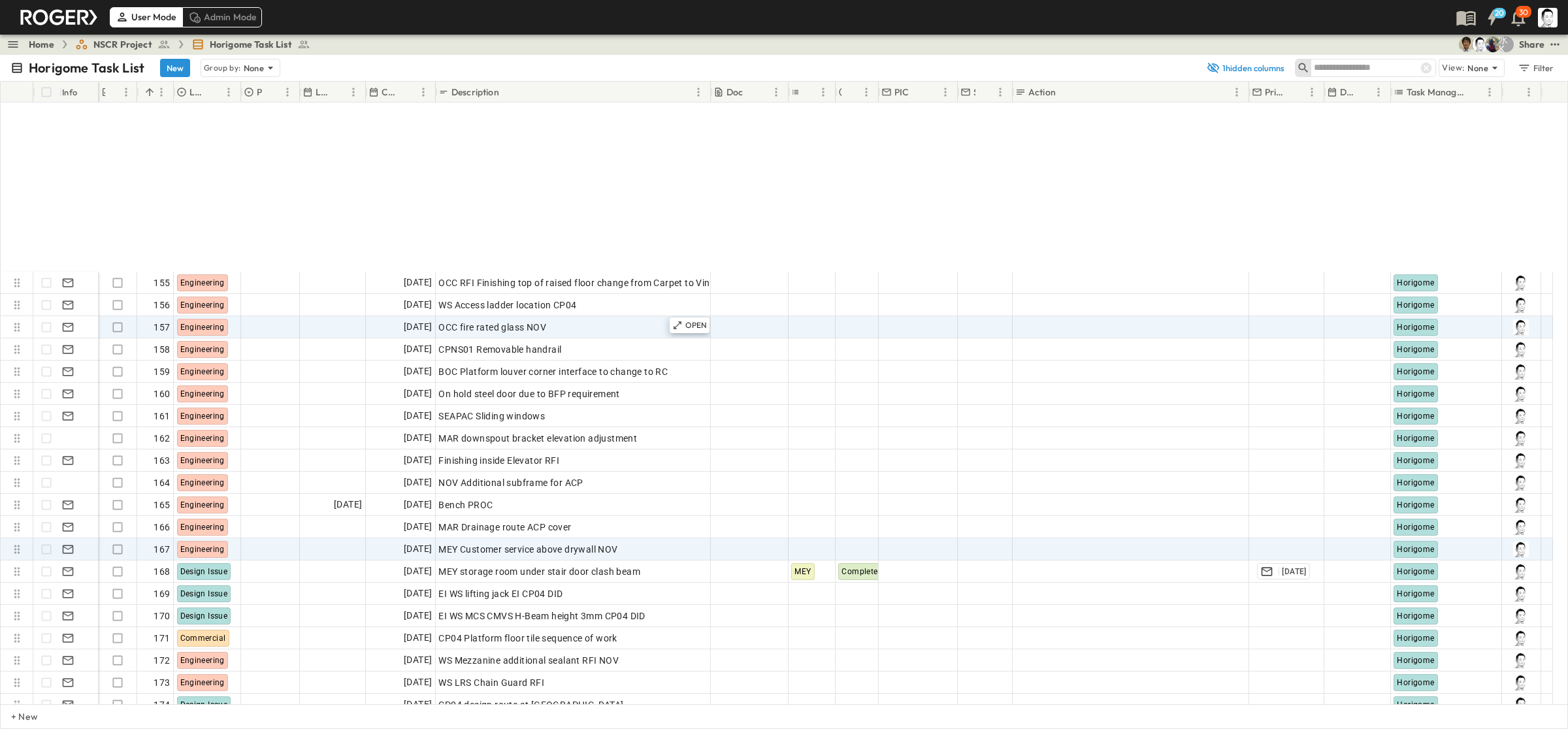
scroll to position [3402, 0]
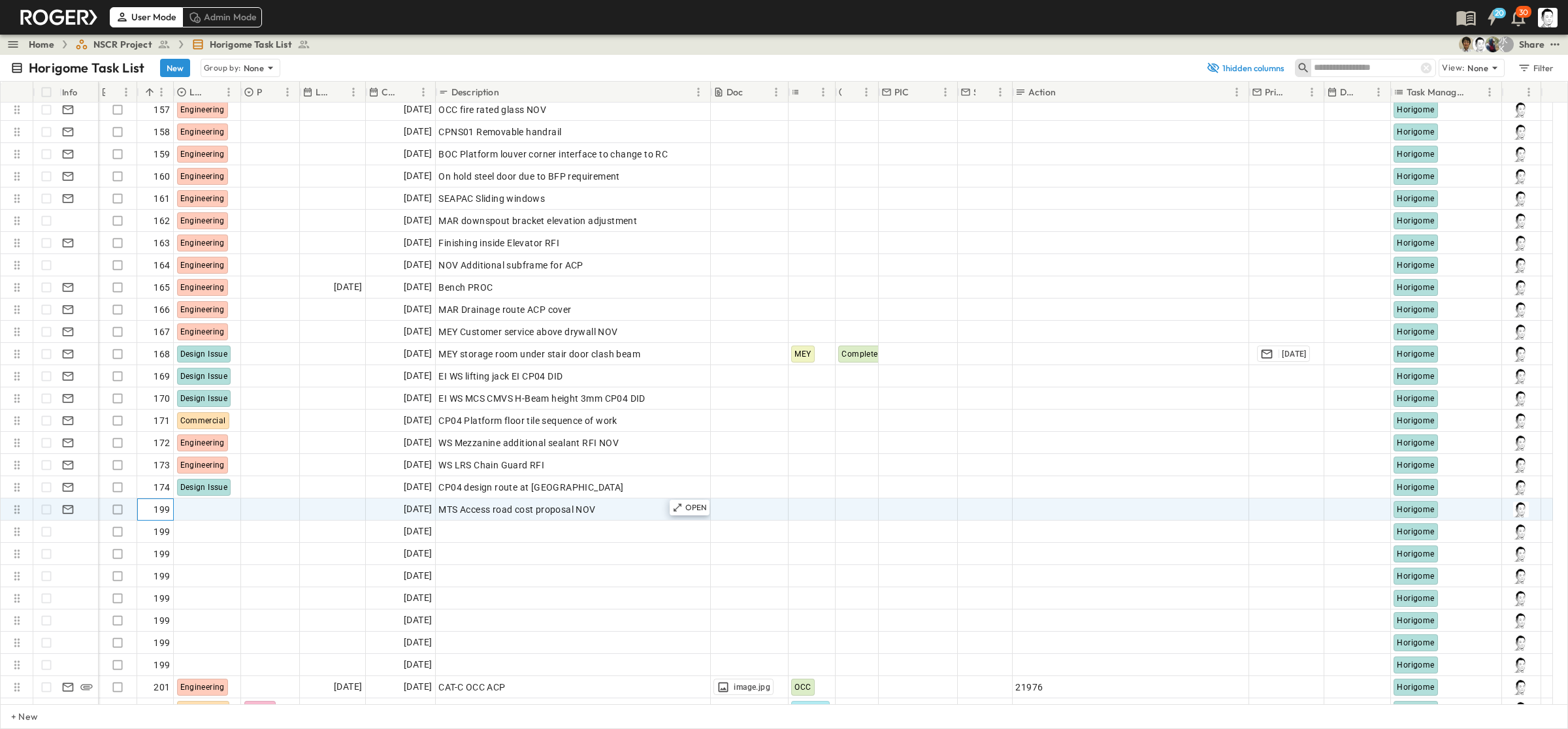
click at [162, 506] on span "199" at bounding box center [161, 509] width 17 height 13
type input "***"
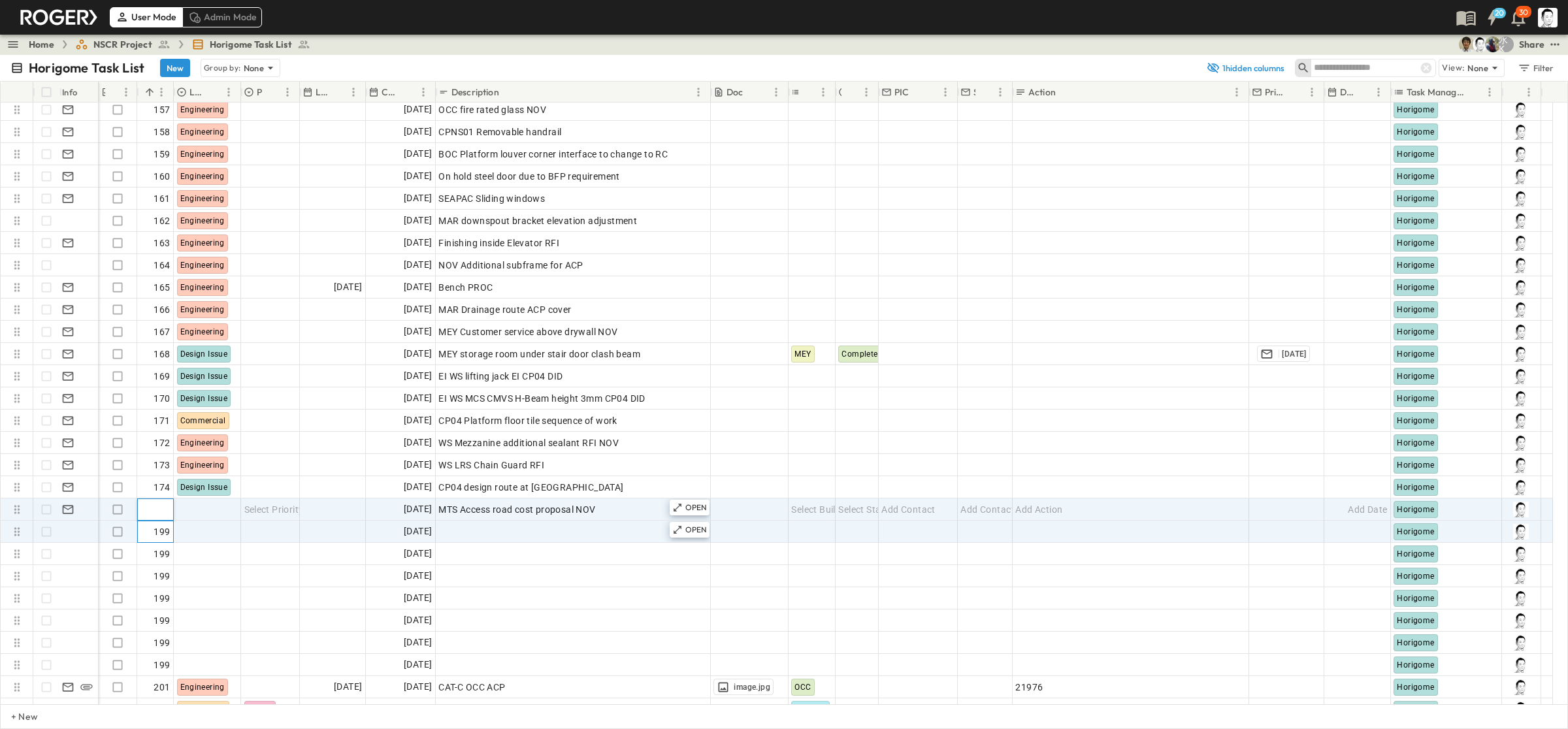
click at [160, 525] on span "199" at bounding box center [161, 532] width 17 height 13
click at [460, 536] on span "Add Description" at bounding box center [473, 532] width 68 height 13
click at [567, 529] on input "text" at bounding box center [573, 531] width 273 height 16
paste input "**********"
type input "**********"
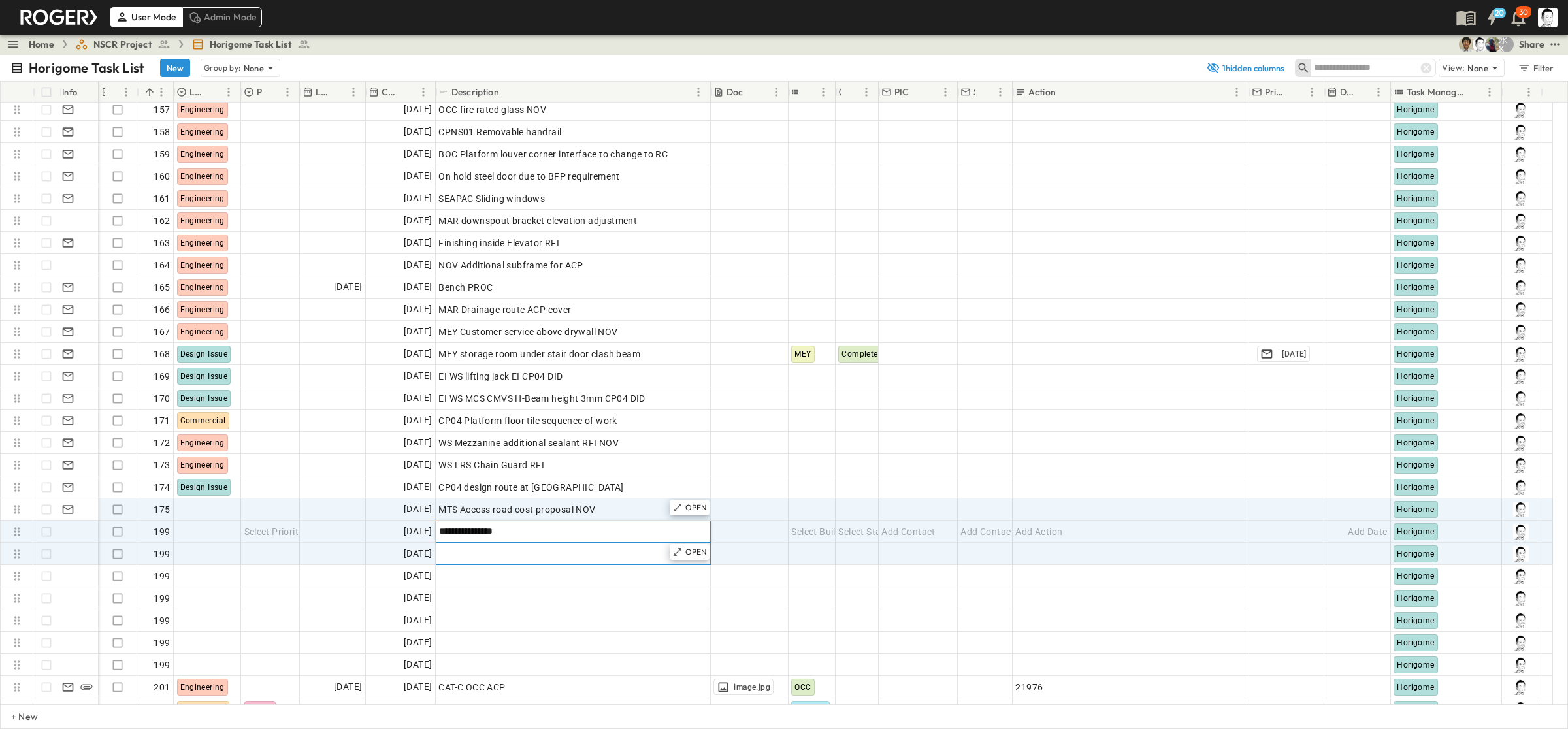
click at [565, 552] on div "Add Description" at bounding box center [573, 553] width 269 height 18
click at [680, 526] on icon at bounding box center [677, 530] width 8 height 8
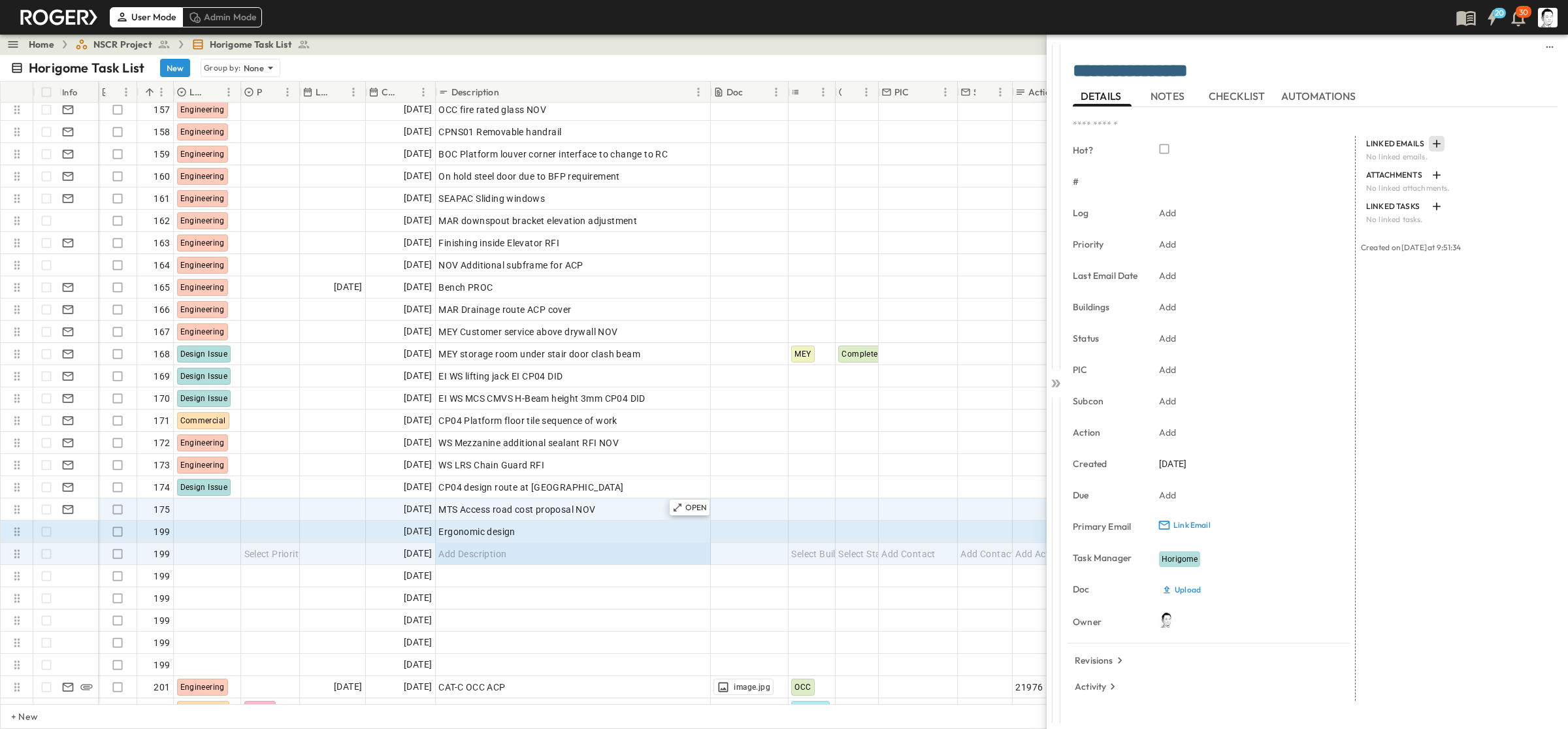
click at [908, 149] on icon "button" at bounding box center [1437, 144] width 13 height 13
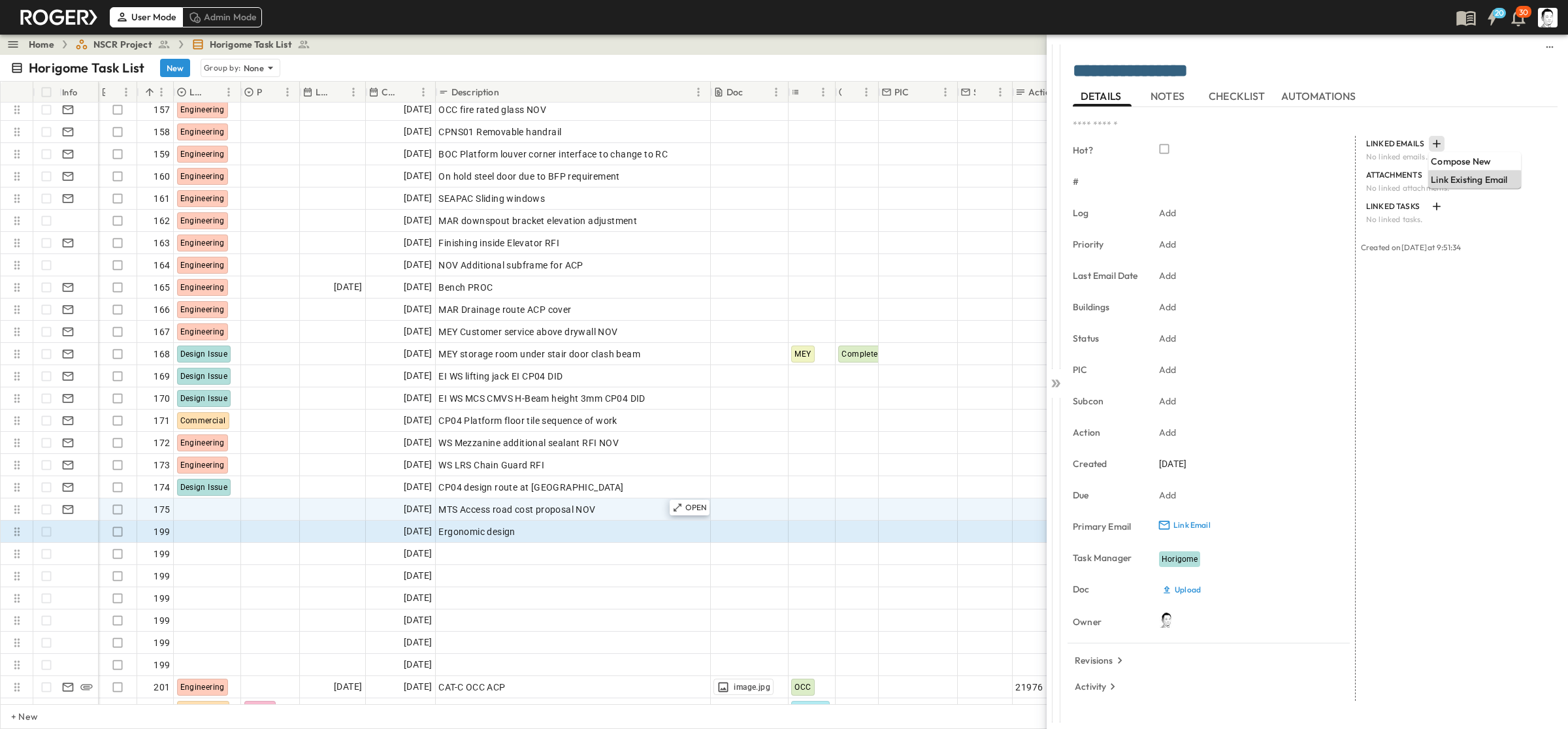
click at [908, 171] on div "Link Existing Email" at bounding box center [1475, 179] width 93 height 18
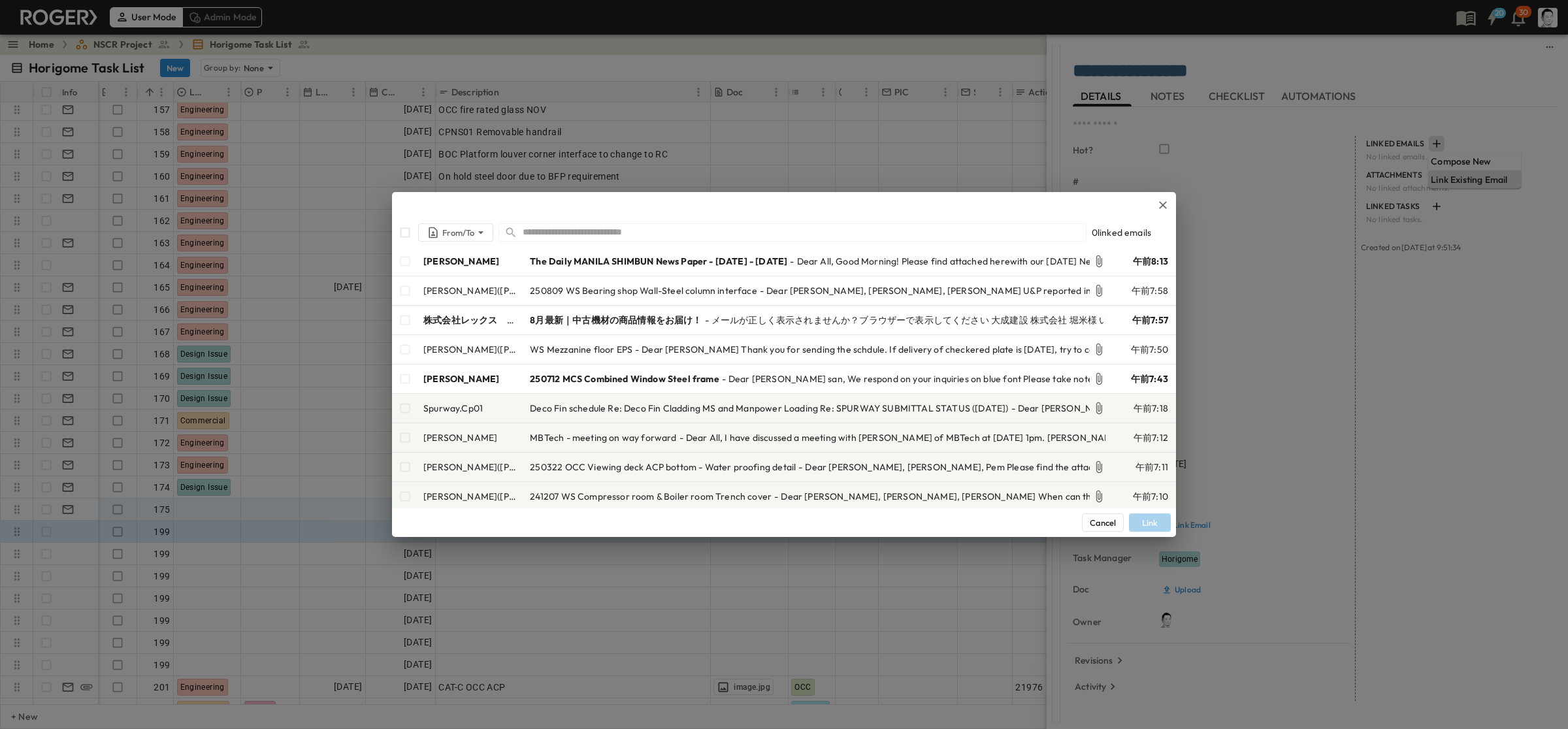
click at [599, 241] on input "text" at bounding box center [804, 232] width 563 height 19
paste input "**********"
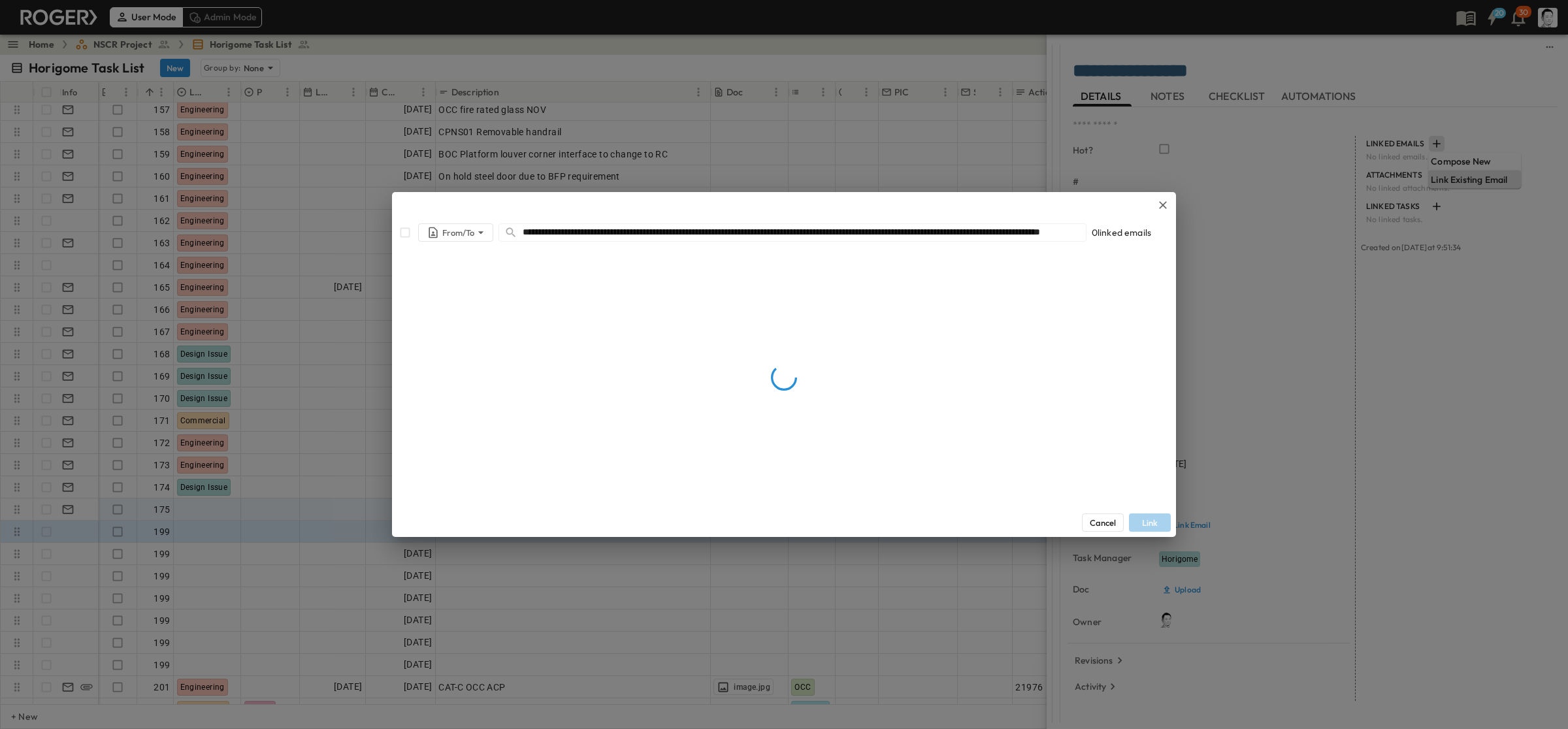
scroll to position [0, 106]
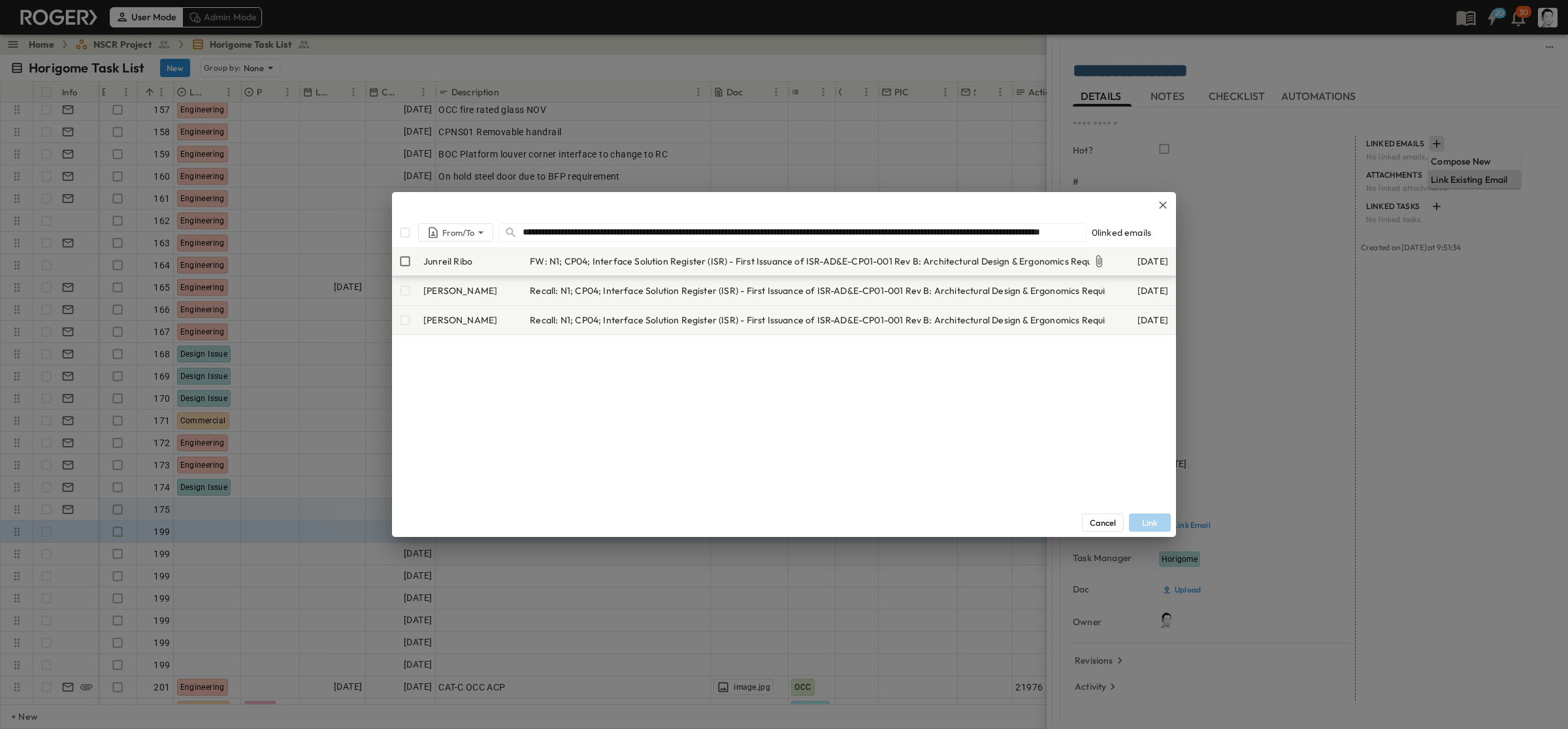
type input "**********"
click at [575, 259] on span "FW: N1; CP04; Interface Solution Register (ISR) - First Issuance of ISR-AD&E-CP…" at bounding box center [878, 262] width 697 height 13
click at [908, 517] on button "Link" at bounding box center [1150, 522] width 42 height 18
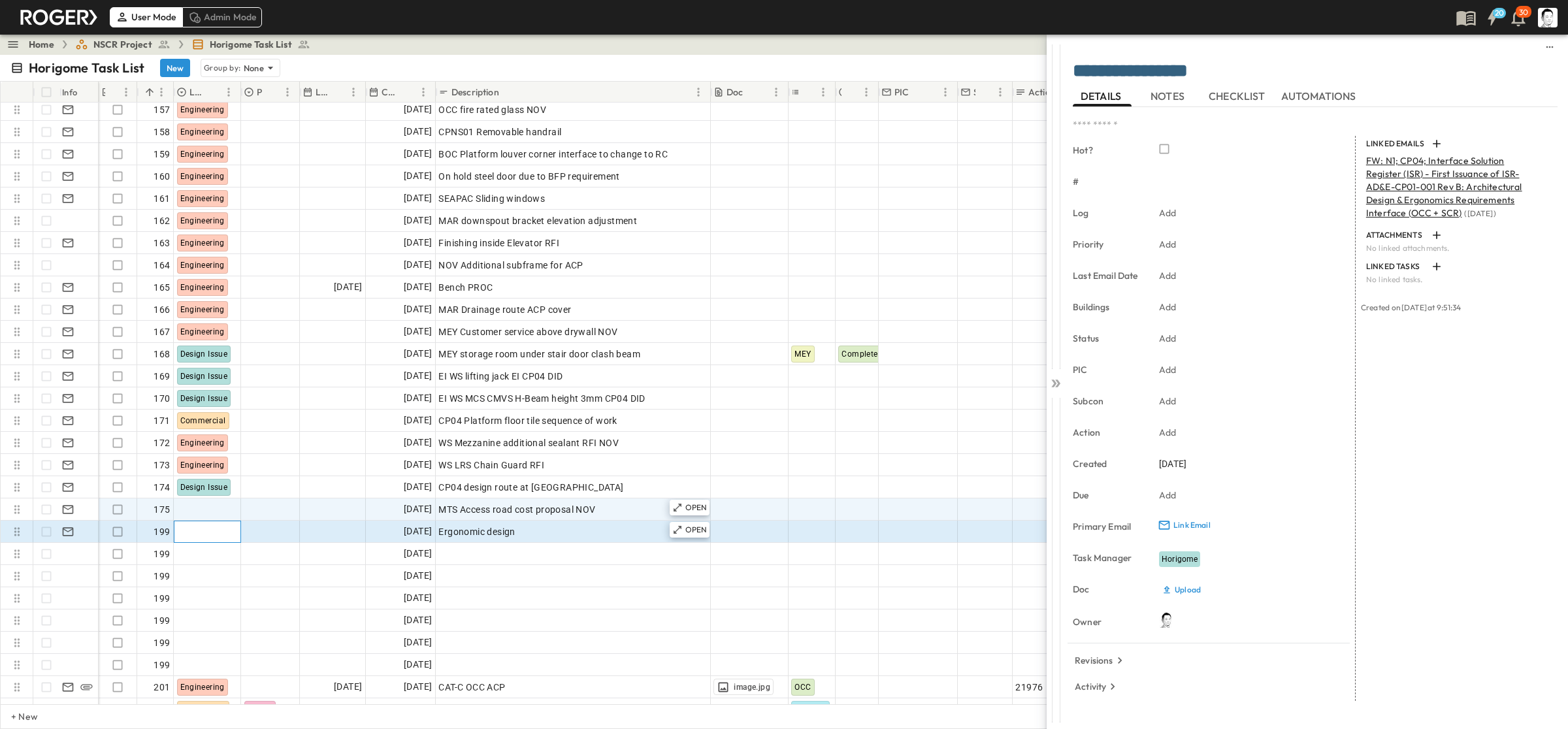
click at [223, 530] on div at bounding box center [207, 531] width 66 height 21
click at [216, 628] on span "Design Issue" at bounding box center [217, 633] width 44 height 10
click at [437, 534] on div "OPEN Ergonomic design" at bounding box center [573, 531] width 274 height 21
click at [437, 530] on div "OPEN Ergonomic design" at bounding box center [573, 531] width 274 height 21
click at [438, 530] on div "OPEN Ergonomic design" at bounding box center [573, 531] width 274 height 21
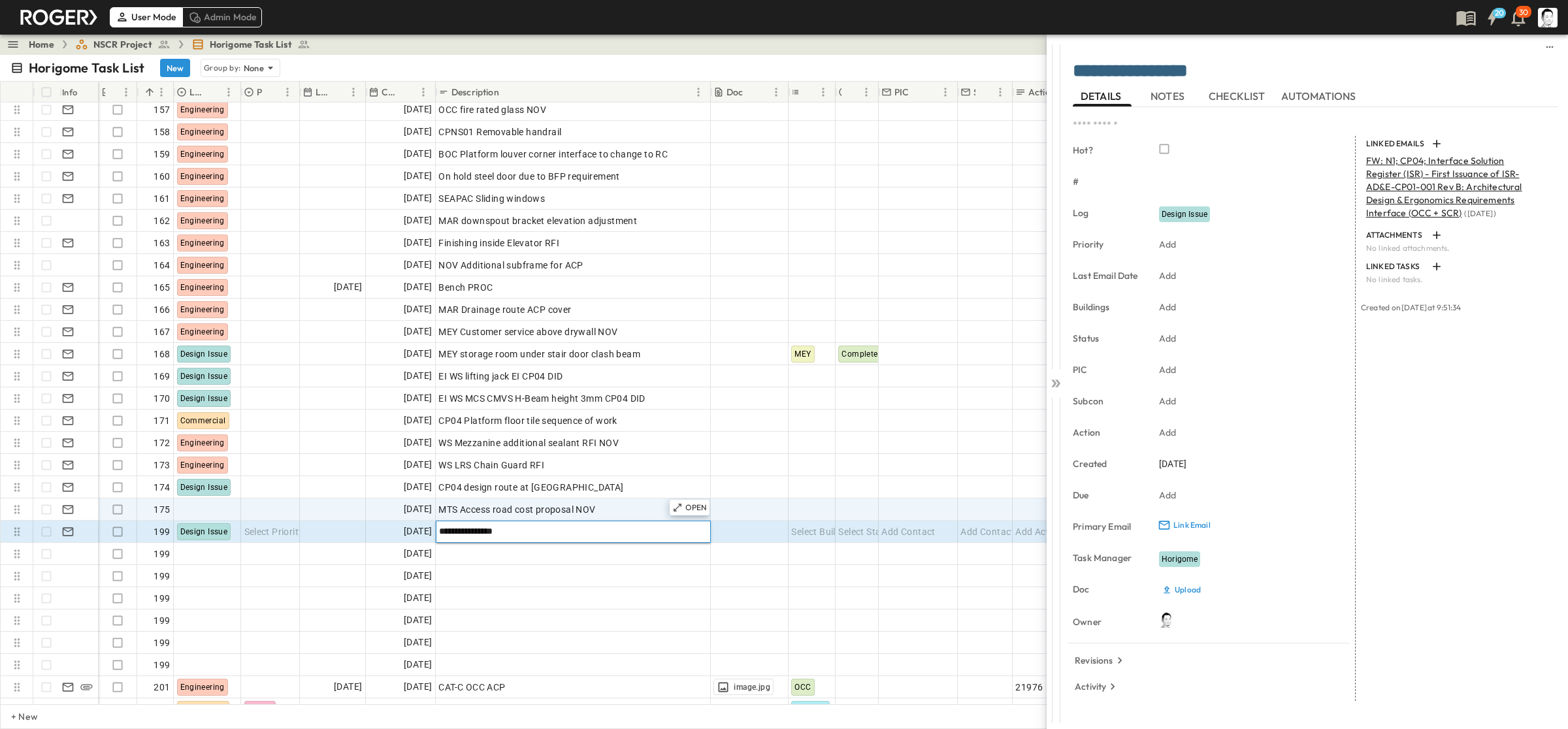
click at [445, 530] on input "**********" at bounding box center [573, 531] width 273 height 16
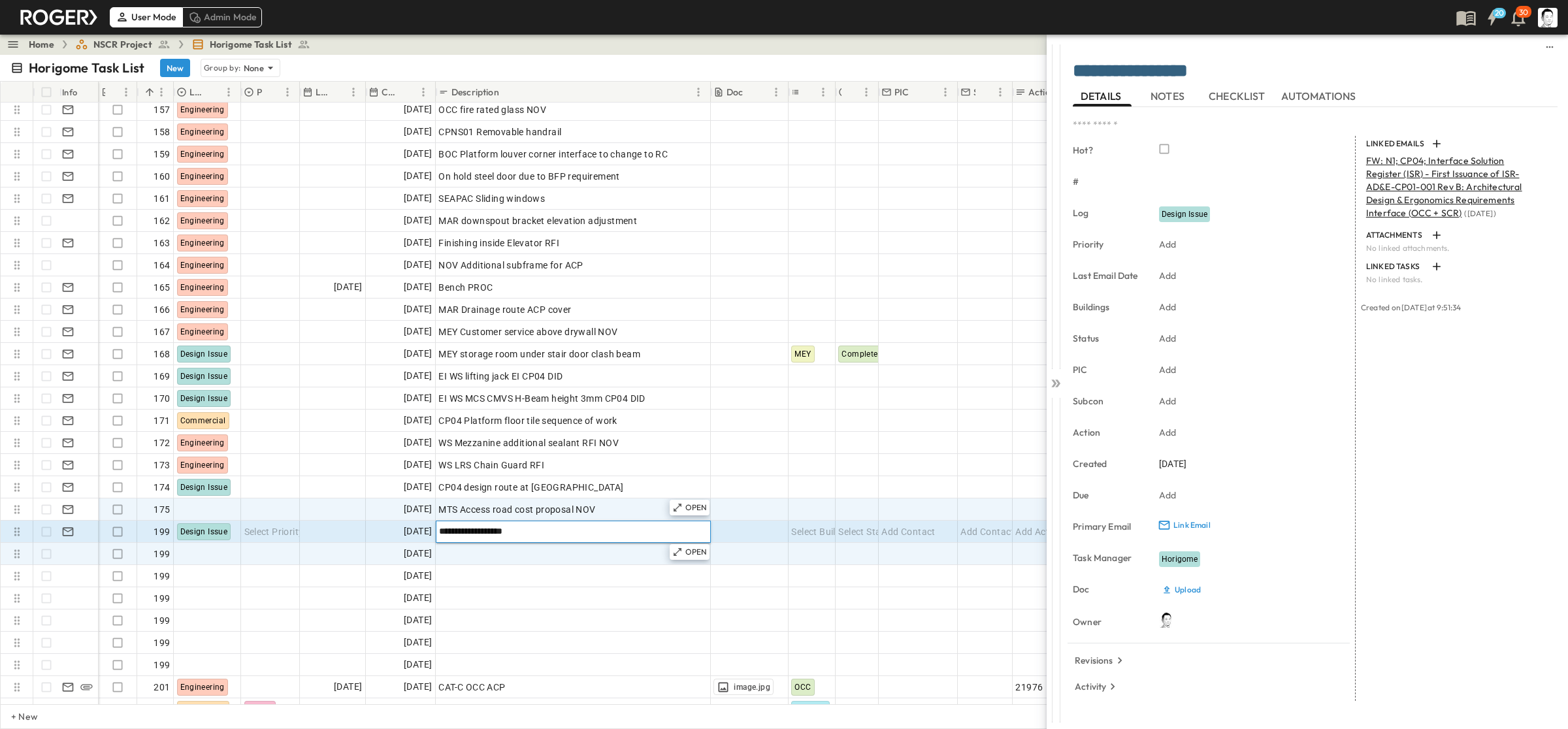
type input "**********"
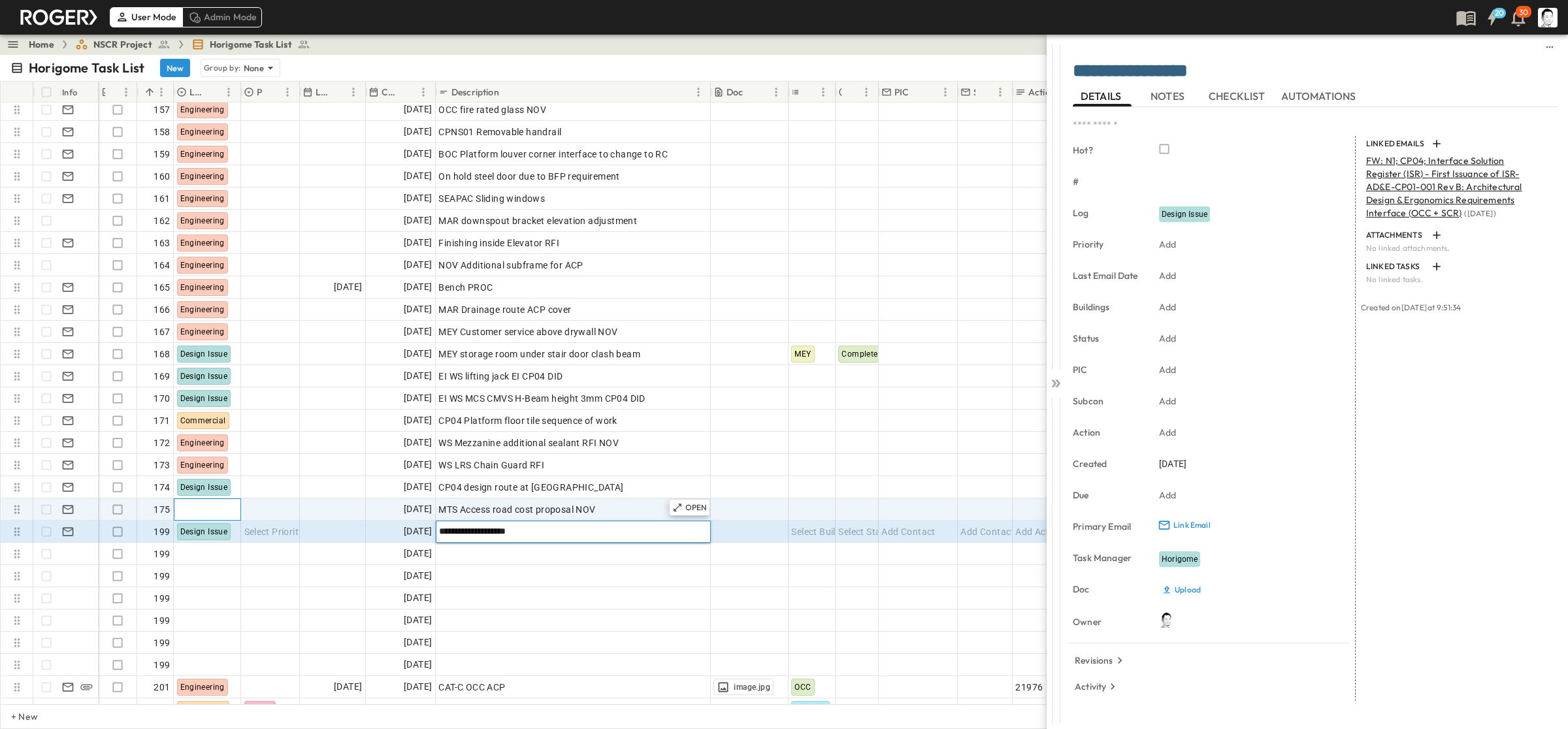
click at [218, 514] on div at bounding box center [207, 509] width 66 height 21
click at [231, 644] on div "Commercial" at bounding box center [218, 652] width 51 height 16
click at [908, 376] on div at bounding box center [1055, 381] width 18 height 694
